Goal: Task Accomplishment & Management: Manage account settings

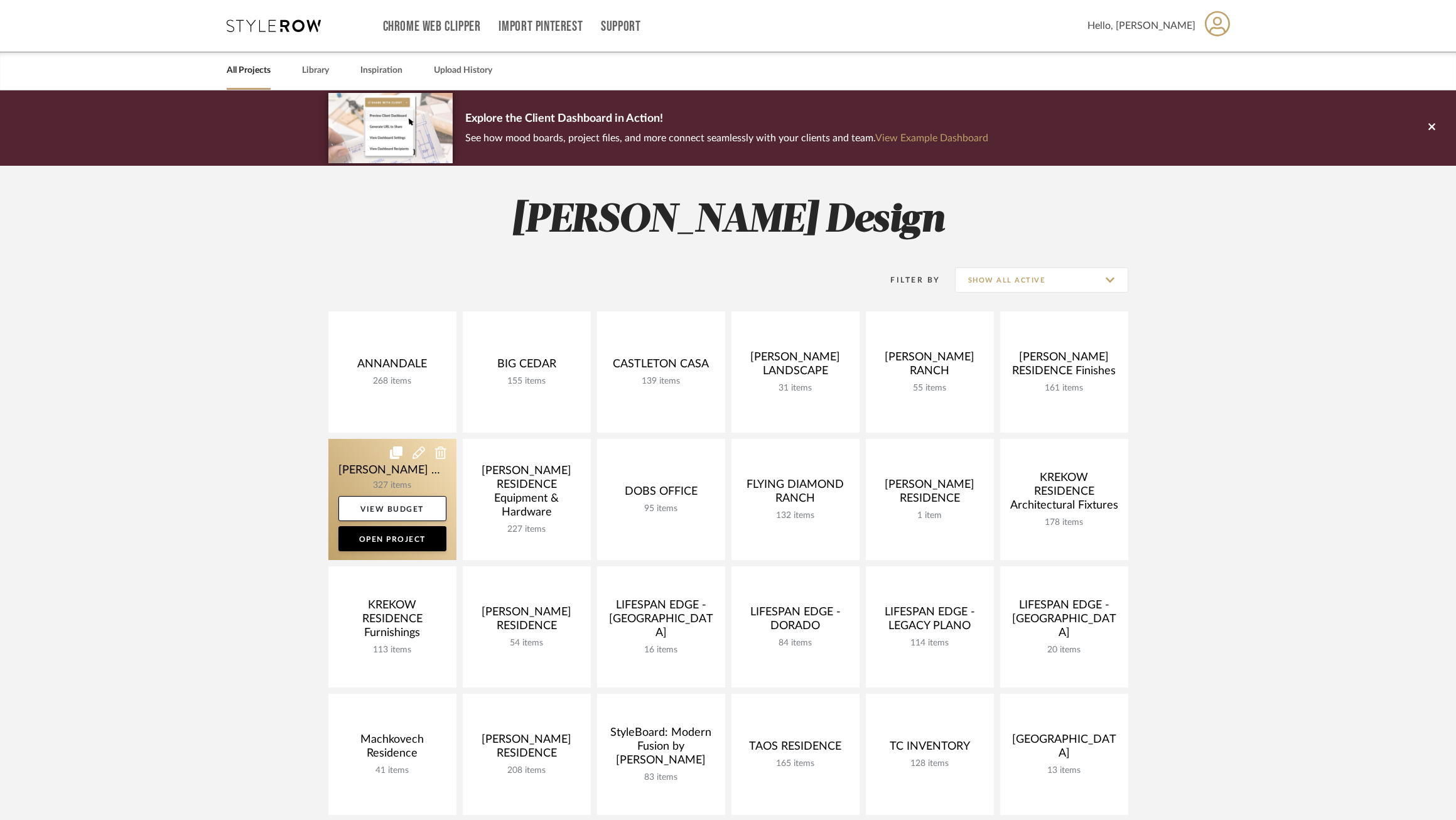
click at [362, 478] on link at bounding box center [392, 499] width 128 height 121
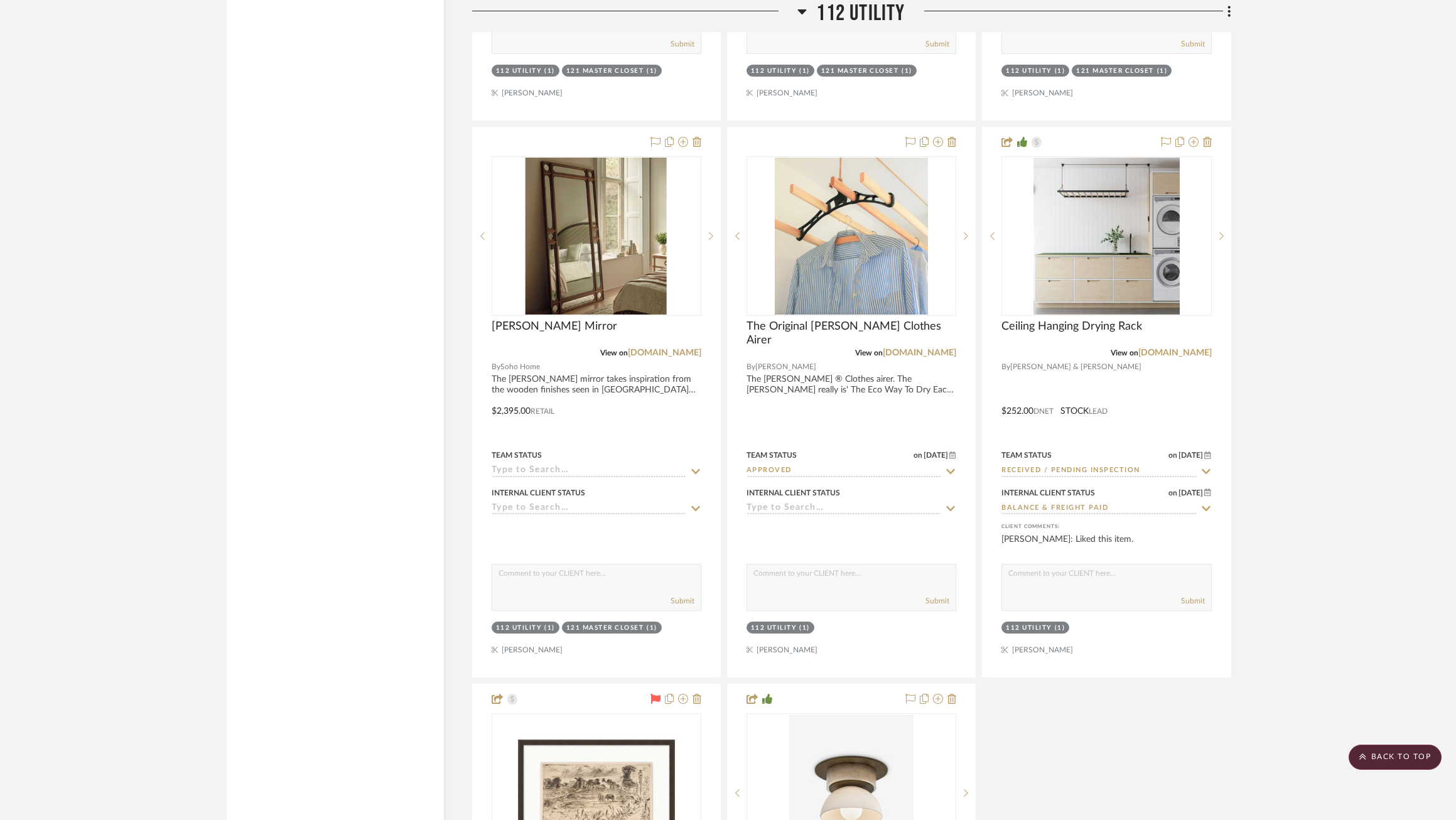
scroll to position [12044, 0]
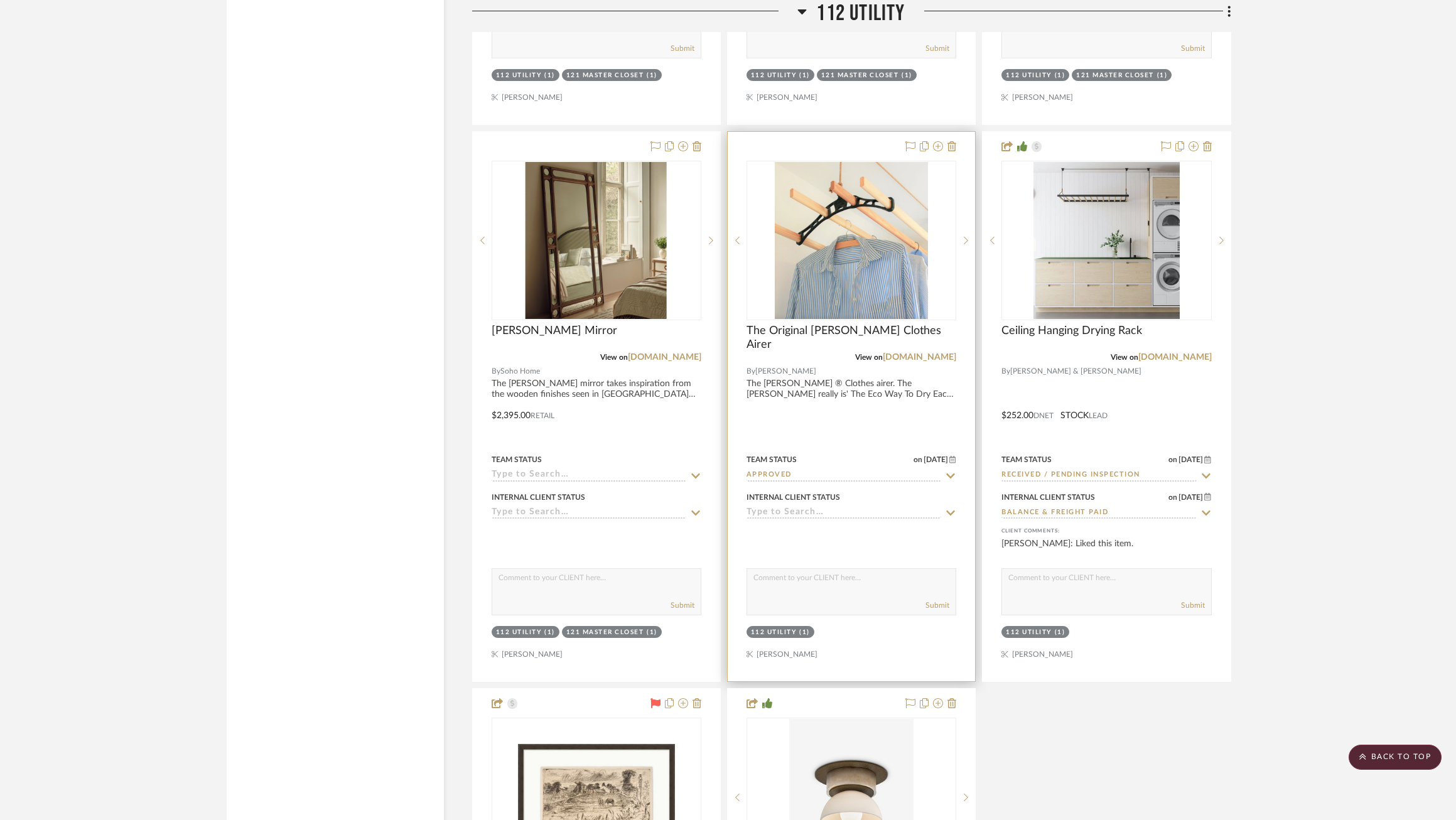
click at [947, 473] on icon at bounding box center [950, 475] width 11 height 10
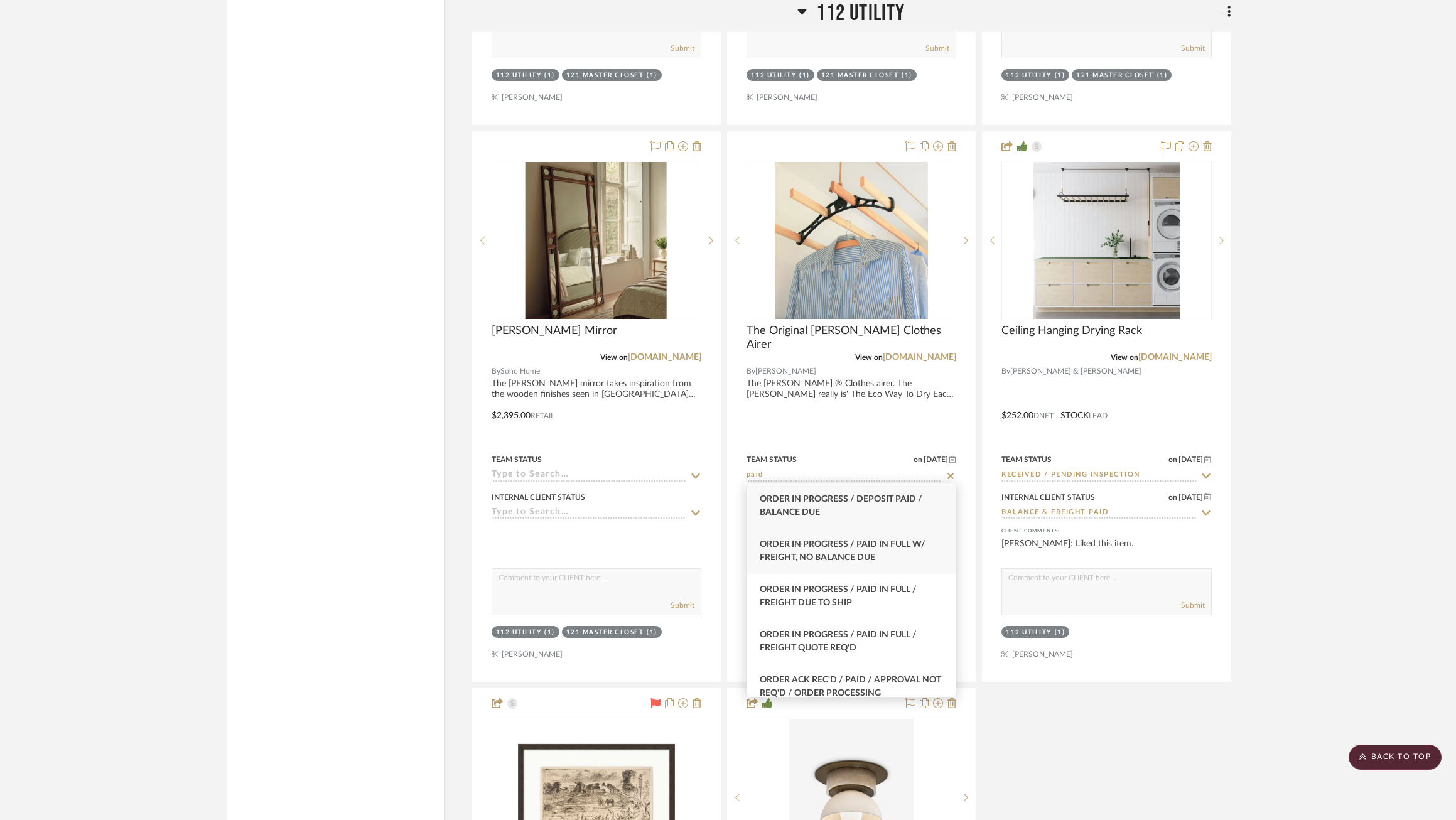
type input "paid"
click at [893, 537] on div "Order In Progress / Paid In Full w/ Freight, No Balance due" at bounding box center [851, 551] width 208 height 45
type input "[DATE]"
type input "Order In Progress / Paid In Full w/ Freight, No Balance due"
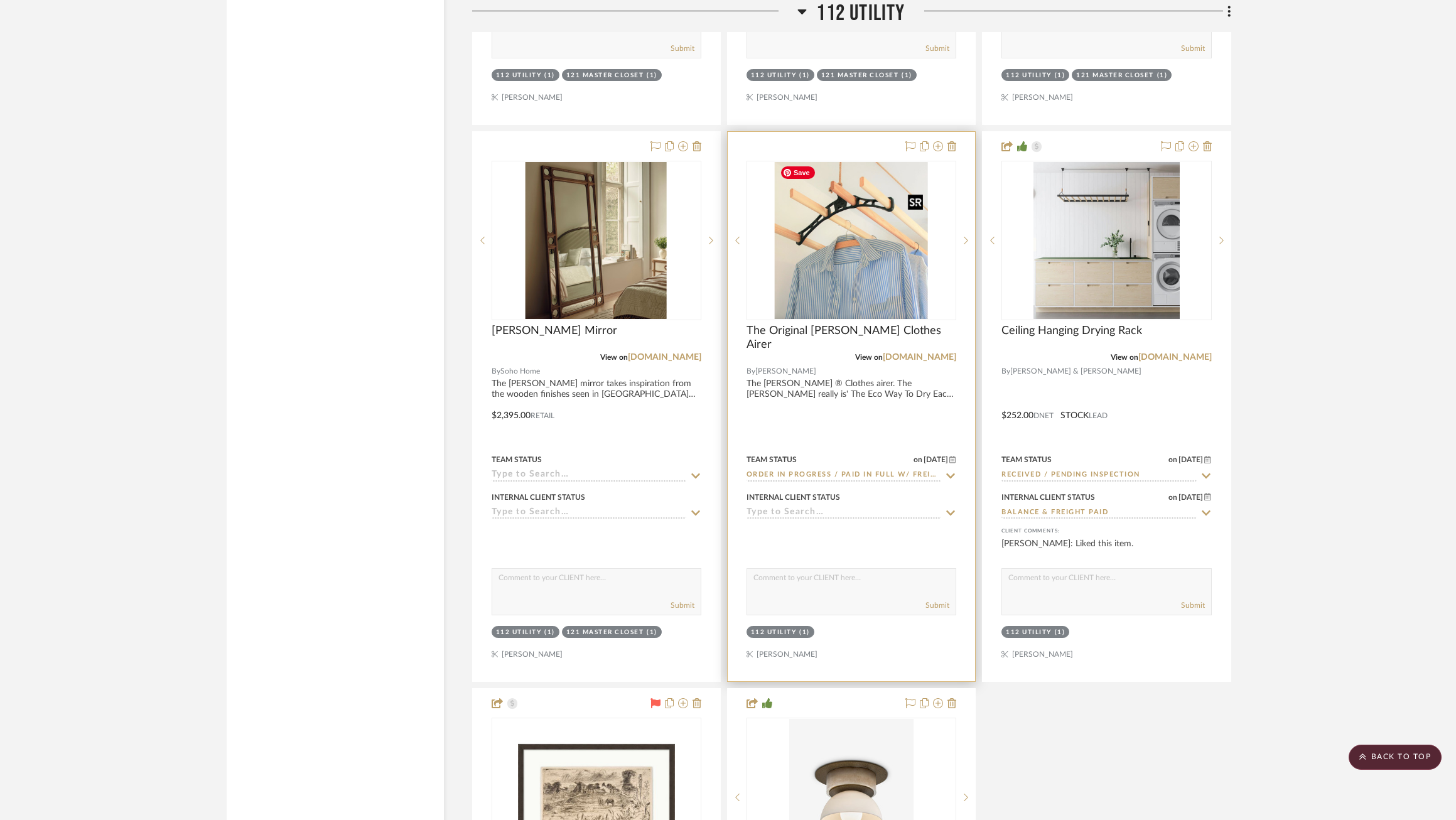
click at [0, 0] on img at bounding box center [0, 0] width 0 height 0
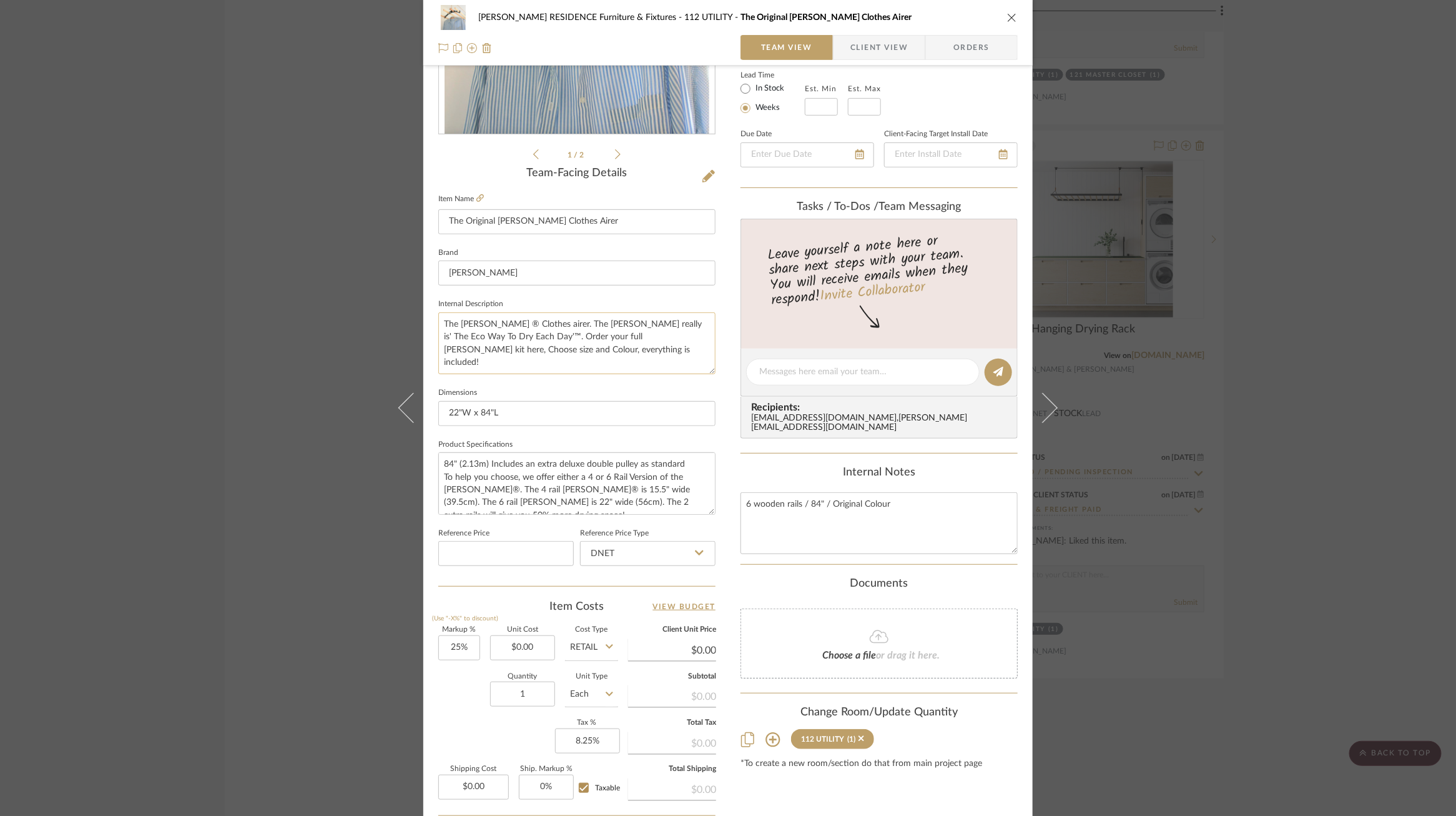
scroll to position [349, 0]
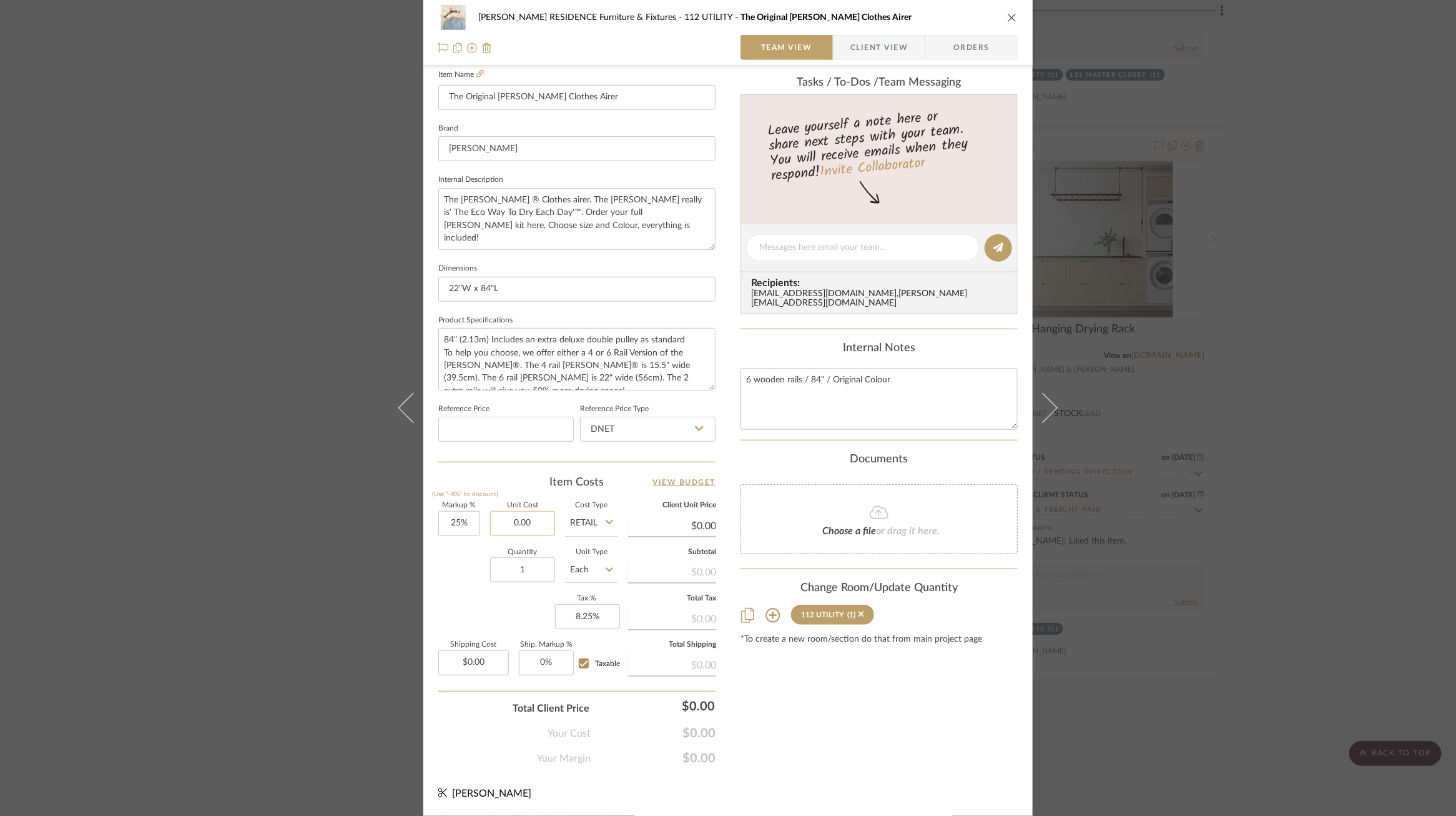
click at [516, 527] on input "0.00" at bounding box center [523, 524] width 65 height 25
type input "$175.00"
click at [531, 295] on input "22"W x 84"L" at bounding box center [577, 289] width 277 height 25
type input "$218.75"
type input "$32.81"
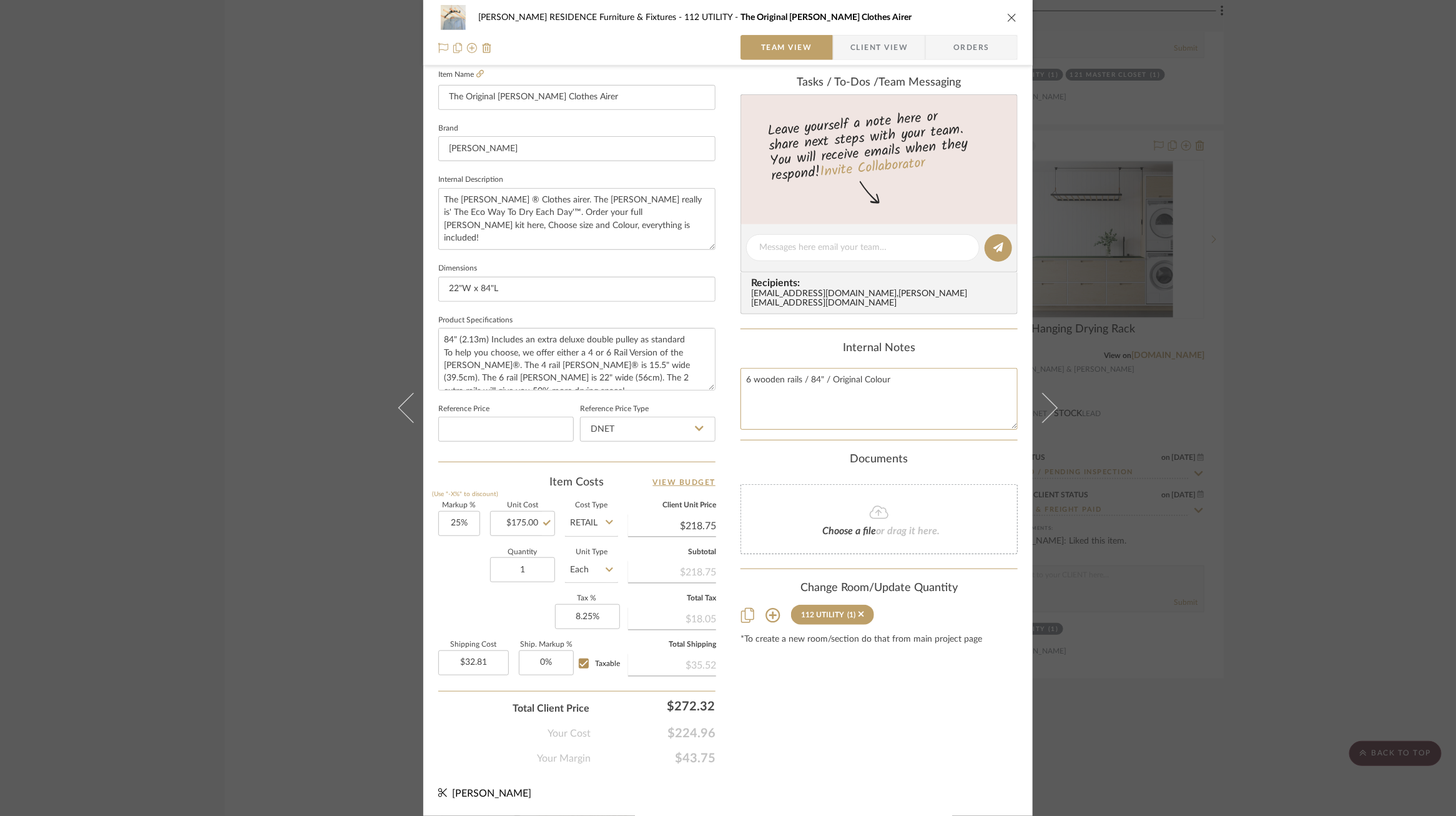
drag, startPoint x: 748, startPoint y: 371, endPoint x: 725, endPoint y: 371, distance: 23.0
click at [725, 371] on div "COBLE RESIDENCE Furniture & Fixtures 112 UTILITY The Original Sheila Maid Cloth…" at bounding box center [728, 239] width 610 height 1154
drag, startPoint x: 816, startPoint y: 372, endPoint x: 806, endPoint y: 372, distance: 10.0
click at [806, 372] on textarea "4 wooden rails / 84" / Original Colour" at bounding box center [880, 398] width 277 height 62
type textarea "4 wooden rails /72" / Original Colour"
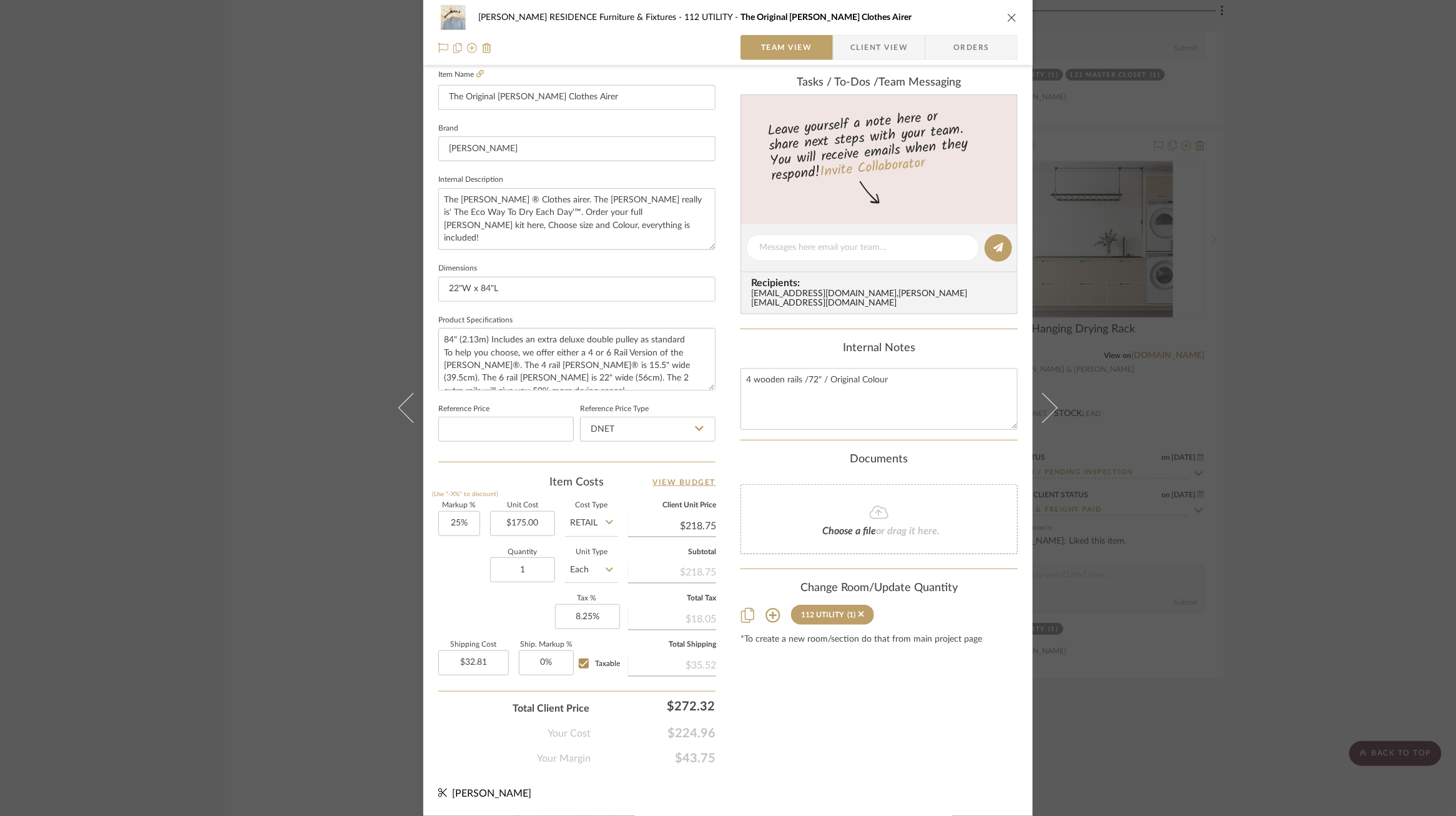
click at [727, 447] on div "COBLE RESIDENCE Furniture & Fixtures 112 UTILITY The Original Sheila Maid Cloth…" at bounding box center [728, 239] width 610 height 1154
click at [883, 373] on textarea "4 wooden rails /72" / Original Colour" at bounding box center [880, 398] width 277 height 62
click at [879, 373] on textarea "4 wooden rails /72" / Original Colour" at bounding box center [880, 398] width 277 height 62
type textarea "4 wooden rails /72" / Original Color"
click at [533, 295] on input "22"W x 84"L" at bounding box center [577, 289] width 277 height 25
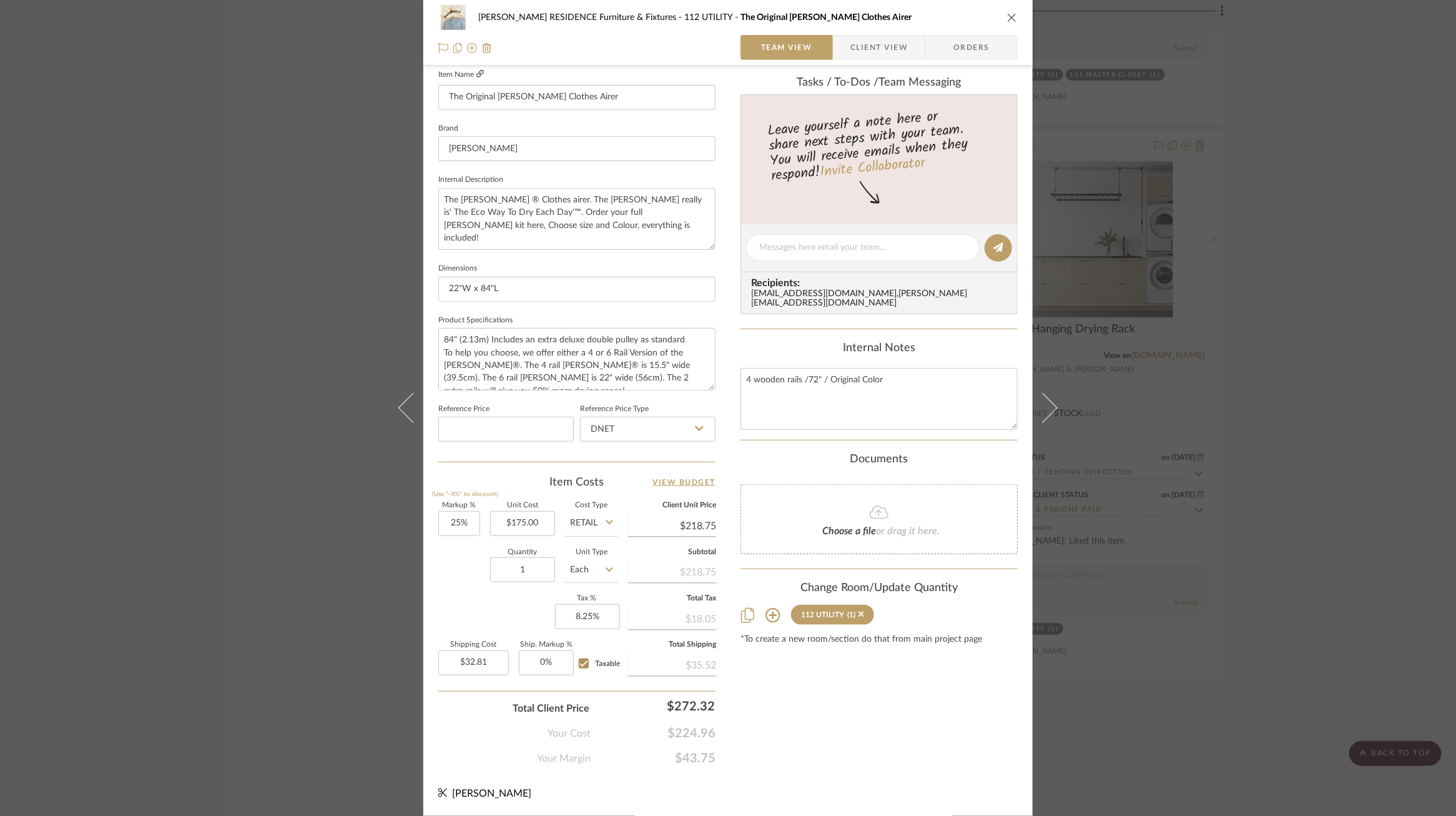
click at [477, 73] on icon at bounding box center [480, 73] width 7 height 7
drag, startPoint x: 452, startPoint y: 287, endPoint x: 432, endPoint y: 287, distance: 20.0
click at [432, 287] on div "COBLE RESIDENCE Furniture & Fixtures 112 UTILITY The Original Sheila Maid Cloth…" at bounding box center [728, 239] width 610 height 1154
click at [457, 291] on input "22"W x 84"L" at bounding box center [577, 289] width 277 height 25
drag, startPoint x: 455, startPoint y: 291, endPoint x: 429, endPoint y: 291, distance: 26.0
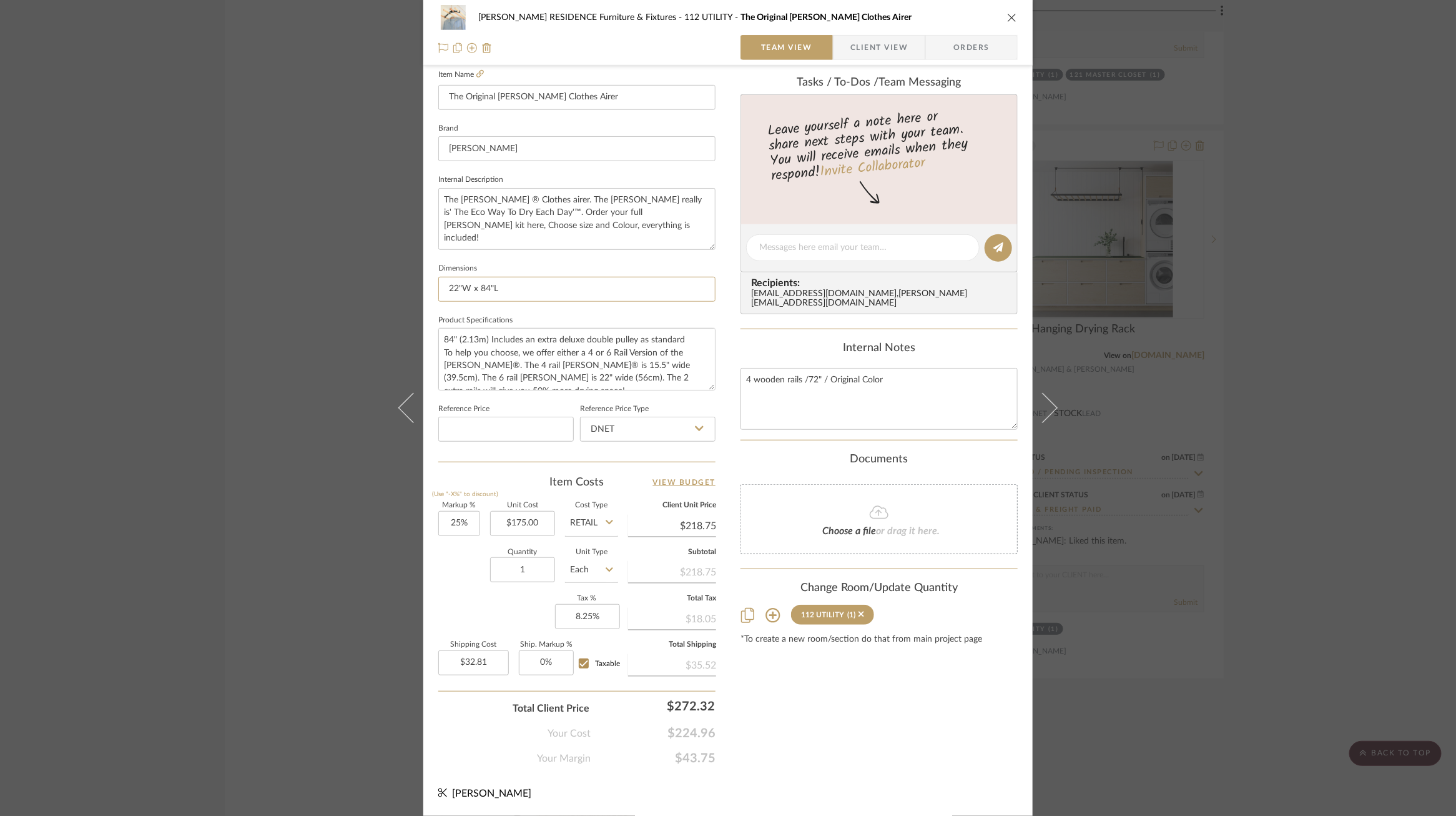
click at [429, 291] on div "COBLE RESIDENCE Furniture & Fixtures 112 UTILITY The Original Sheila Maid Cloth…" at bounding box center [728, 239] width 610 height 1154
click at [493, 291] on input "15.5"W x 84"L" at bounding box center [577, 289] width 277 height 25
type input "15.5"W x 72"L"
click at [501, 317] on label "Product Specifications" at bounding box center [475, 320] width 74 height 6
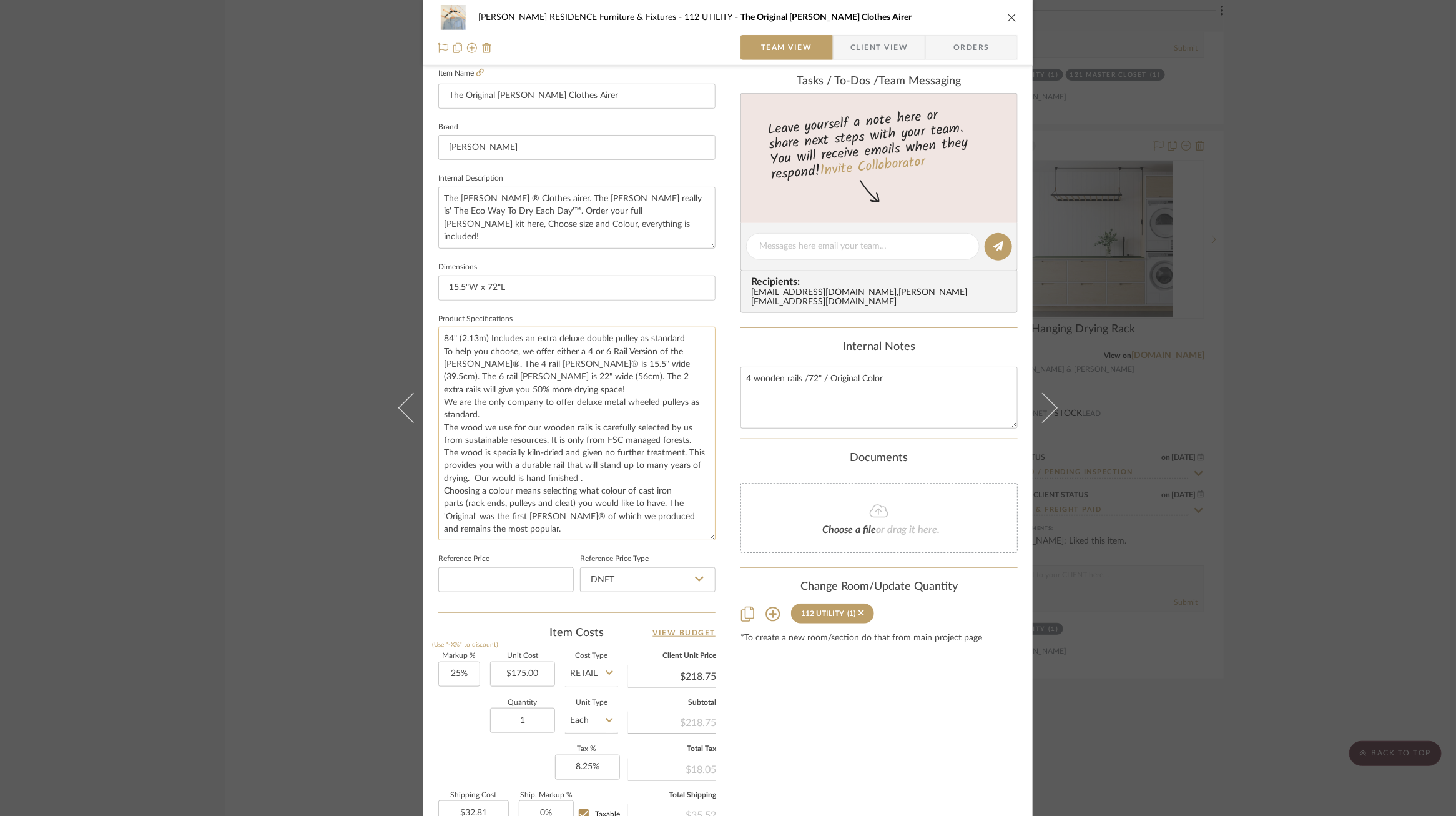
drag, startPoint x: 707, startPoint y: 386, endPoint x: 694, endPoint y: 555, distance: 169.5
click at [694, 540] on textarea "84" (2.13m) Includes an extra deluxe double pulley as standard To help you choo…" at bounding box center [577, 433] width 277 height 214
drag, startPoint x: 687, startPoint y: 340, endPoint x: 303, endPoint y: 340, distance: 384.0
click at [303, 340] on div "COBLE RESIDENCE Furniture & Fixtures 112 UTILITY The Original Sheila Maid Cloth…" at bounding box center [728, 408] width 1456 height 816
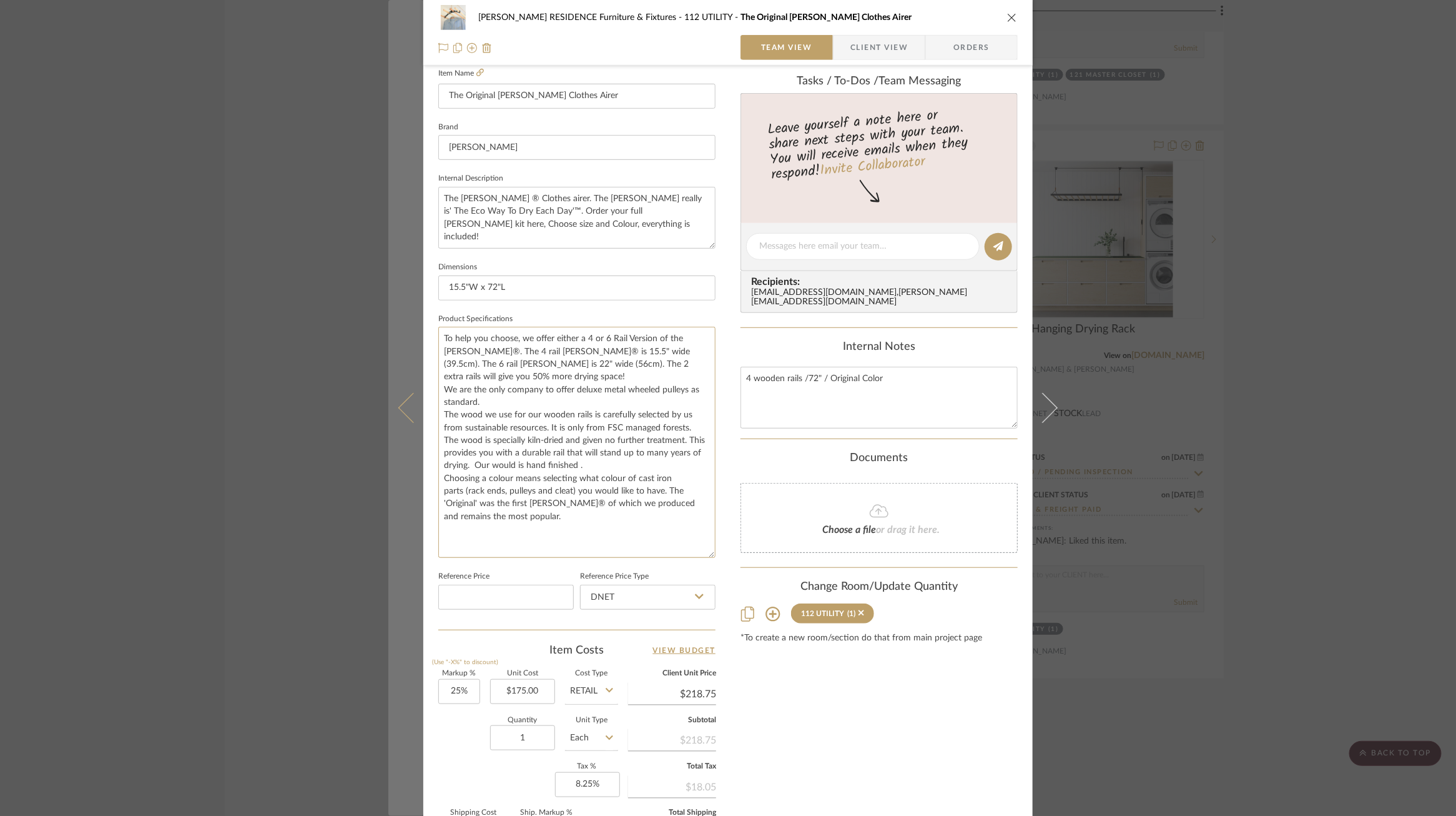
drag, startPoint x: 527, startPoint y: 378, endPoint x: 393, endPoint y: 327, distance: 143.4
click at [393, 327] on mat-dialog-content "COBLE RESIDENCE Furniture & Fixtures 112 UTILITY The Original Sheila Maid Cloth…" at bounding box center [728, 322] width 679 height 1322
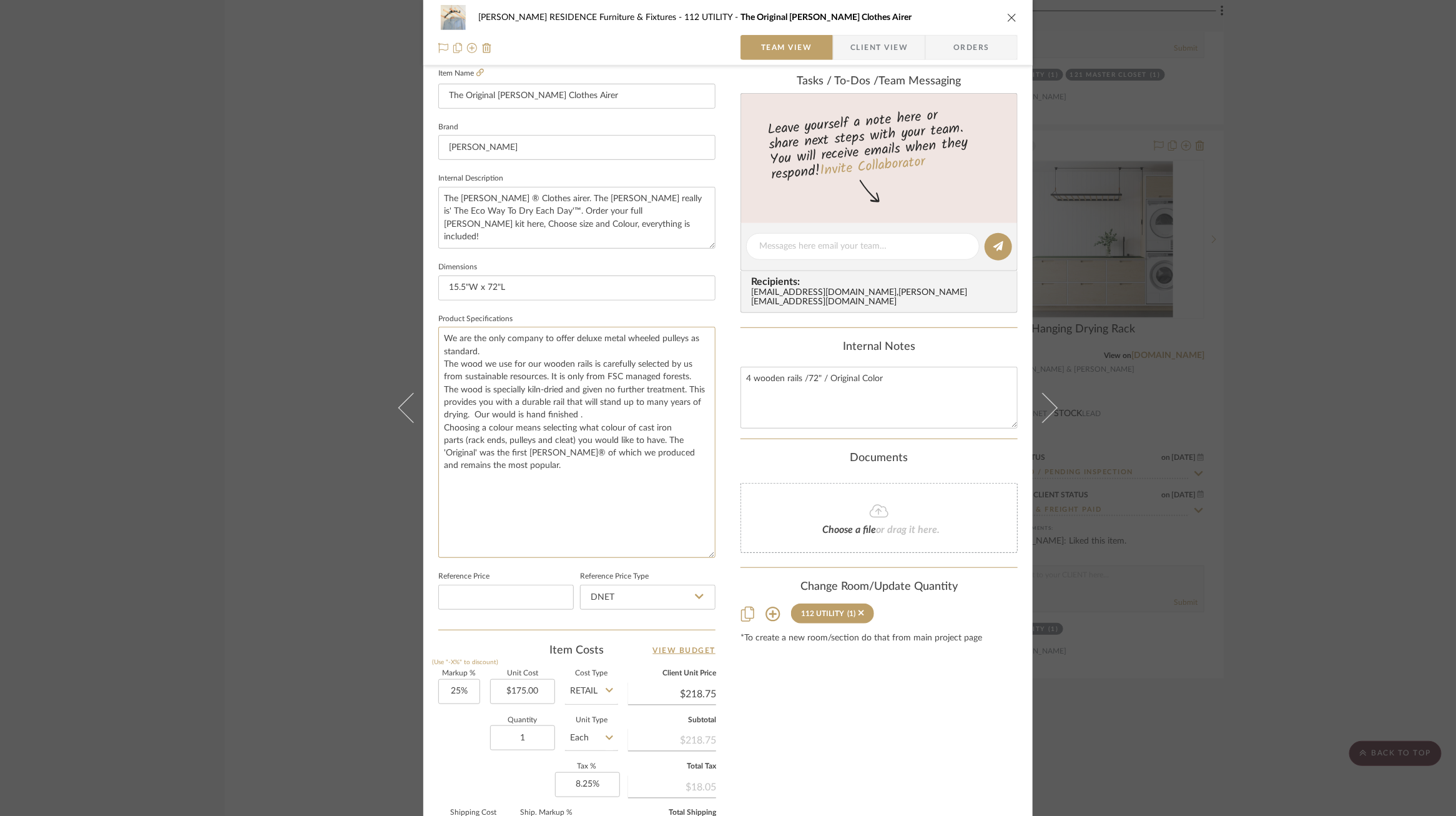
type textarea "We are the only company to offer deluxe metal wheeled pulleys as standard. The …"
drag, startPoint x: 561, startPoint y: 481, endPoint x: 307, endPoint y: 263, distance: 334.7
click at [307, 263] on div "COBLE RESIDENCE Furniture & Fixtures 112 UTILITY The Original Sheila Maid Cloth…" at bounding box center [728, 408] width 1456 height 816
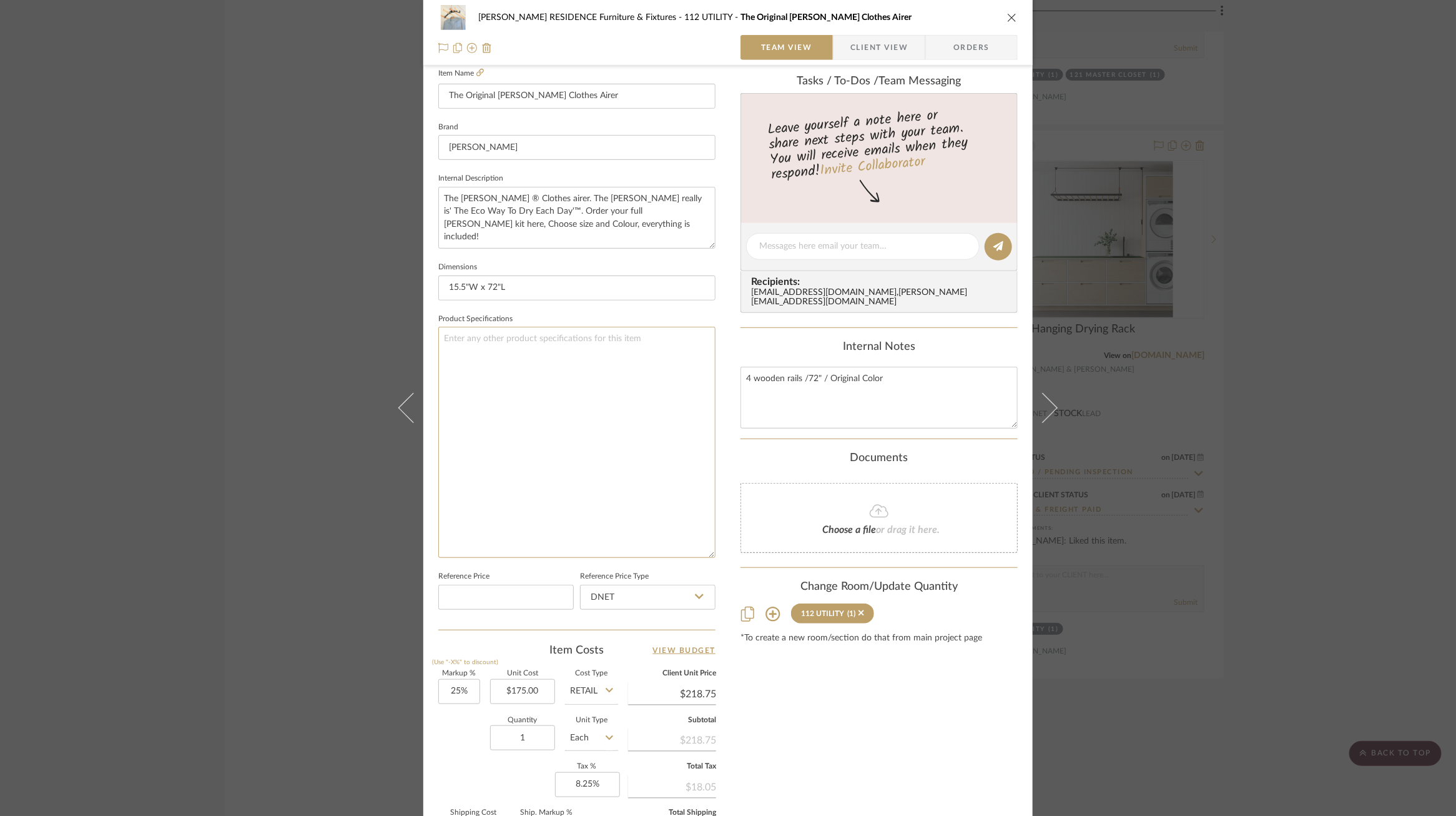
type textarea "j"
type textarea "Rails: 4 Length: 72" Finish: Original -"
type textarea "Rails: 4 Length: 72" Finish: Original - Clear coated cast iron"
drag, startPoint x: 603, startPoint y: 228, endPoint x: 382, endPoint y: 176, distance: 227.0
click at [382, 176] on div "COBLE RESIDENCE Furniture & Fixtures 112 UTILITY The Original Sheila Maid Cloth…" at bounding box center [728, 408] width 1456 height 816
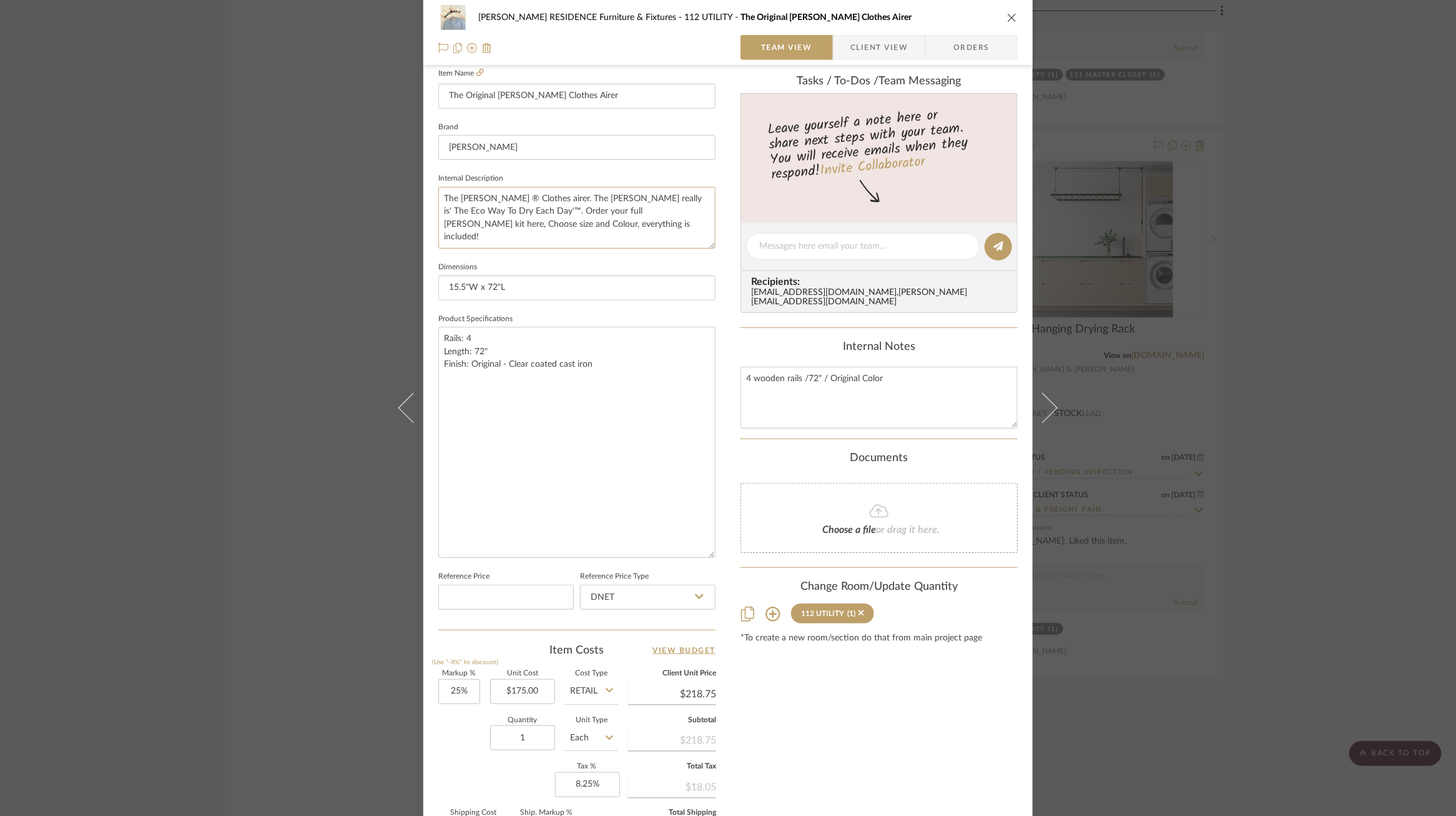
paste textarea "iconic energy saving Sheila Maid® clothes airer uses the original curved shape …"
type textarea "The iconic energy saving Sheila Maid® clothes airer uses the original curved sh…"
click at [593, 263] on fieldset "Dimensions 15.5"W x 72"L" at bounding box center [577, 280] width 277 height 42
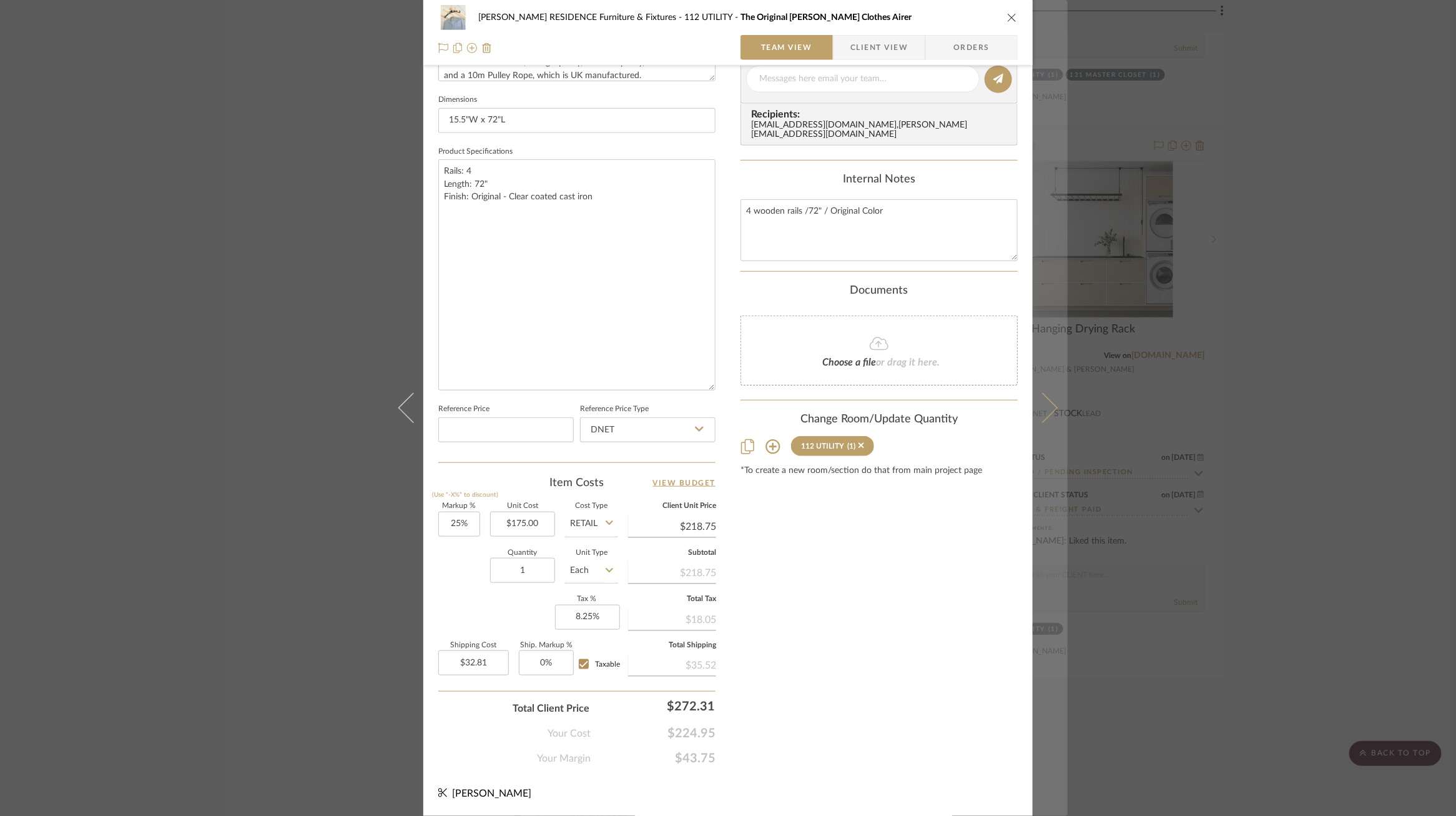
scroll to position [497, 0]
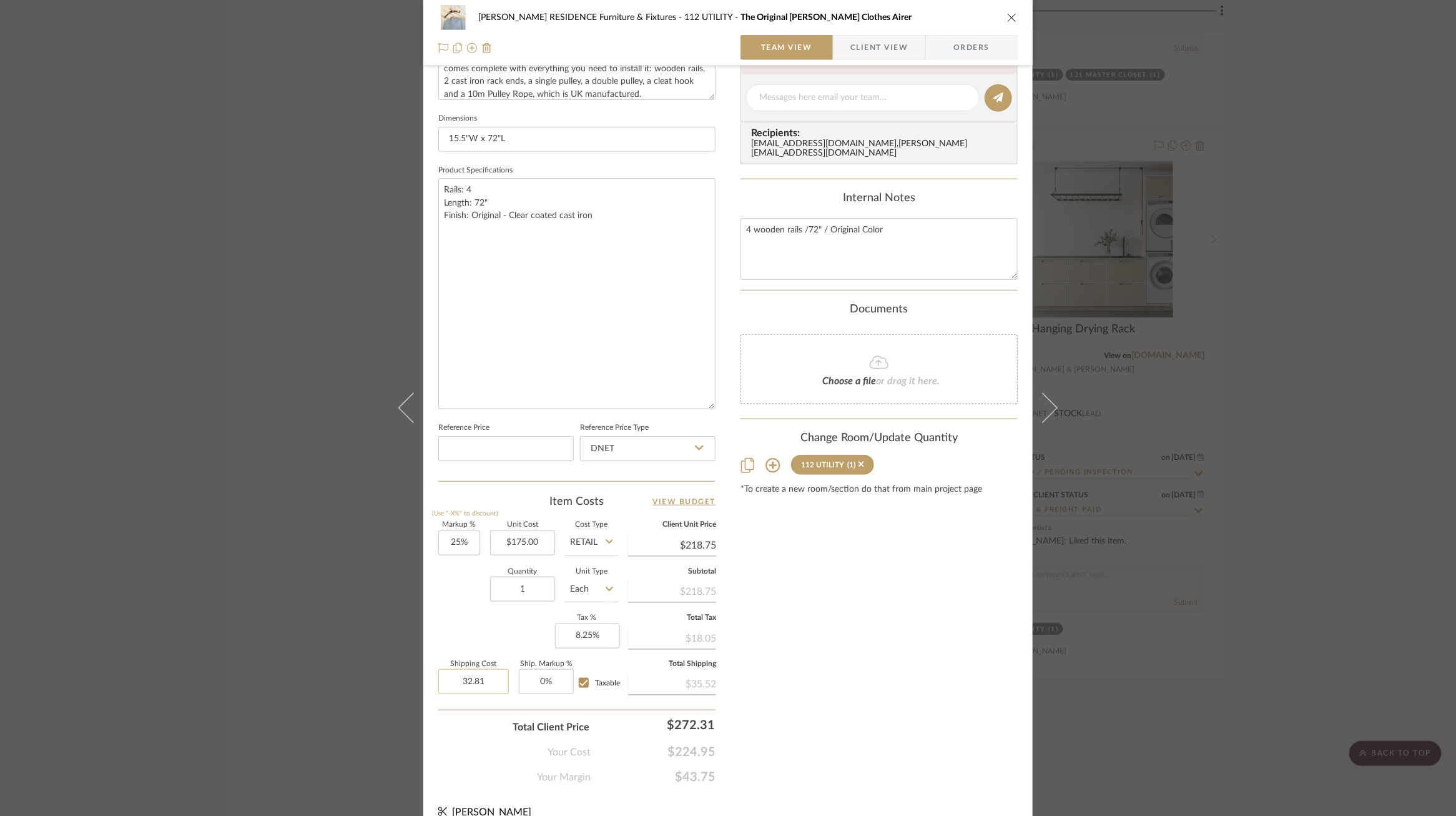
click at [474, 683] on input "32.81" at bounding box center [473, 682] width 70 height 25
type input "$55.48"
click at [451, 607] on div "Quantity 1 Unit Type Each" at bounding box center [528, 590] width 179 height 45
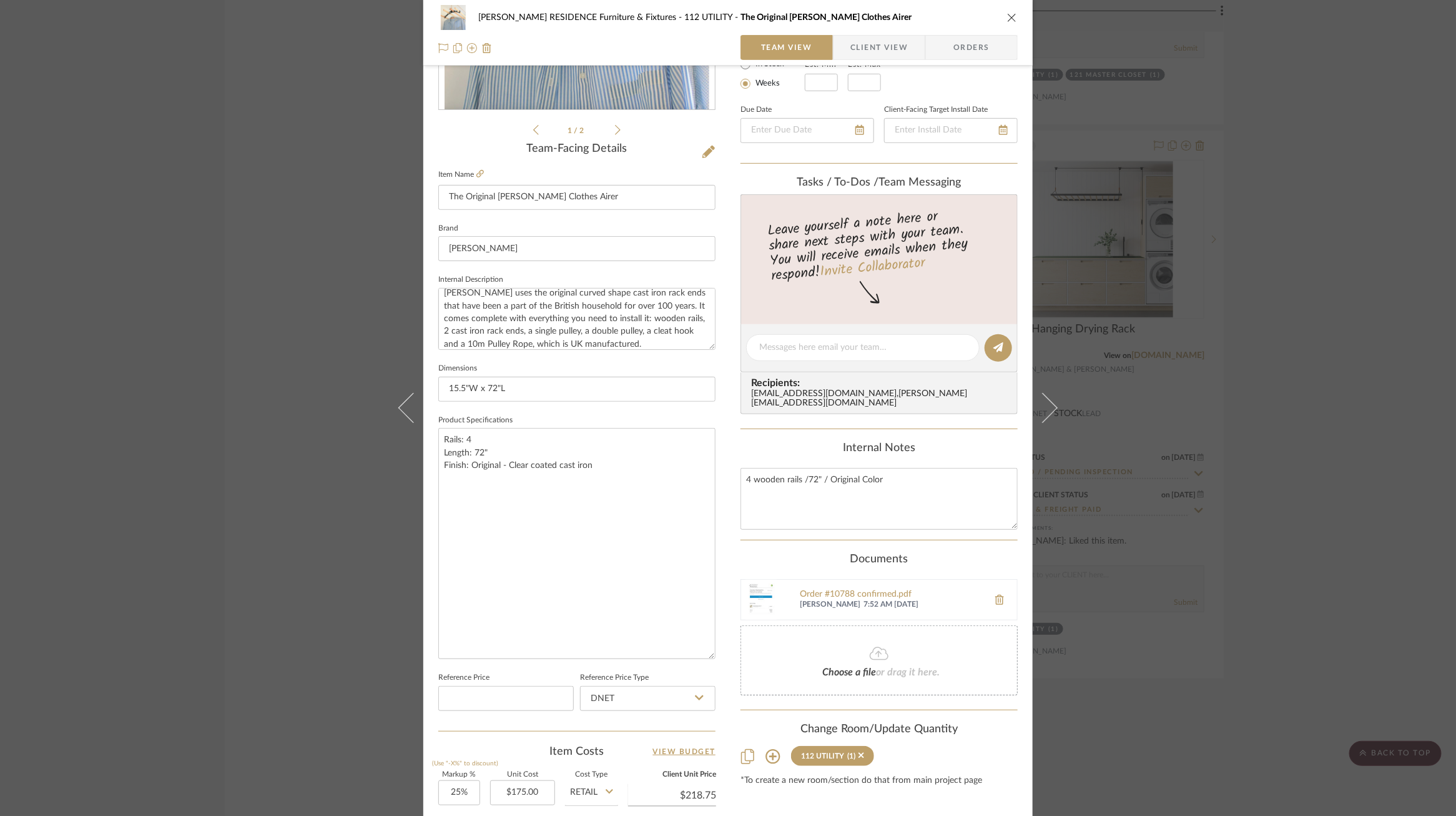
scroll to position [0, 0]
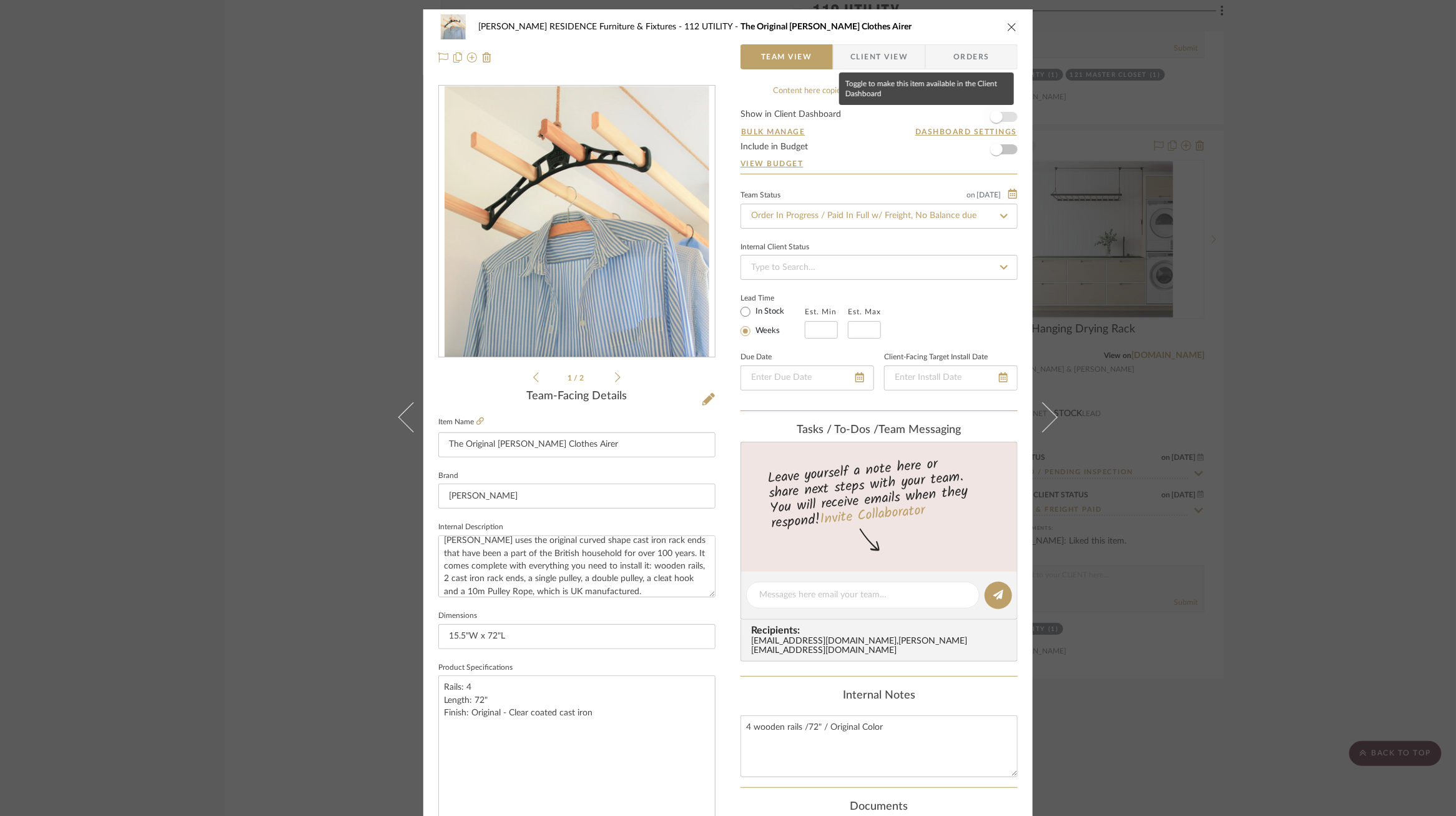
click at [994, 116] on span "button" at bounding box center [996, 116] width 13 height 13
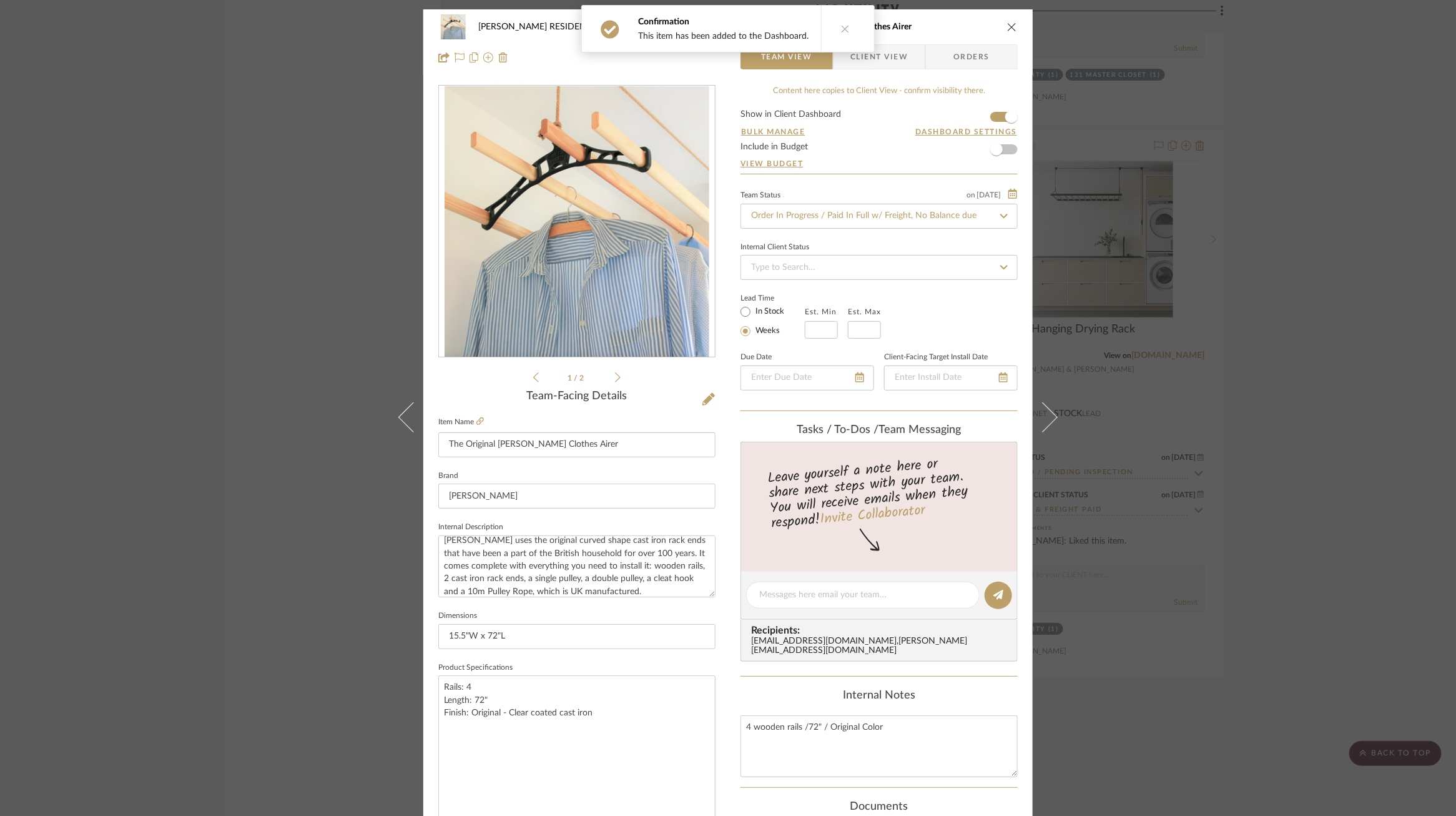
click at [1219, 295] on div "COBLE RESIDENCE Furniture & Fixtures 112 UTILITY The Original Sheila Maid Cloth…" at bounding box center [728, 408] width 1456 height 816
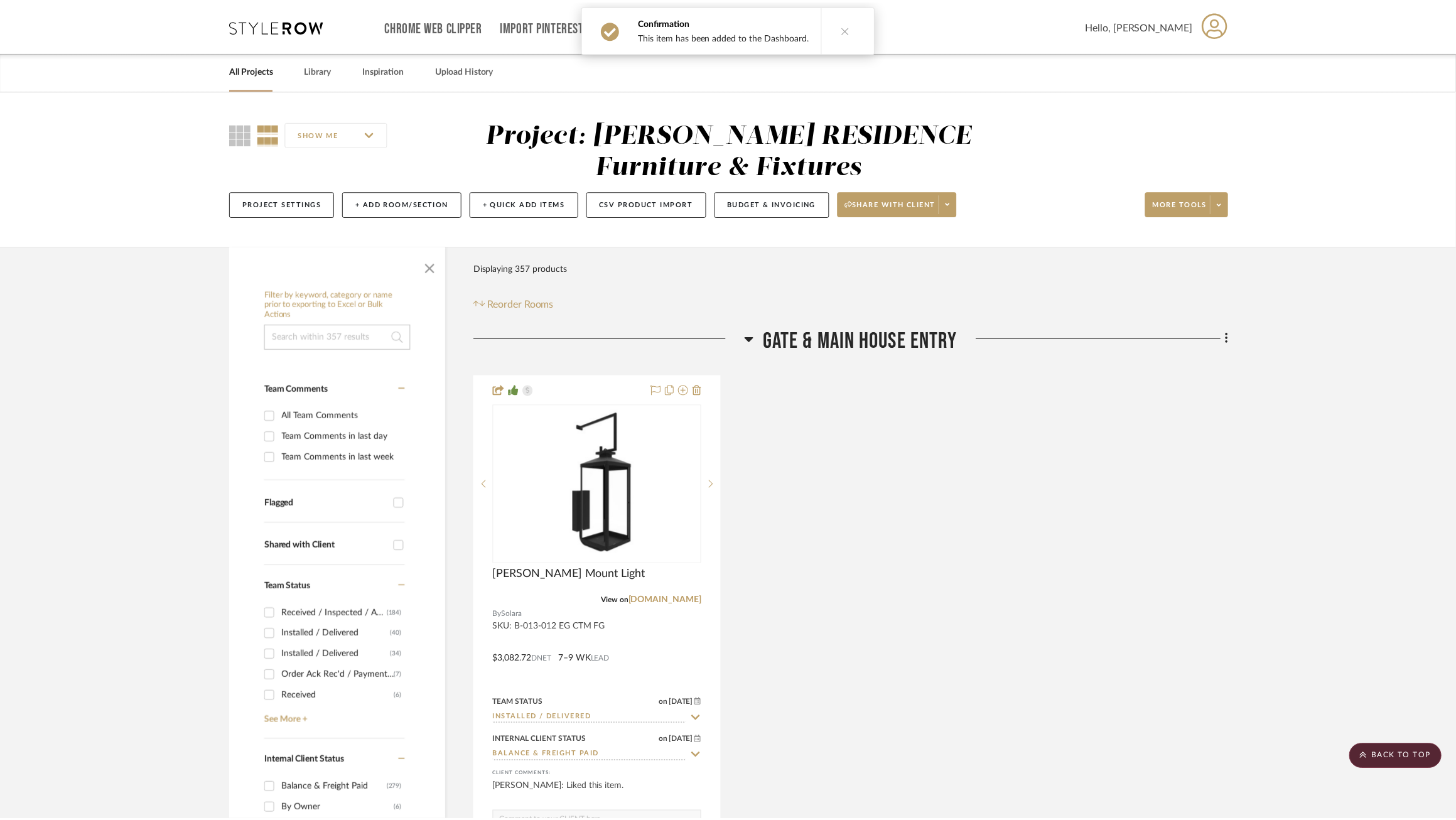
scroll to position [12044, 0]
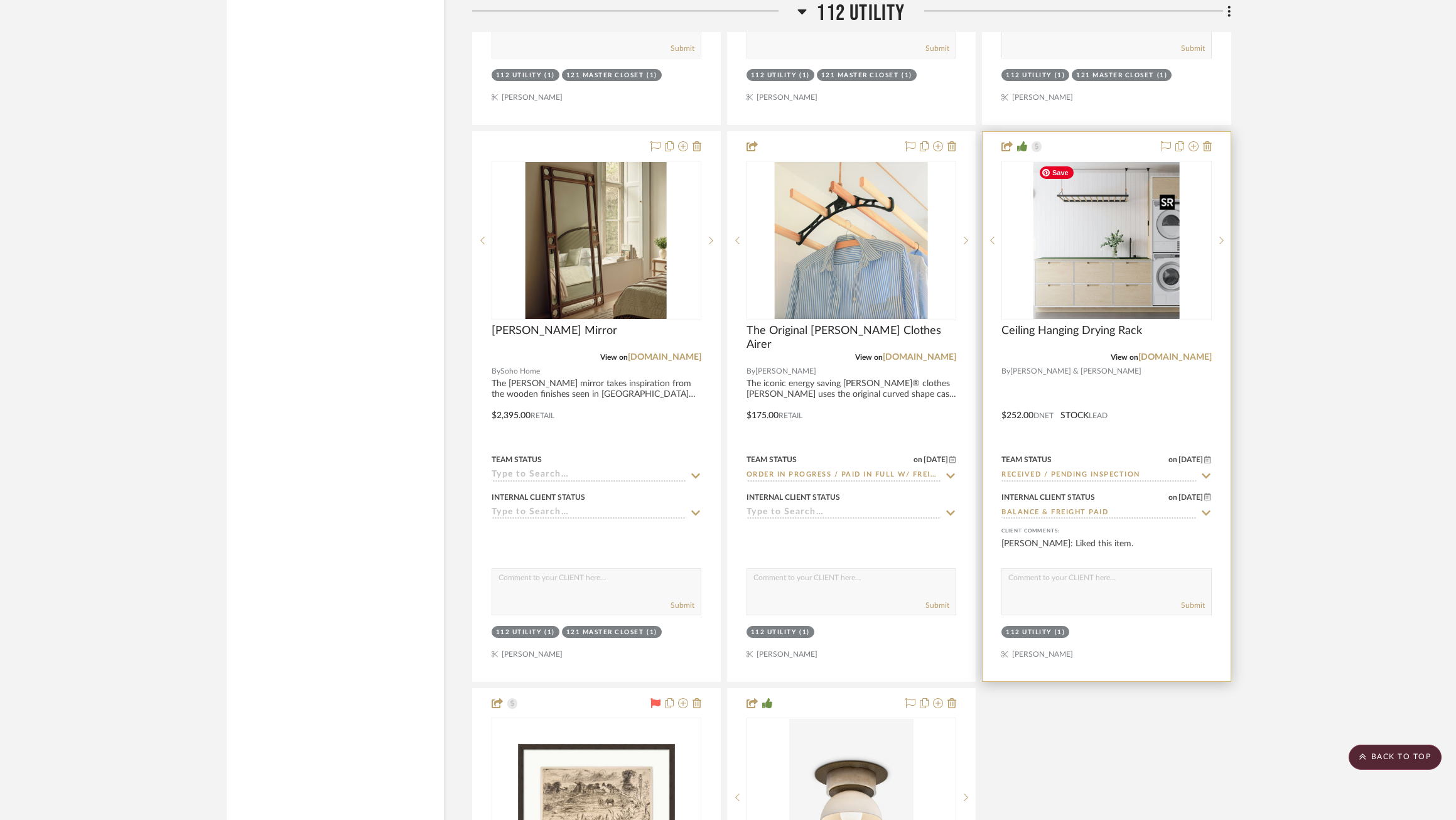
click at [1083, 228] on img "0" at bounding box center [1106, 240] width 147 height 157
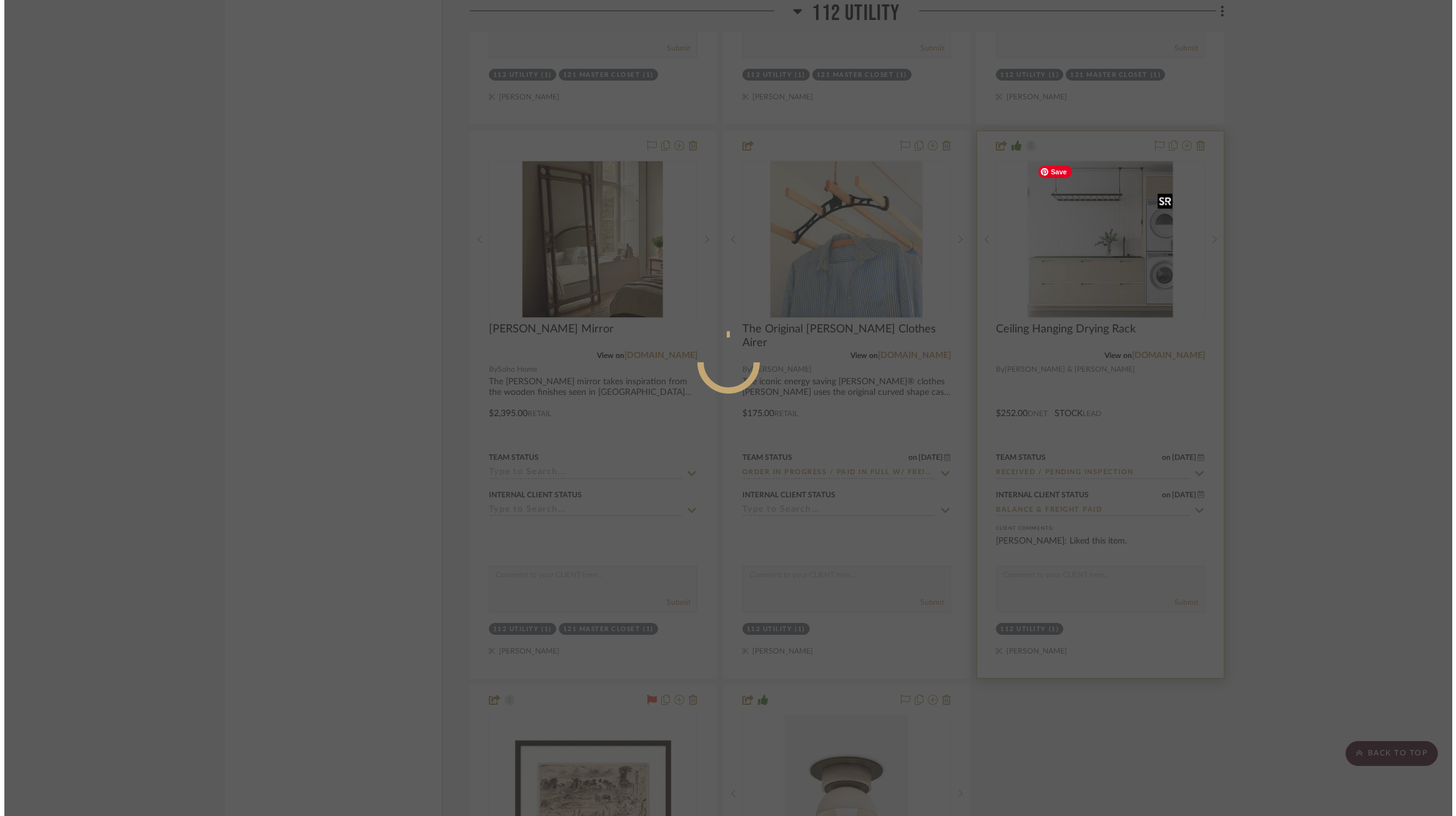
scroll to position [0, 0]
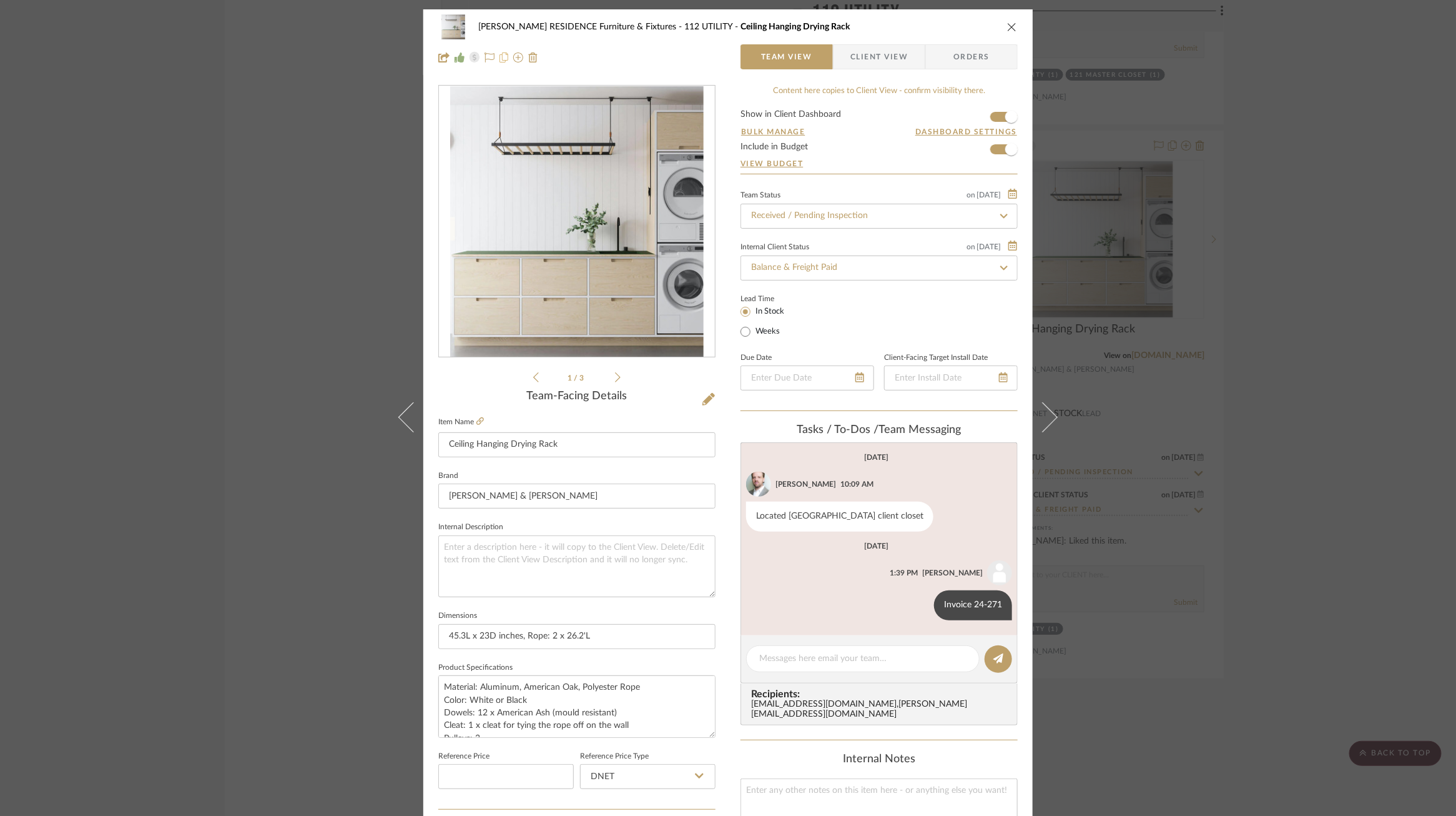
click at [500, 62] on icon at bounding box center [504, 57] width 9 height 10
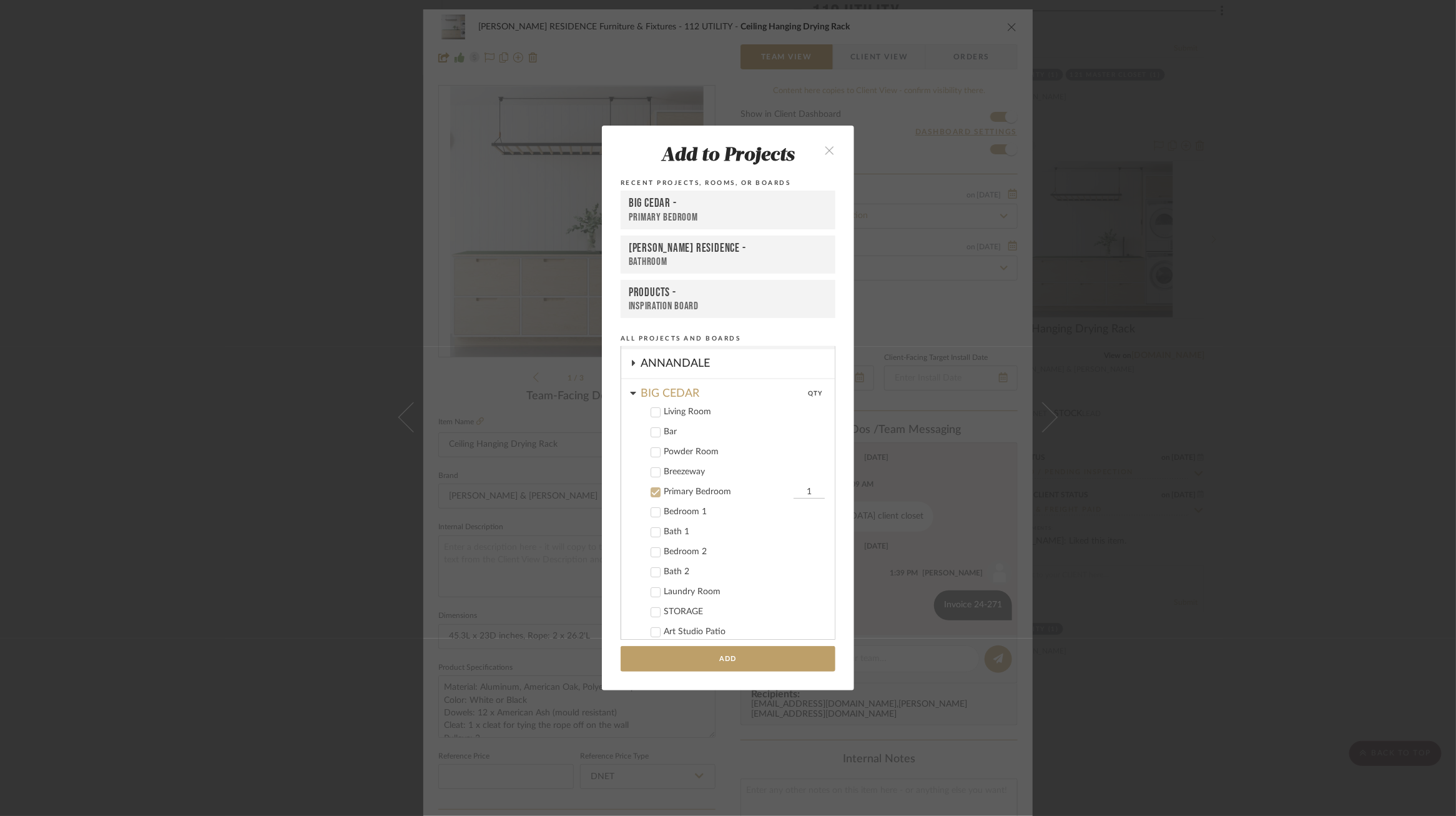
scroll to position [30, 0]
click at [676, 484] on div "Primary Bedroom" at bounding box center [727, 487] width 127 height 10
click at [674, 388] on div "BIG CEDAR" at bounding box center [738, 385] width 194 height 22
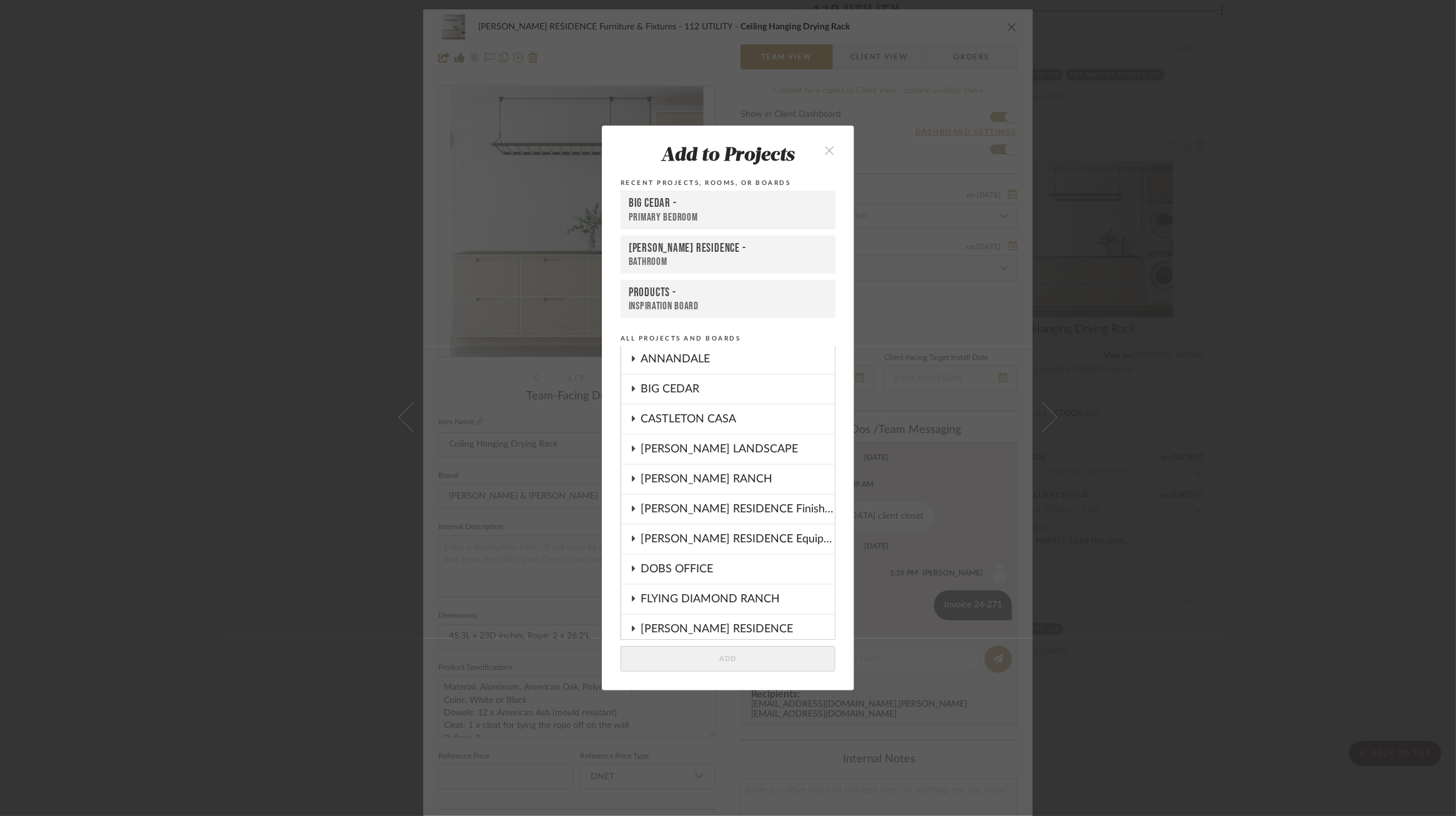
click at [677, 415] on div "CASTLETON CASA" at bounding box center [738, 419] width 194 height 29
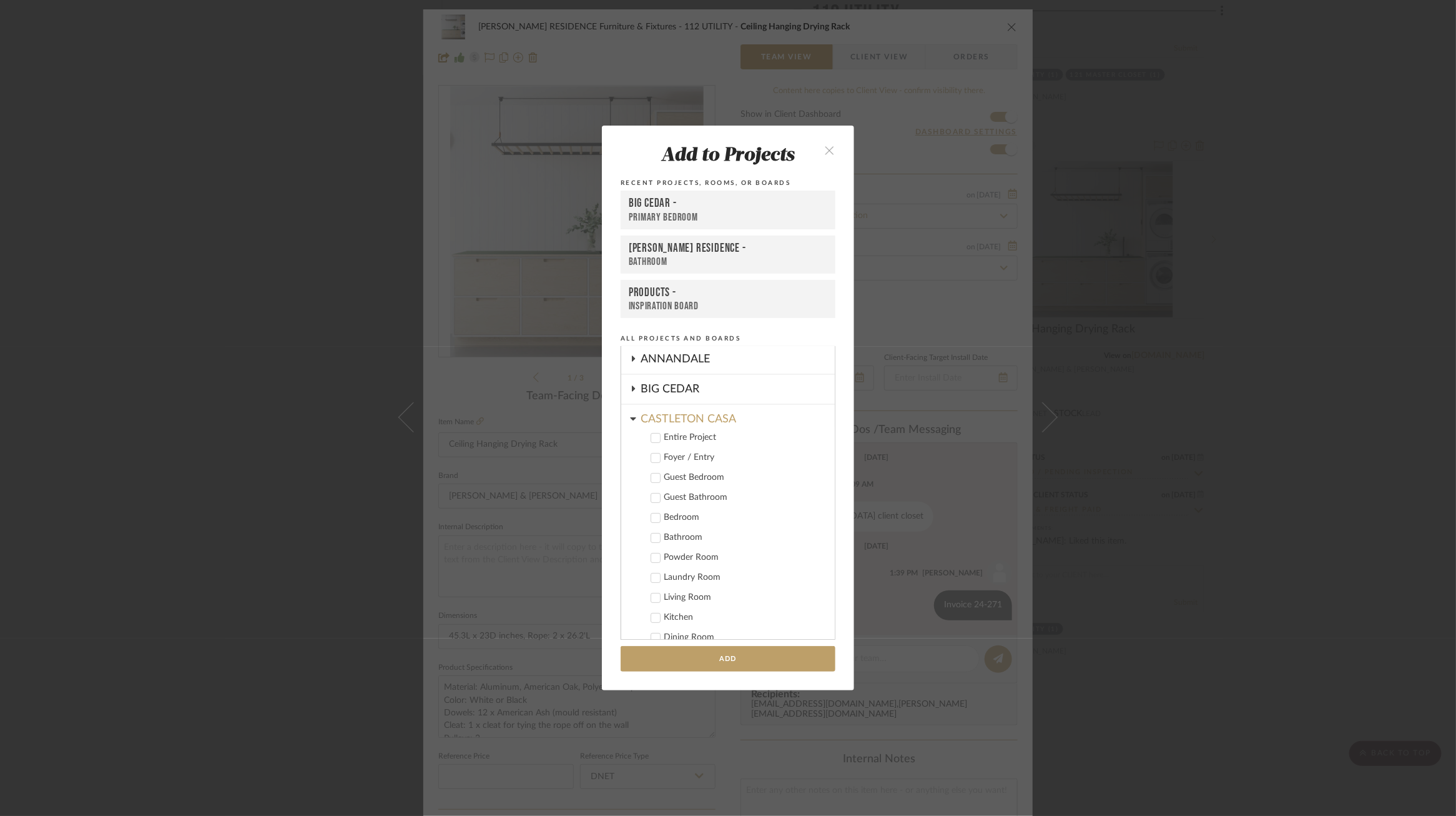
click at [683, 554] on div "Powder Room" at bounding box center [744, 557] width 161 height 10
click at [678, 540] on label "Powder Room 1" at bounding box center [732, 546] width 185 height 13
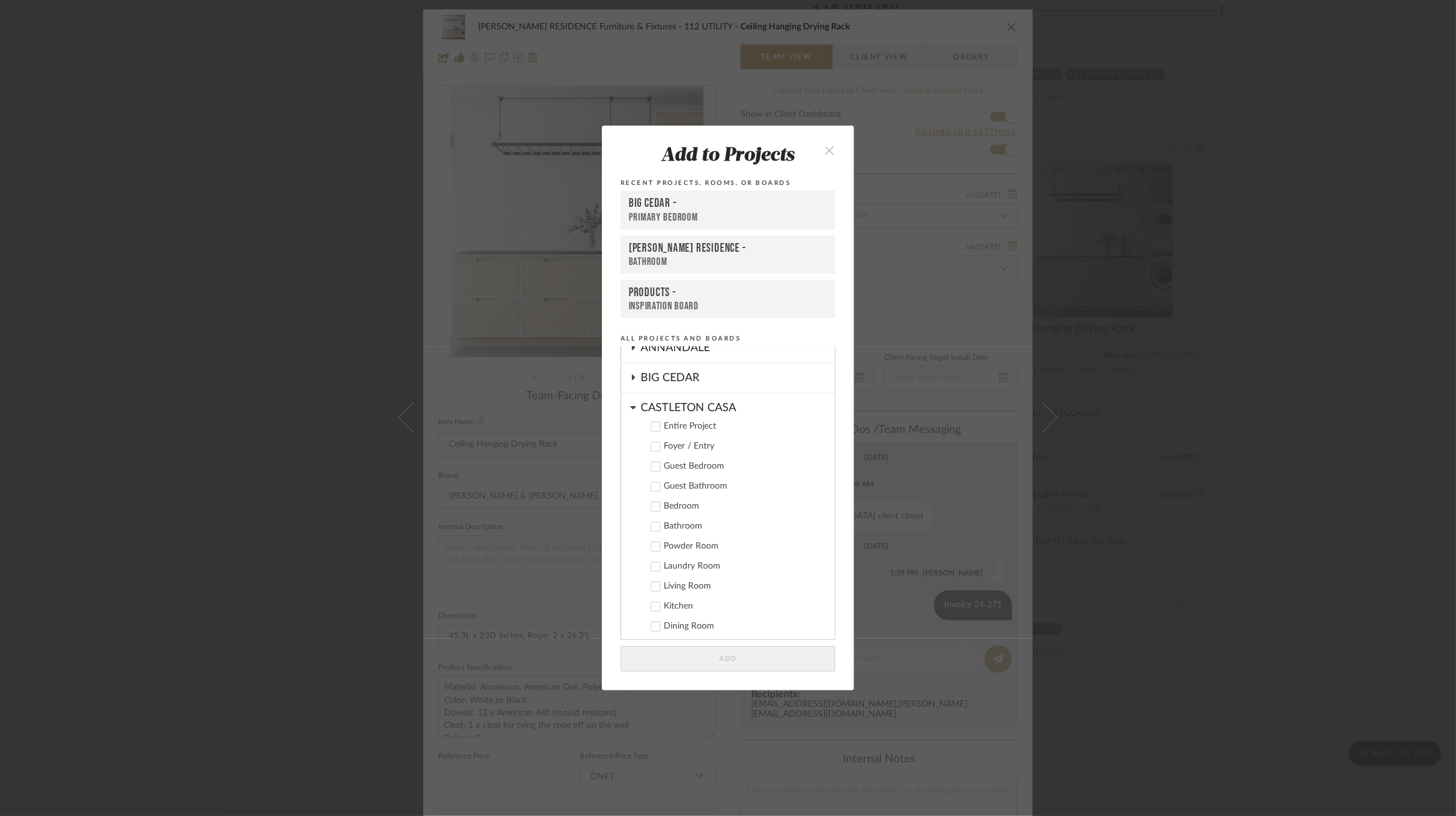
click at [678, 557] on cdk-nested-tree-node "Laundry Room" at bounding box center [723, 565] width 203 height 20
click at [678, 563] on div "Laundry Room" at bounding box center [744, 566] width 161 height 10
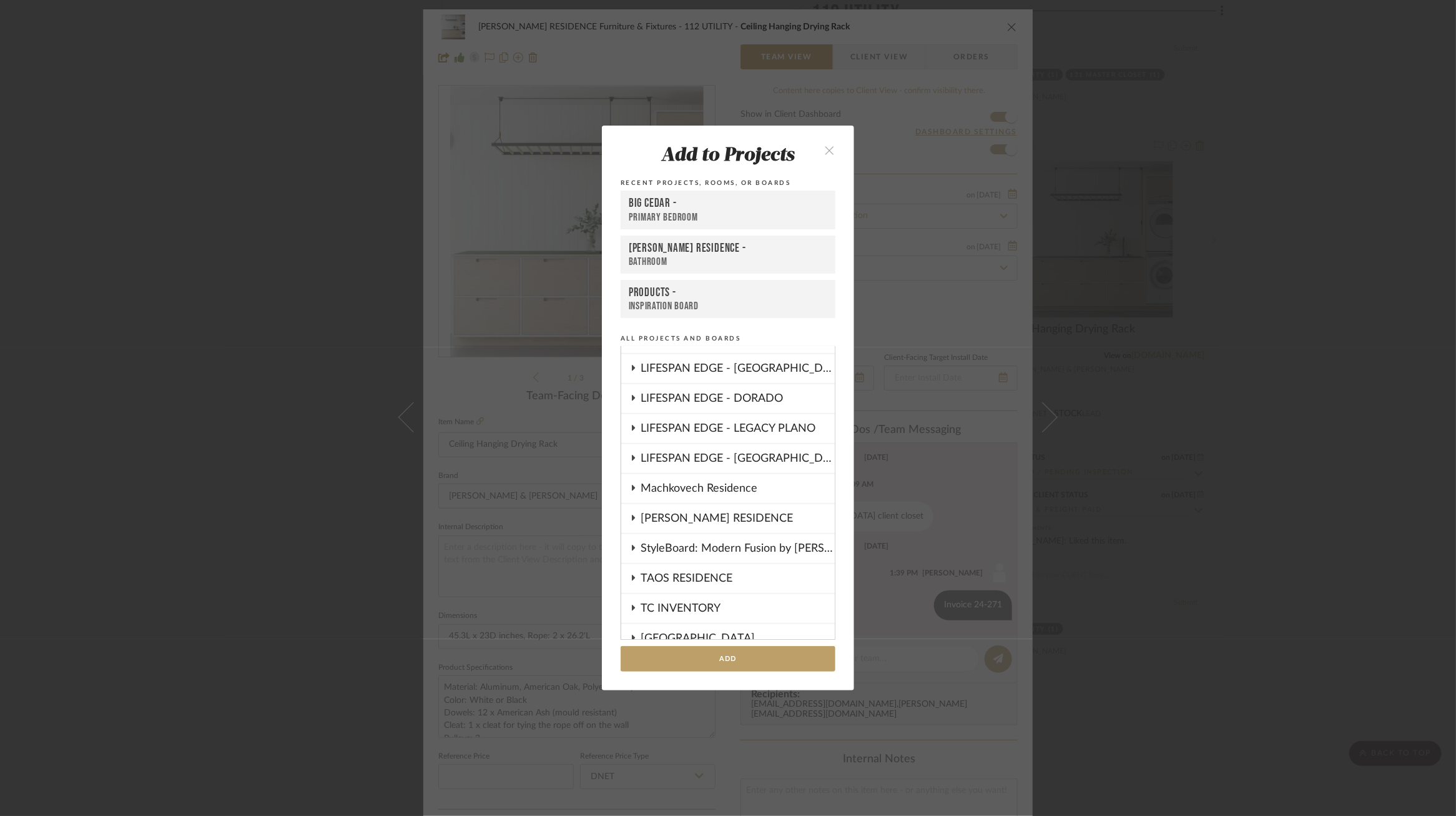
scroll to position [0, 0]
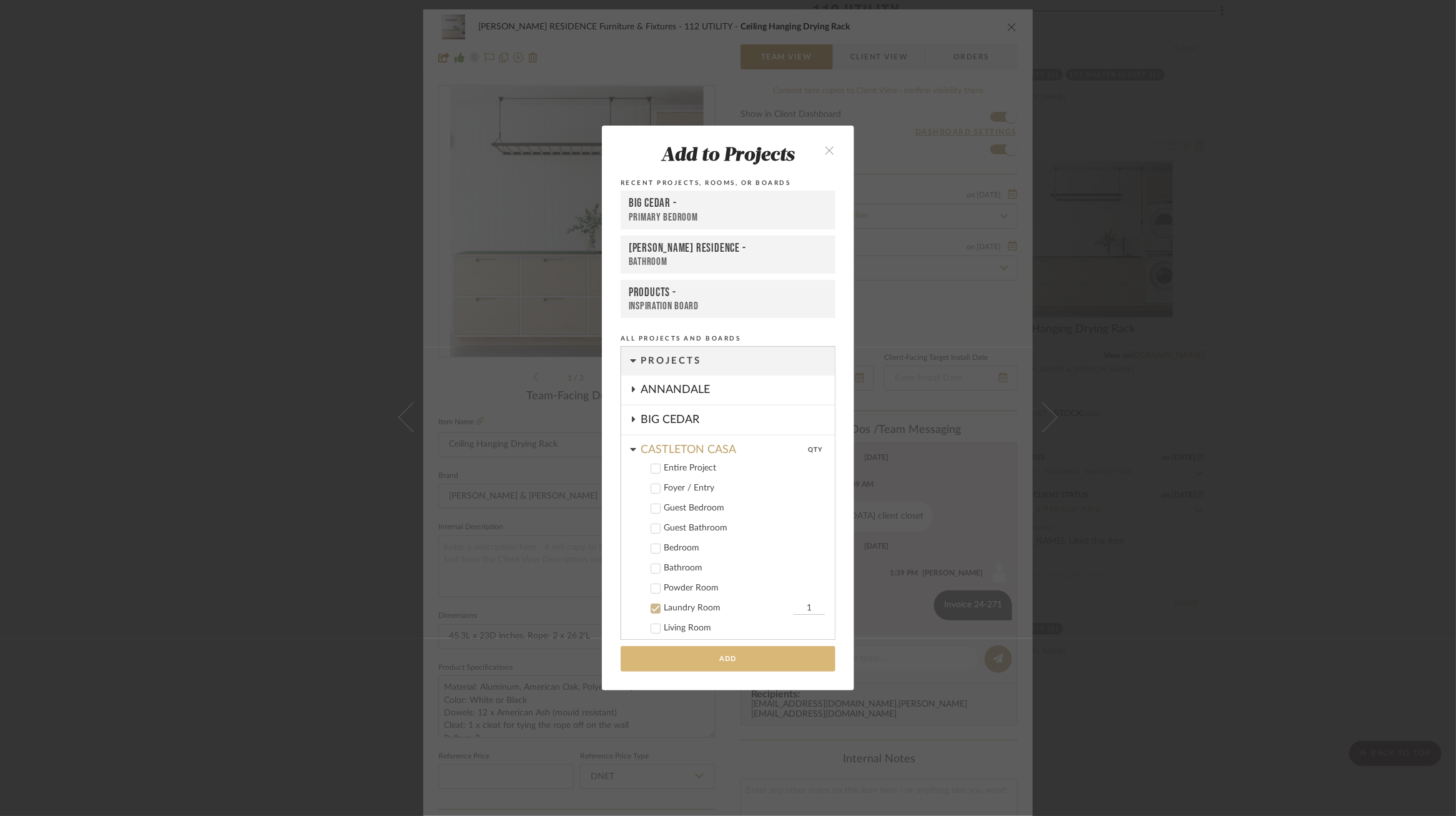
click at [717, 662] on button "Add" at bounding box center [728, 659] width 215 height 26
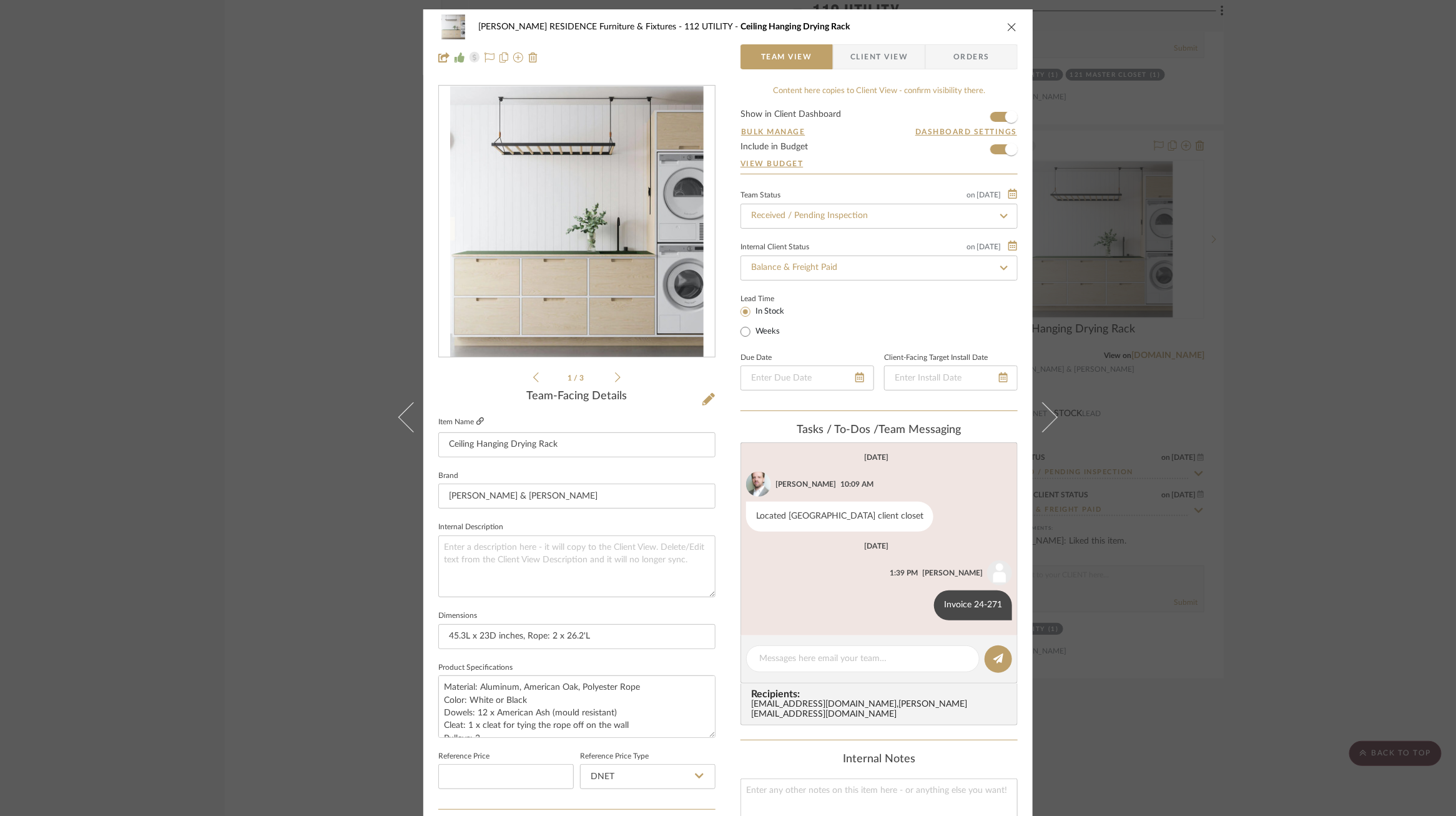
click at [478, 421] on icon at bounding box center [480, 421] width 7 height 7
click at [521, 559] on textarea at bounding box center [577, 566] width 277 height 62
paste textarea "The Ceiling Hanging Drying Rack is a better way to dry your laundry, whatever t…"
type textarea "The Ceiling Hanging Drying Rack is a better way to dry your laundry, whatever t…"
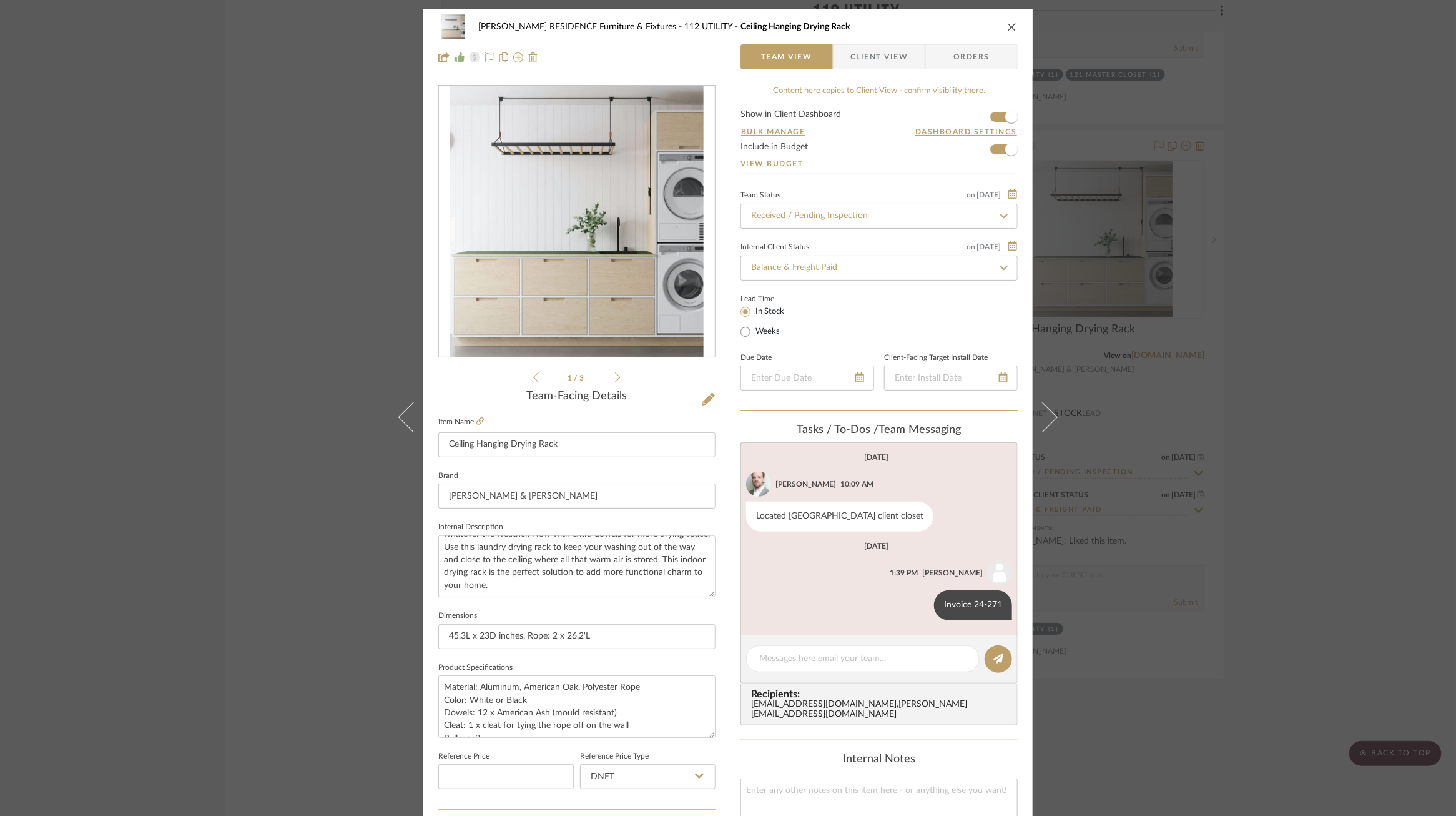
click at [717, 613] on div "COBLE RESIDENCE Furniture & Fixtures 112 UTILITY Ceiling Hanging Drying Rack Te…" at bounding box center [728, 586] width 610 height 1154
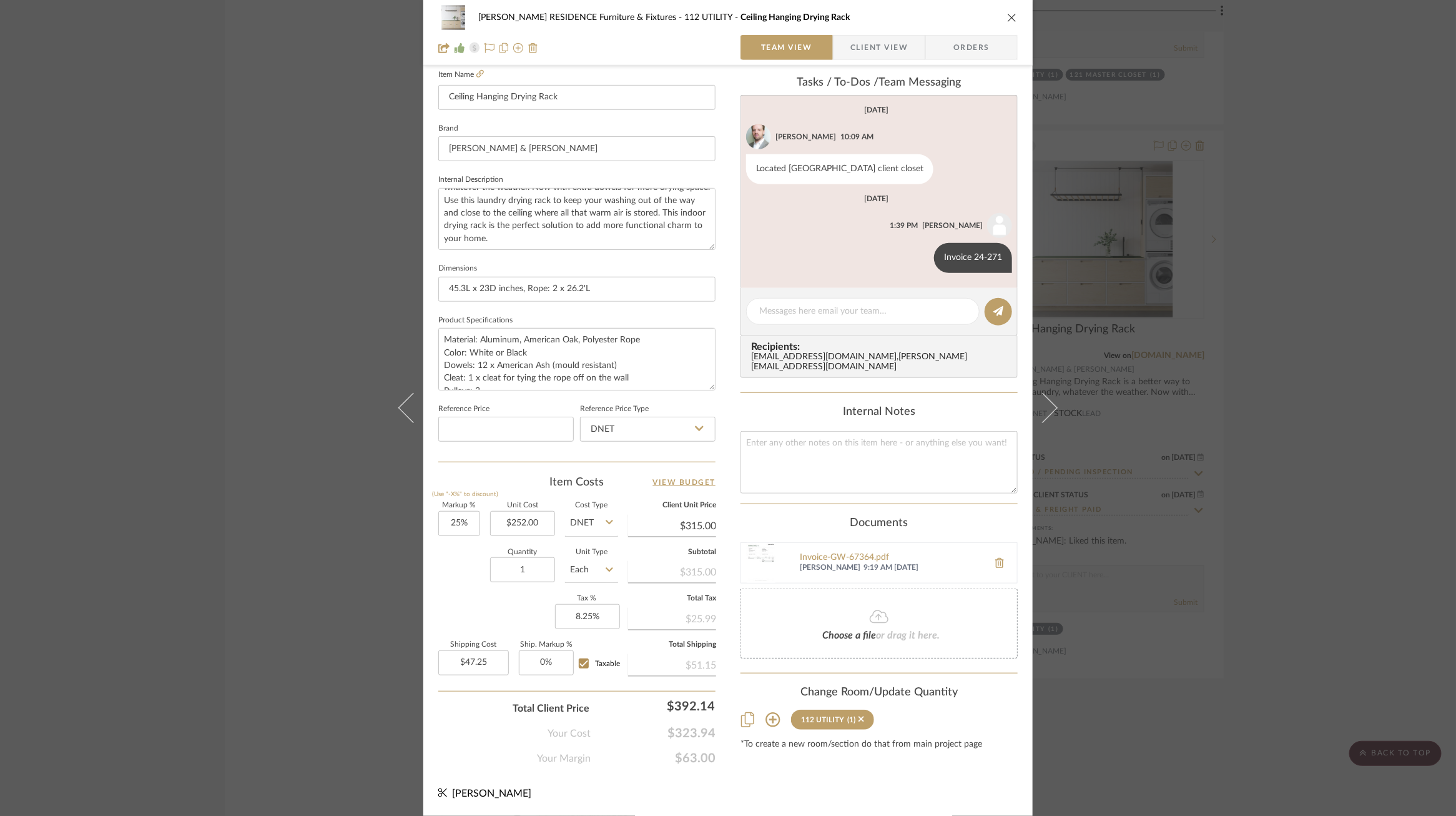
scroll to position [0, 0]
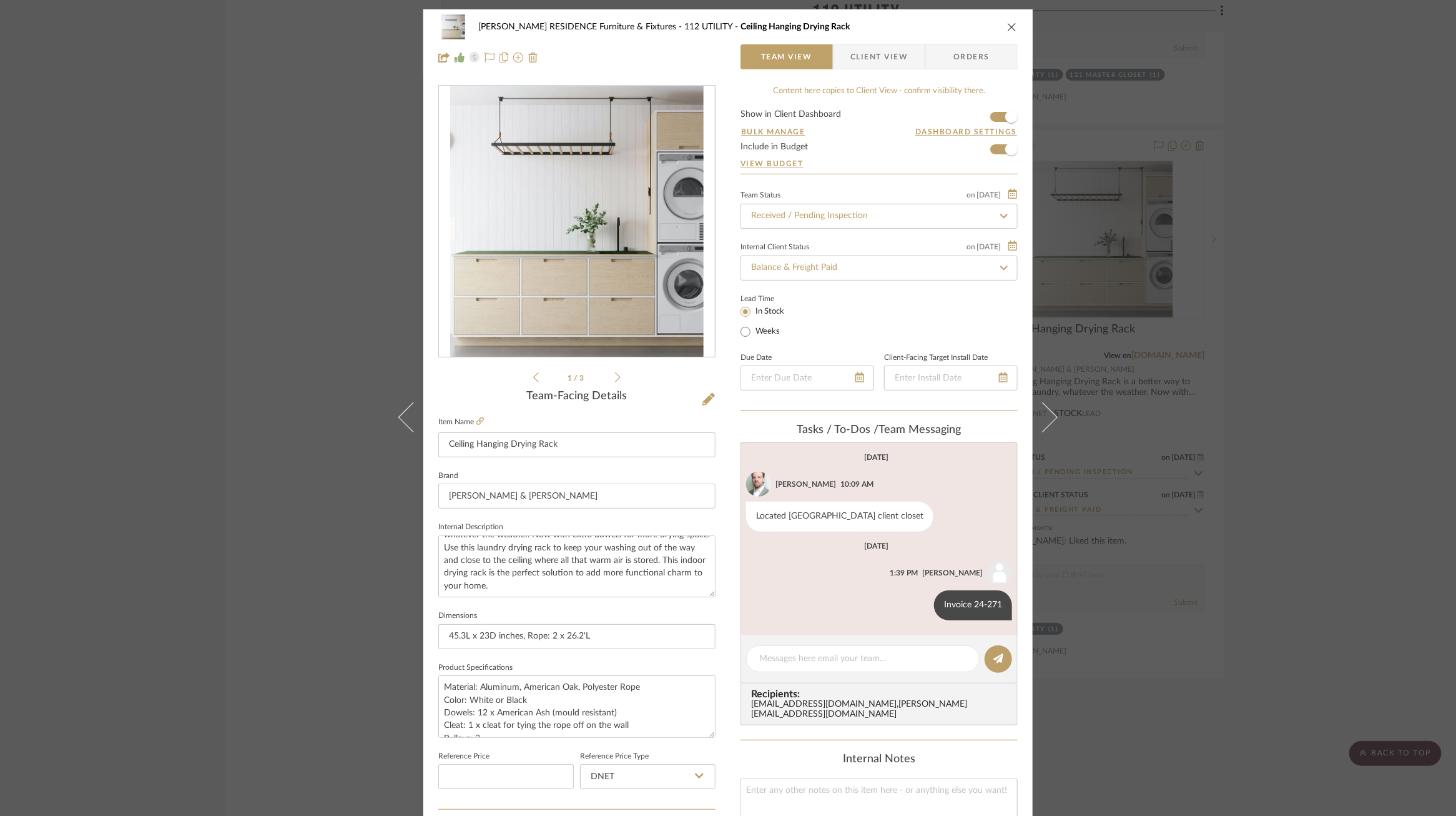
click at [1141, 90] on div "COBLE RESIDENCE Furniture & Fixtures 112 UTILITY Ceiling Hanging Drying Rack Te…" at bounding box center [728, 408] width 1456 height 816
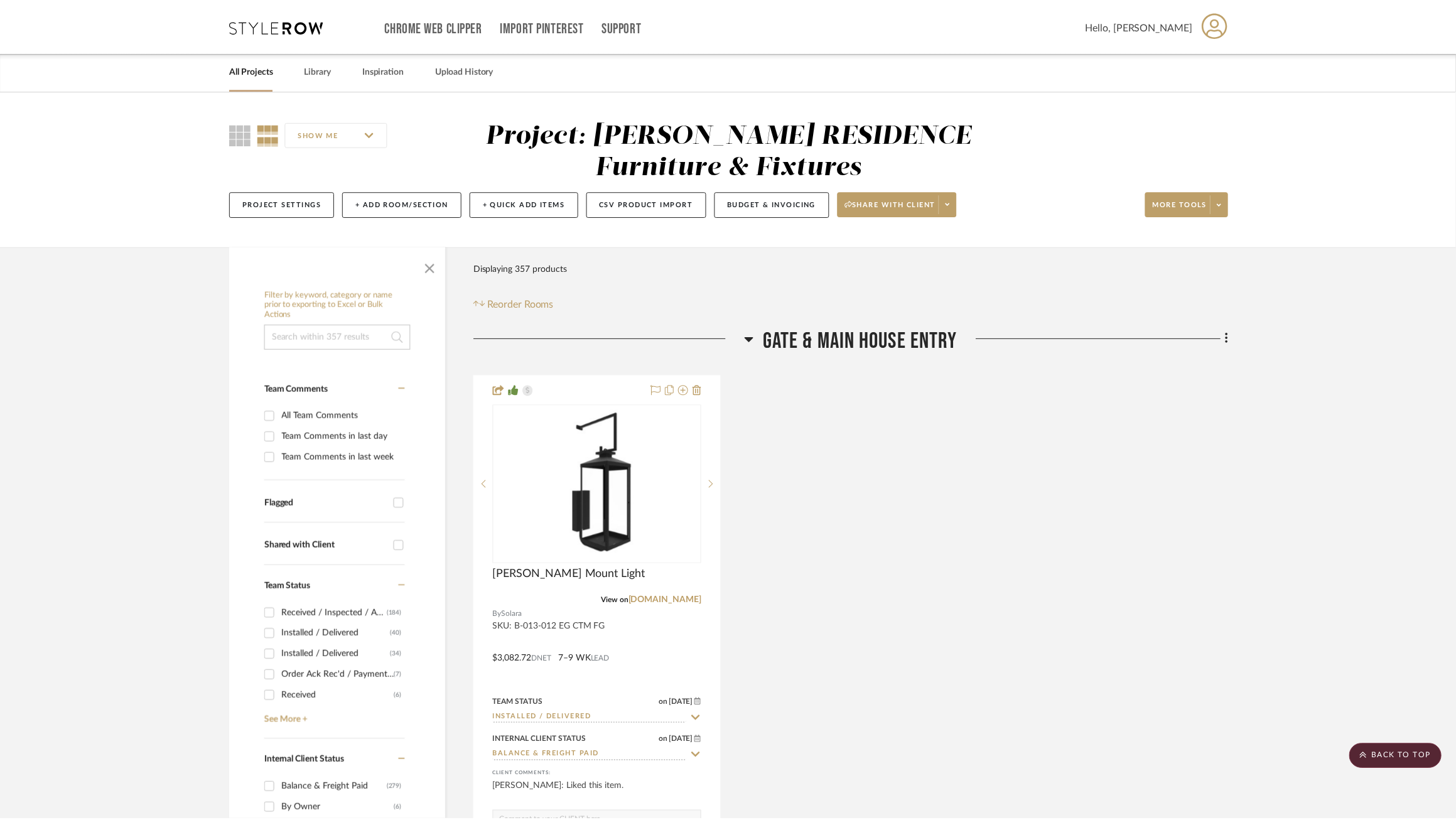
scroll to position [12044, 0]
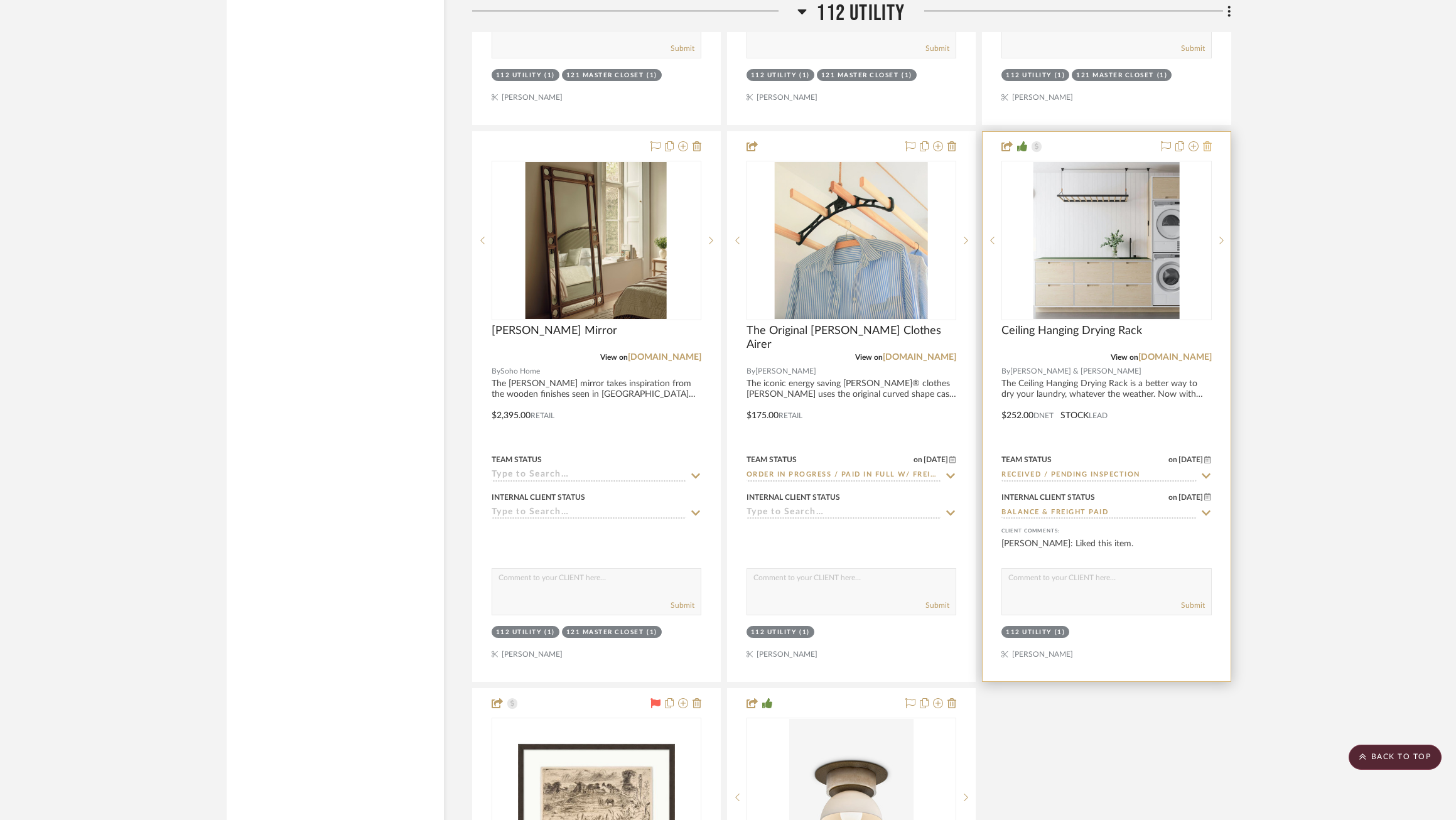
click at [1207, 142] on icon at bounding box center [1207, 145] width 9 height 10
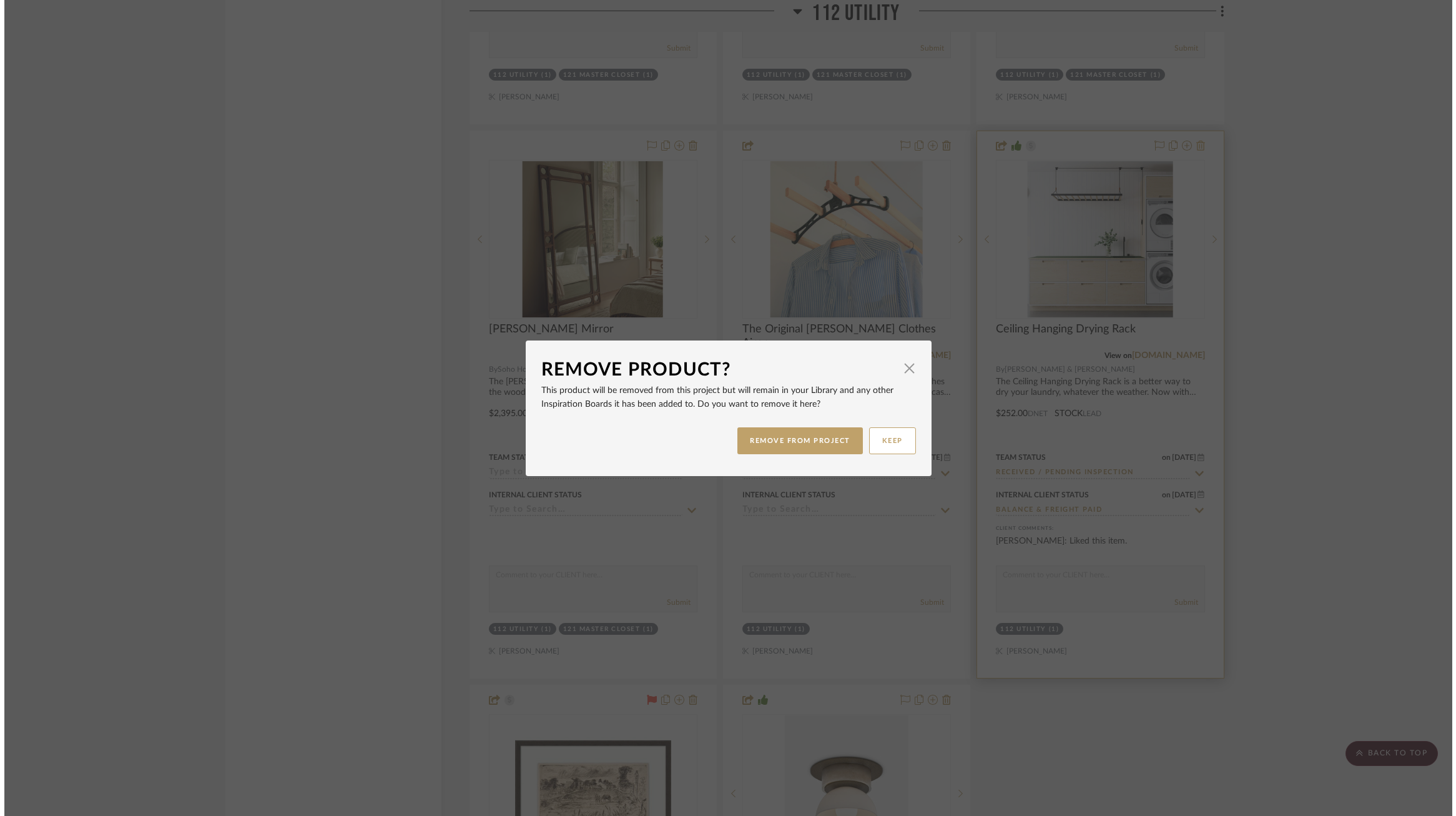
scroll to position [0, 0]
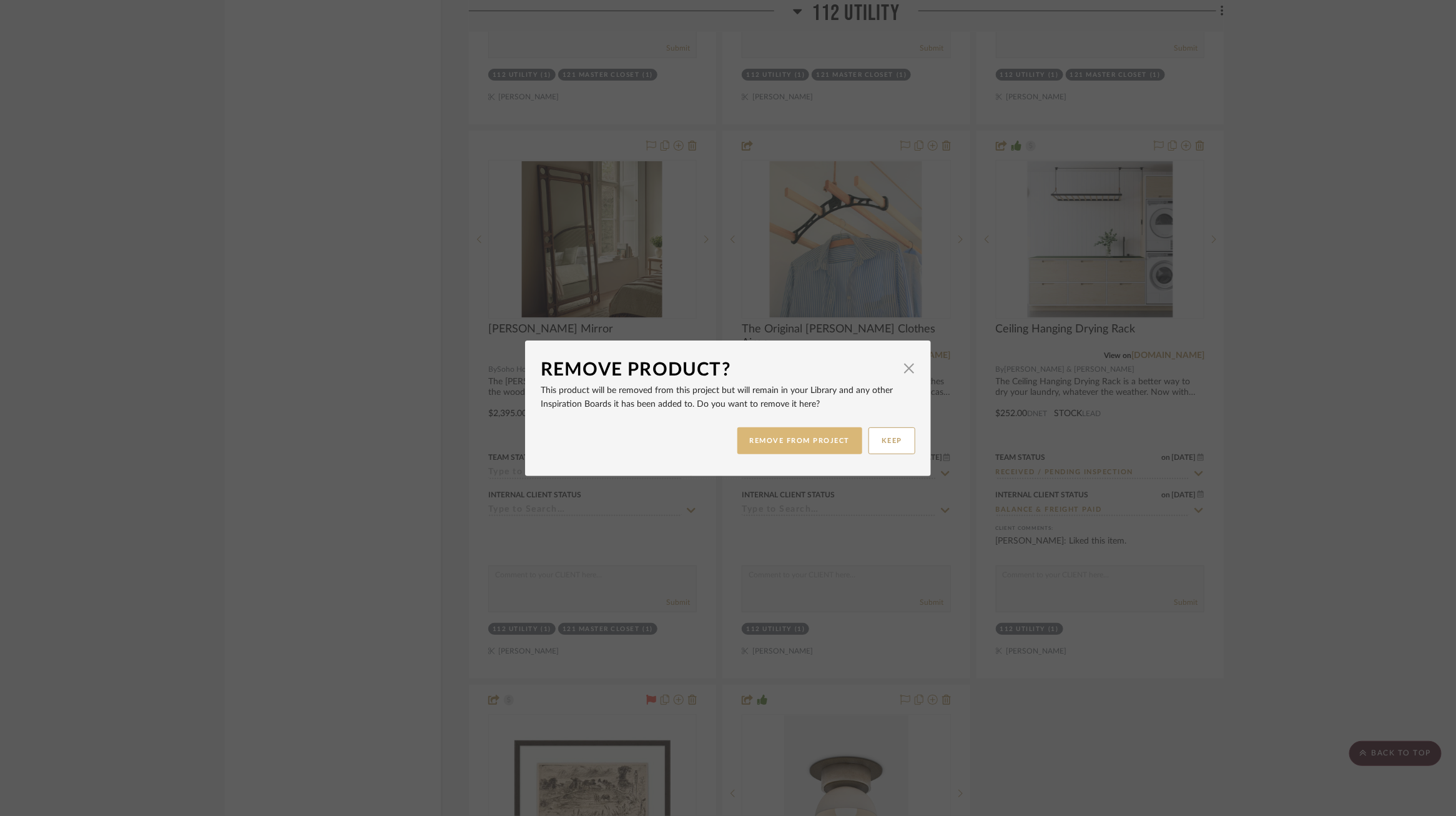
click at [783, 435] on button "REMOVE FROM PROJECT" at bounding box center [800, 441] width 125 height 27
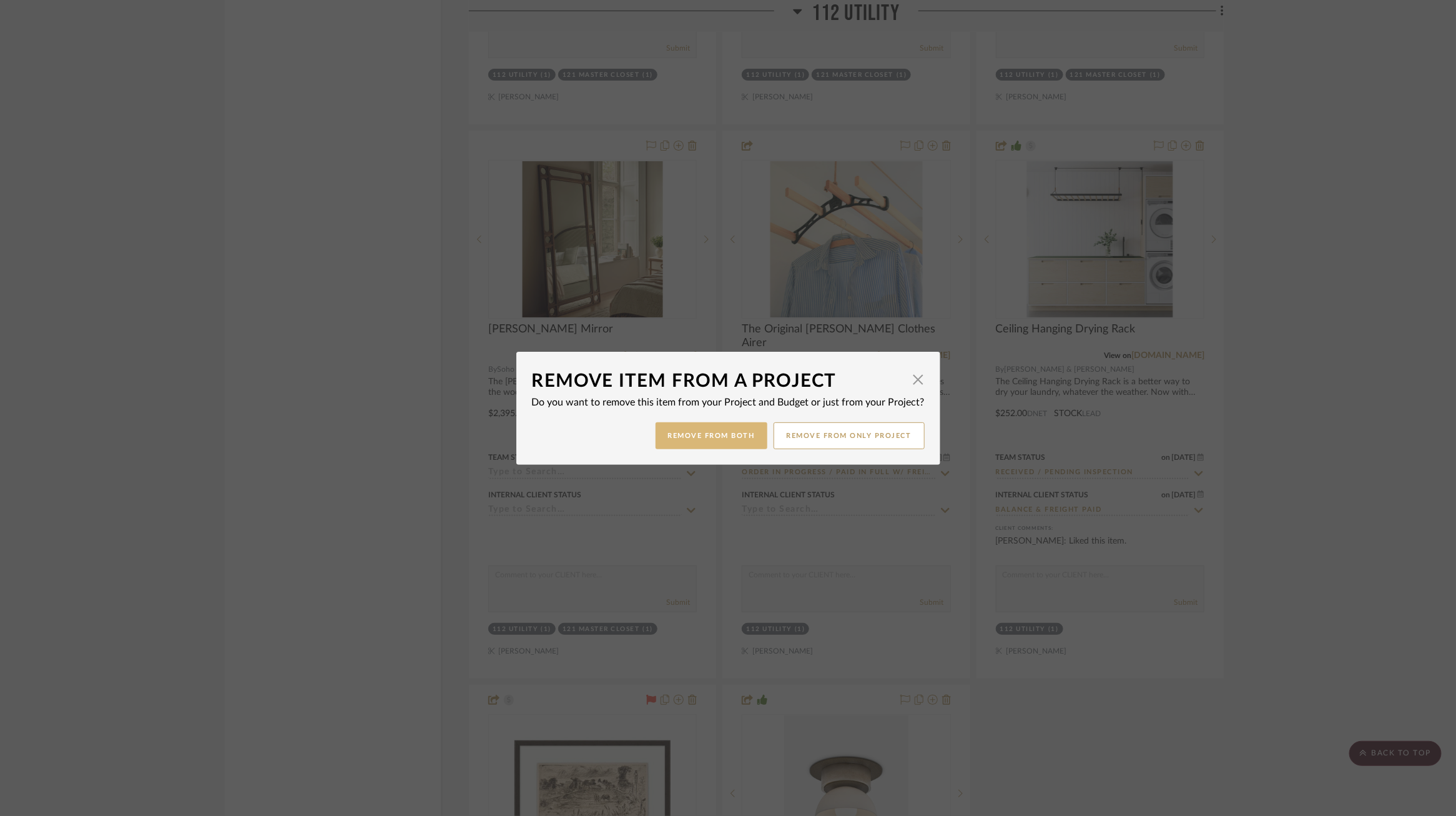
click at [725, 437] on button "Remove from Both" at bounding box center [711, 435] width 112 height 27
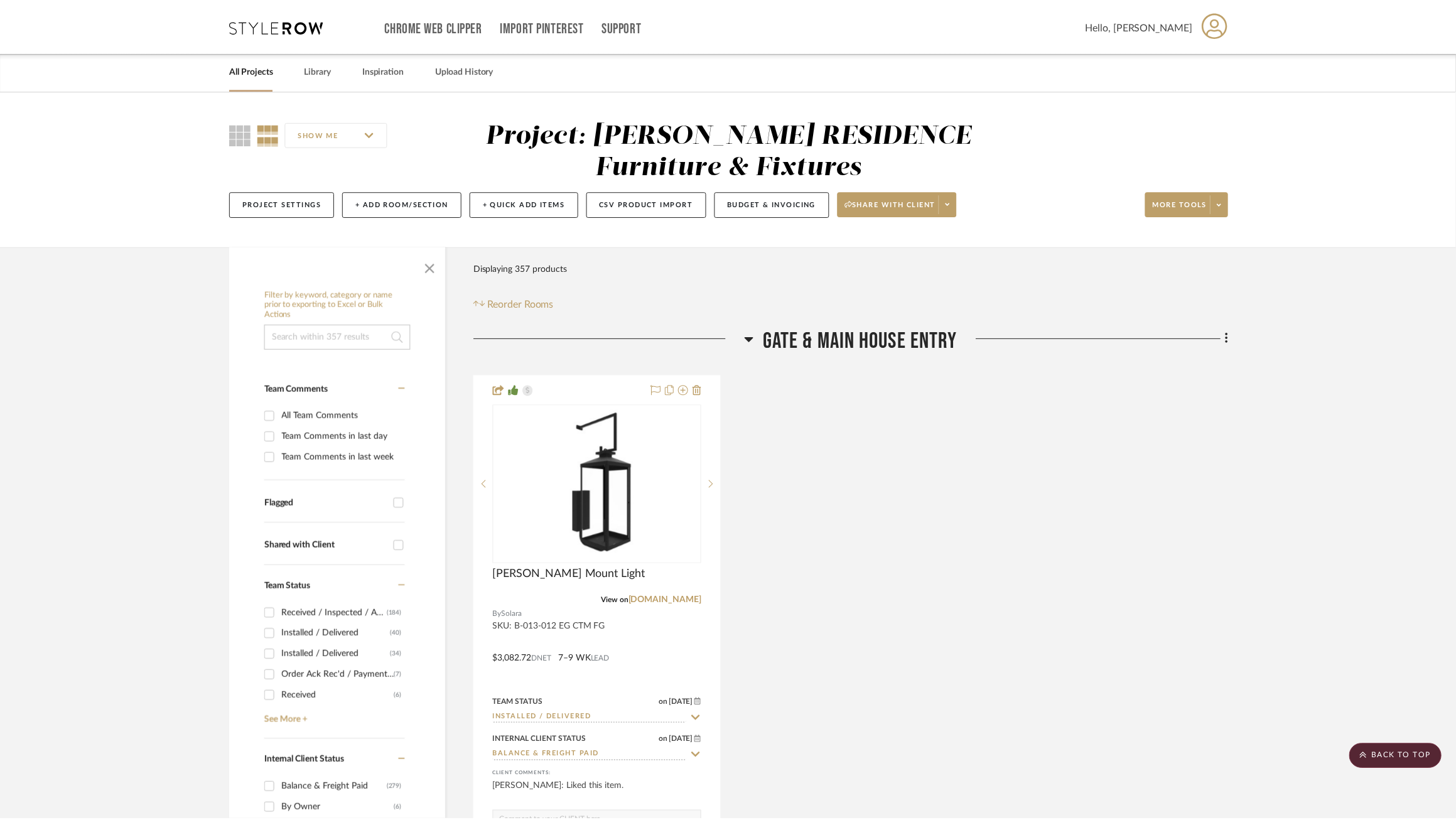
scroll to position [12044, 0]
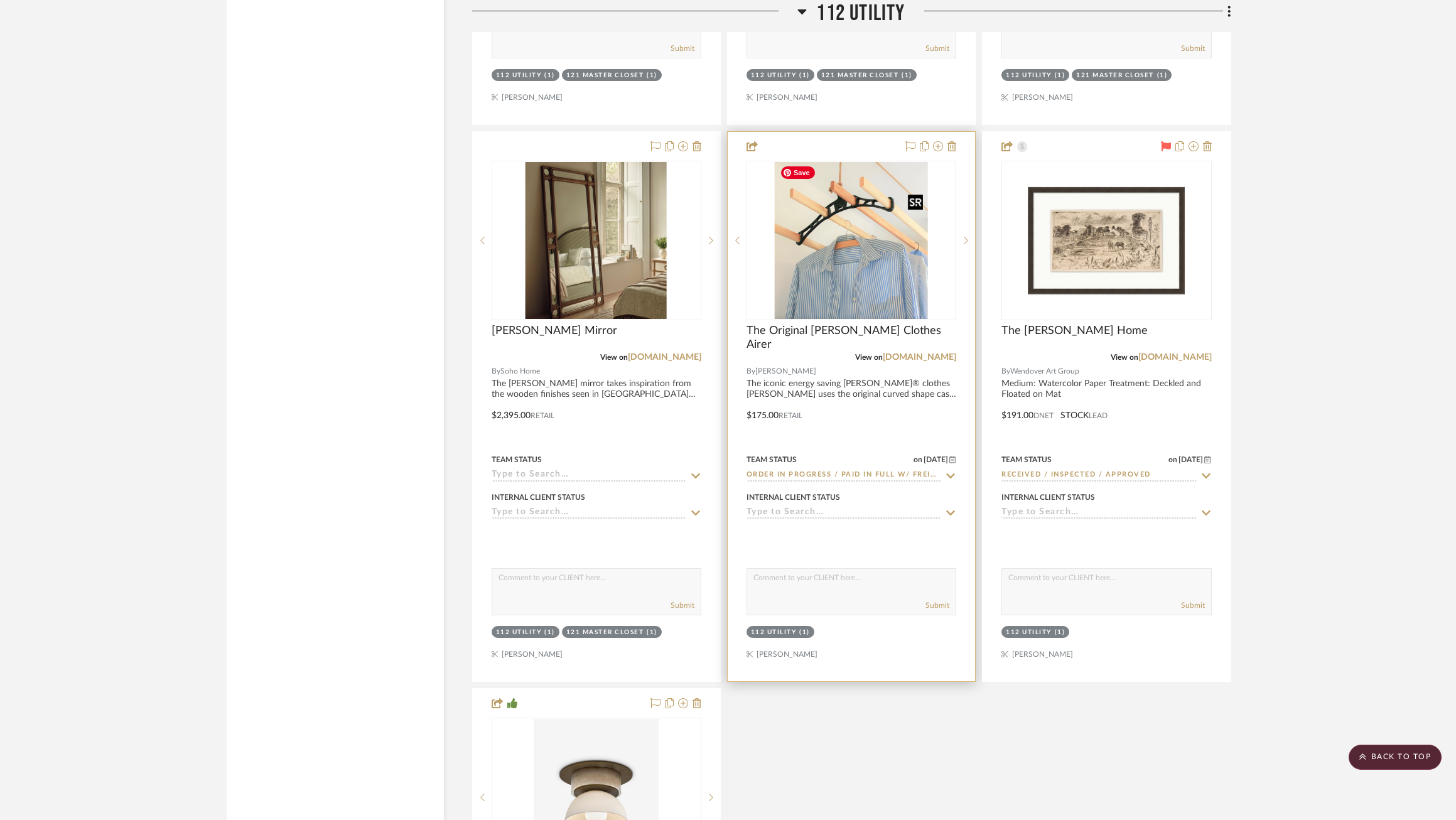
click at [846, 259] on img "0" at bounding box center [851, 240] width 153 height 157
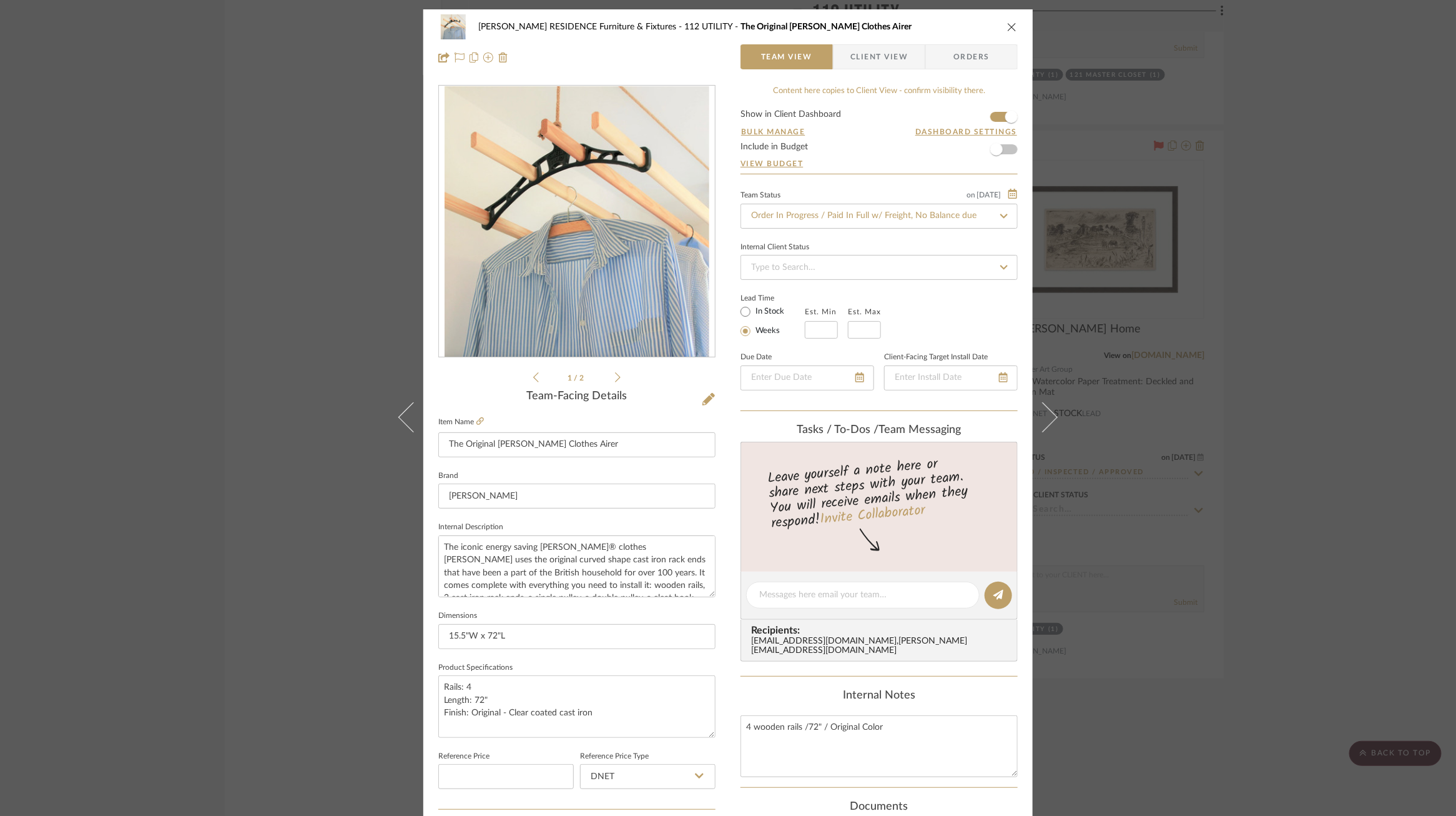
click at [755, 312] on label "In Stock" at bounding box center [768, 312] width 31 height 11
click at [753, 312] on input "In Stock" at bounding box center [745, 312] width 15 height 15
radio input "true"
click at [1227, 308] on div "COBLE RESIDENCE Furniture & Fixtures 112 UTILITY The Original Sheila Maid Cloth…" at bounding box center [728, 408] width 1456 height 816
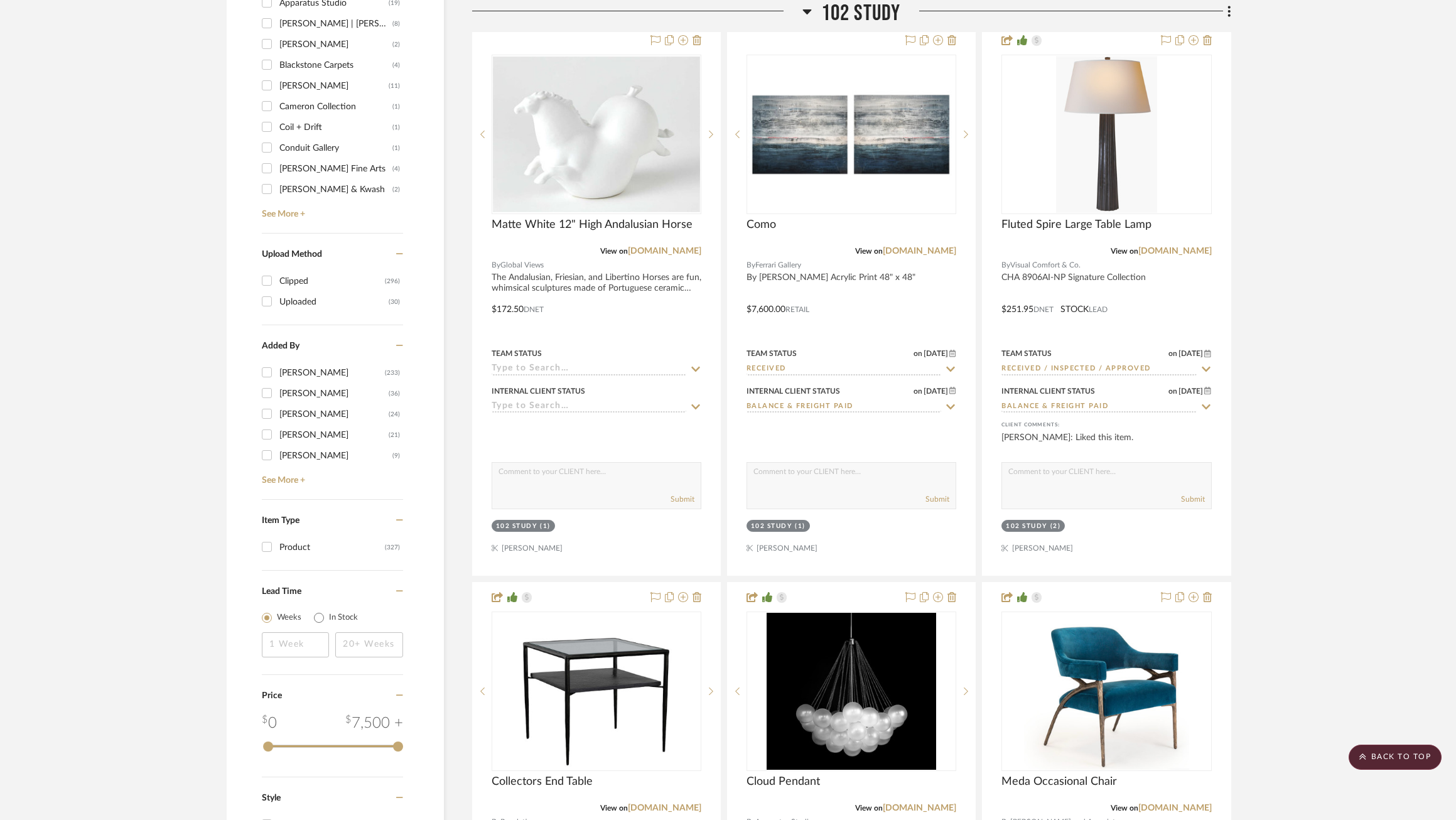
scroll to position [2149, 0]
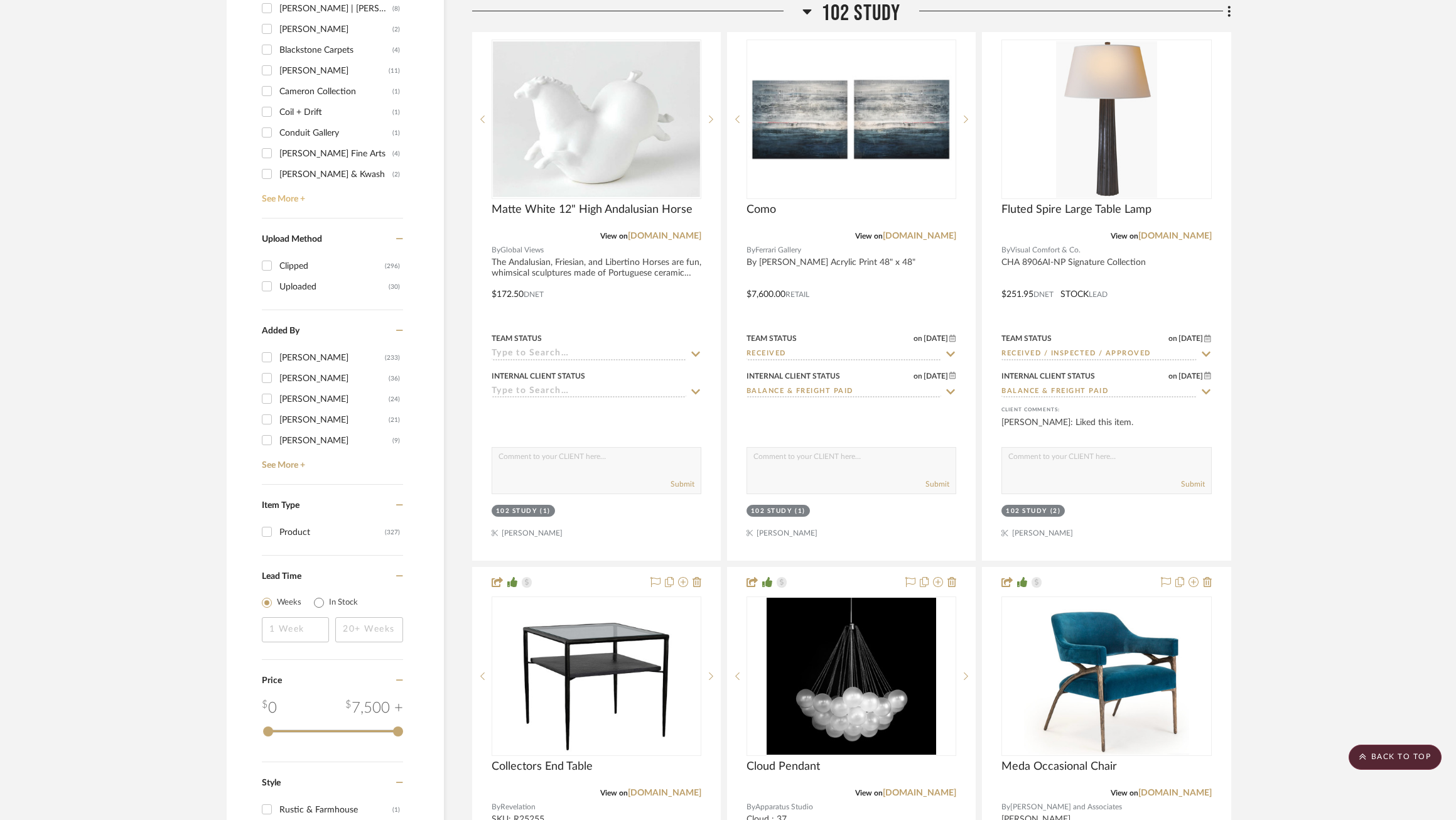
click at [279, 185] on link "See More +" at bounding box center [331, 195] width 145 height 20
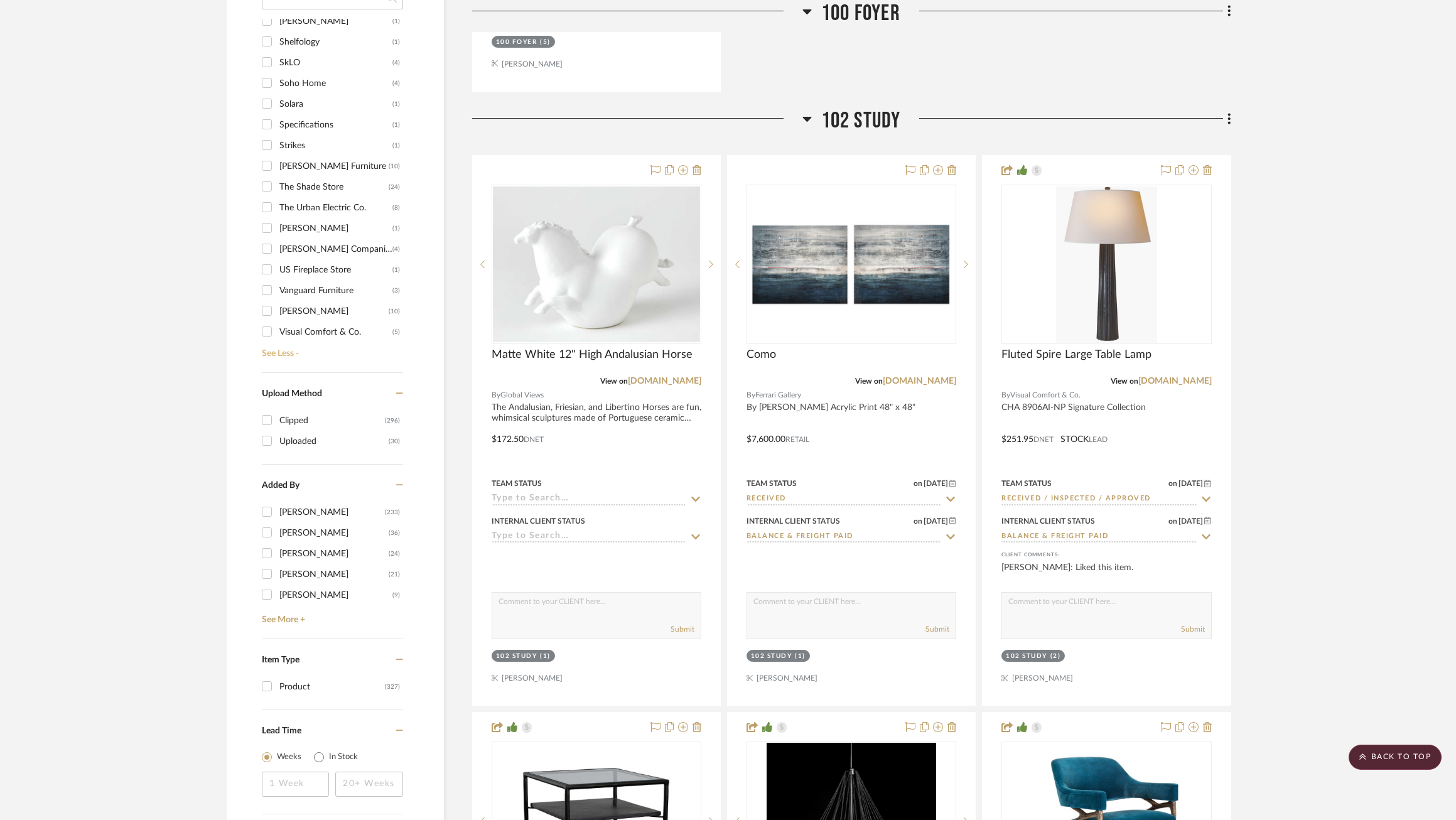
scroll to position [1584, 0]
click at [286, 196] on div "Verellen" at bounding box center [334, 206] width 110 height 20
click at [277, 196] on input "Verellen (10)" at bounding box center [266, 205] width 20 height 20
checkbox input "true"
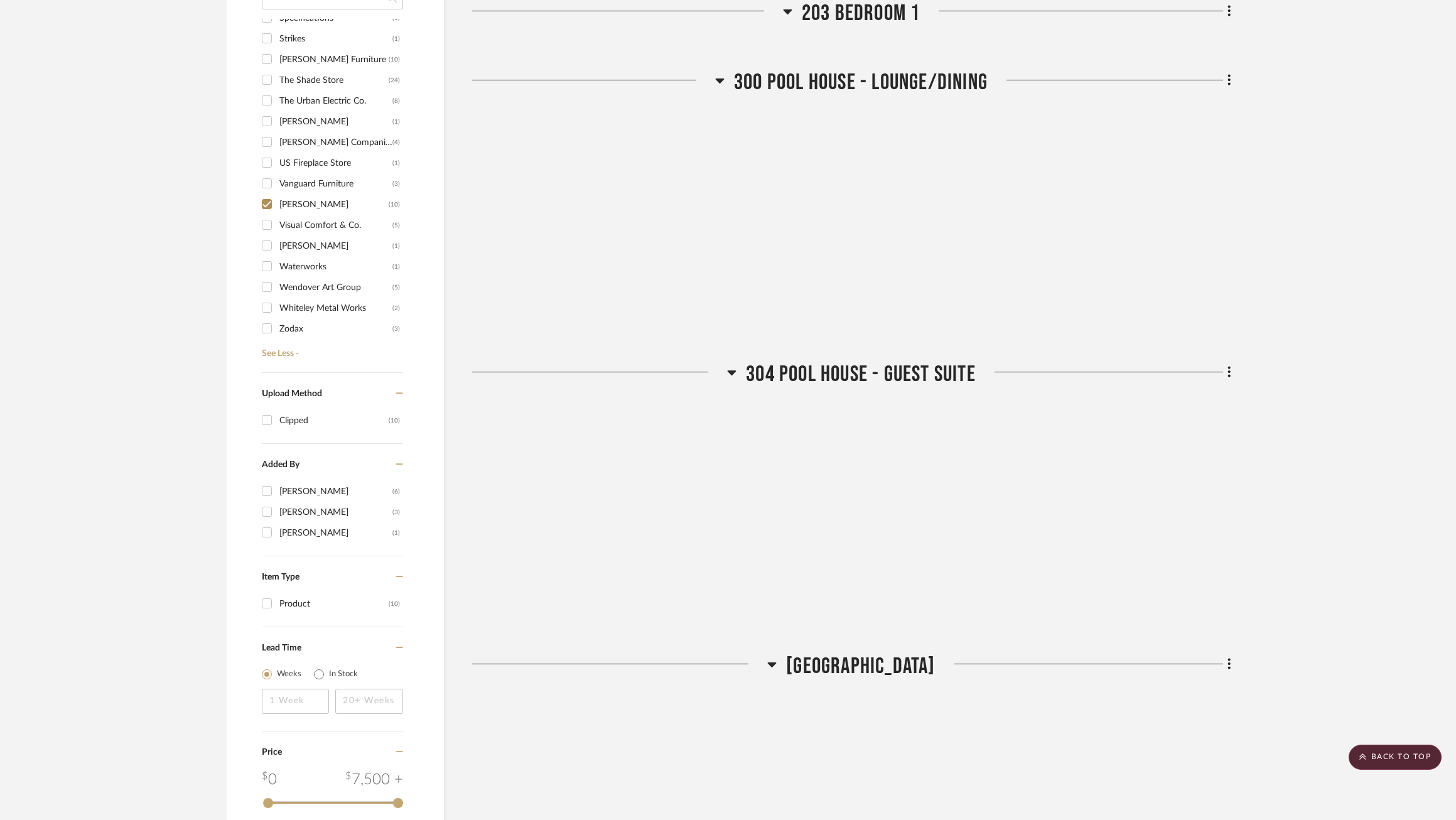
scroll to position [1563, 0]
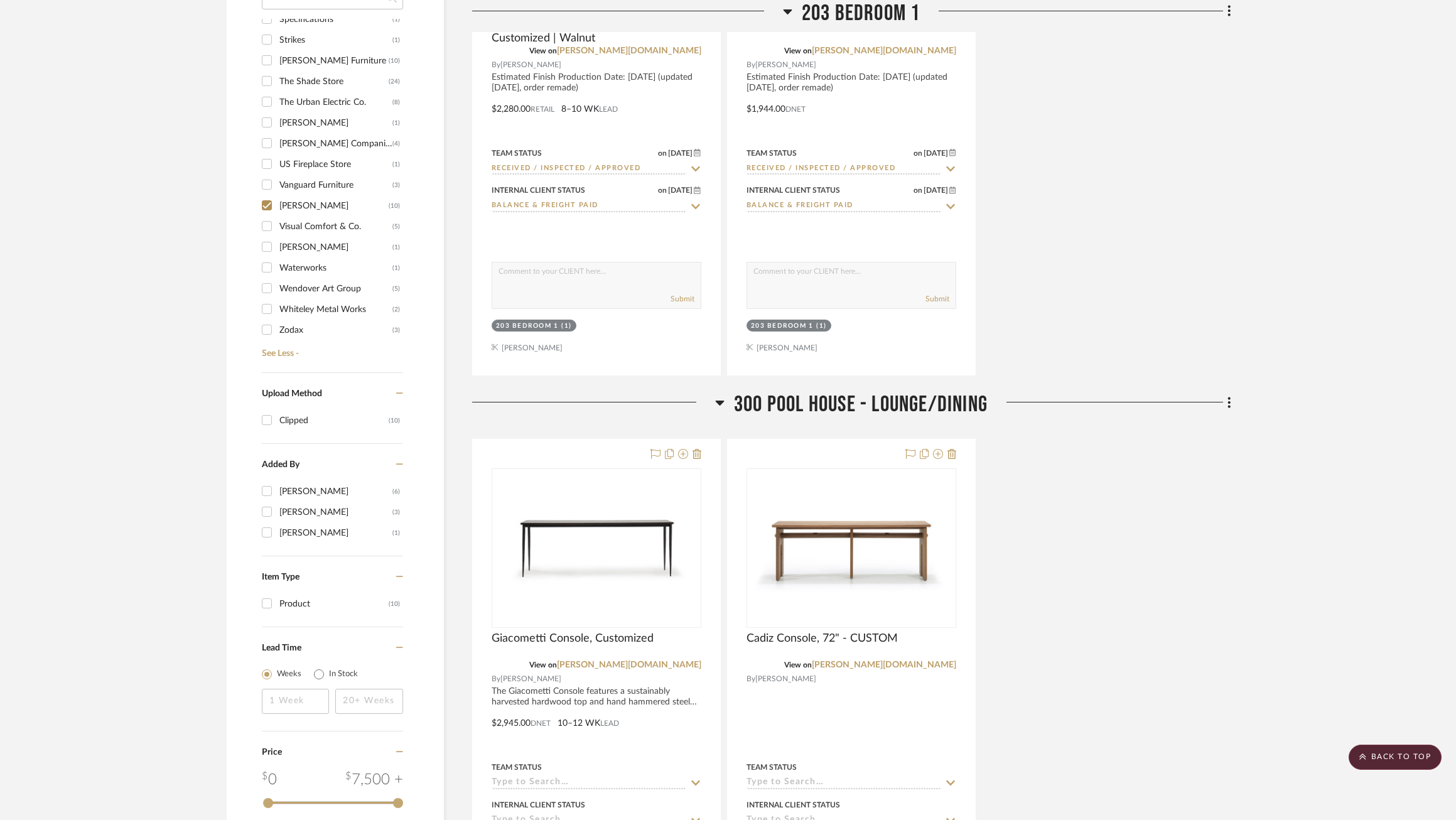
scroll to position [2666, 0]
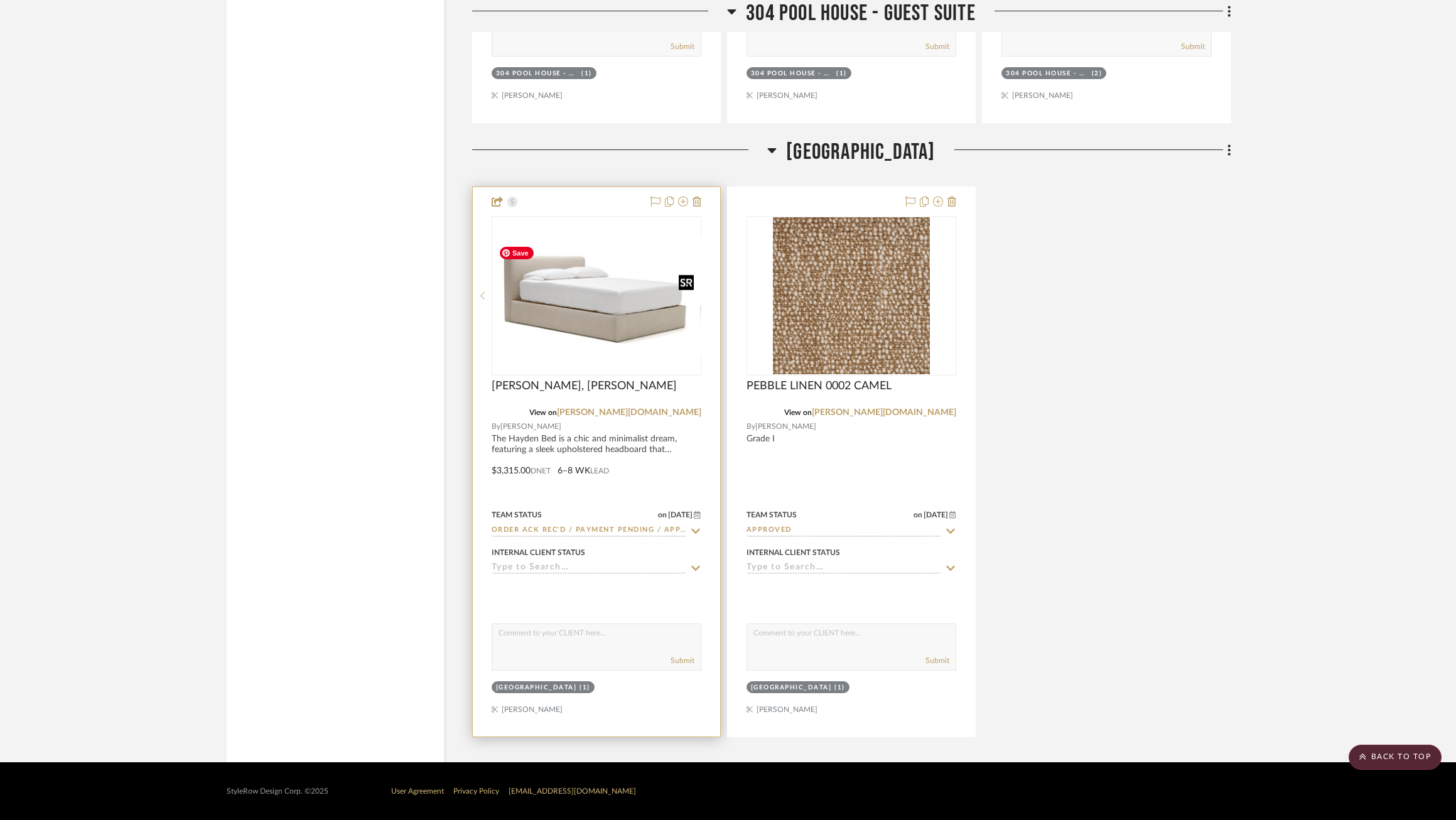
click at [586, 293] on div at bounding box center [596, 296] width 209 height 160
click at [607, 272] on img "0" at bounding box center [596, 296] width 207 height 113
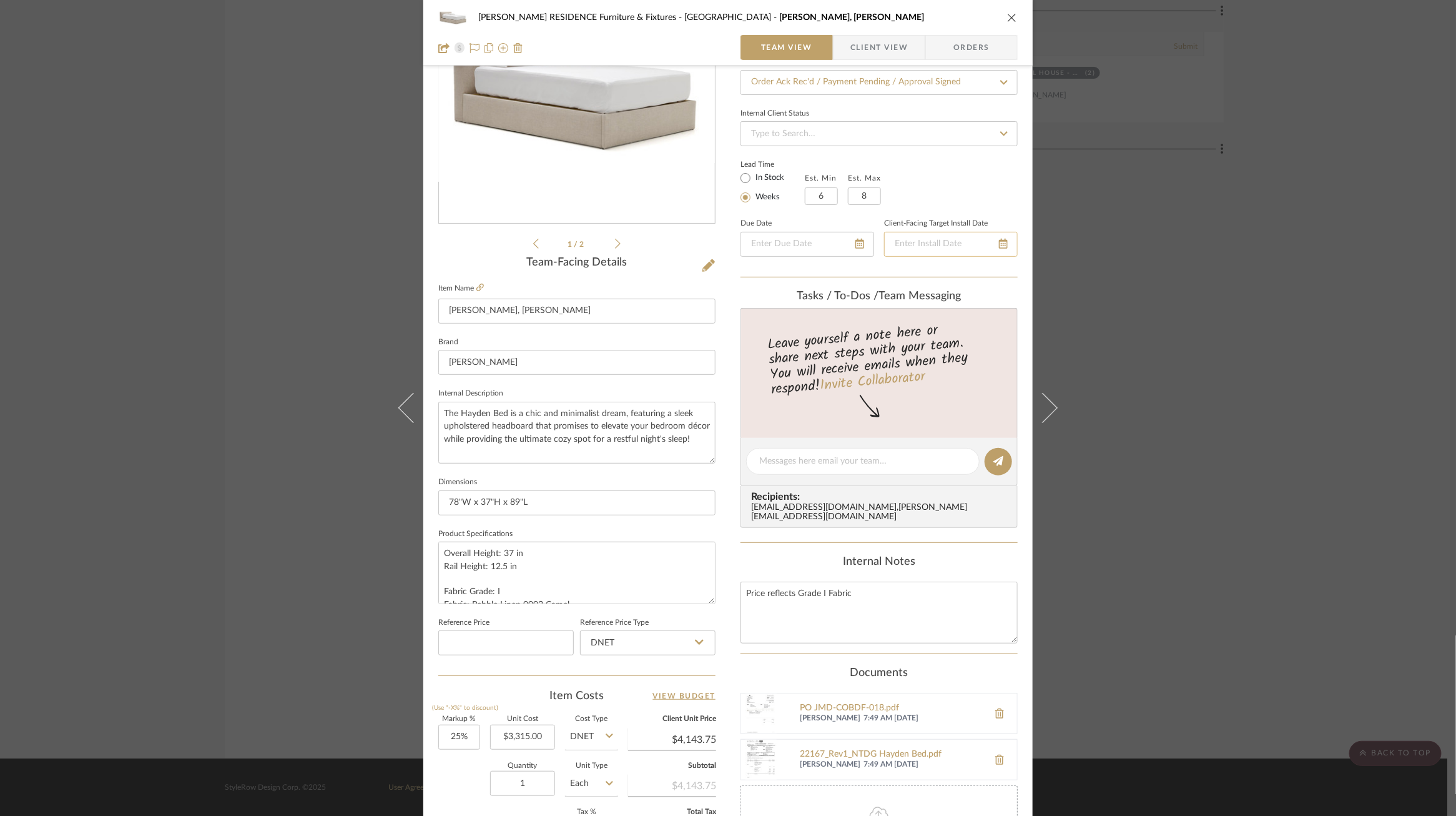
scroll to position [0, 0]
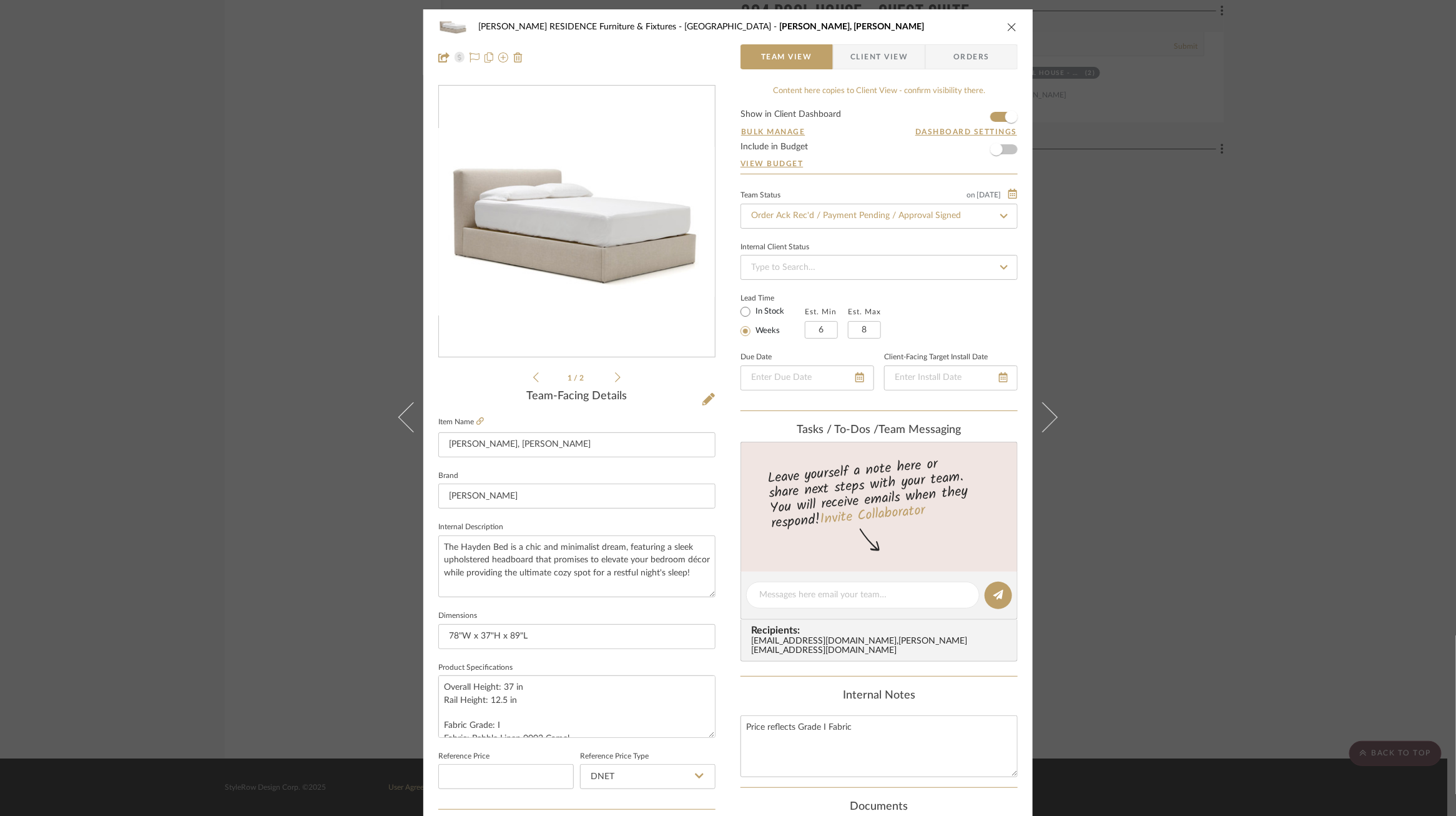
click at [998, 220] on icon at bounding box center [1004, 216] width 11 height 9
type input "depo"
click at [927, 260] on div "Order in Progress / Deposit Paid / Balance due" at bounding box center [875, 251] width 276 height 32
type input "[DATE]"
type input "Order in Progress / Deposit Paid / Balance due"
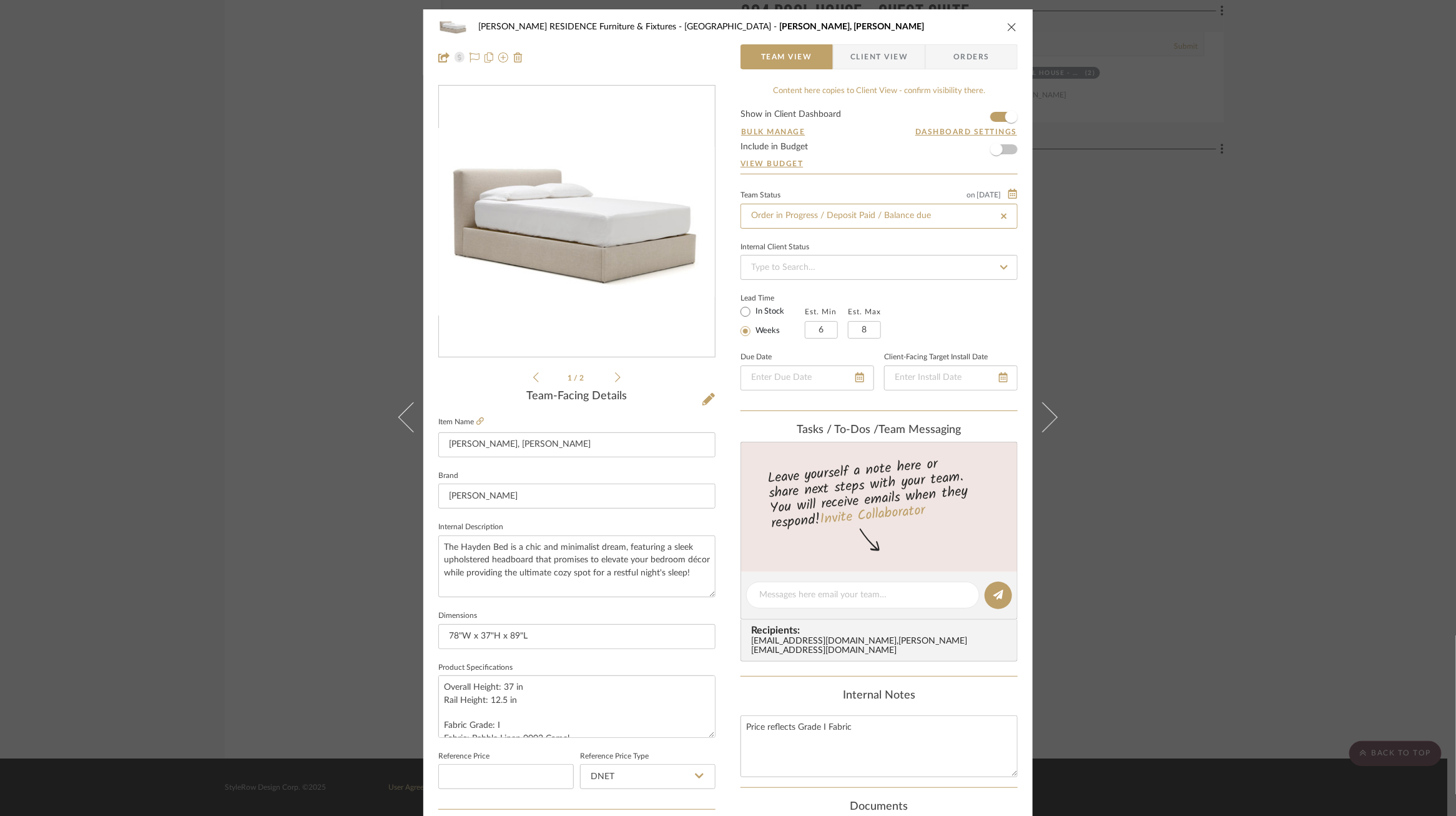
type input "[DATE]"
type input "Order in Progress / Deposit Paid / Balance due"
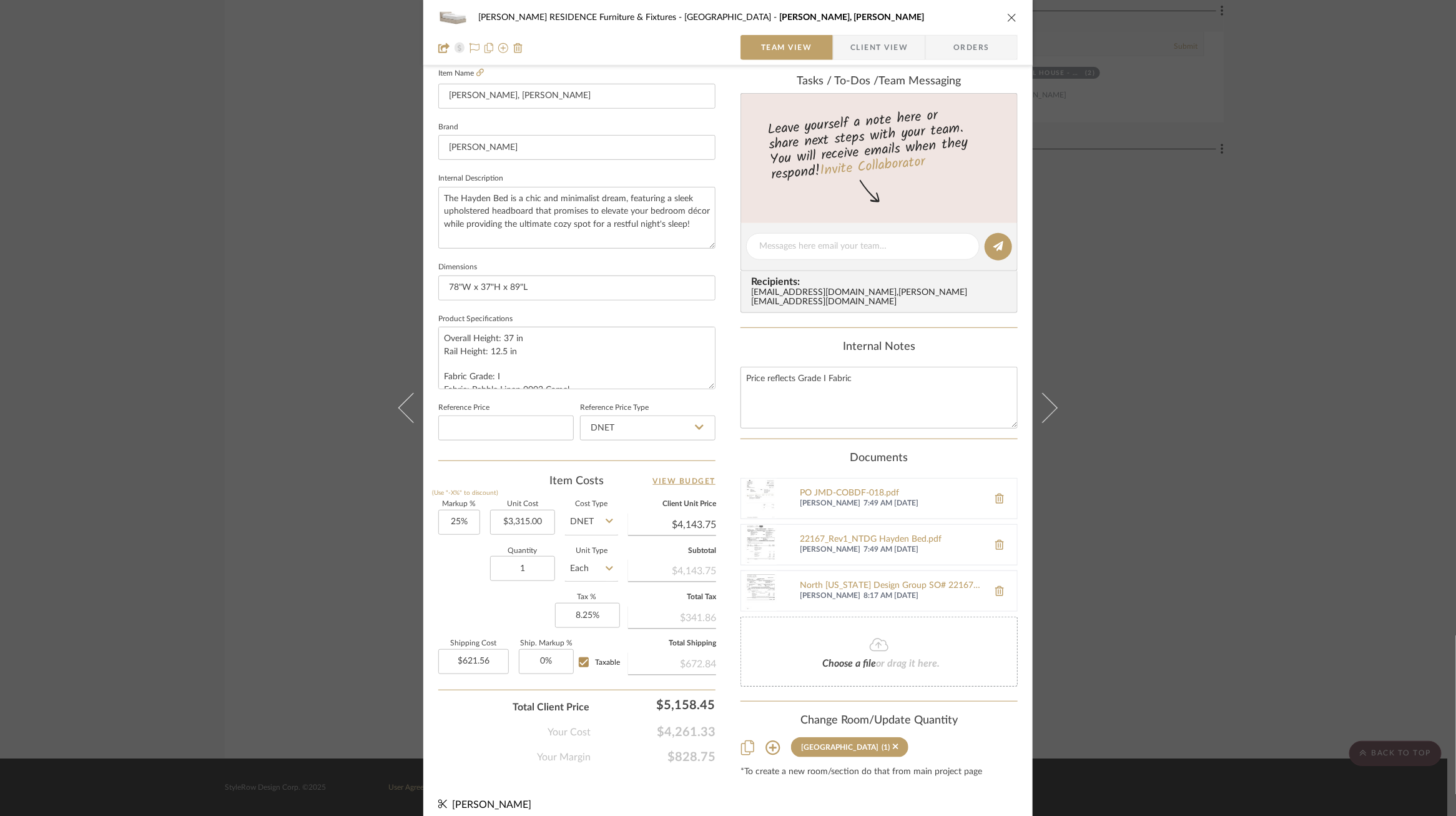
click at [1169, 436] on div "COBLE RESIDENCE Furniture & Fixtures Carriage House Hayden Bed, King Team View …" at bounding box center [728, 408] width 1456 height 816
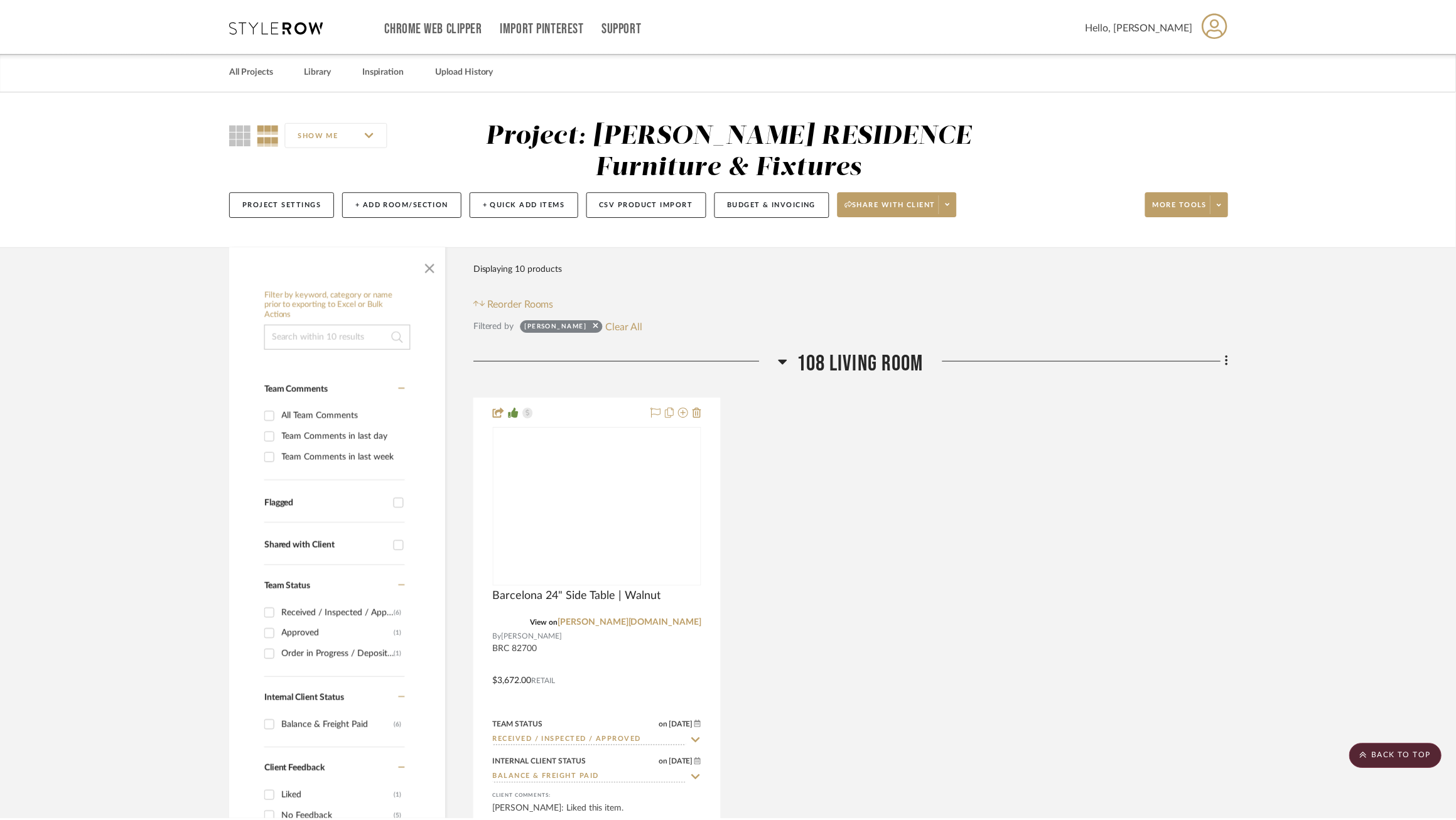
scroll to position [2666, 0]
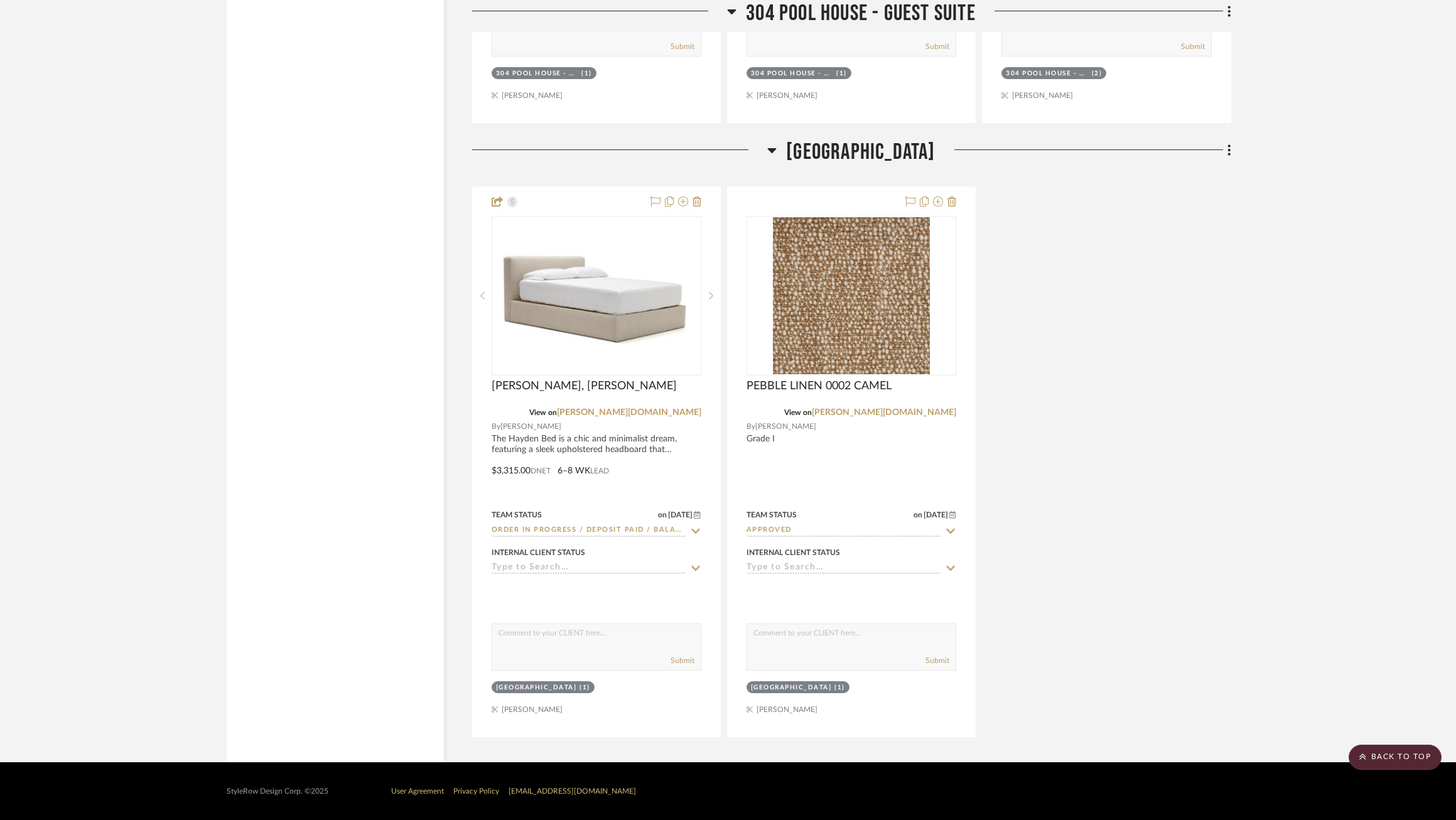
click at [1364, 751] on scroll-to-top-button "BACK TO TOP" at bounding box center [1395, 757] width 93 height 25
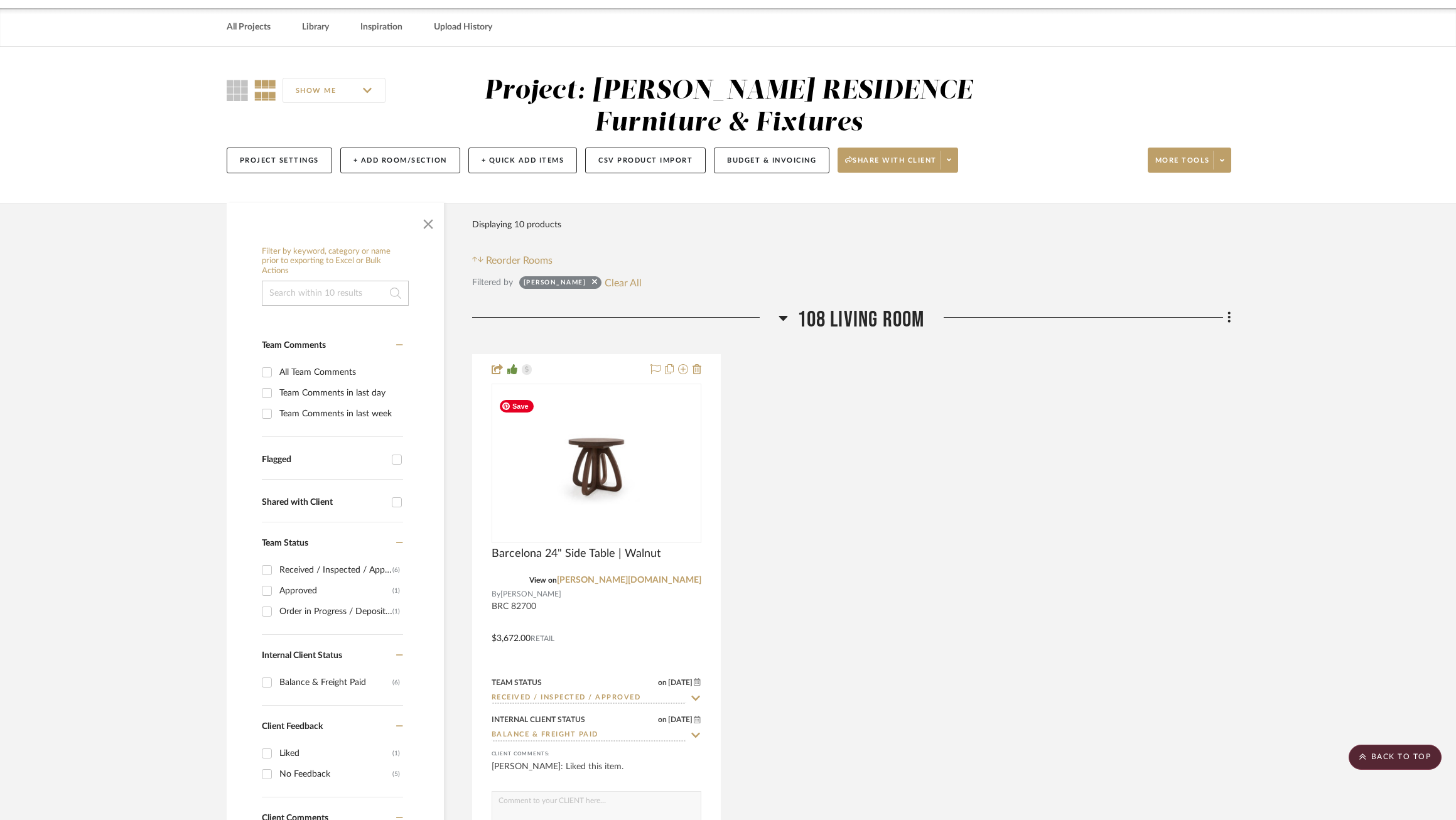
scroll to position [0, 0]
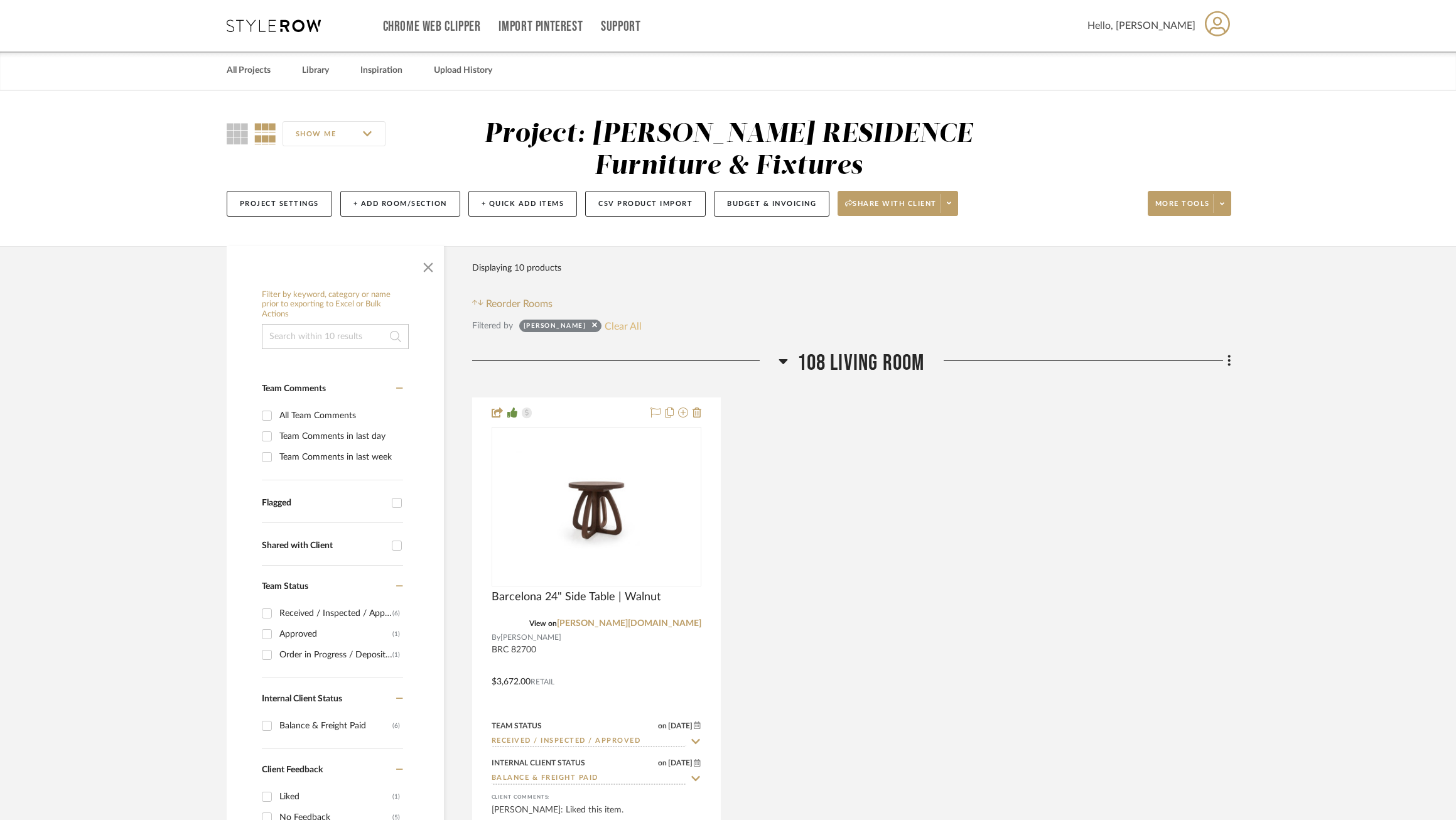
click at [605, 321] on button "Clear All" at bounding box center [623, 326] width 37 height 16
checkbox input "false"
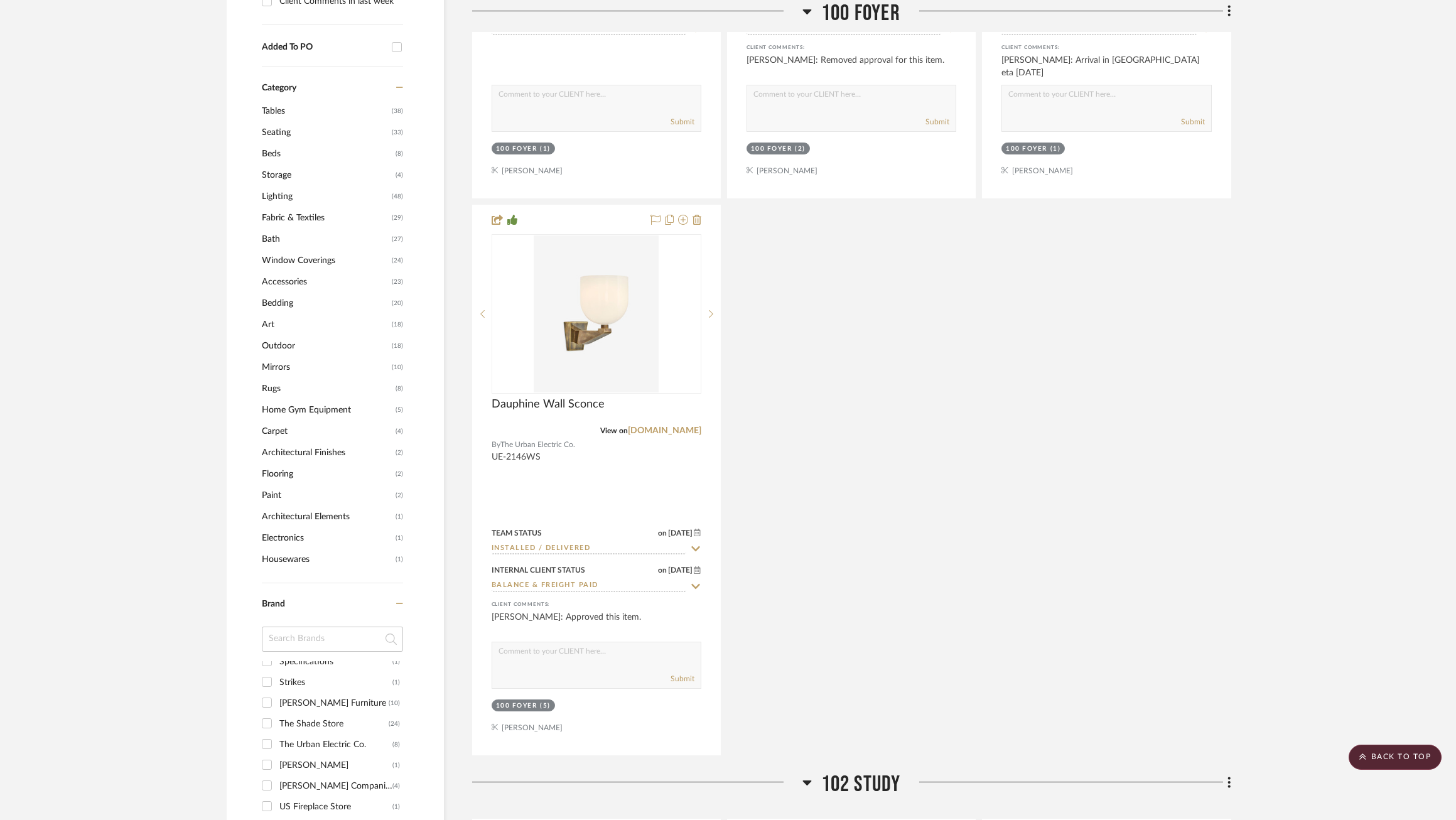
scroll to position [1356, 0]
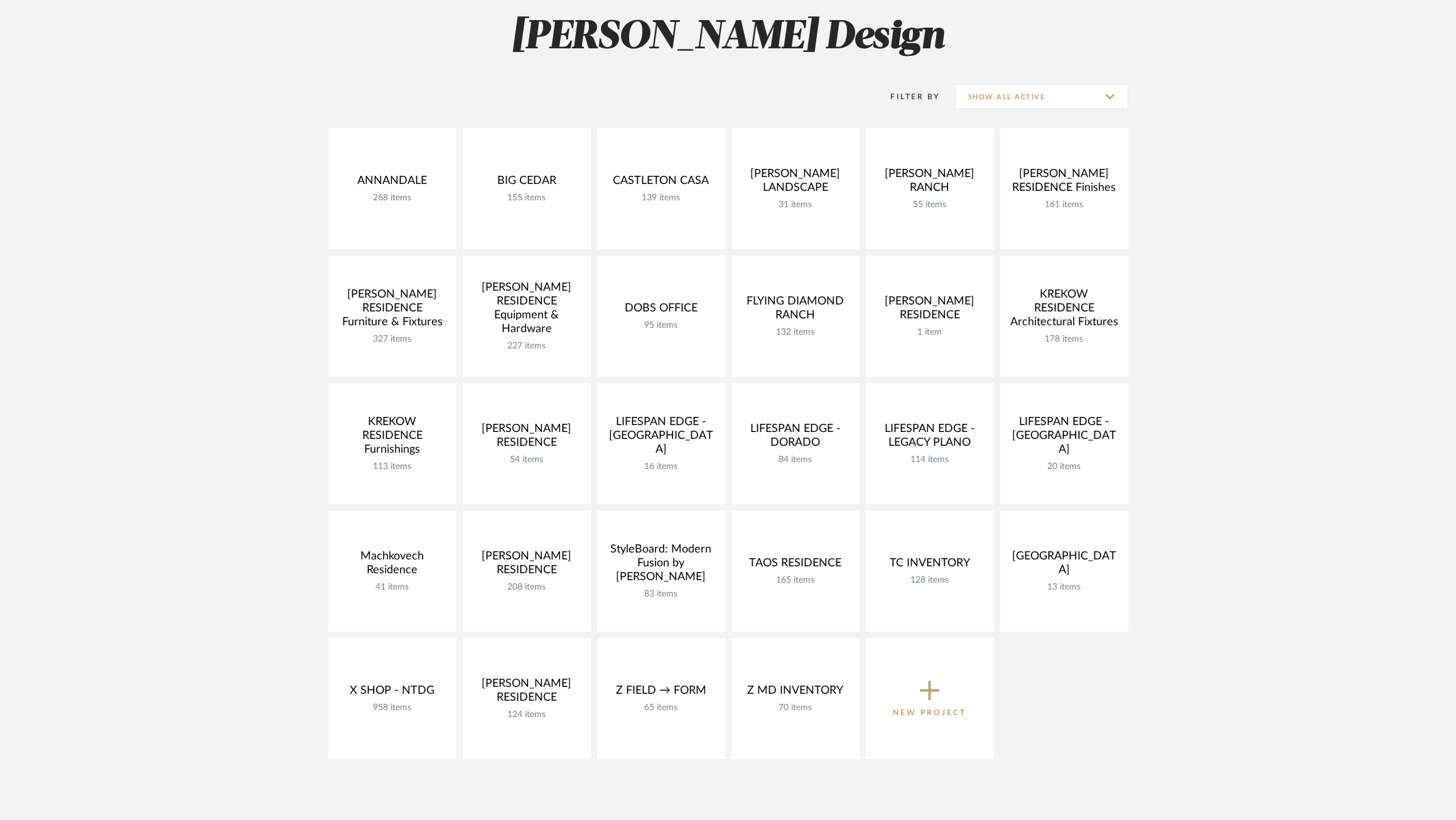
scroll to position [181, 0]
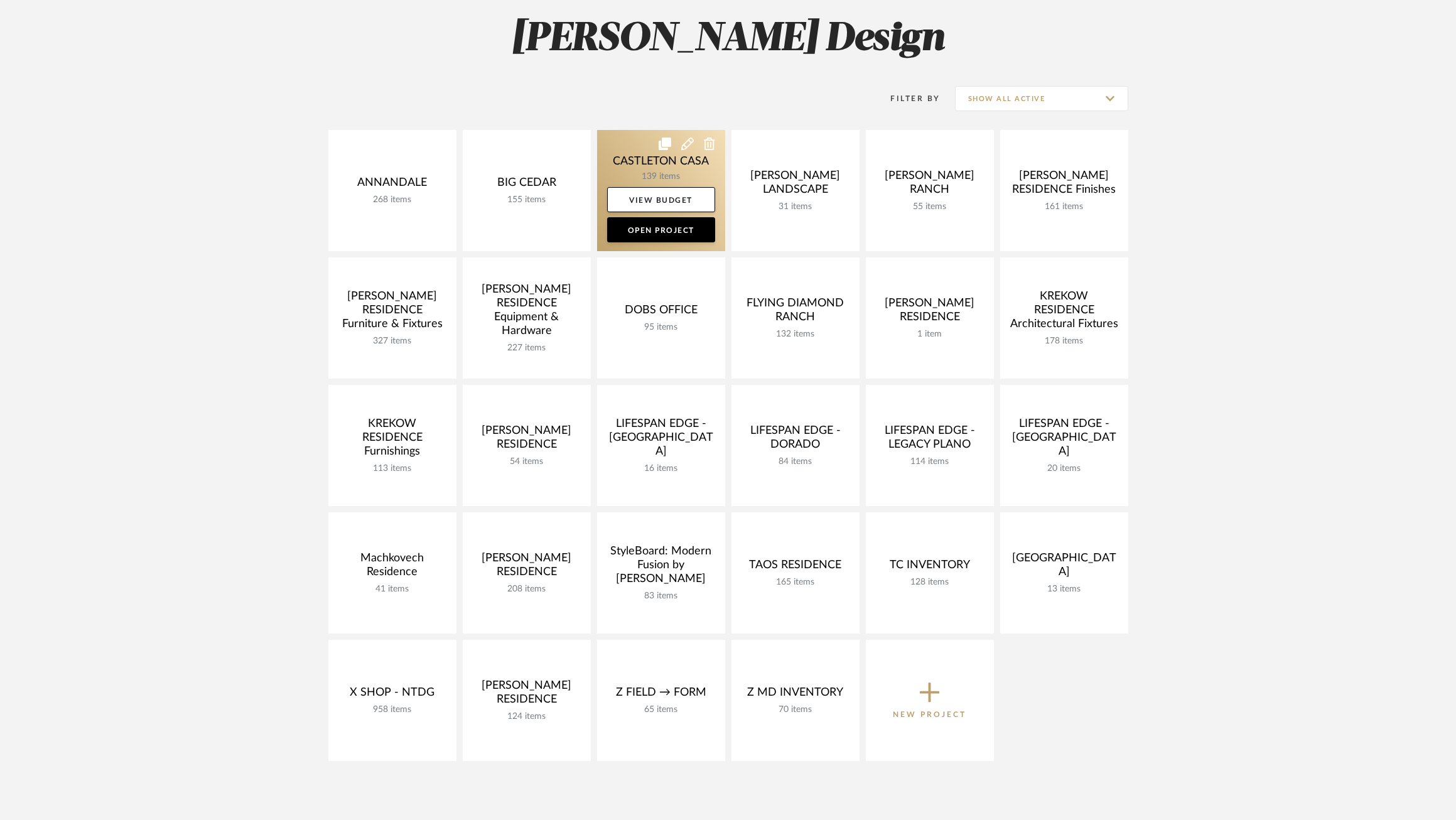
click at [633, 149] on link at bounding box center [661, 190] width 128 height 121
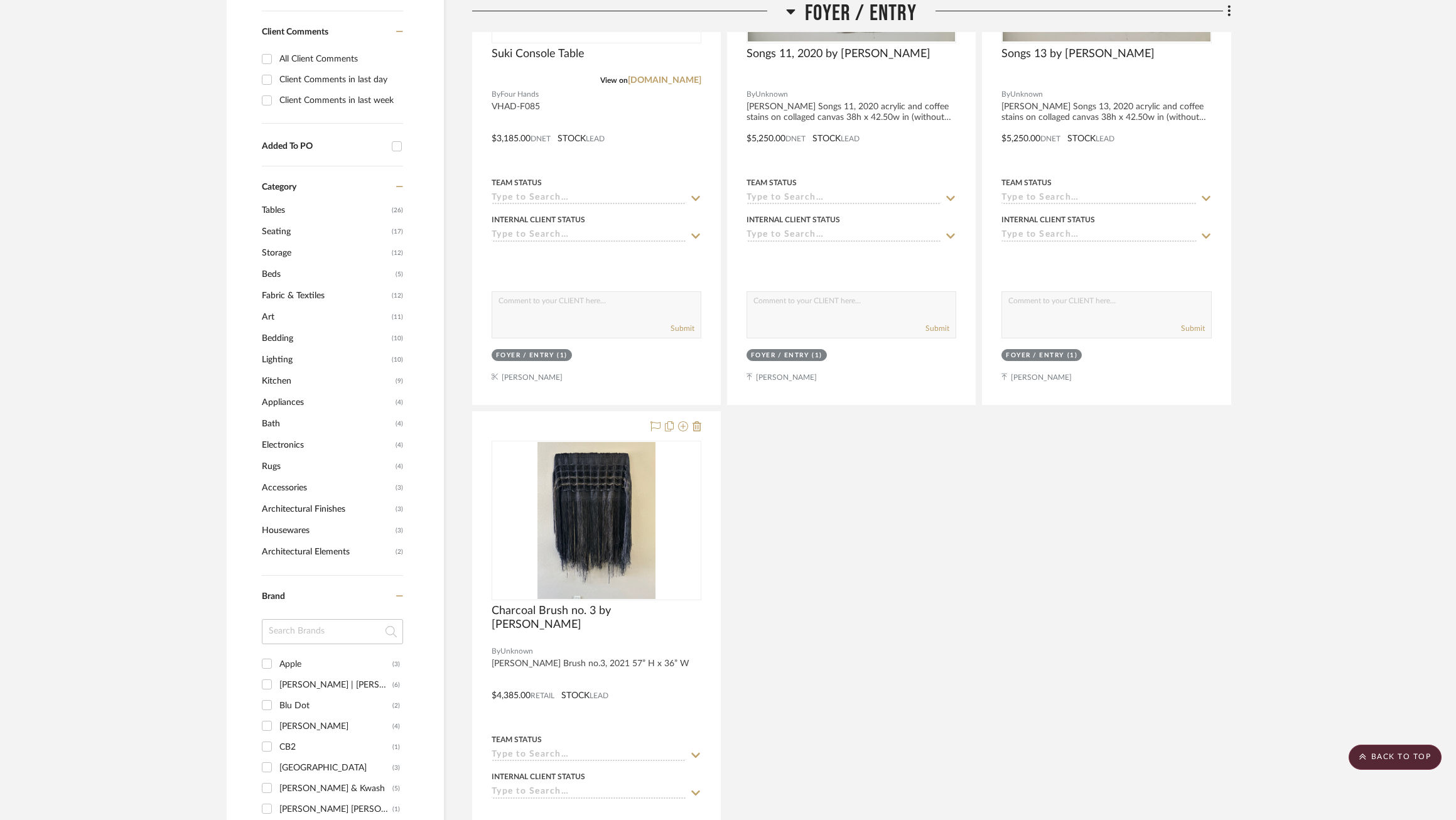
scroll to position [661, 0]
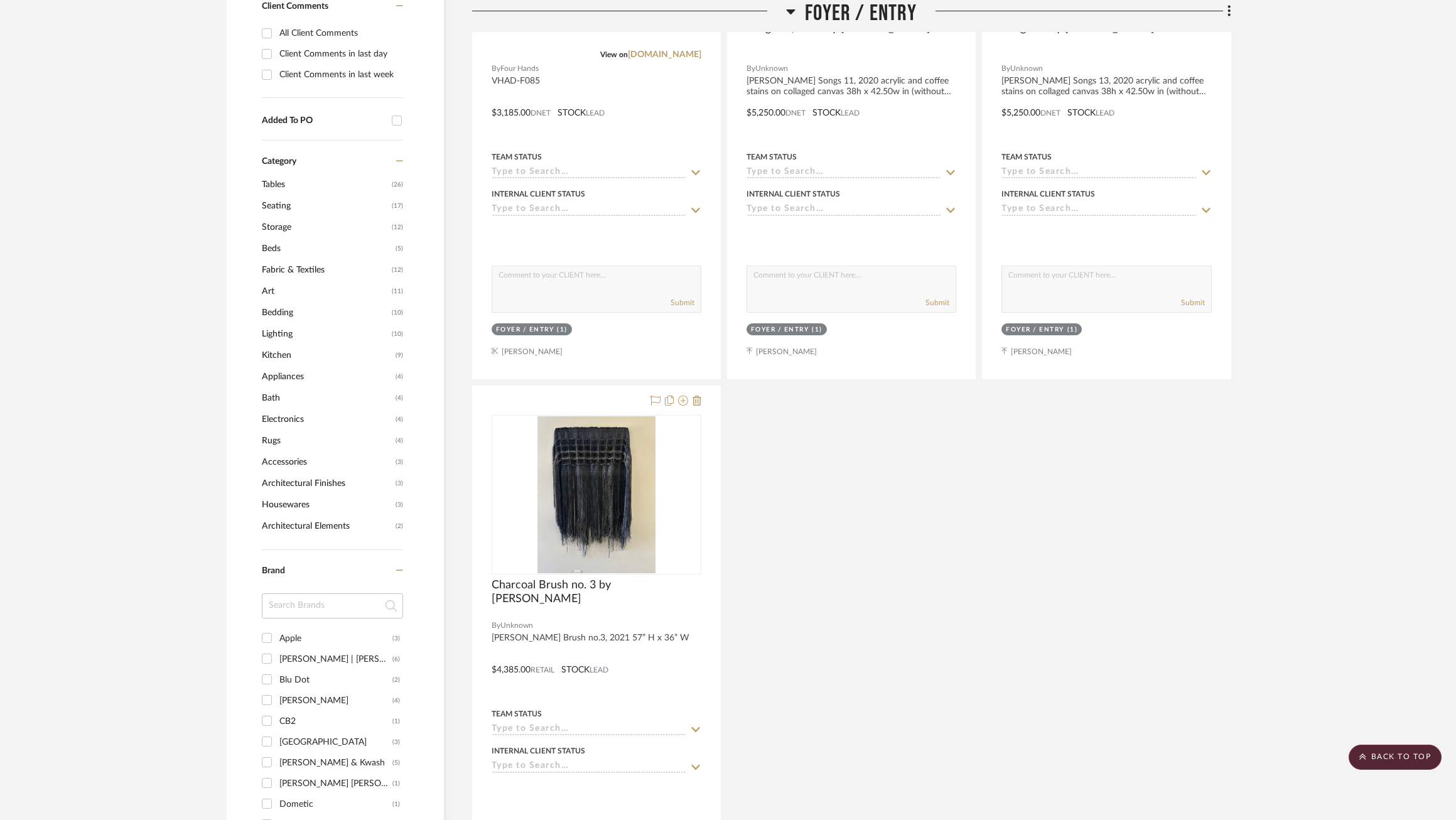
click at [910, 557] on div "Suki Console Table View on fourhands.com By Four Hands VHAD-F085 $3,185.00 DNET…" at bounding box center [851, 382] width 759 height 1107
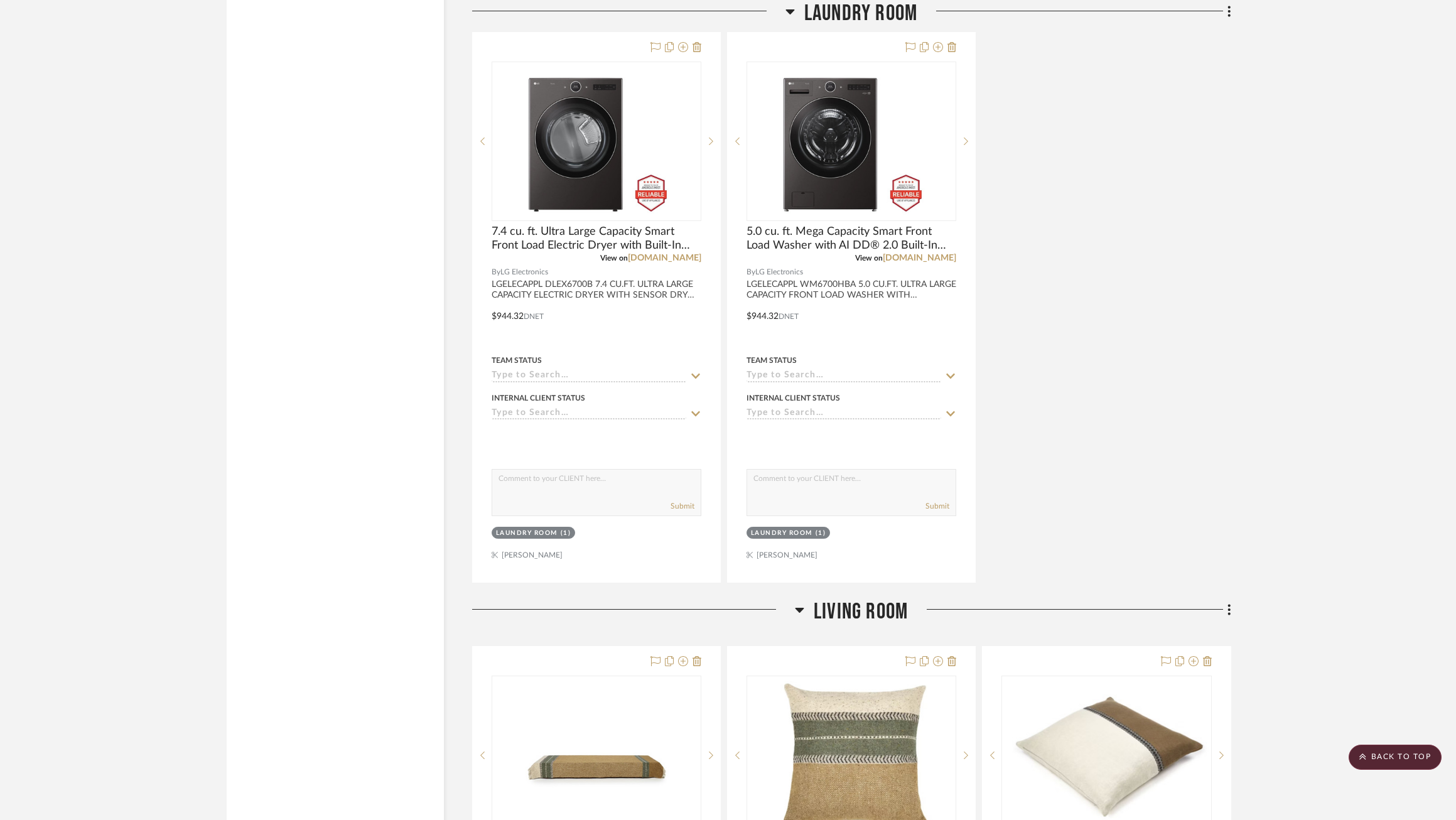
scroll to position [6048, 0]
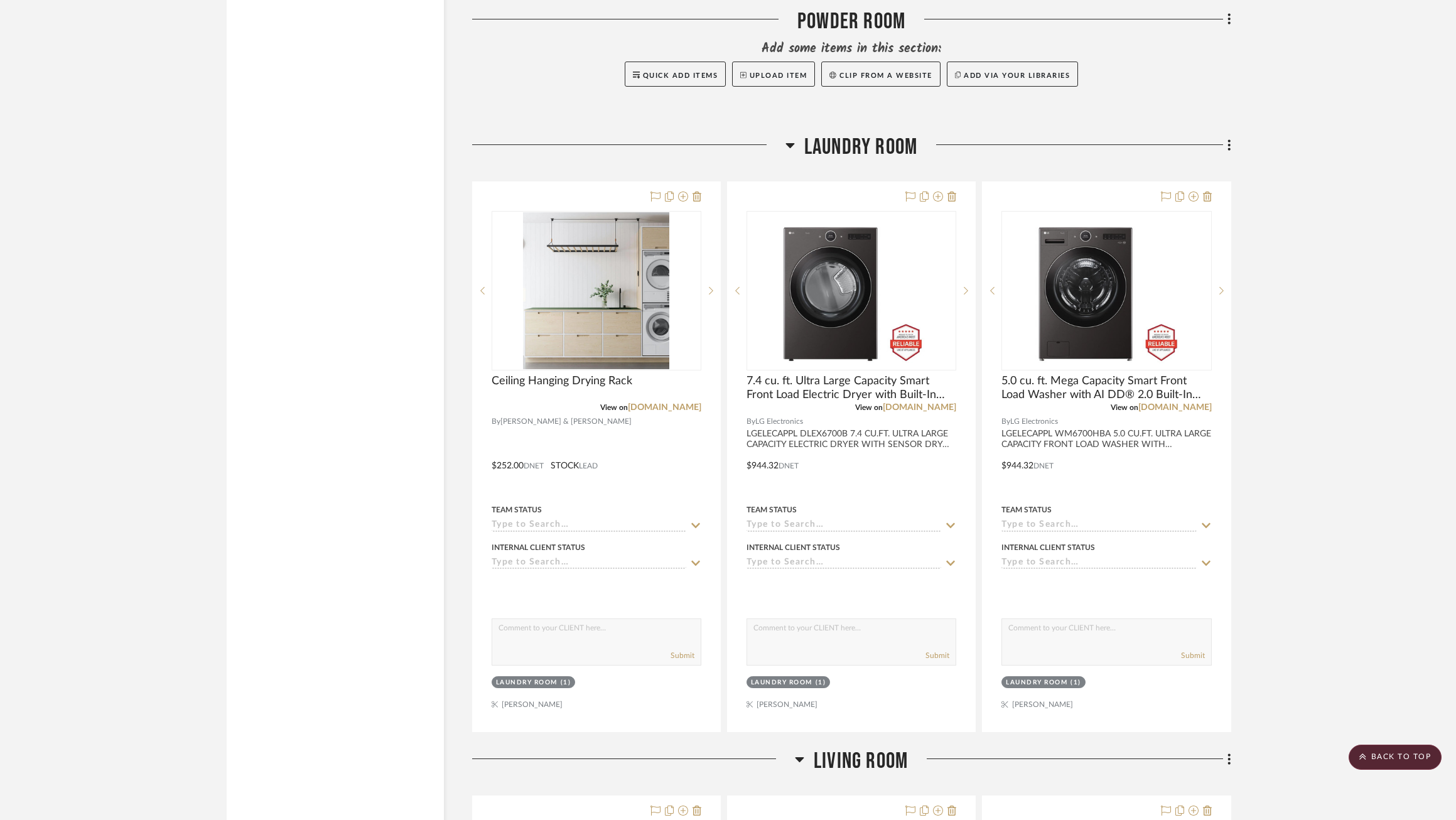
scroll to position [5914, 0]
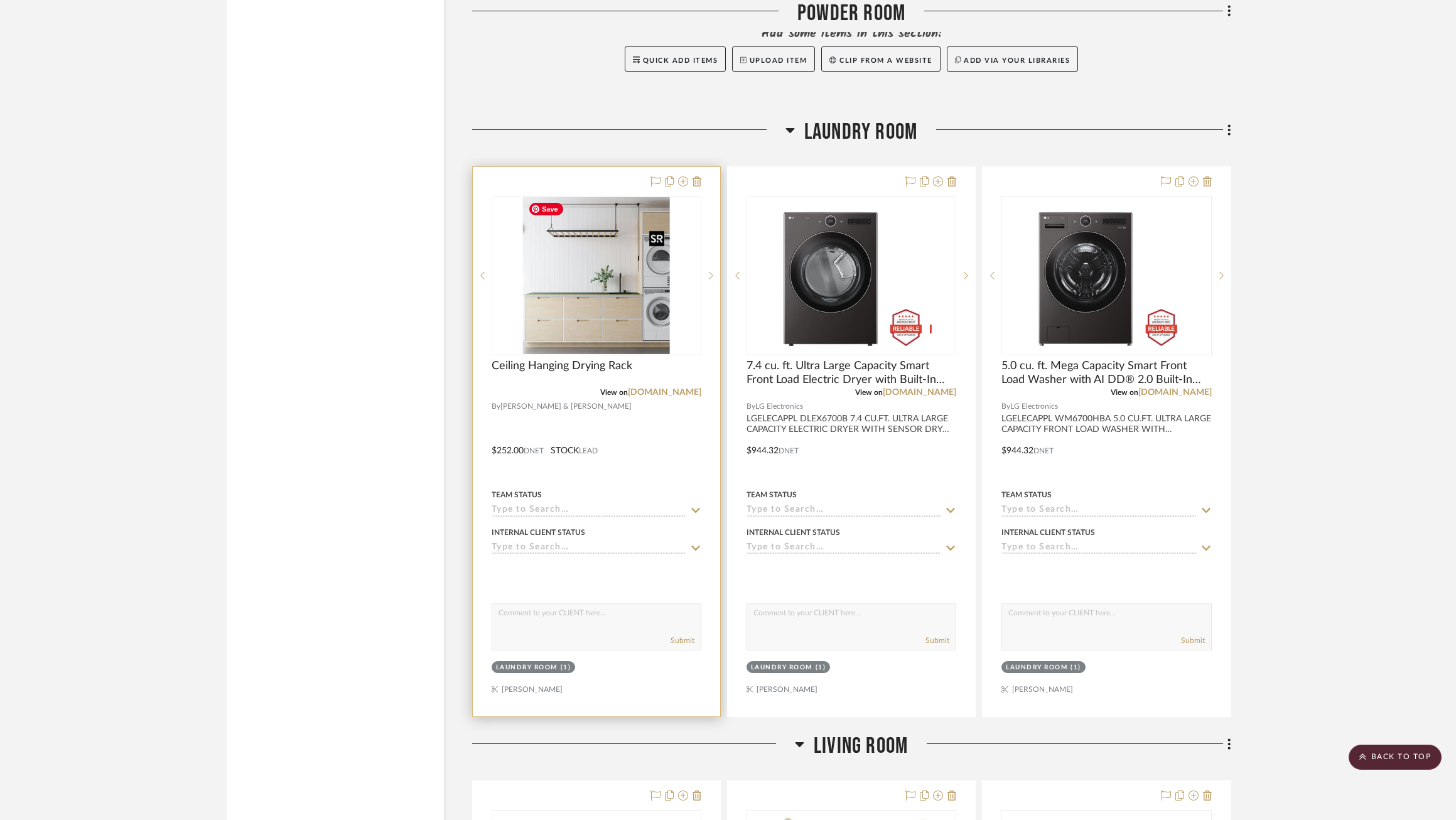
click at [561, 281] on img "0" at bounding box center [596, 275] width 147 height 157
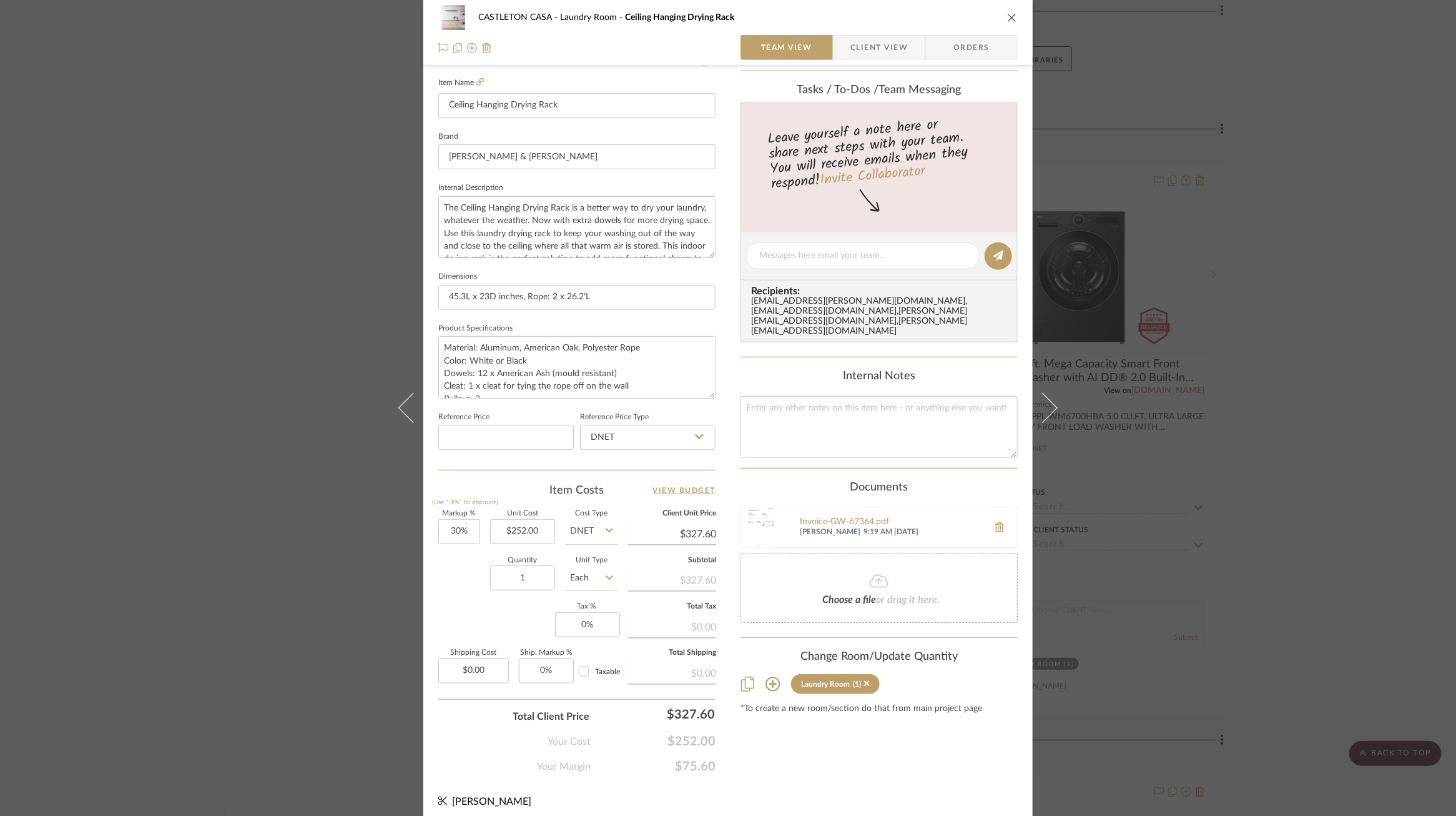
scroll to position [0, 0]
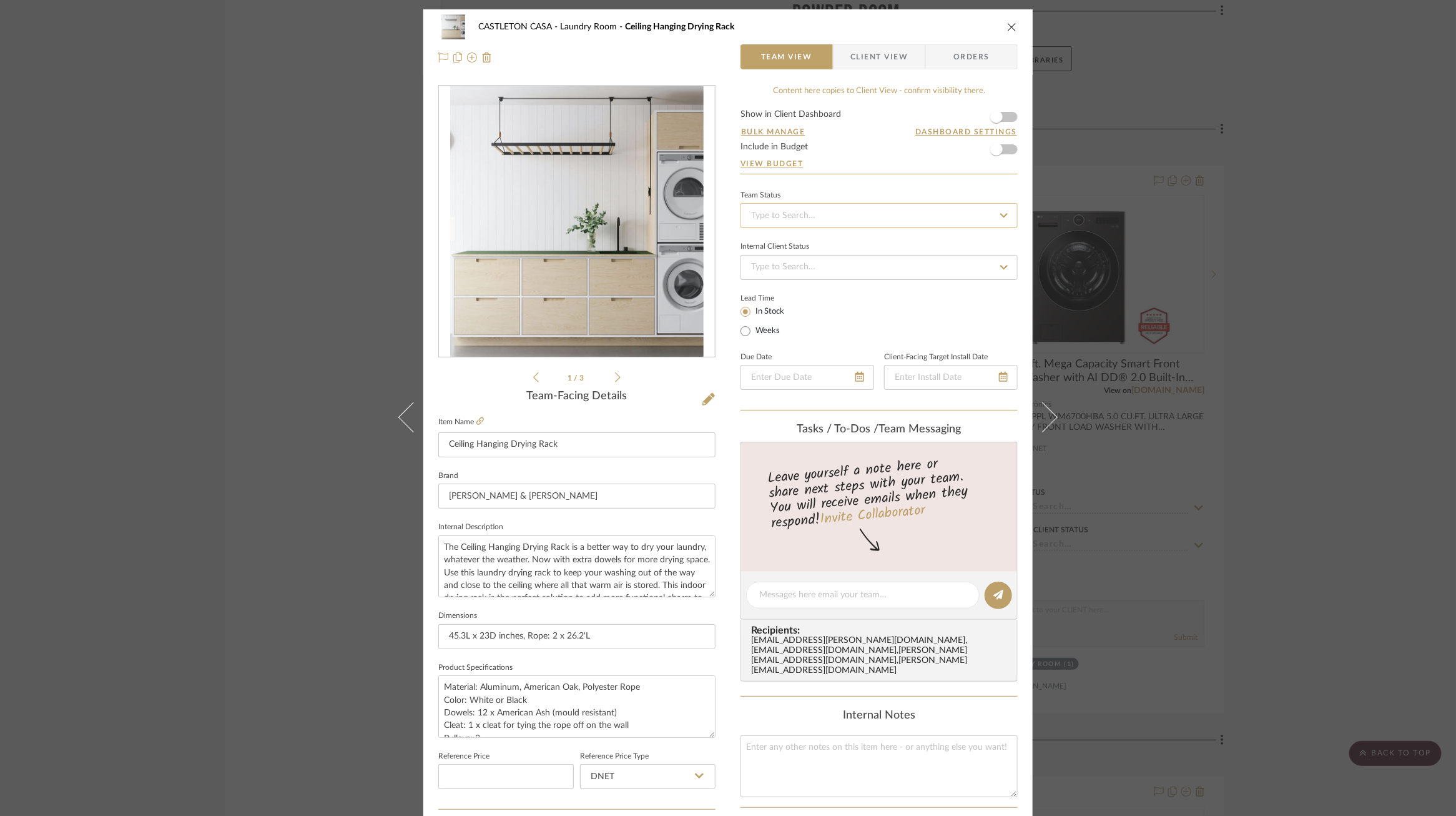
click at [895, 221] on input at bounding box center [880, 216] width 277 height 25
type input "p"
type input "rece"
click at [883, 338] on div "Received / Pending Inspection" at bounding box center [875, 346] width 276 height 32
type input "[DATE]"
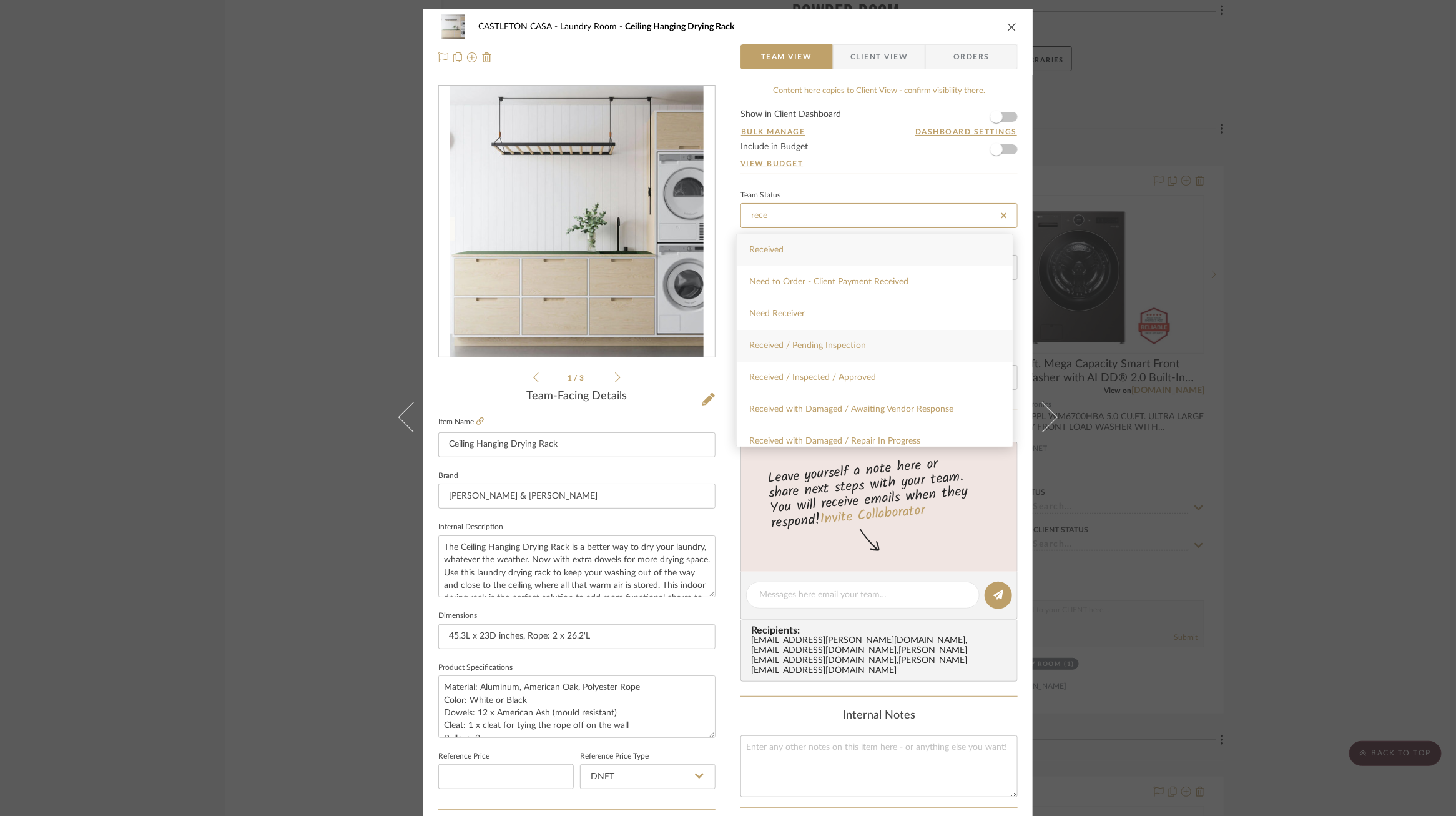
type input "Received / Pending Inspection"
type input "[DATE]"
type input "Received / Pending Inspection"
click at [877, 310] on div "Lead Time In Stock Weeks" at bounding box center [880, 315] width 277 height 49
click at [1189, 274] on div "CASTLETON CASA Laundry Room Ceiling Hanging Drying Rack Team View Client View O…" at bounding box center [728, 408] width 1456 height 816
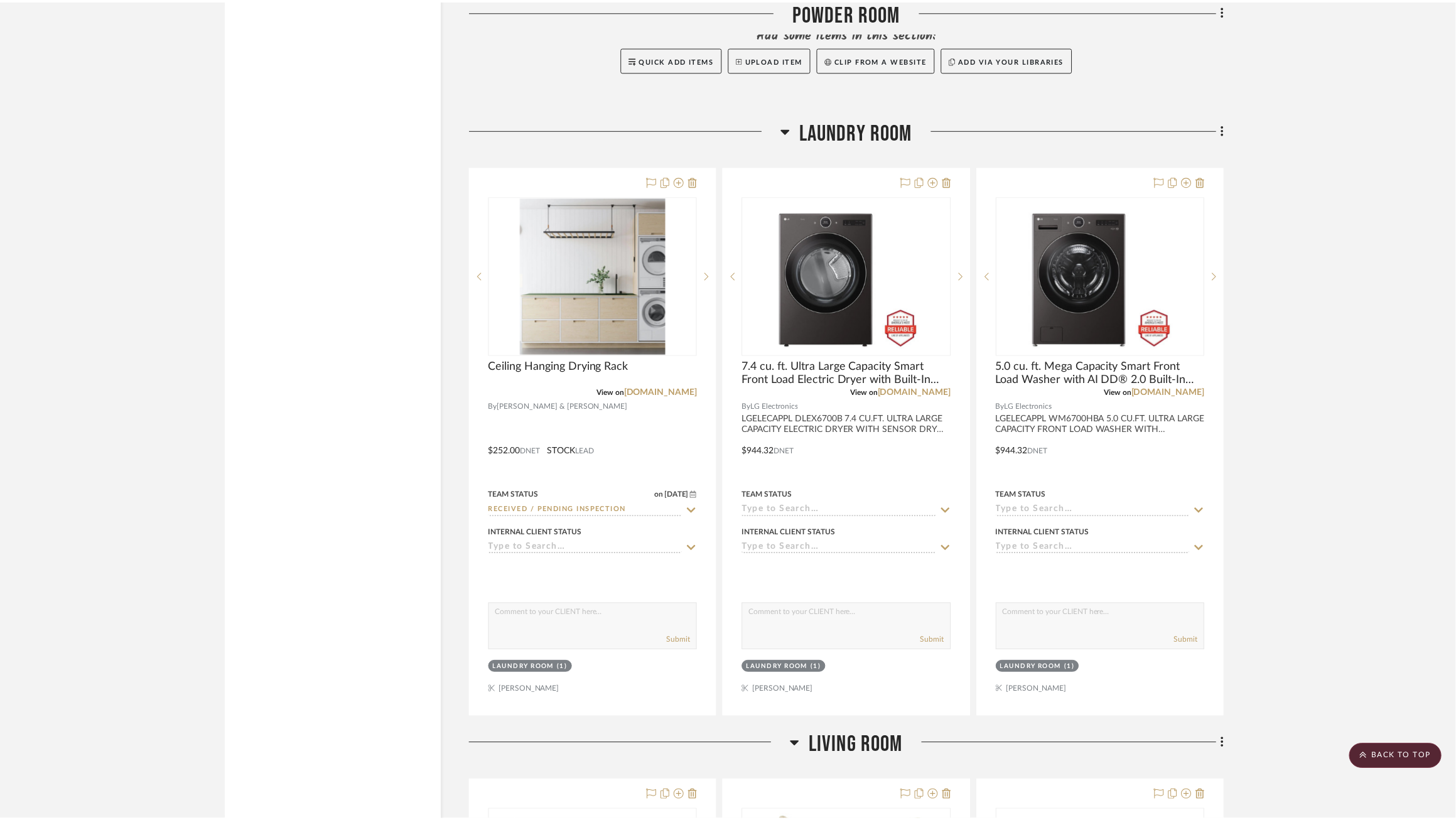
scroll to position [5914, 0]
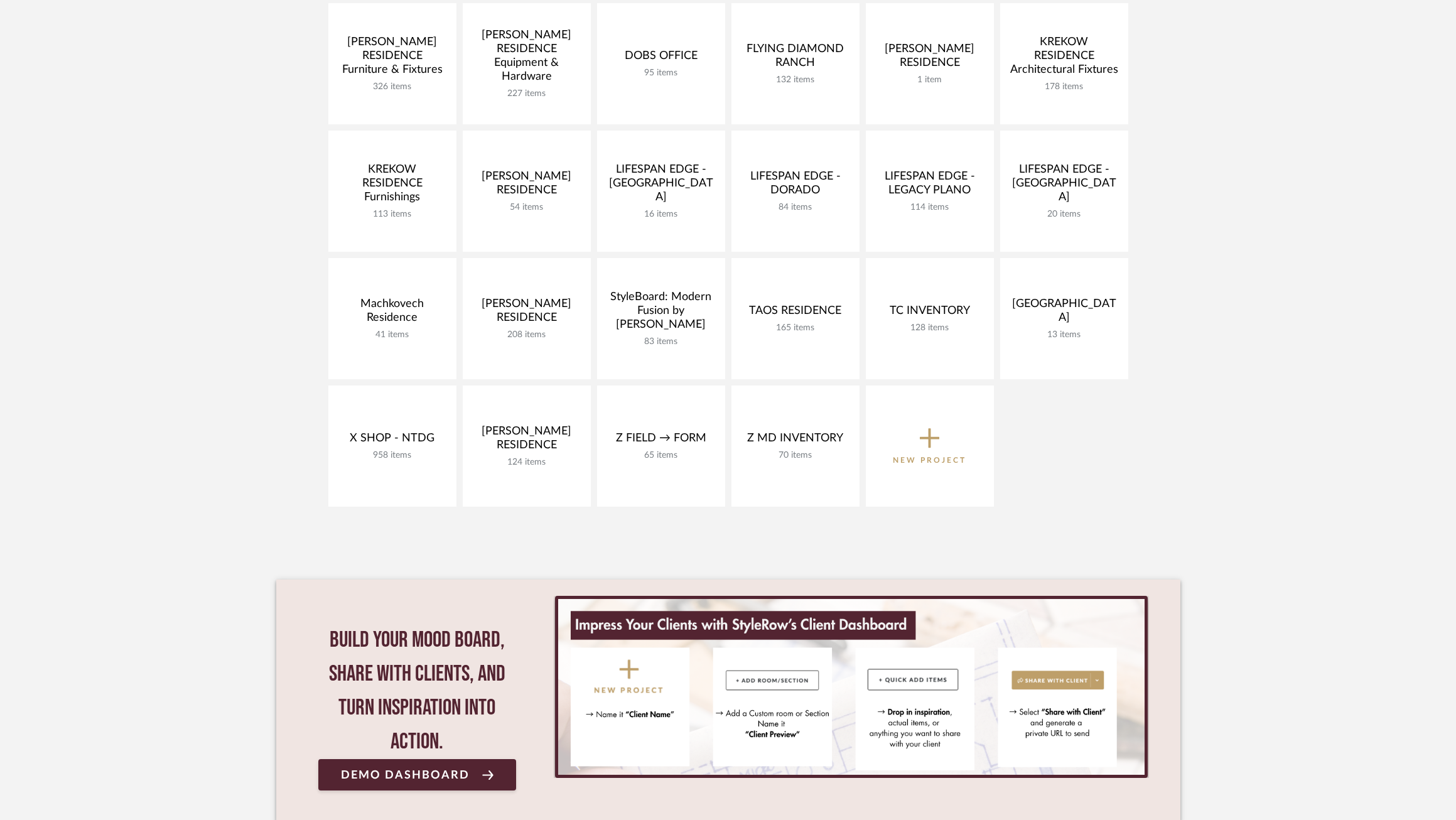
scroll to position [443, 0]
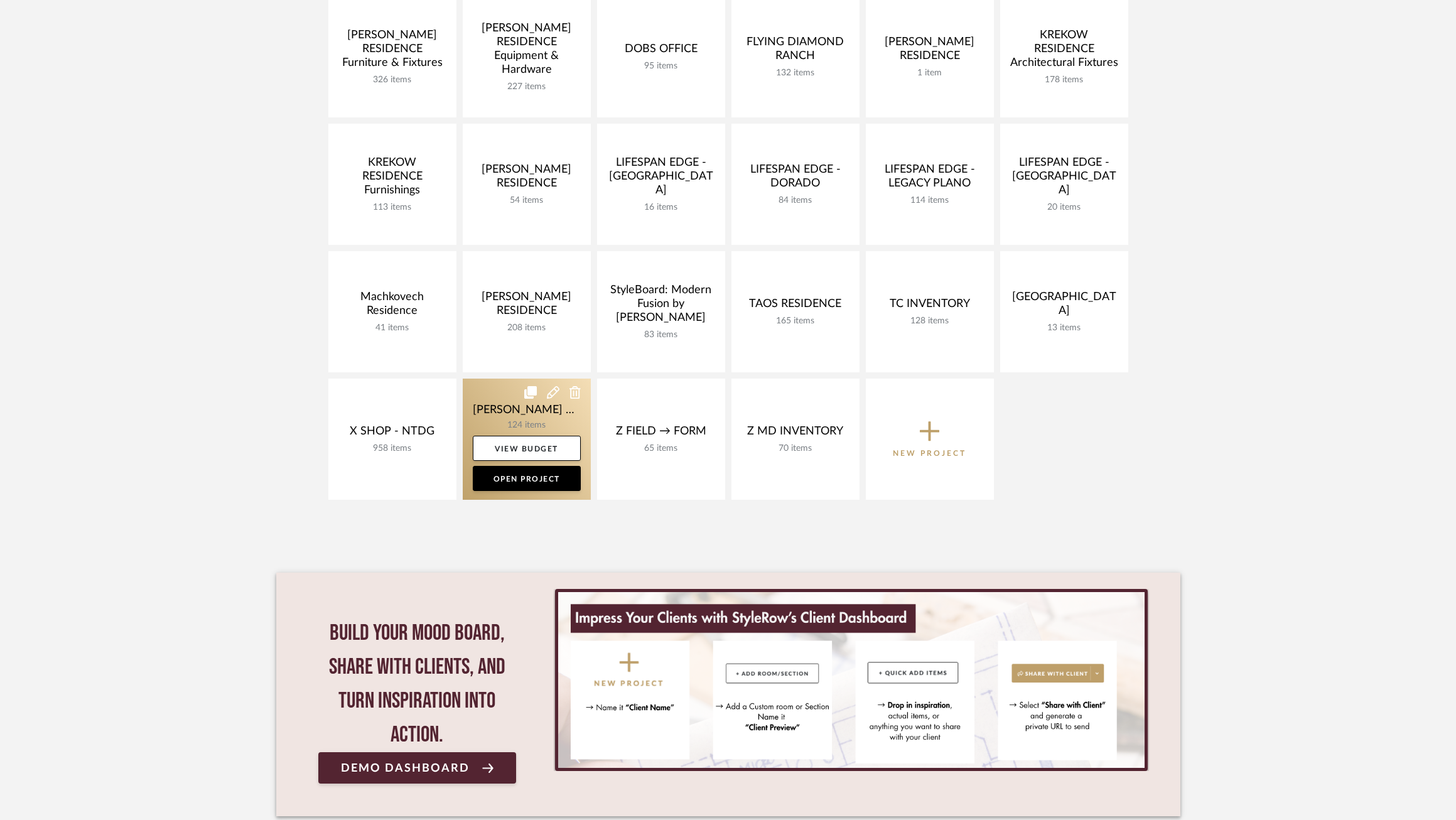
click at [483, 392] on link at bounding box center [527, 439] width 128 height 121
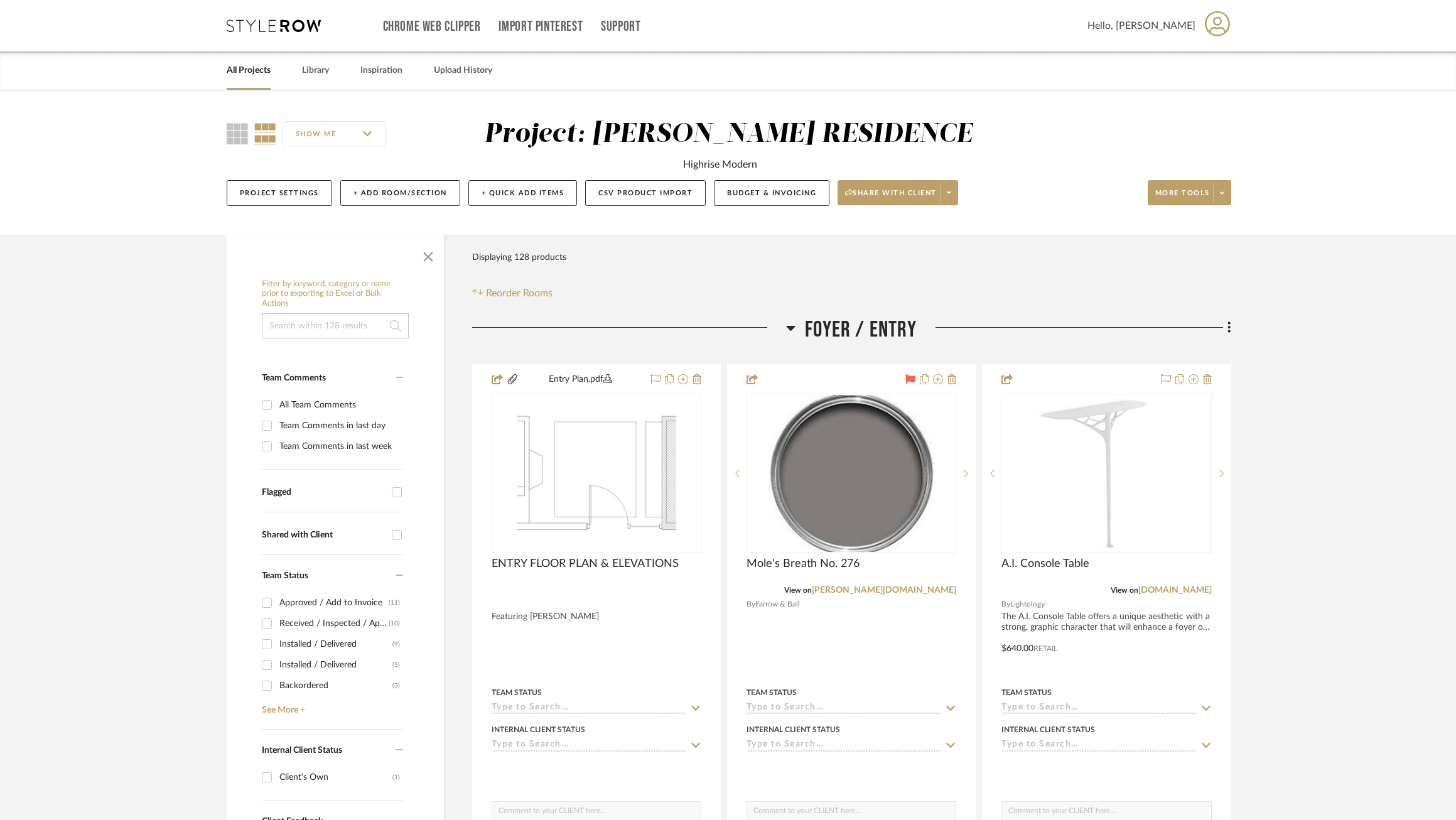
click at [343, 615] on div "Received / Inspected / Approved" at bounding box center [334, 623] width 110 height 20
click at [277, 615] on input "Received / Inspected / Approved (10)" at bounding box center [266, 623] width 20 height 20
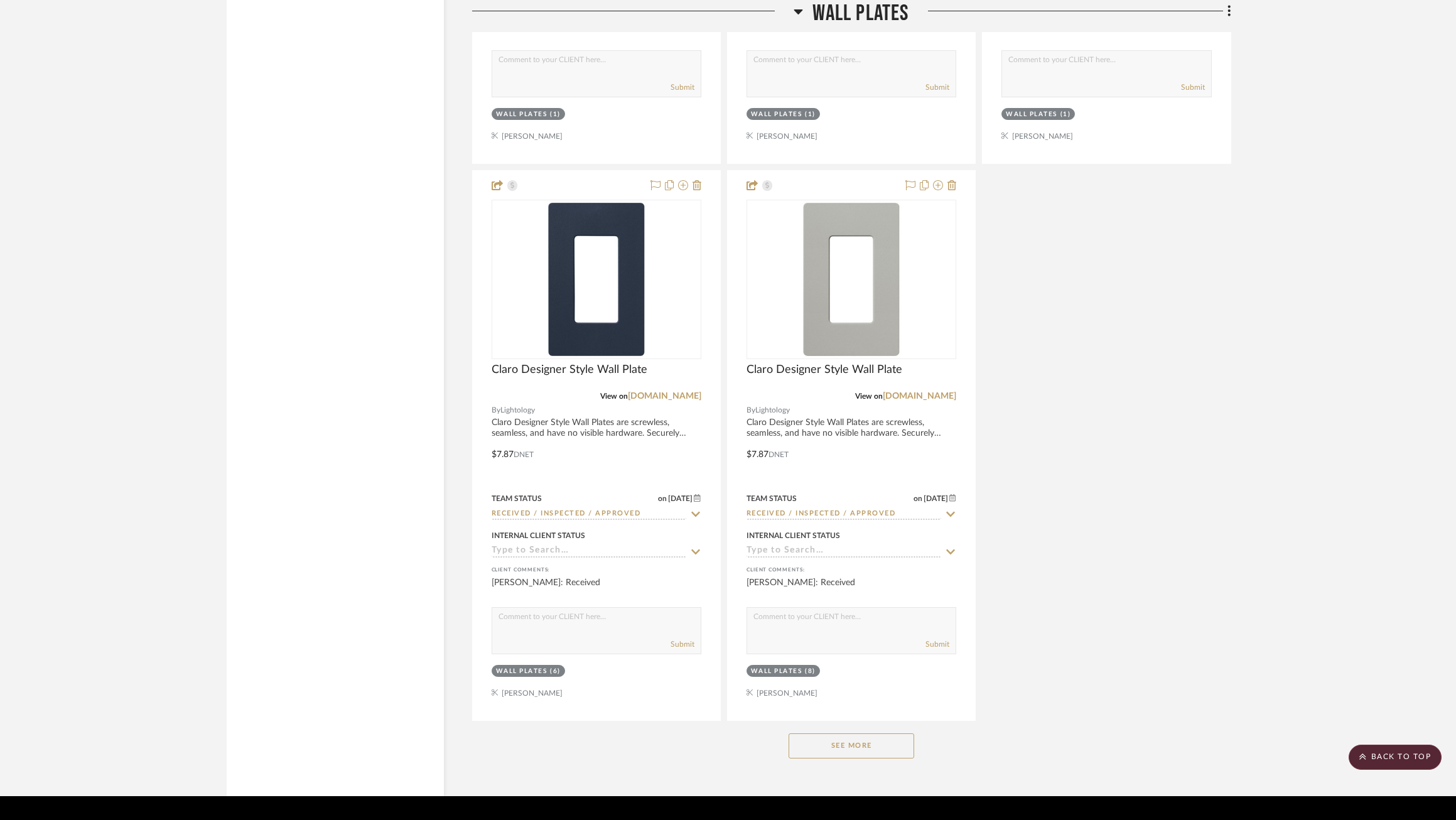
scroll to position [1945, 0]
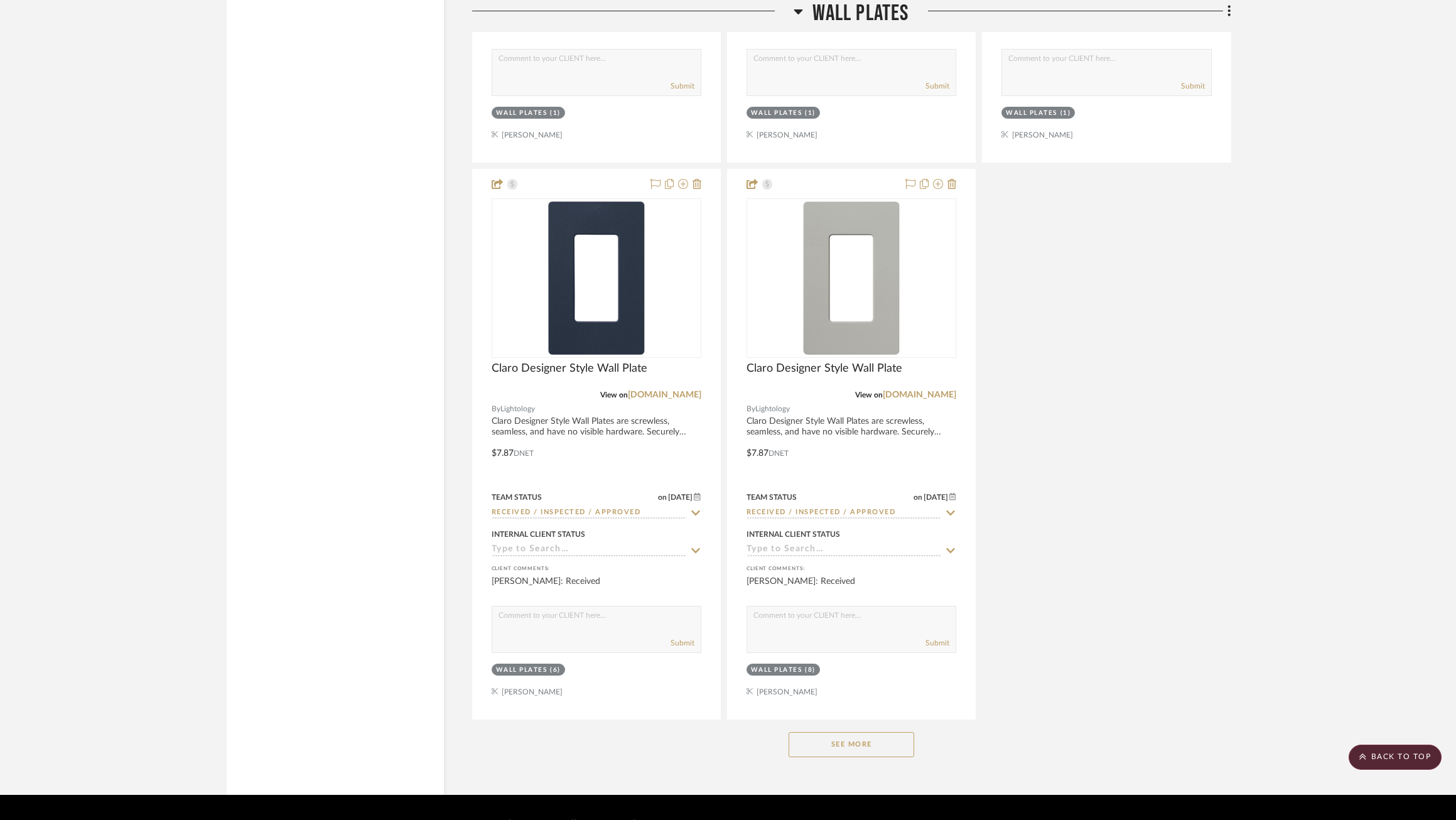
click at [856, 745] on button "See More" at bounding box center [851, 745] width 125 height 25
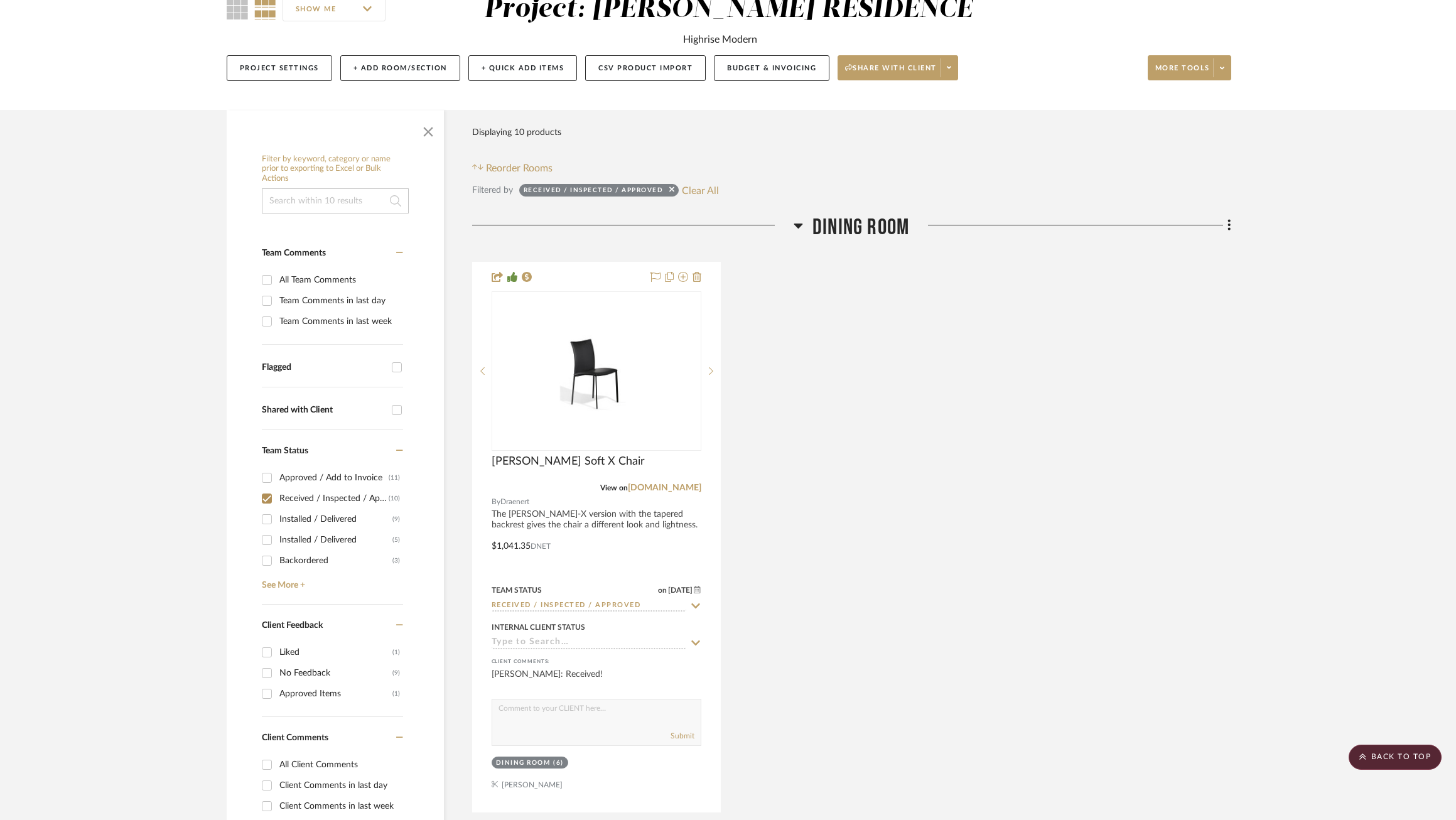
scroll to position [123, 0]
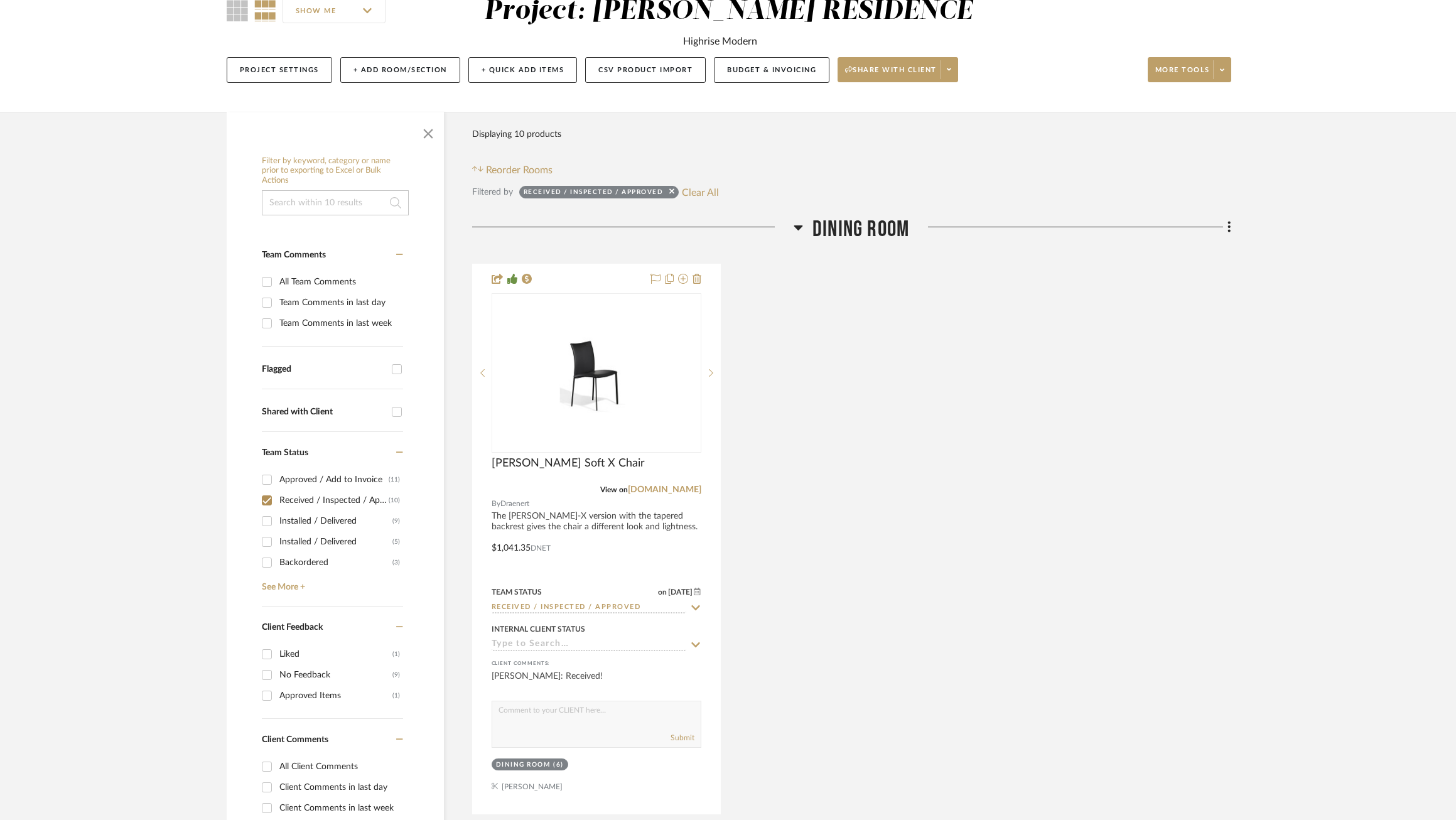
click at [310, 491] on div "Received / Inspected / Approved" at bounding box center [334, 500] width 110 height 20
click at [277, 491] on input "Received / Inspected / Approved (10)" at bounding box center [266, 500] width 20 height 20
checkbox input "false"
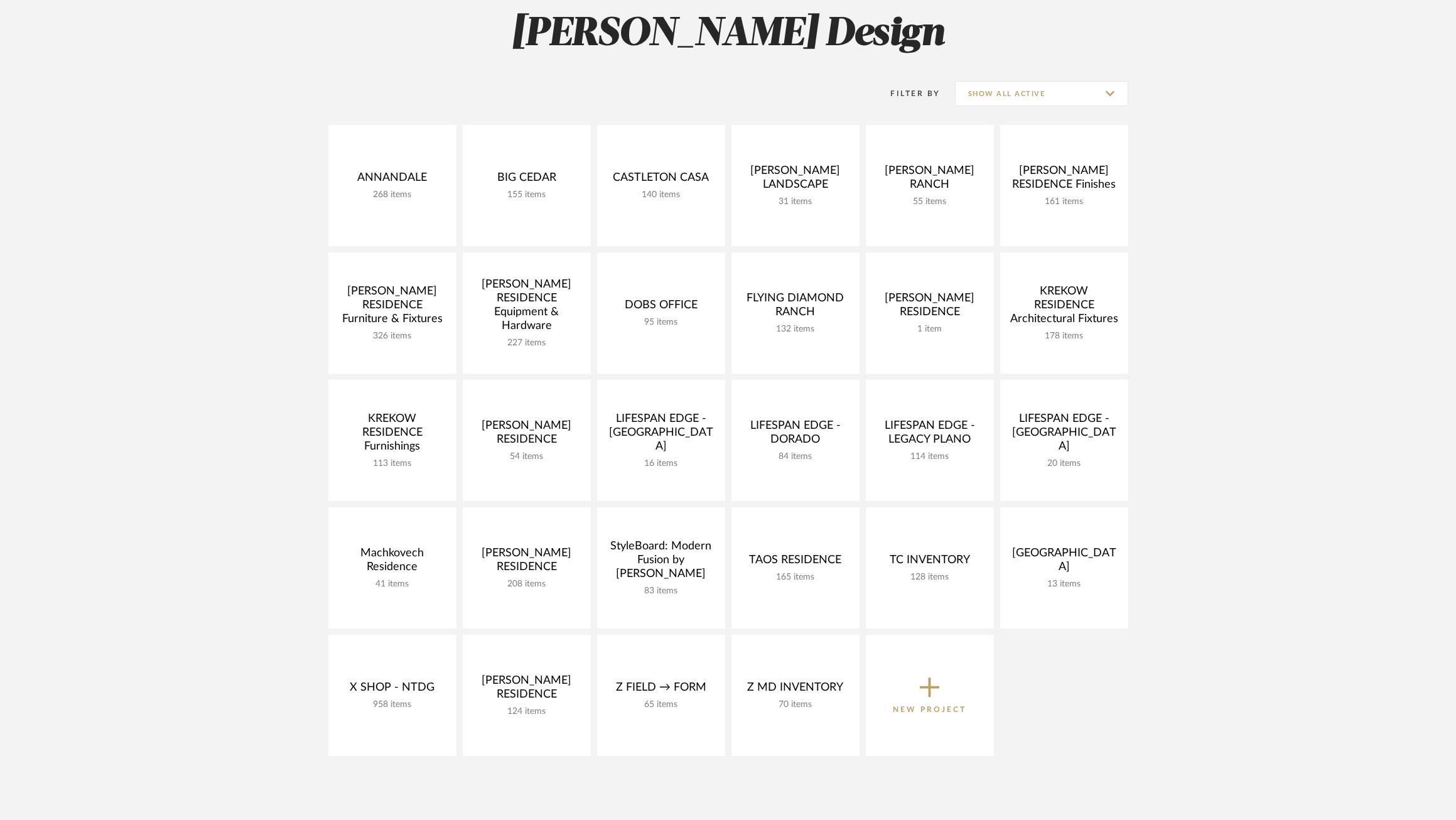
scroll to position [189, 0]
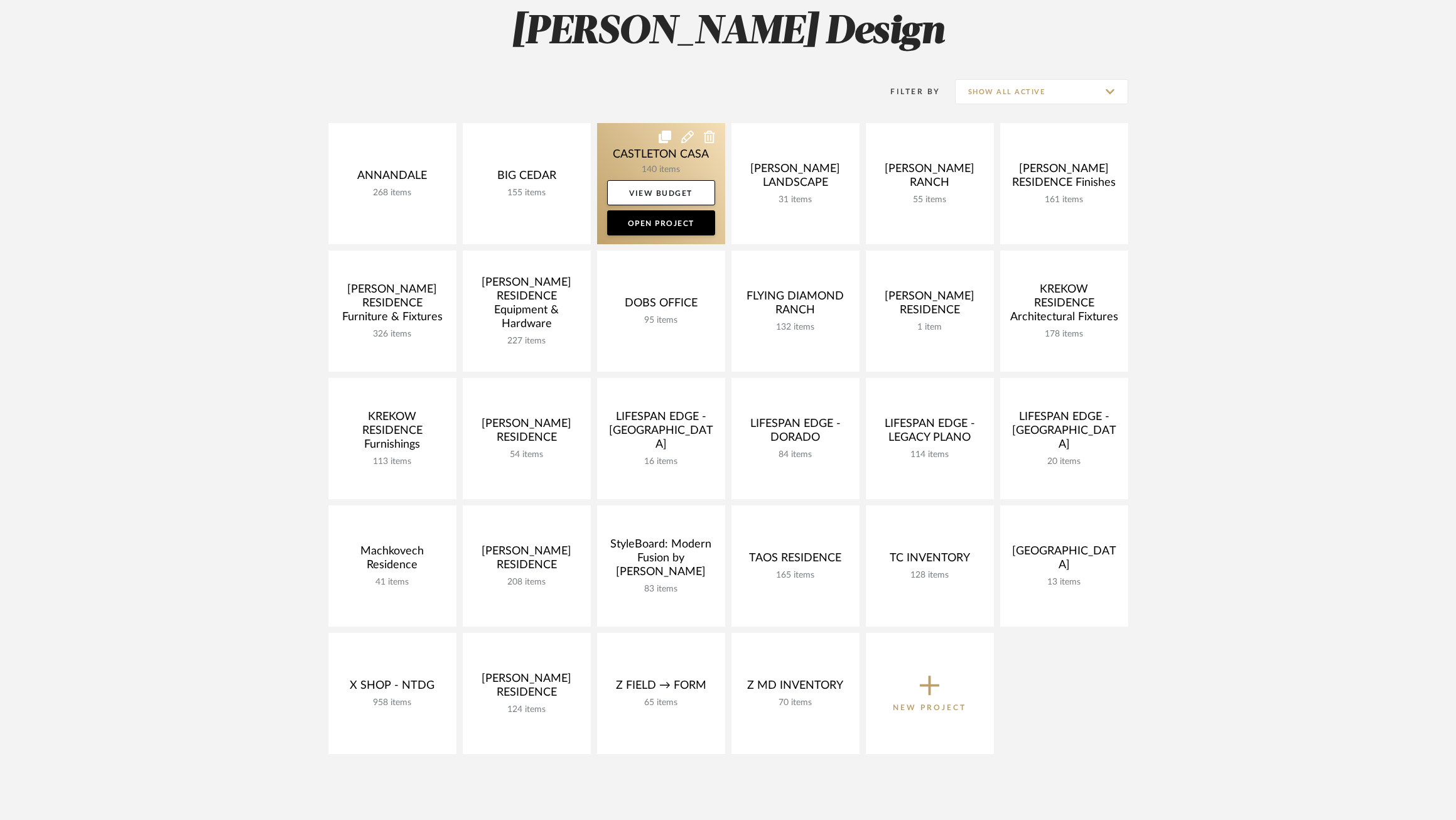
click at [626, 151] on link at bounding box center [661, 183] width 128 height 121
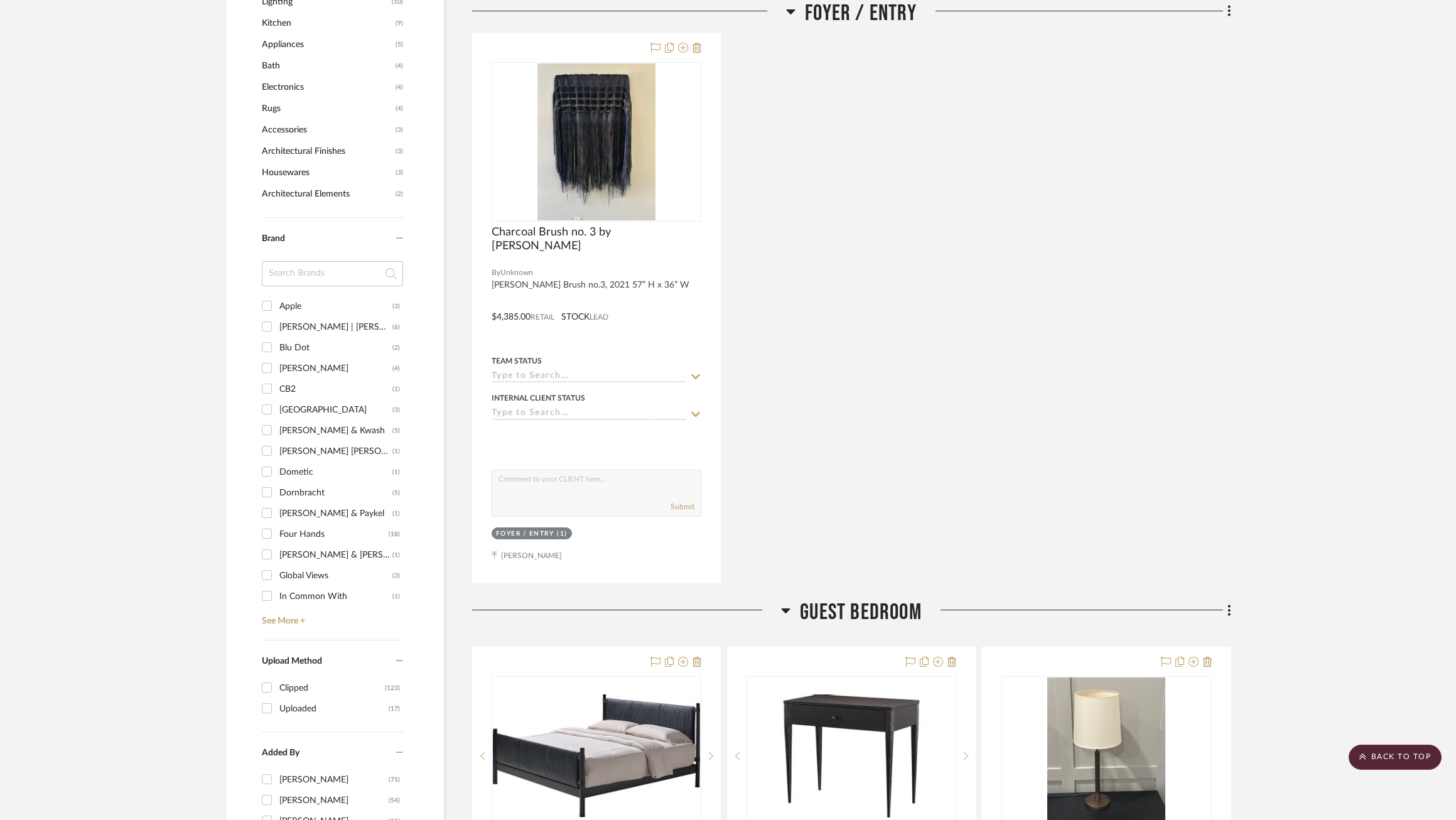
scroll to position [1018, 0]
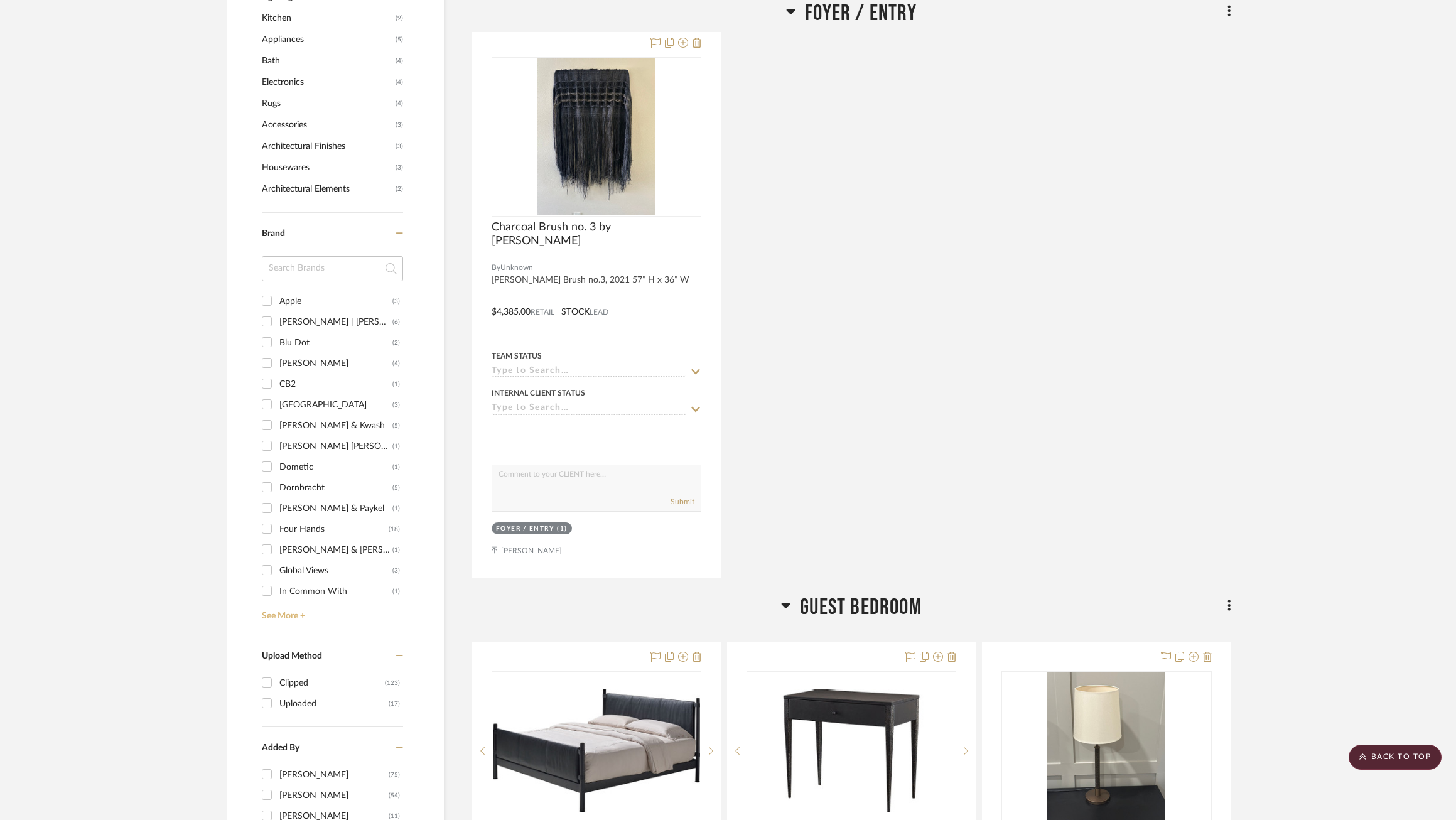
click at [289, 610] on link "See More +" at bounding box center [331, 611] width 145 height 20
click at [291, 551] on div "[PERSON_NAME]" at bounding box center [334, 559] width 110 height 20
click at [277, 551] on input "Verellen (34)" at bounding box center [266, 558] width 20 height 20
checkbox input "true"
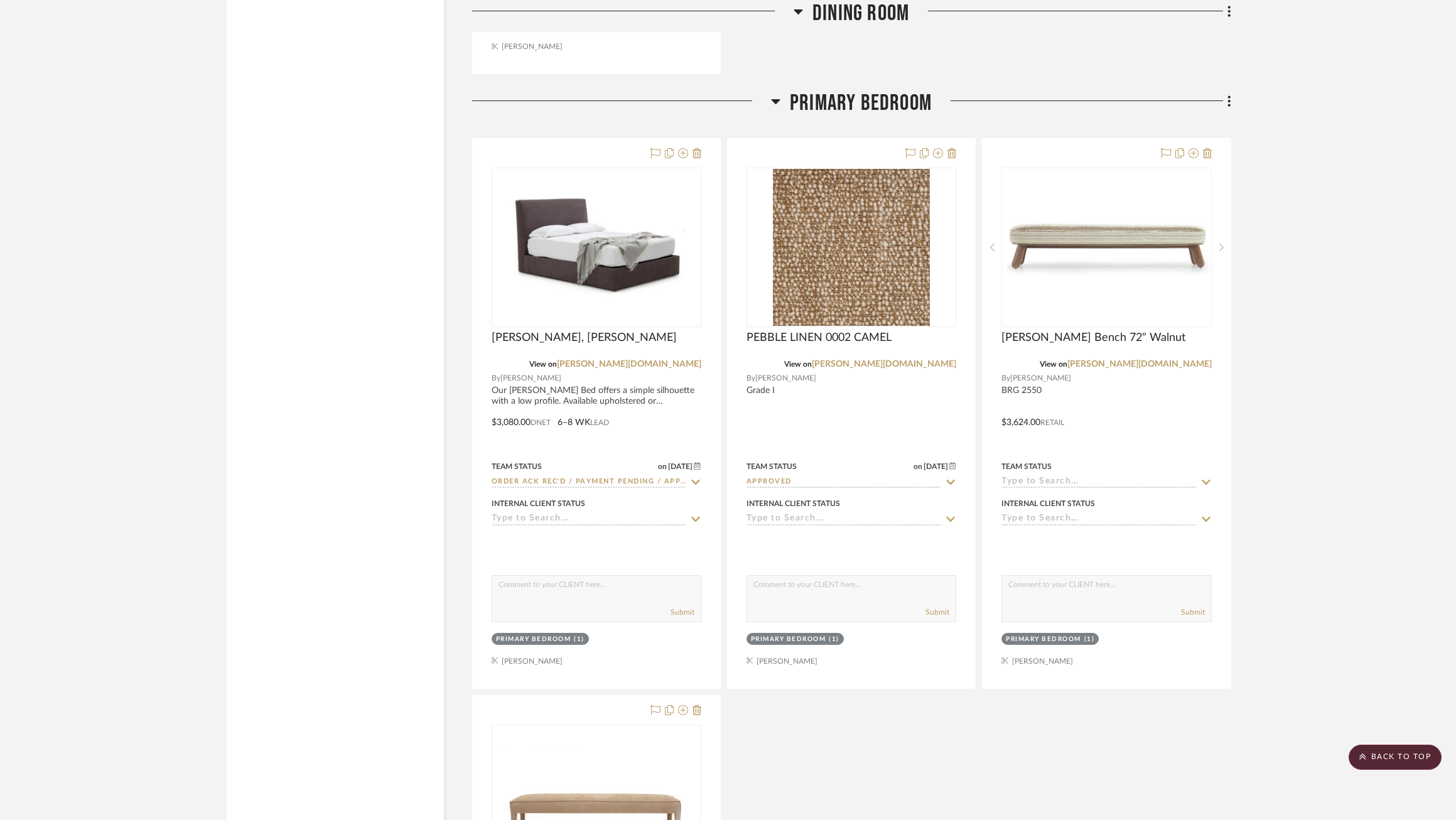
scroll to position [4980, 0]
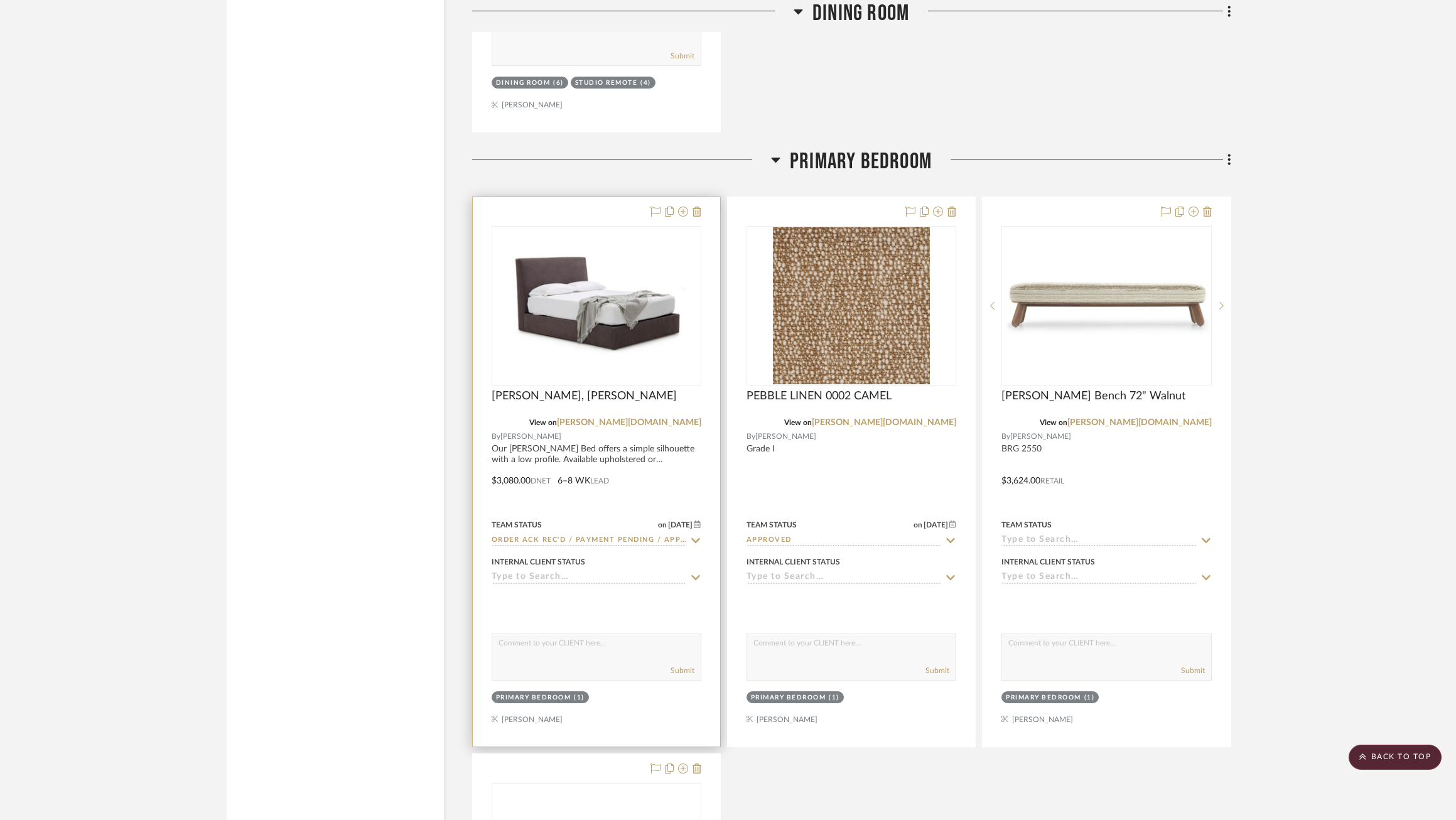
click at [693, 538] on icon at bounding box center [696, 540] width 9 height 5
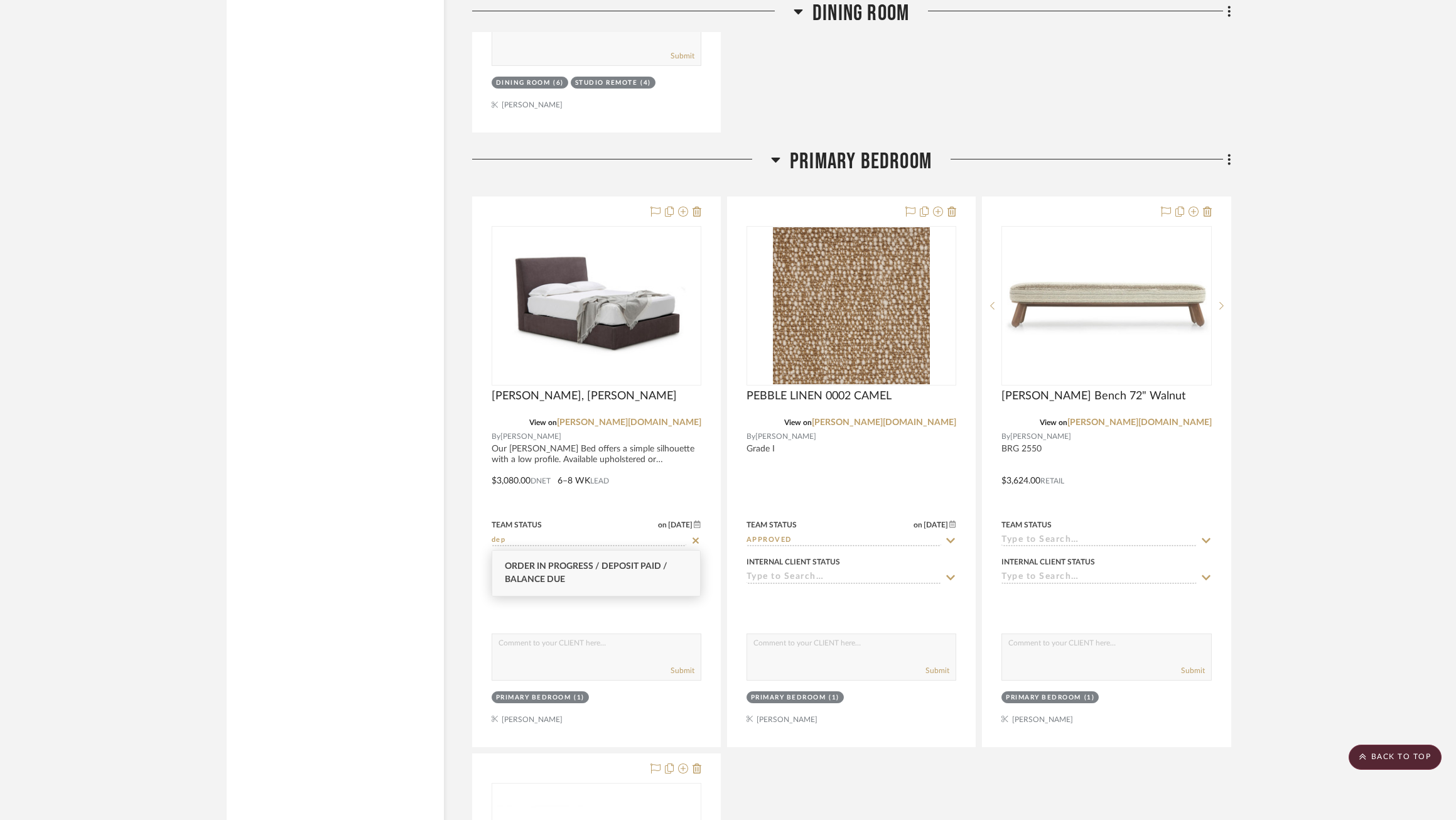
type input "dep"
click at [586, 570] on span "Order in Progress / Deposit Paid / Balance due" at bounding box center [586, 573] width 163 height 22
type input "[DATE]"
type input "Order in Progress / Deposit Paid / Balance due"
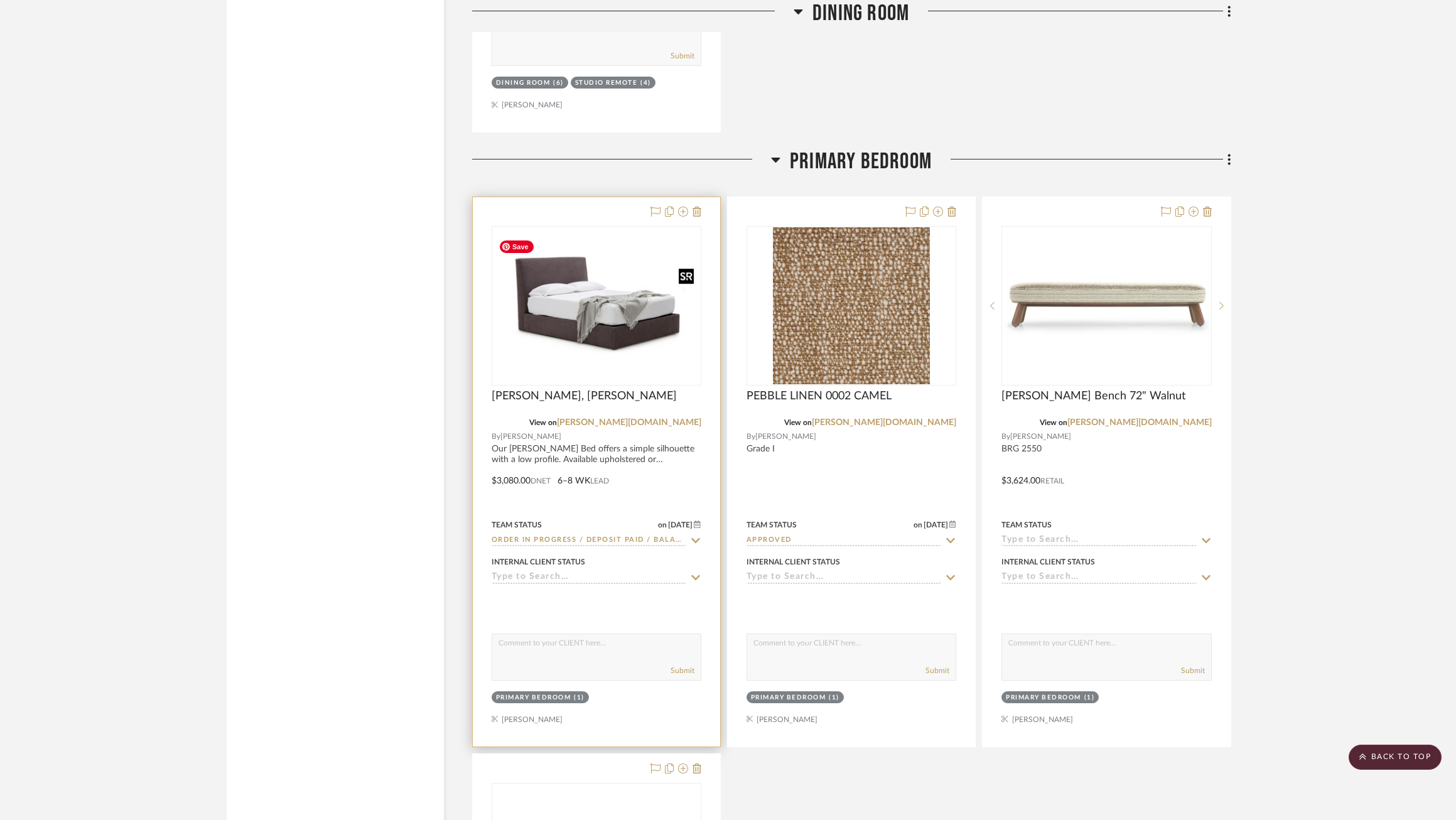
click at [0, 0] on img at bounding box center [0, 0] width 0 height 0
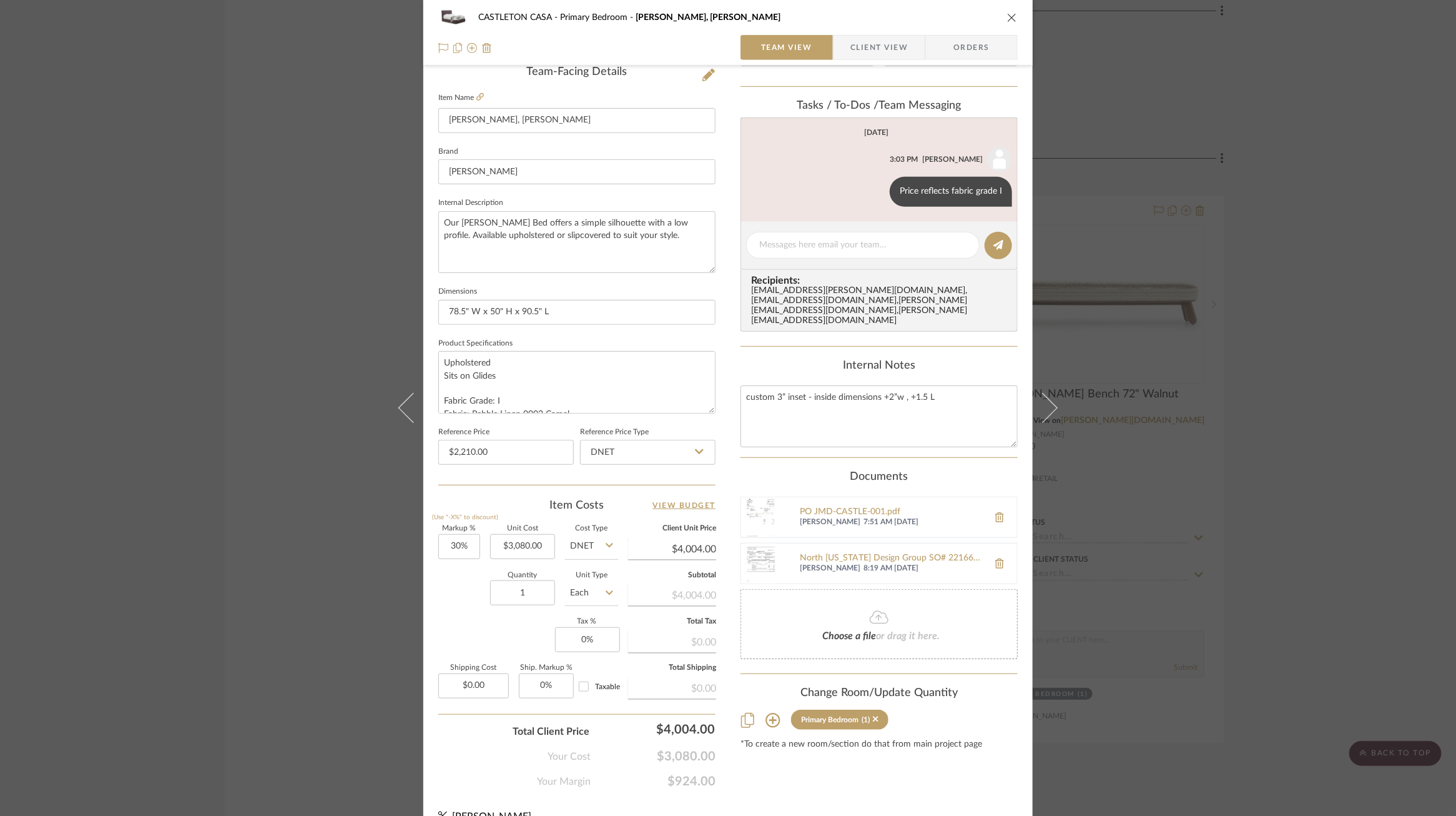
scroll to position [0, 0]
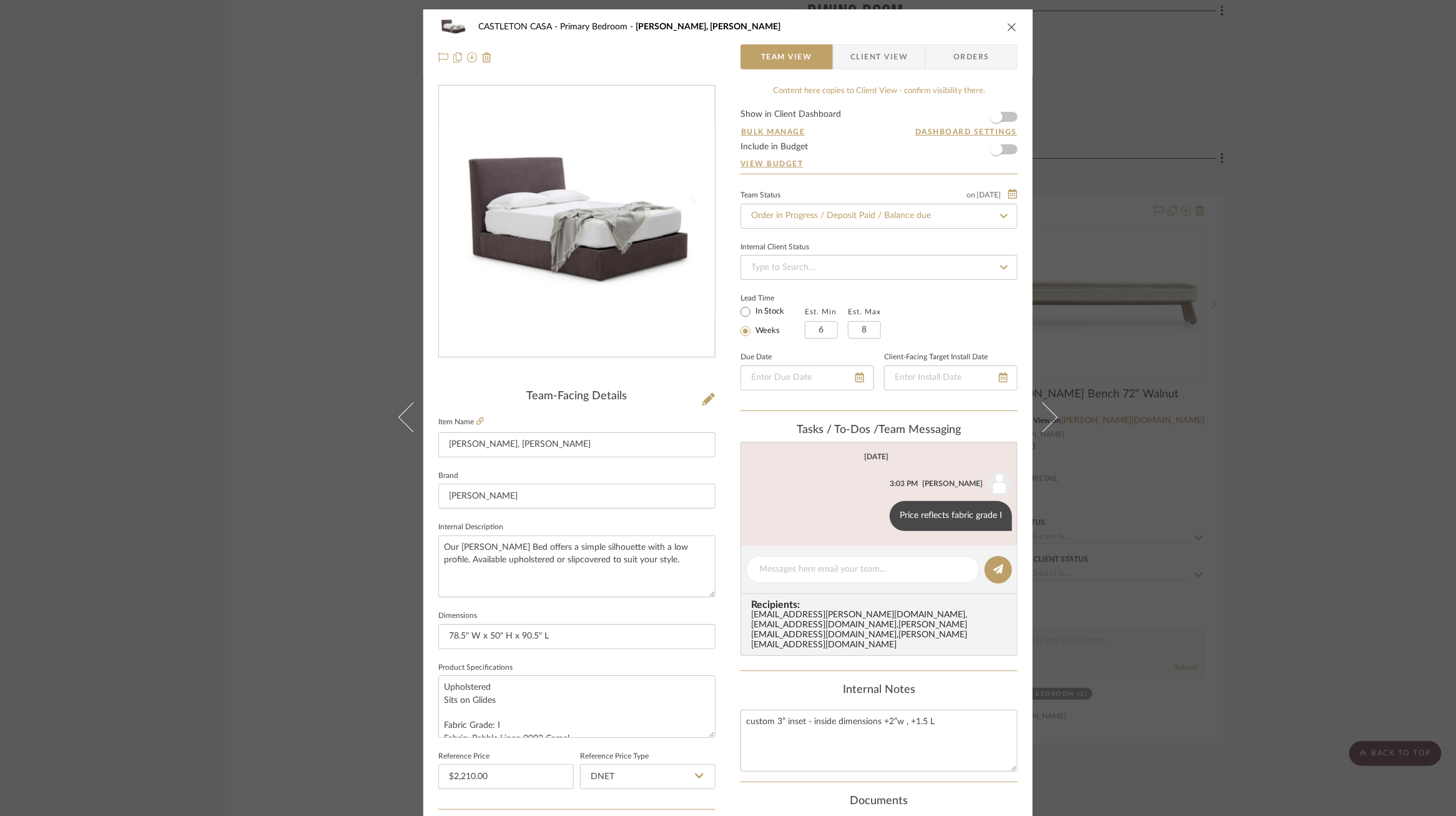
click at [1265, 254] on div "CASTLETON CASA Primary Bedroom Aimee Bed, King Team View Client View Orders Tea…" at bounding box center [728, 408] width 1456 height 816
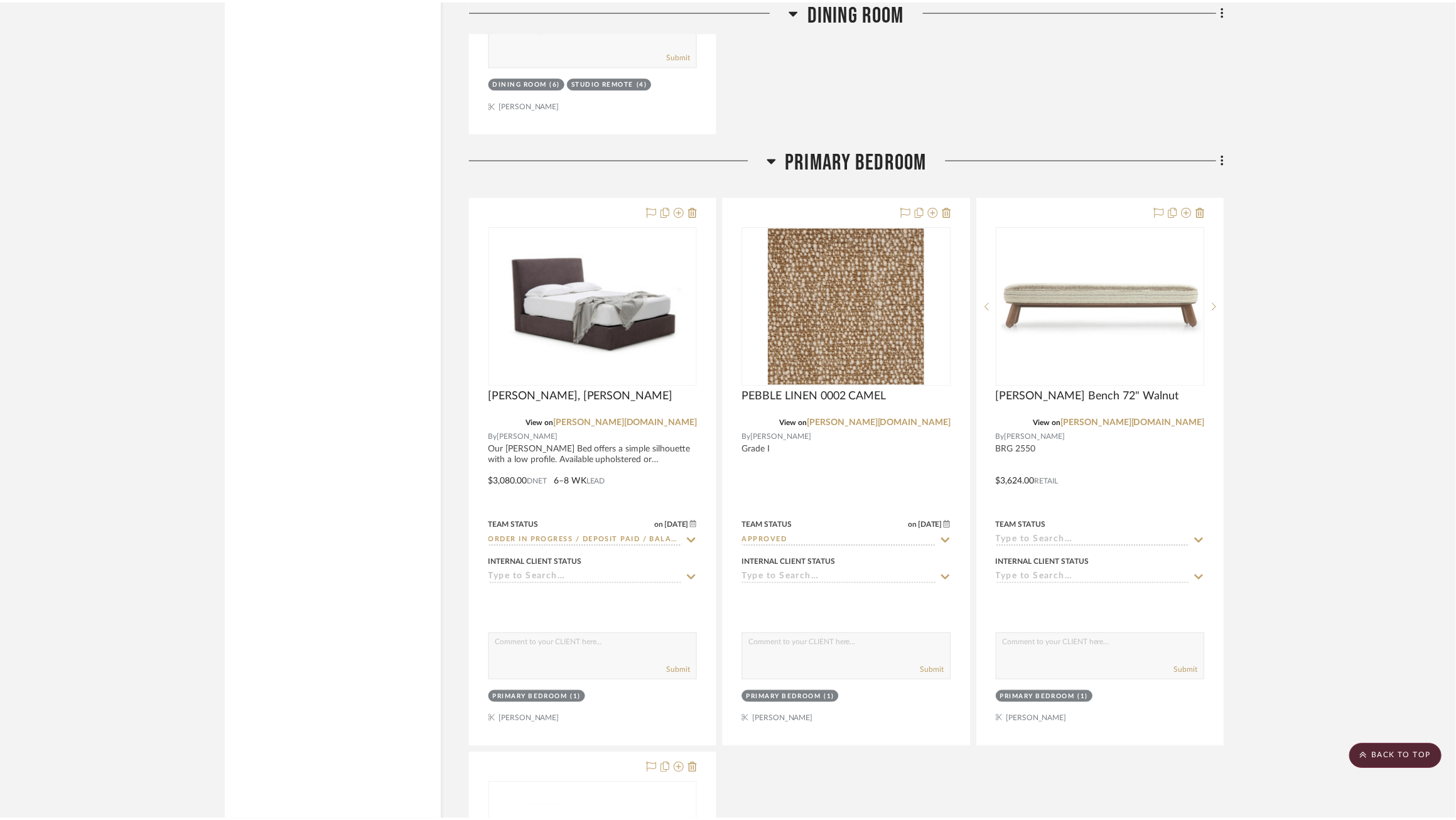
scroll to position [4980, 0]
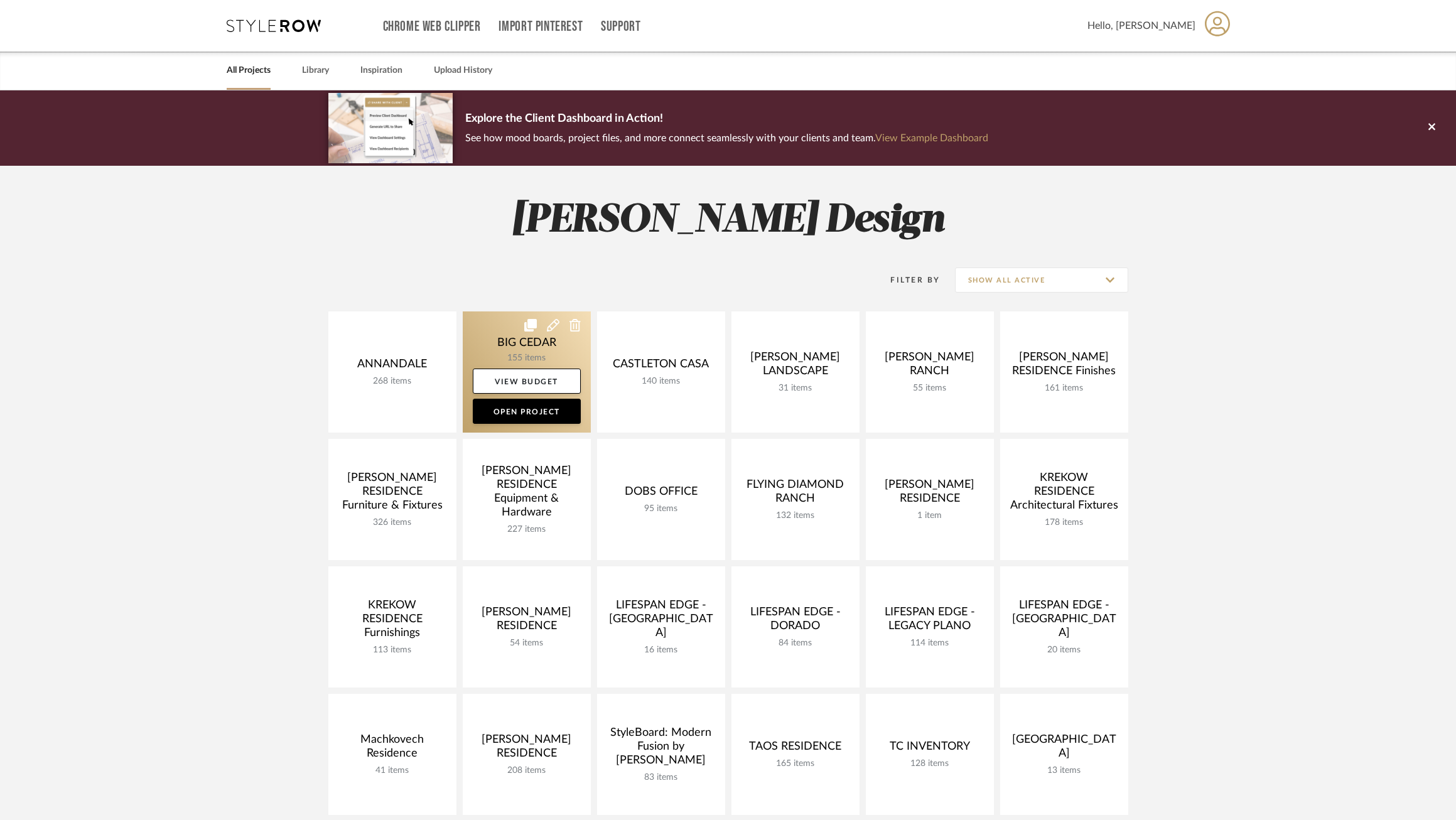
click at [515, 332] on link at bounding box center [527, 372] width 128 height 121
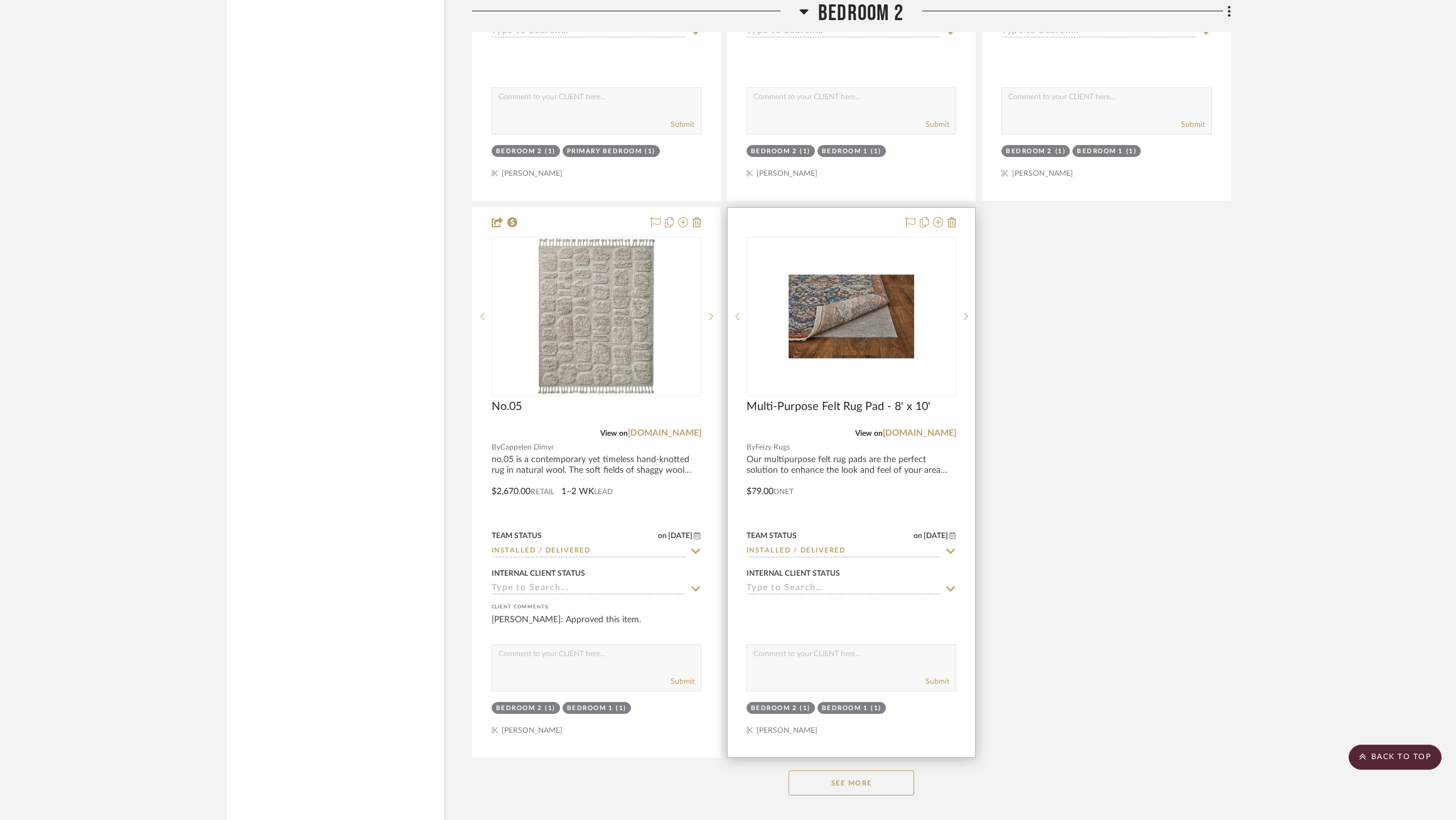
scroll to position [12503, 0]
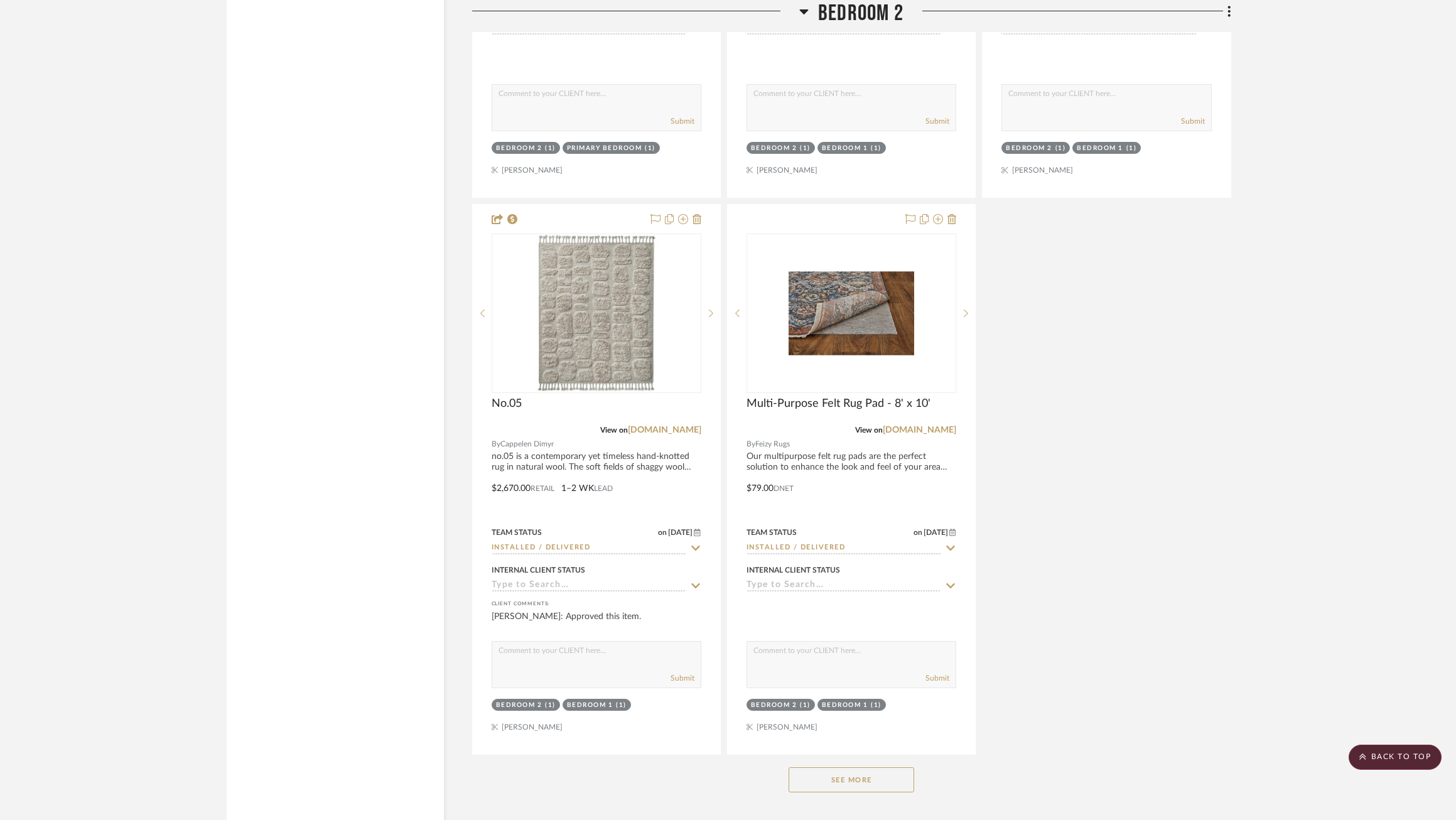
click at [865, 770] on button "See More" at bounding box center [851, 780] width 125 height 25
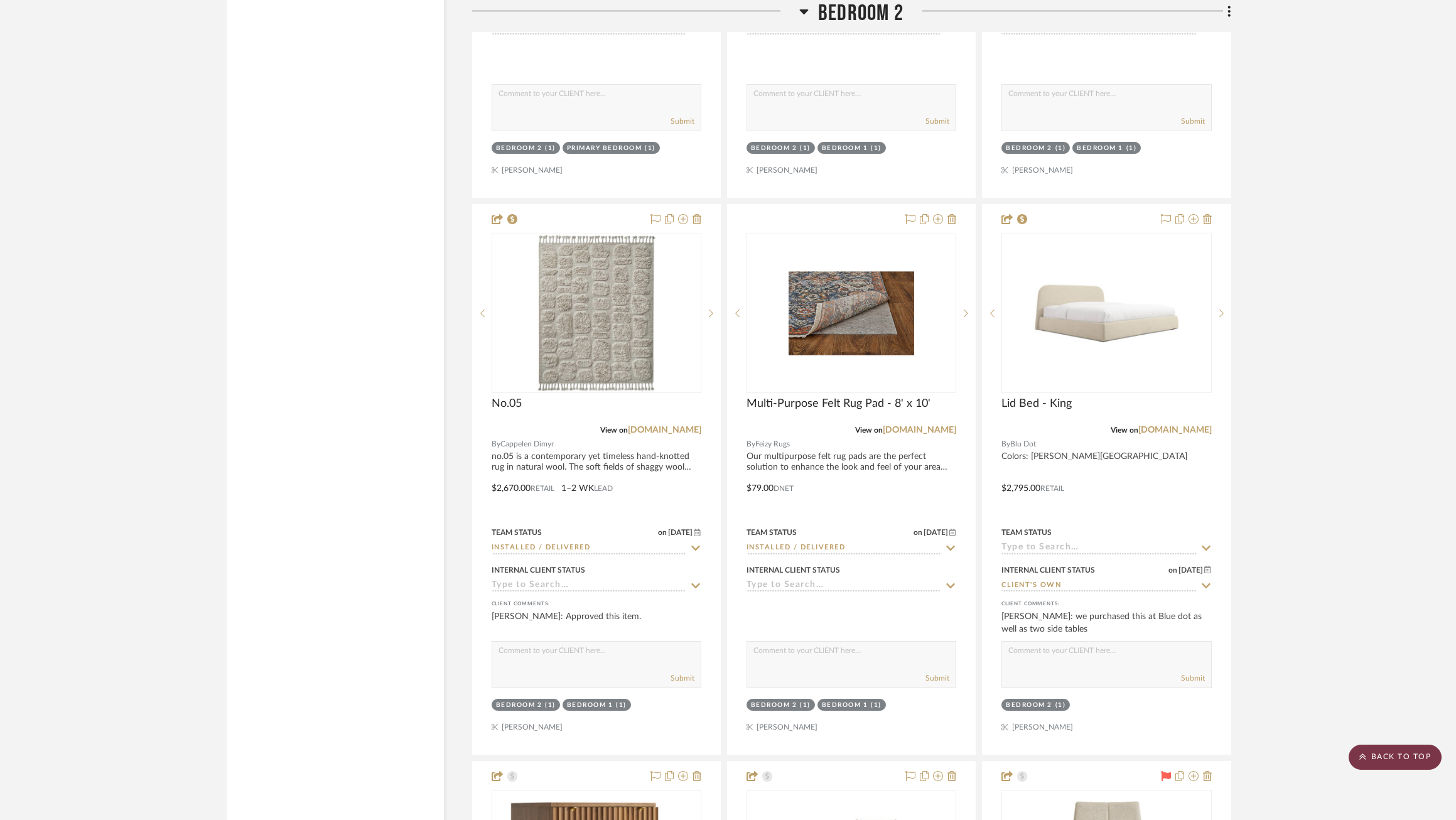
click at [1375, 754] on scroll-to-top-button "BACK TO TOP" at bounding box center [1395, 757] width 93 height 25
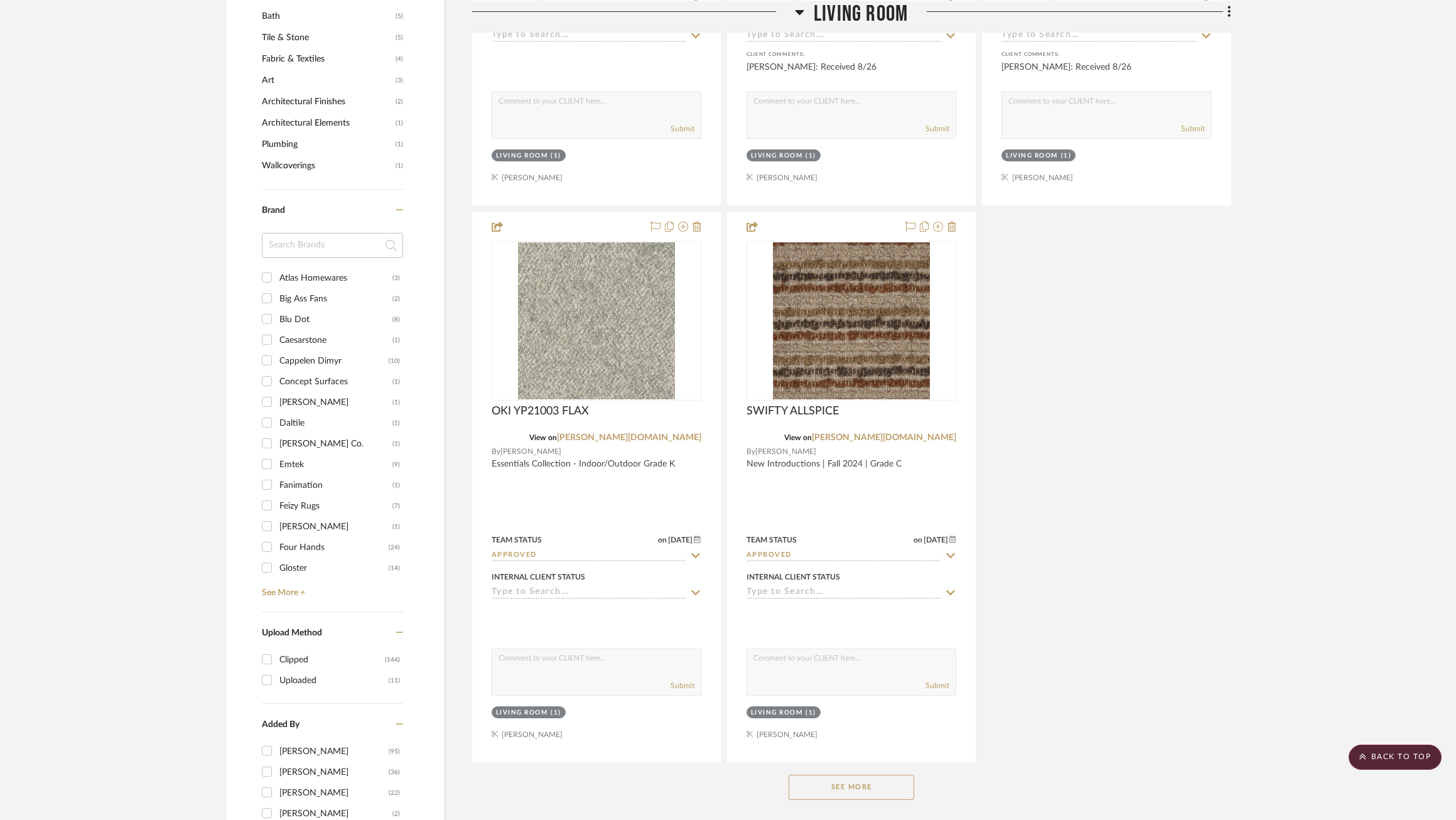
scroll to position [1270, 0]
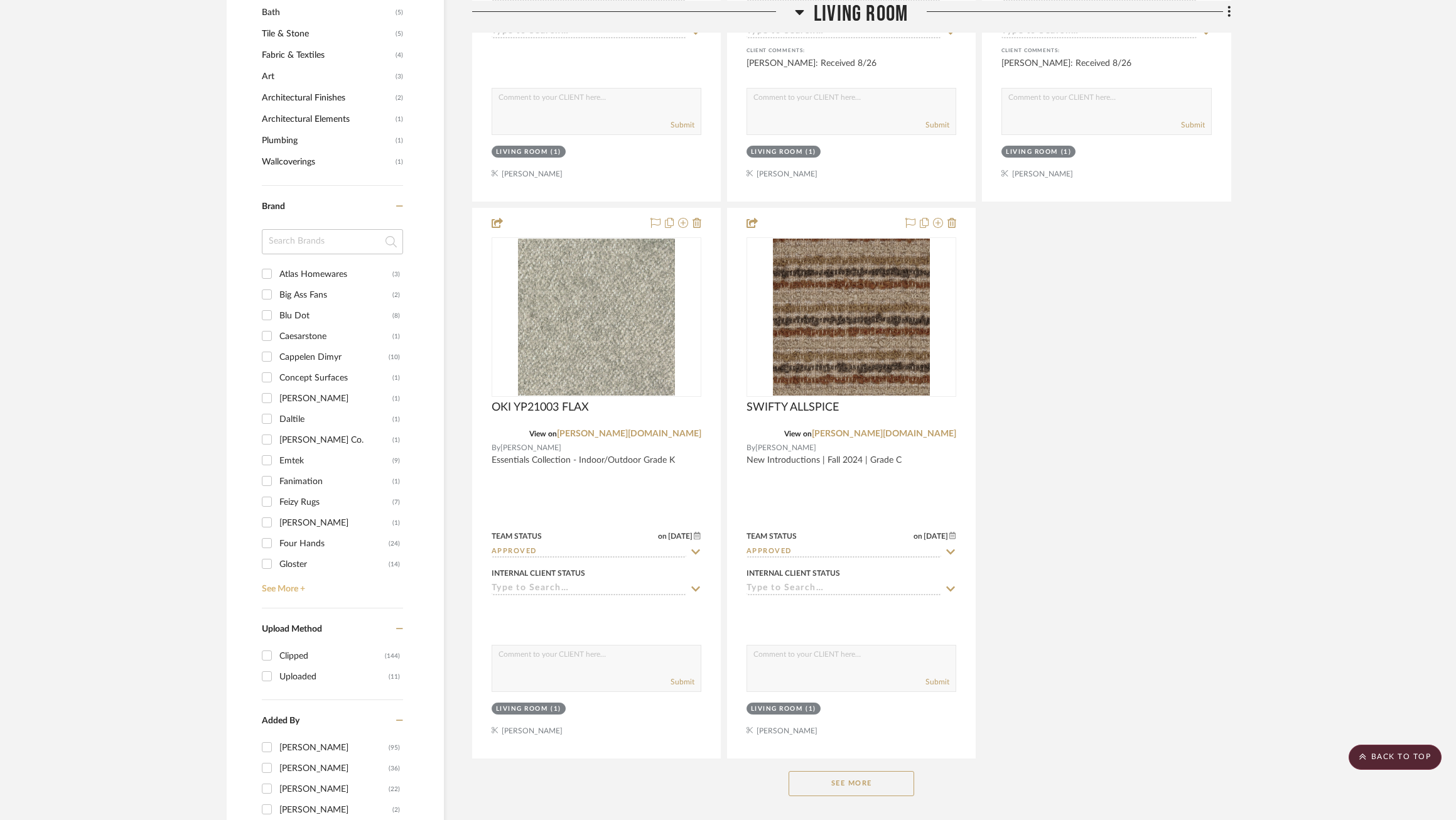
click at [291, 574] on link "See More +" at bounding box center [331, 584] width 145 height 20
click at [302, 523] on div "Verellen" at bounding box center [334, 532] width 110 height 20
click at [277, 522] on input "Verellen (19)" at bounding box center [266, 532] width 20 height 20
checkbox input "true"
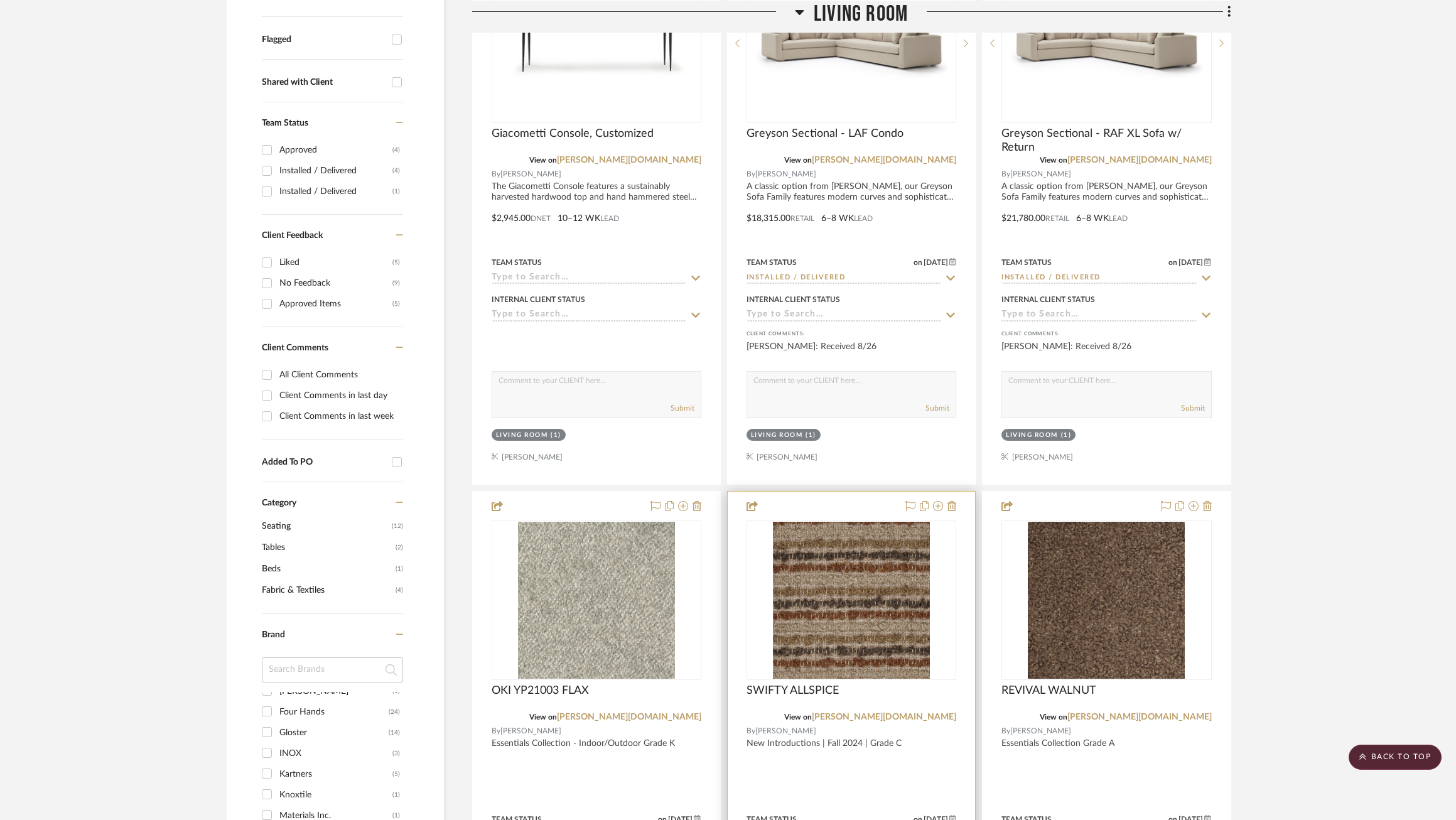
scroll to position [0, 0]
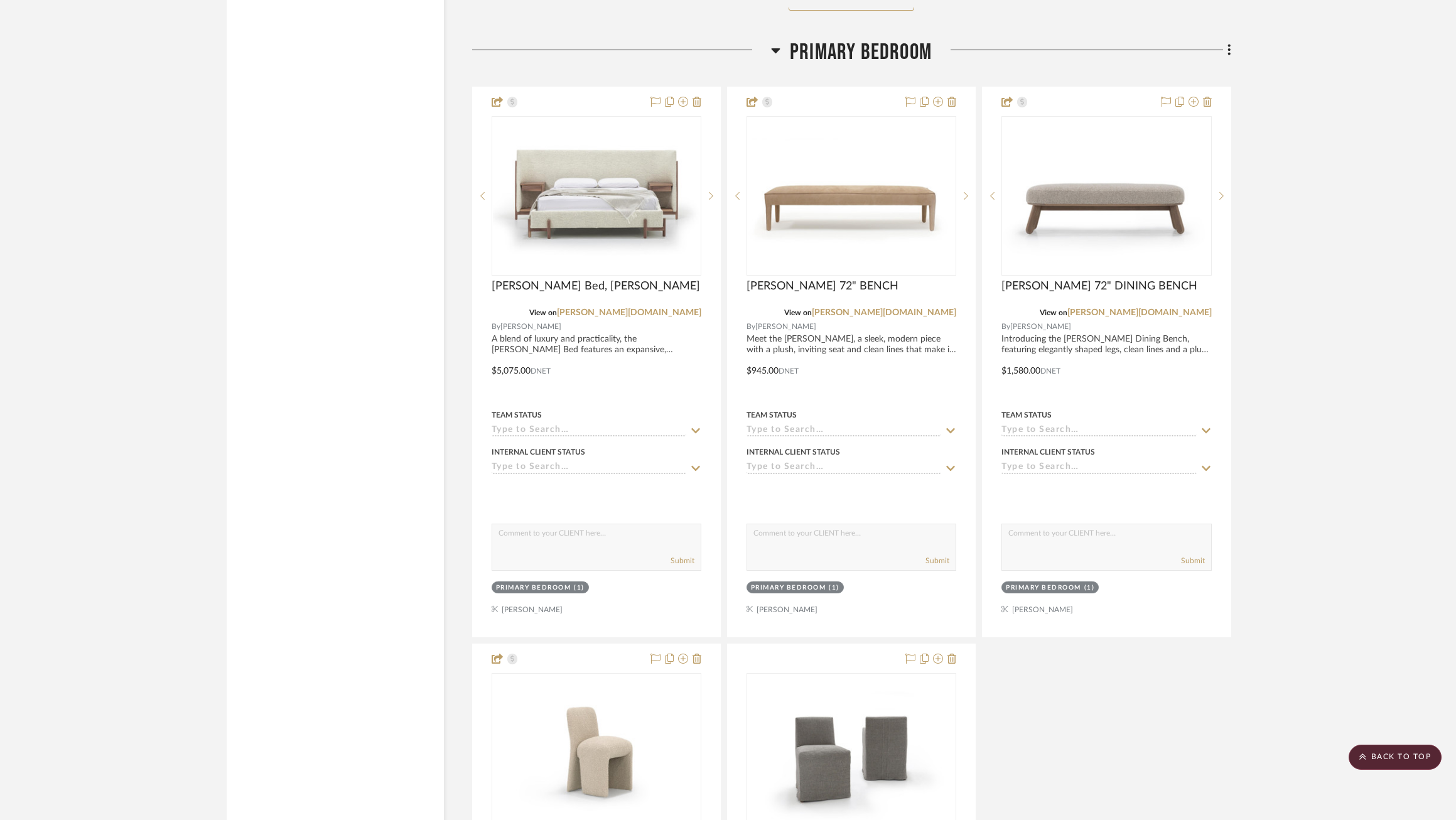
scroll to position [2071, 0]
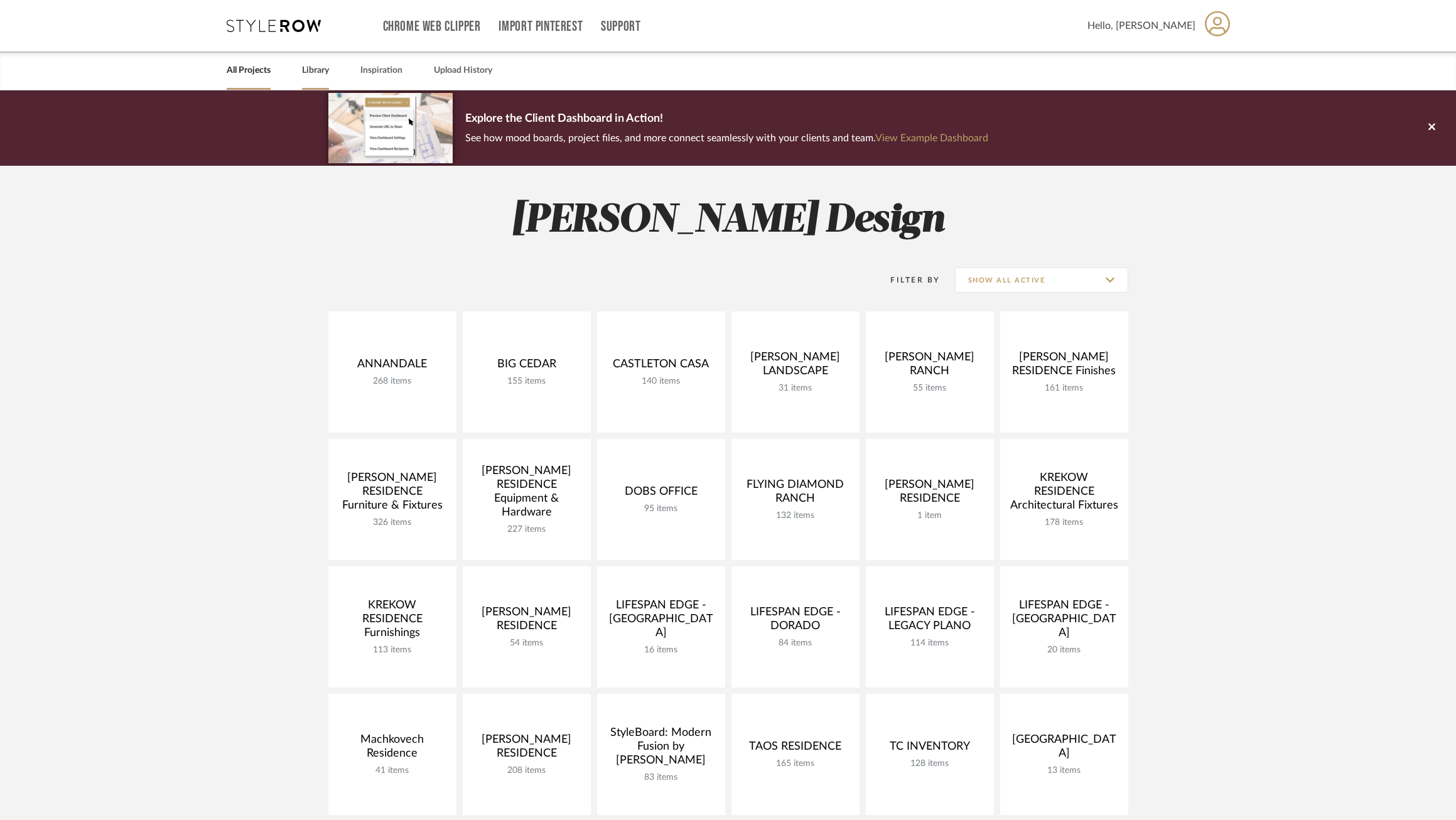
click at [316, 69] on link "Library" at bounding box center [315, 70] width 27 height 17
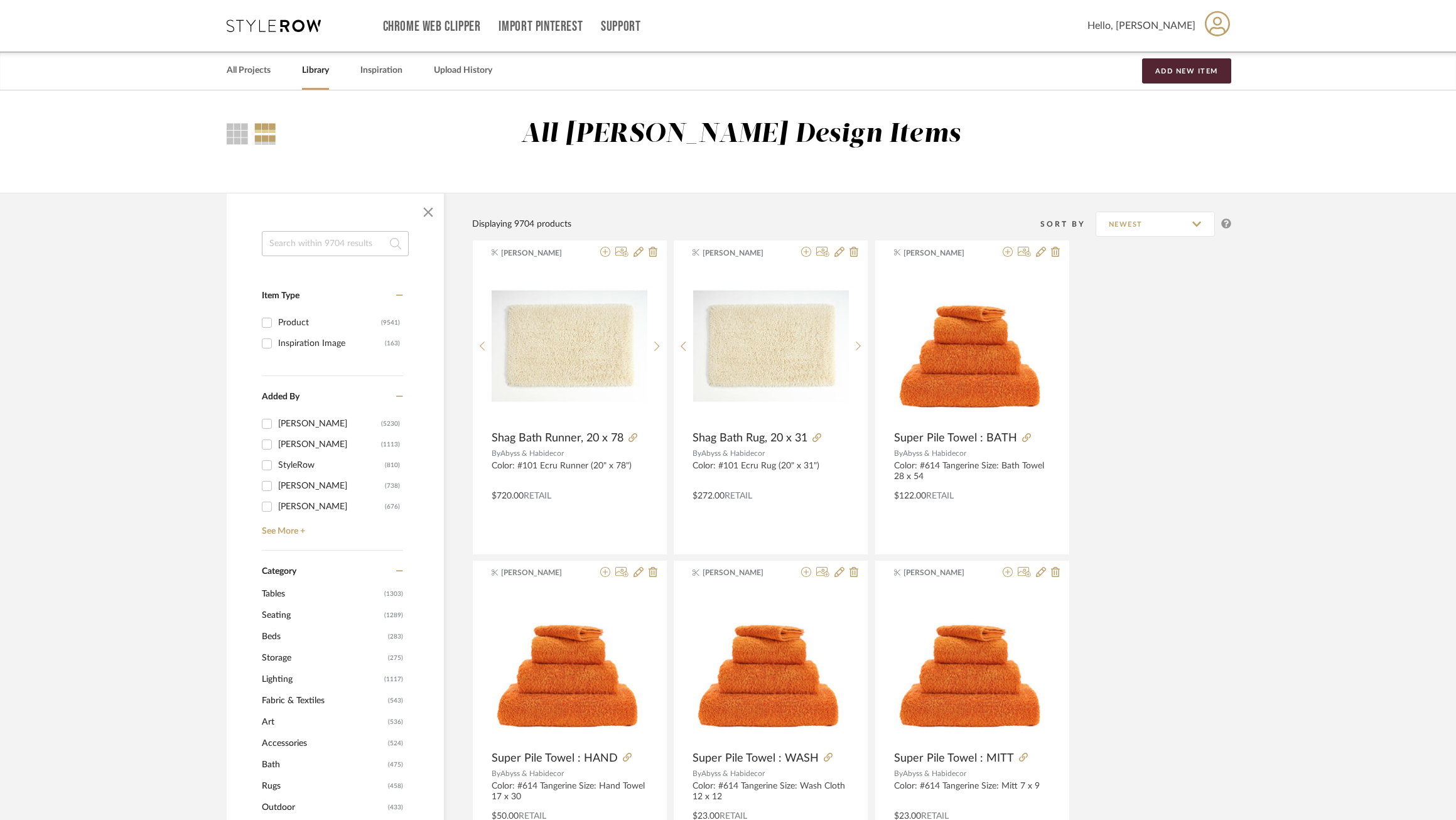
click at [315, 233] on input at bounding box center [335, 244] width 147 height 25
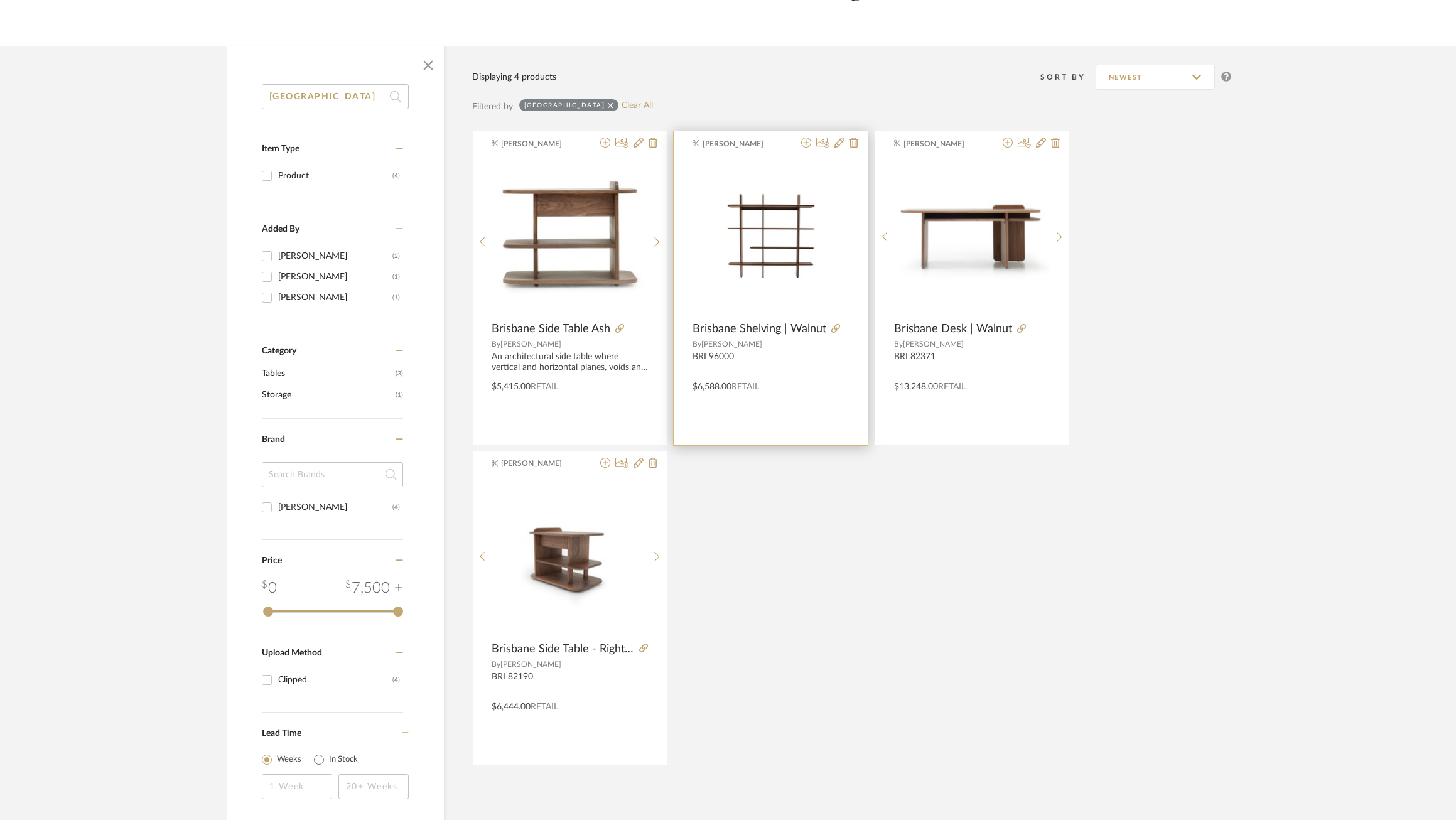
scroll to position [148, 0]
type input "[GEOGRAPHIC_DATA]"
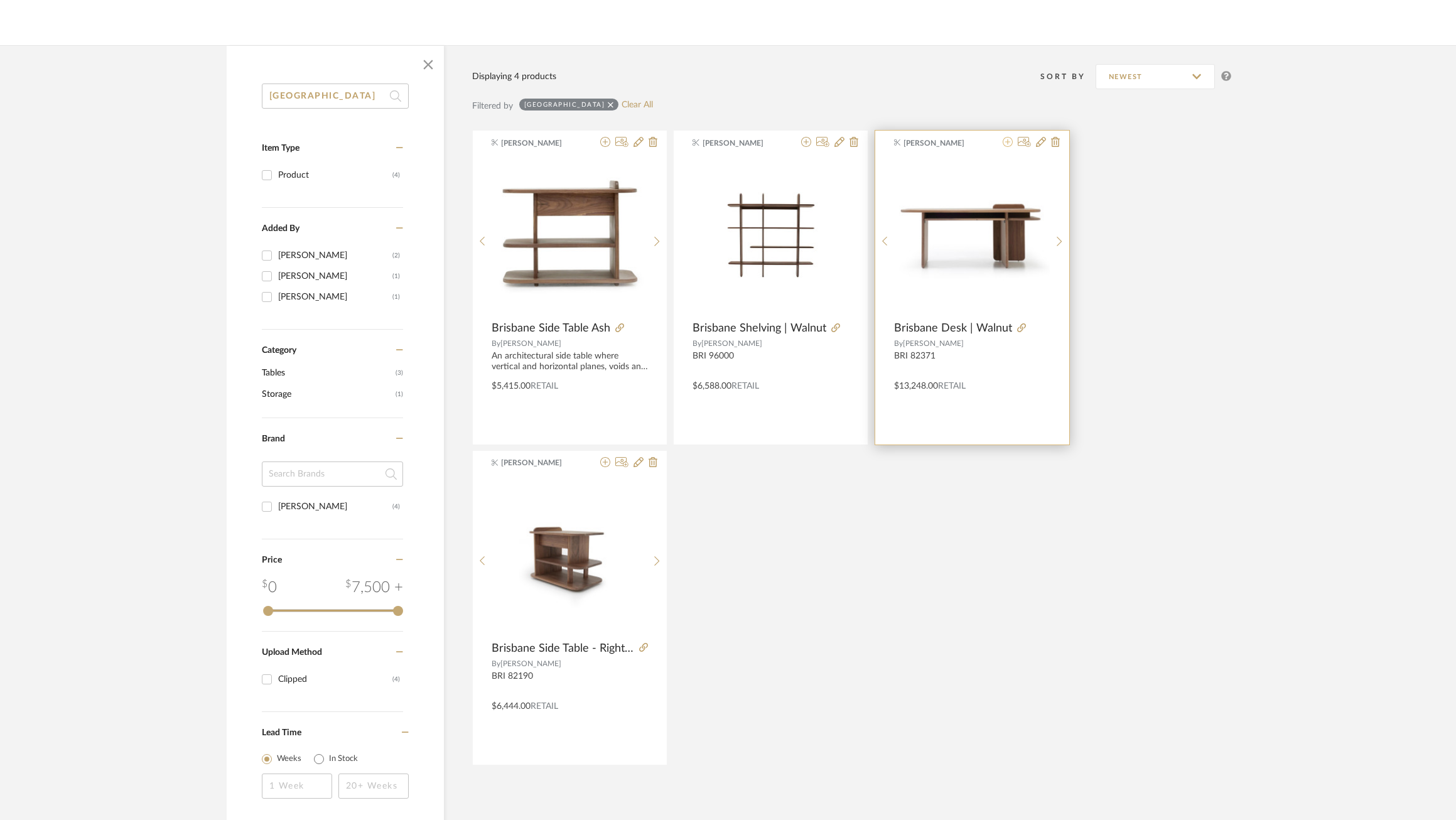
click at [1008, 143] on icon at bounding box center [1007, 142] width 10 height 10
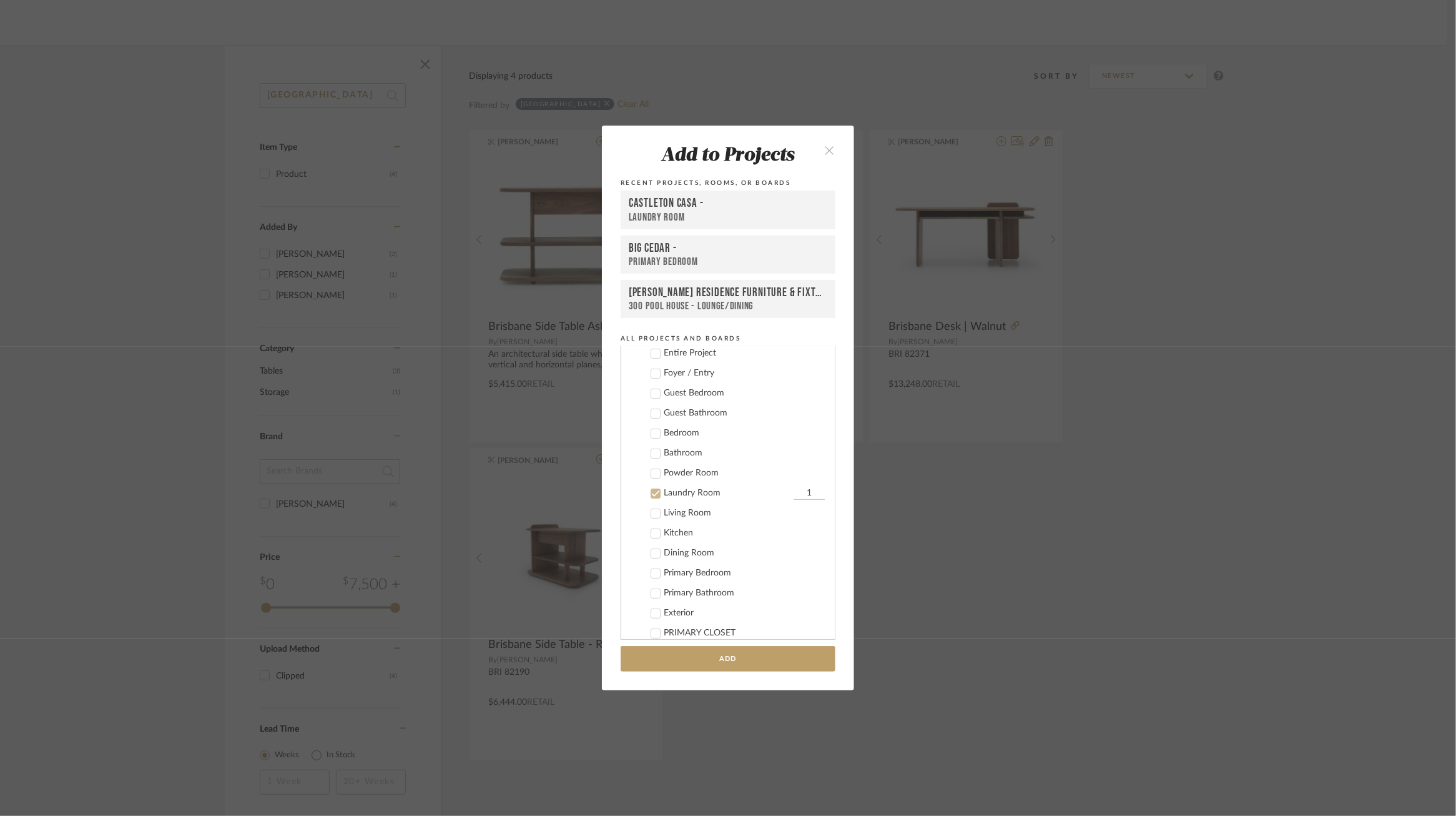
scroll to position [98, 0]
click at [653, 506] on icon at bounding box center [656, 510] width 9 height 9
click at [641, 357] on div "CASTLETON CASA" at bounding box center [738, 348] width 194 height 22
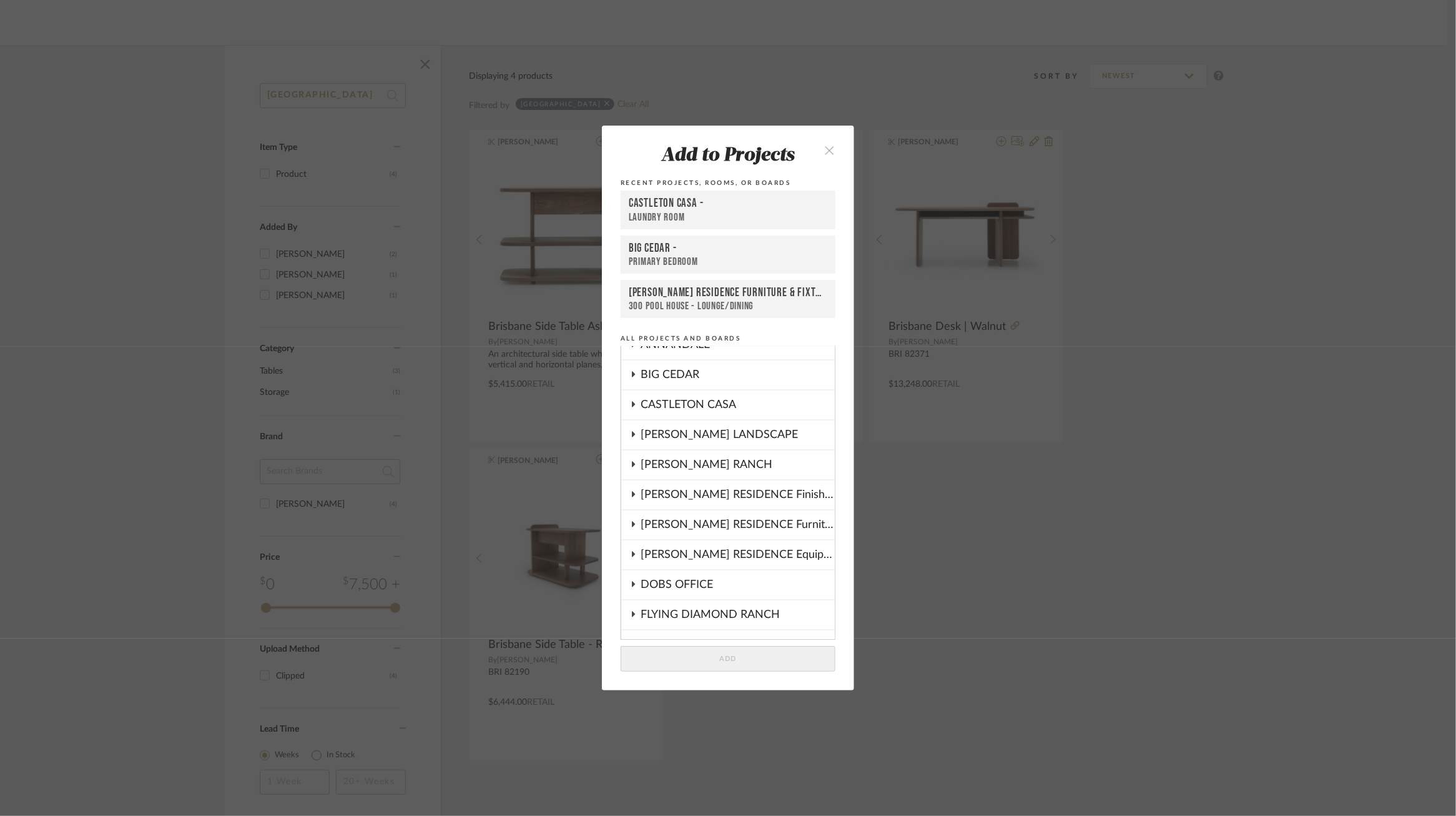
scroll to position [0, 0]
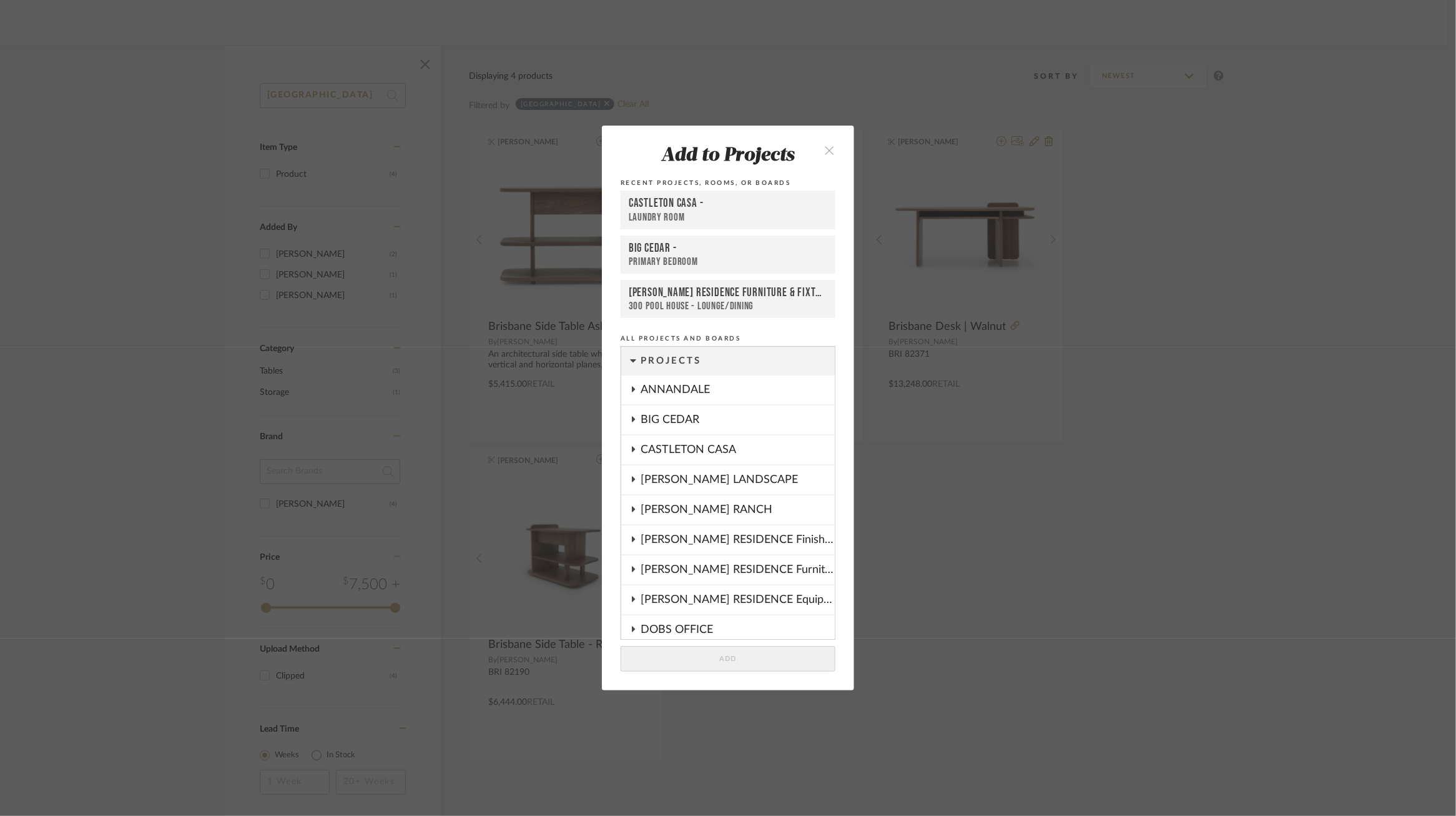
click at [668, 419] on div "BIG CEDAR" at bounding box center [738, 419] width 194 height 29
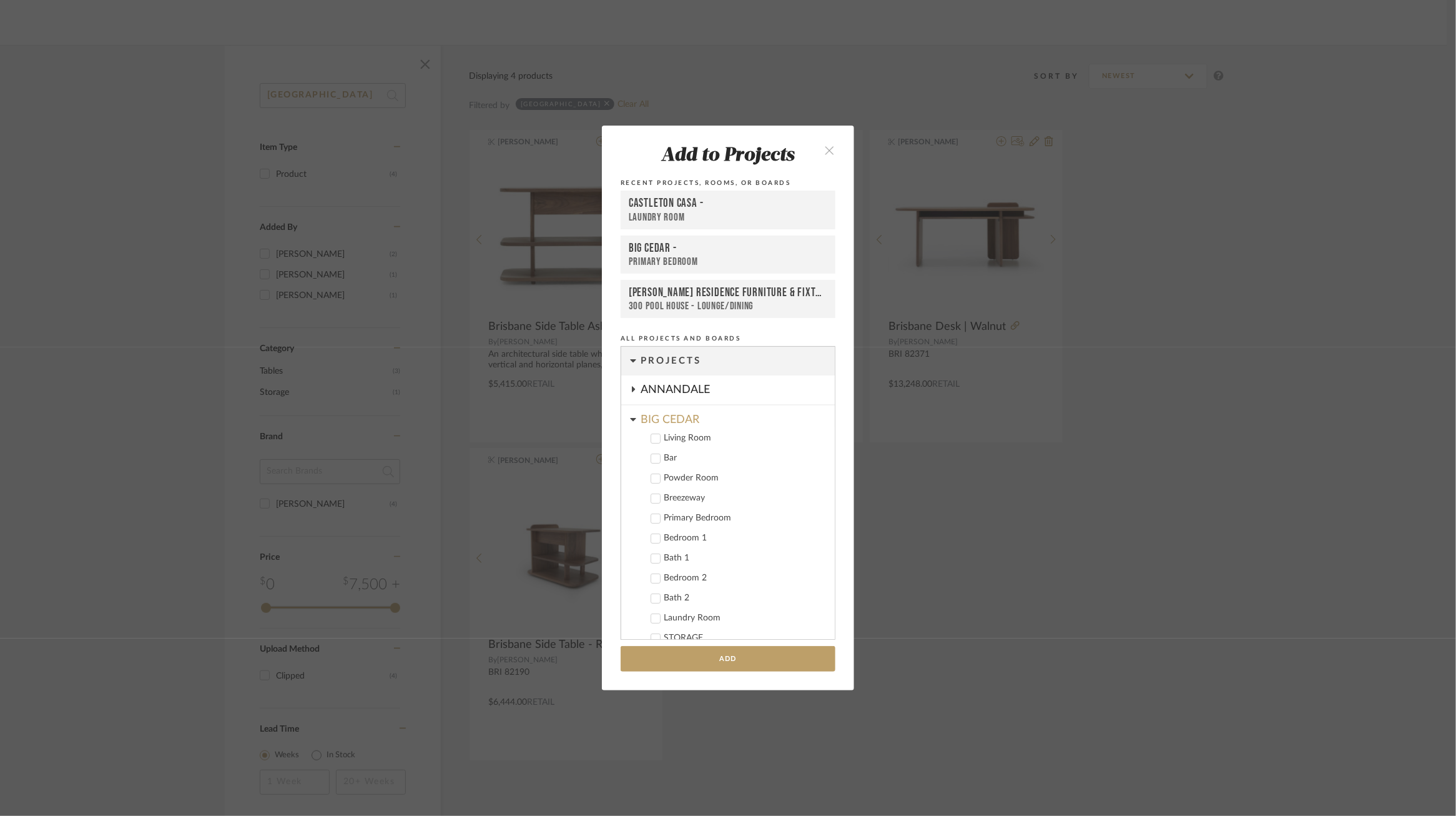
scroll to position [33, 0]
click at [678, 501] on div "Bedroom 1" at bounding box center [744, 504] width 161 height 10
click at [678, 542] on div "Bedroom 2" at bounding box center [744, 544] width 161 height 10
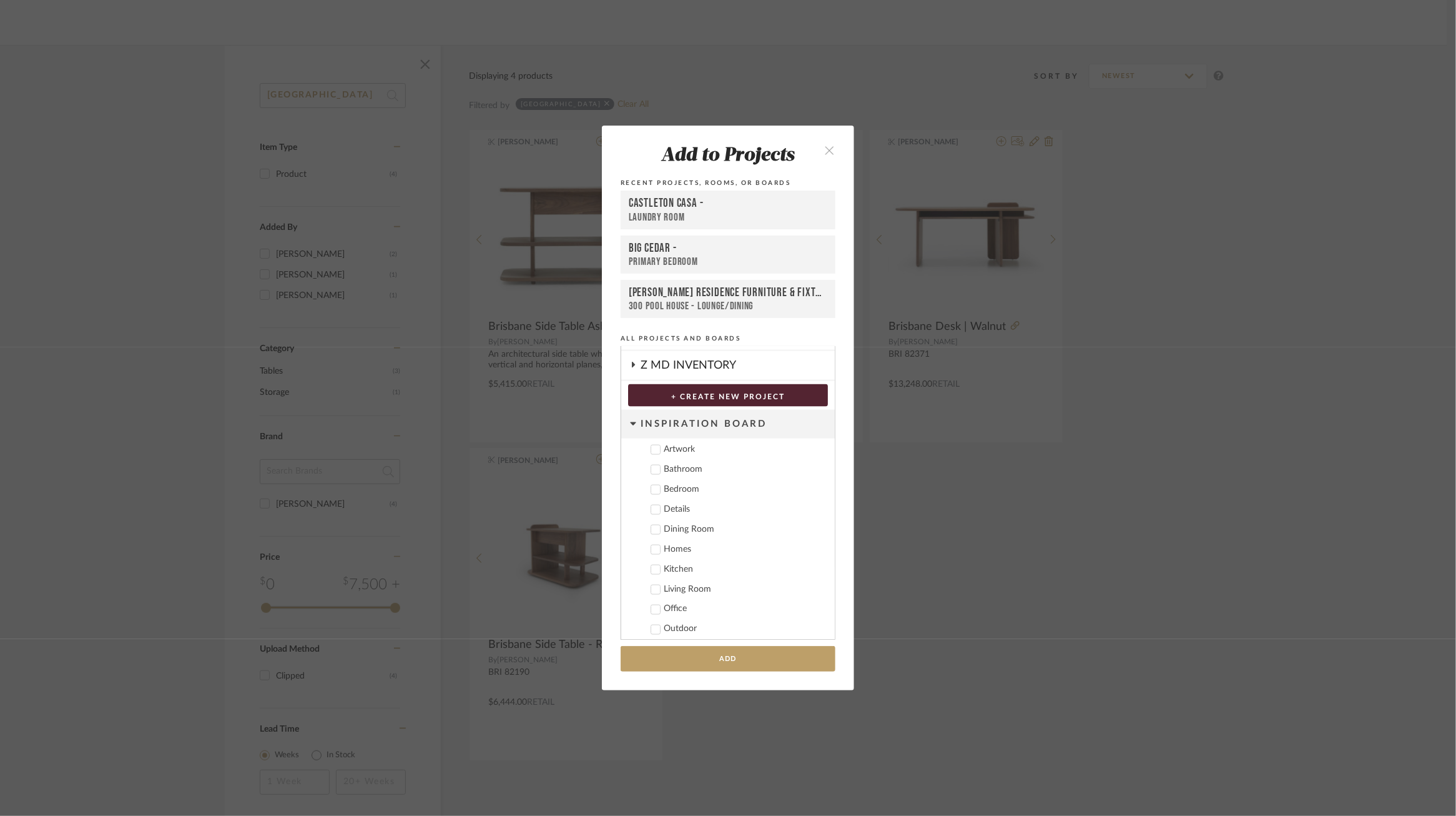
scroll to position [1211, 0]
click at [717, 667] on button "Add" at bounding box center [728, 659] width 215 height 26
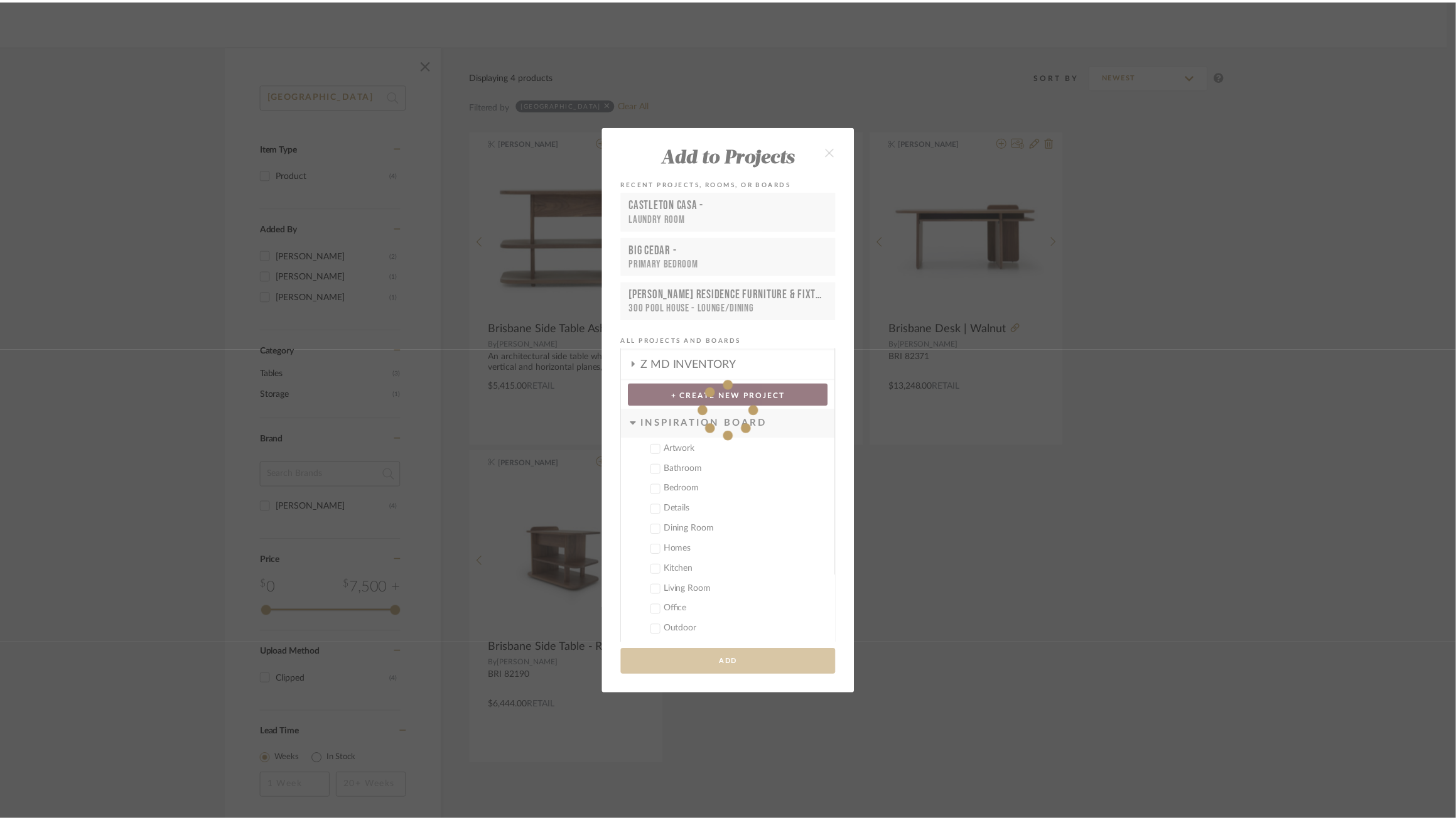
scroll to position [148, 0]
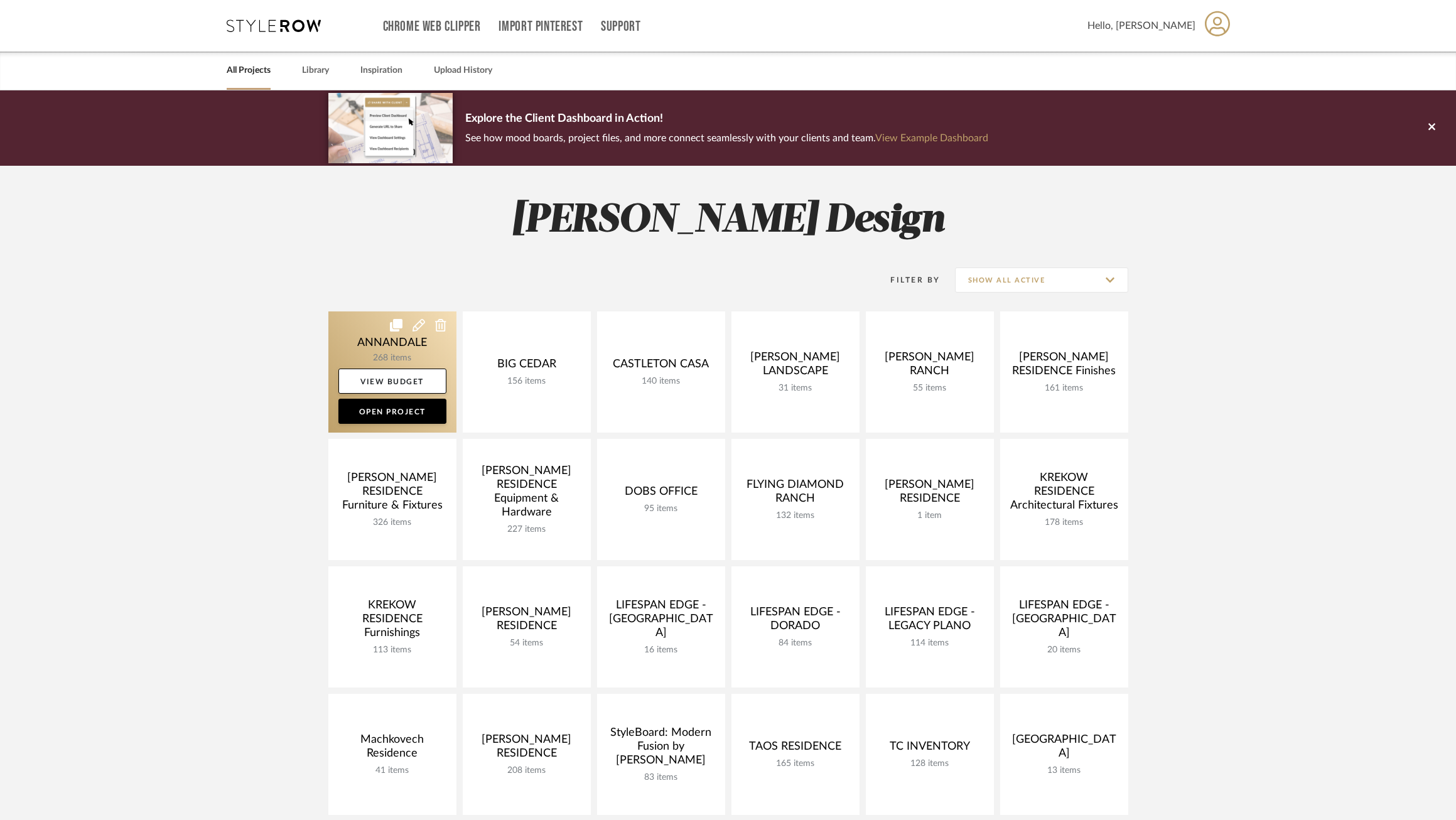
click at [351, 337] on link at bounding box center [392, 372] width 128 height 121
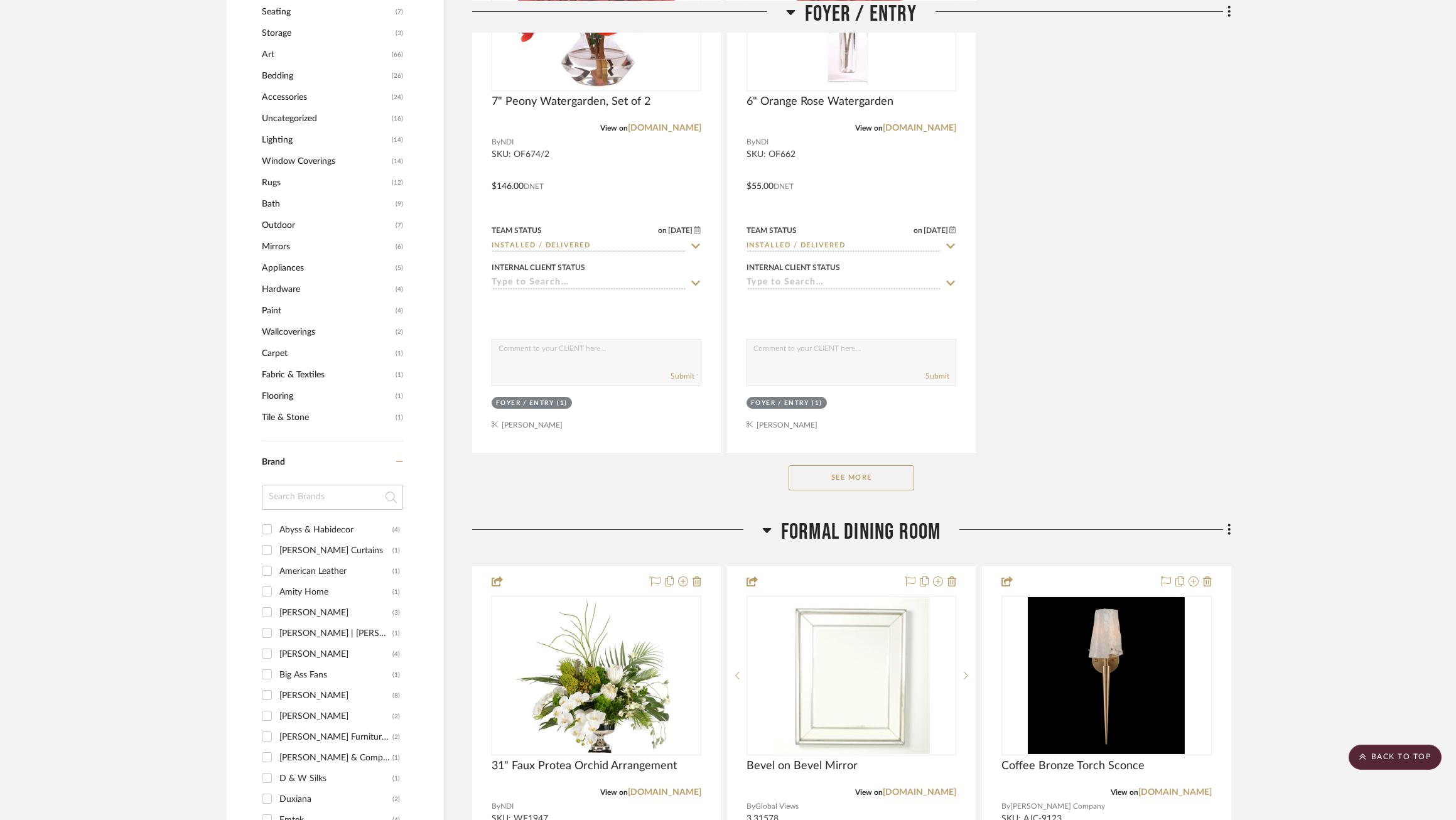
scroll to position [1556, 0]
click at [305, 493] on input at bounding box center [332, 495] width 141 height 25
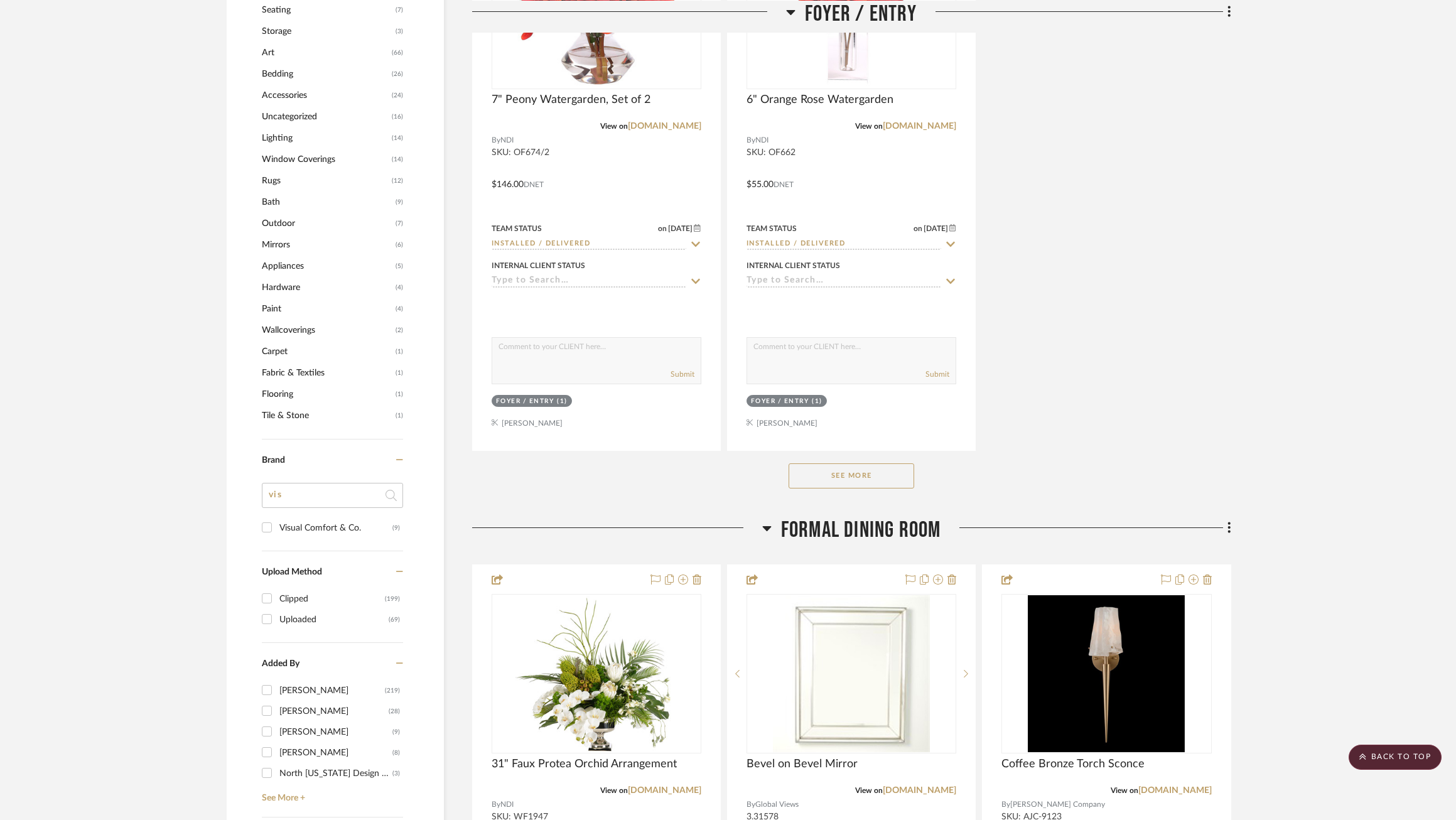
type input "vis"
click at [306, 525] on div "Visual Comfort & Co." at bounding box center [336, 528] width 113 height 20
click at [277, 525] on input "Visual Comfort & Co. (9)" at bounding box center [266, 527] width 20 height 20
checkbox input "true"
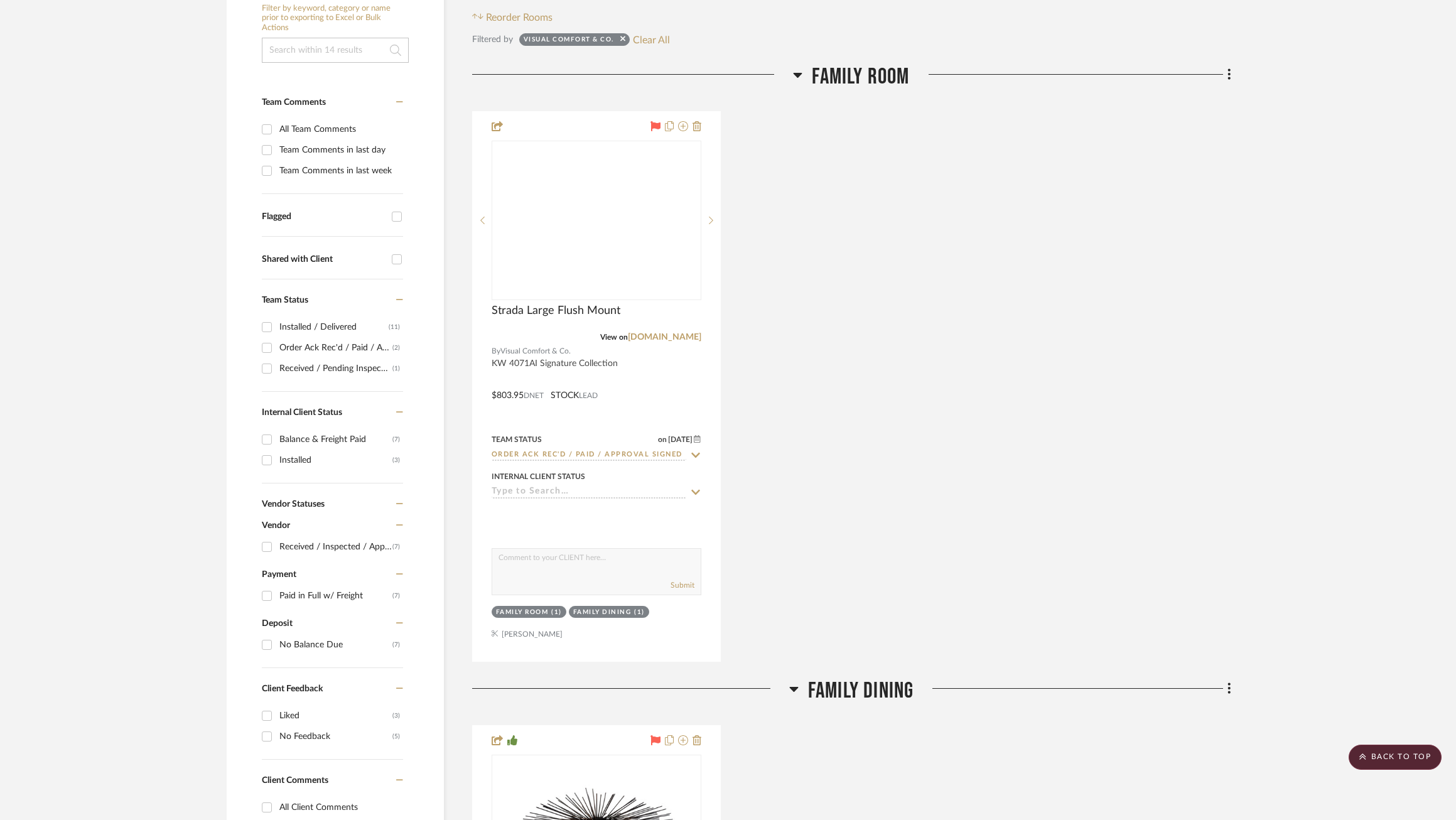
scroll to position [248, 0]
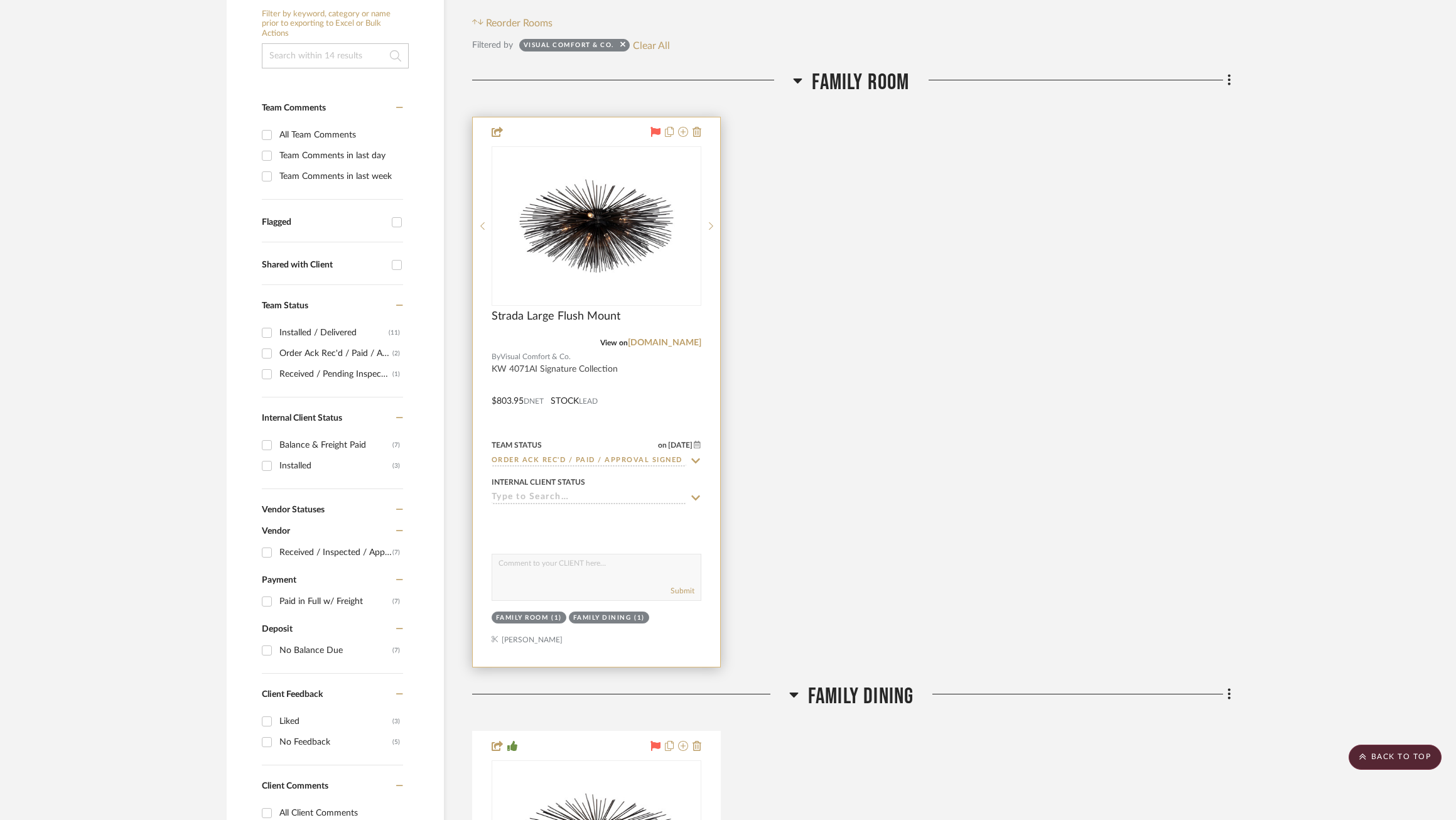
click at [687, 463] on sr-typeahead "Order Ack Rec'd / Paid / Approval Signed" at bounding box center [596, 461] width 209 height 12
click at [702, 459] on div at bounding box center [596, 391] width 248 height 549
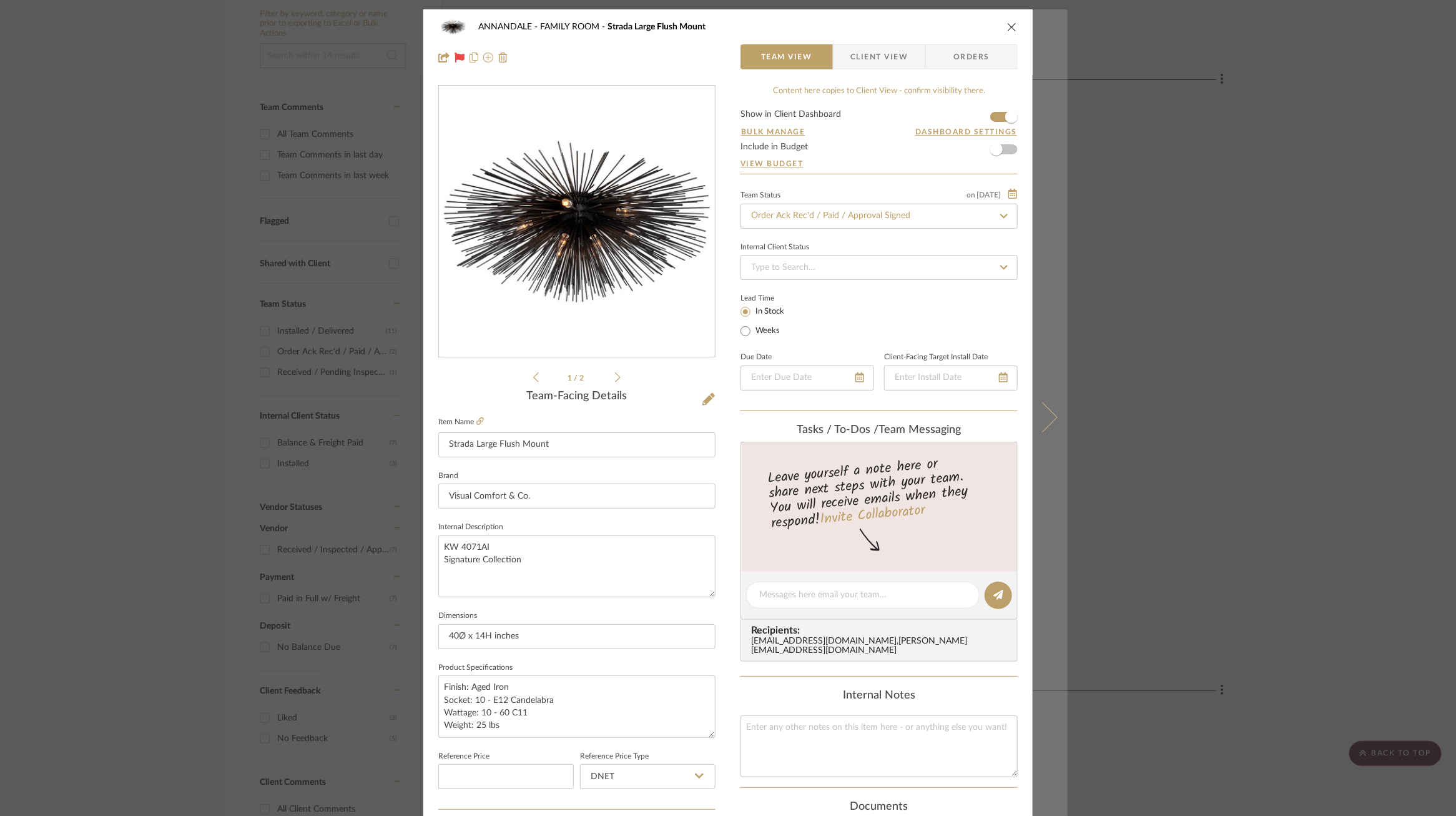
click at [1033, 407] on button at bounding box center [1050, 418] width 35 height 816
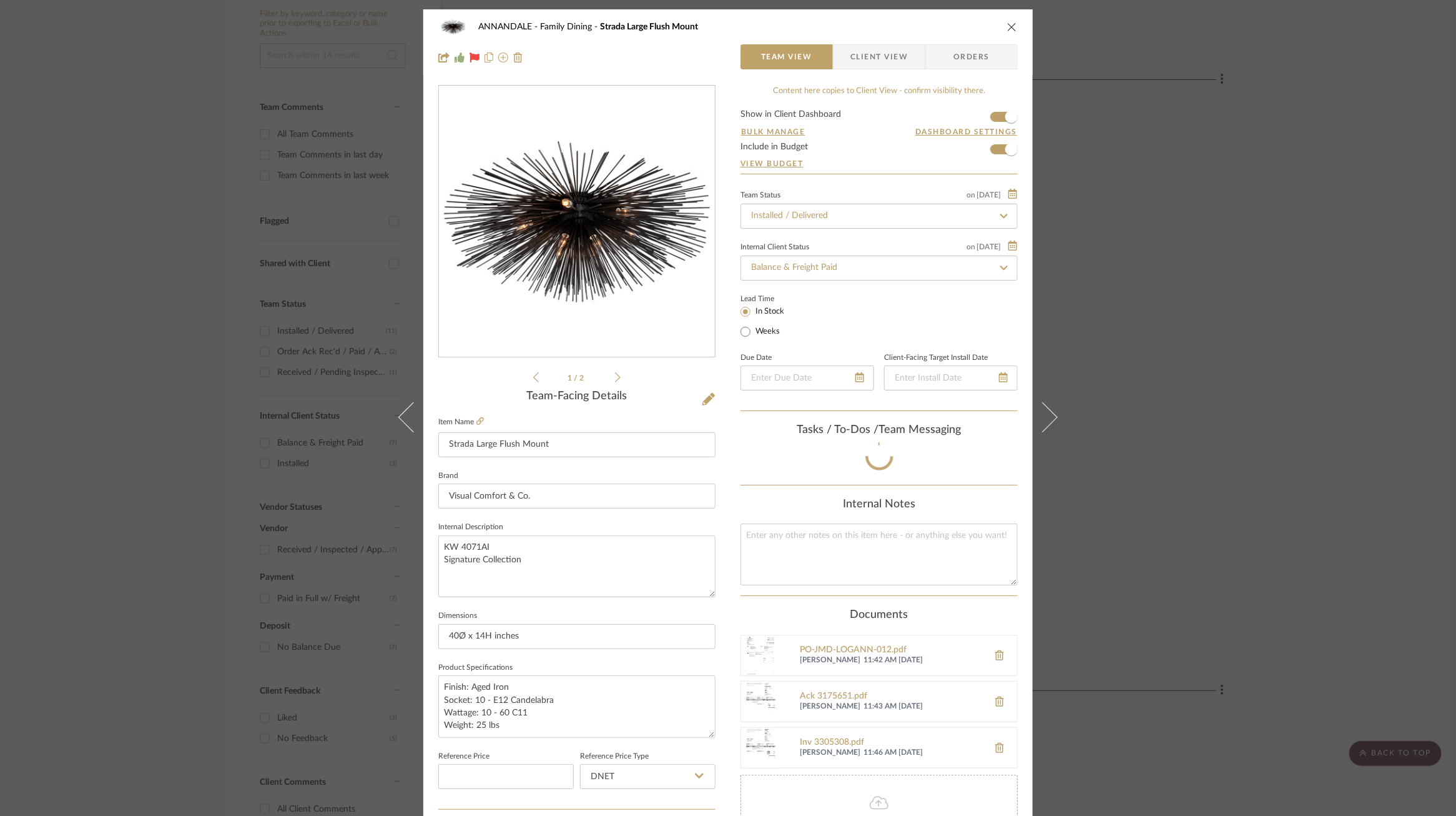
click at [1208, 393] on div "ANNANDALE Family Dining Strada Large Flush Mount Team View Client View Orders 1…" at bounding box center [728, 408] width 1456 height 816
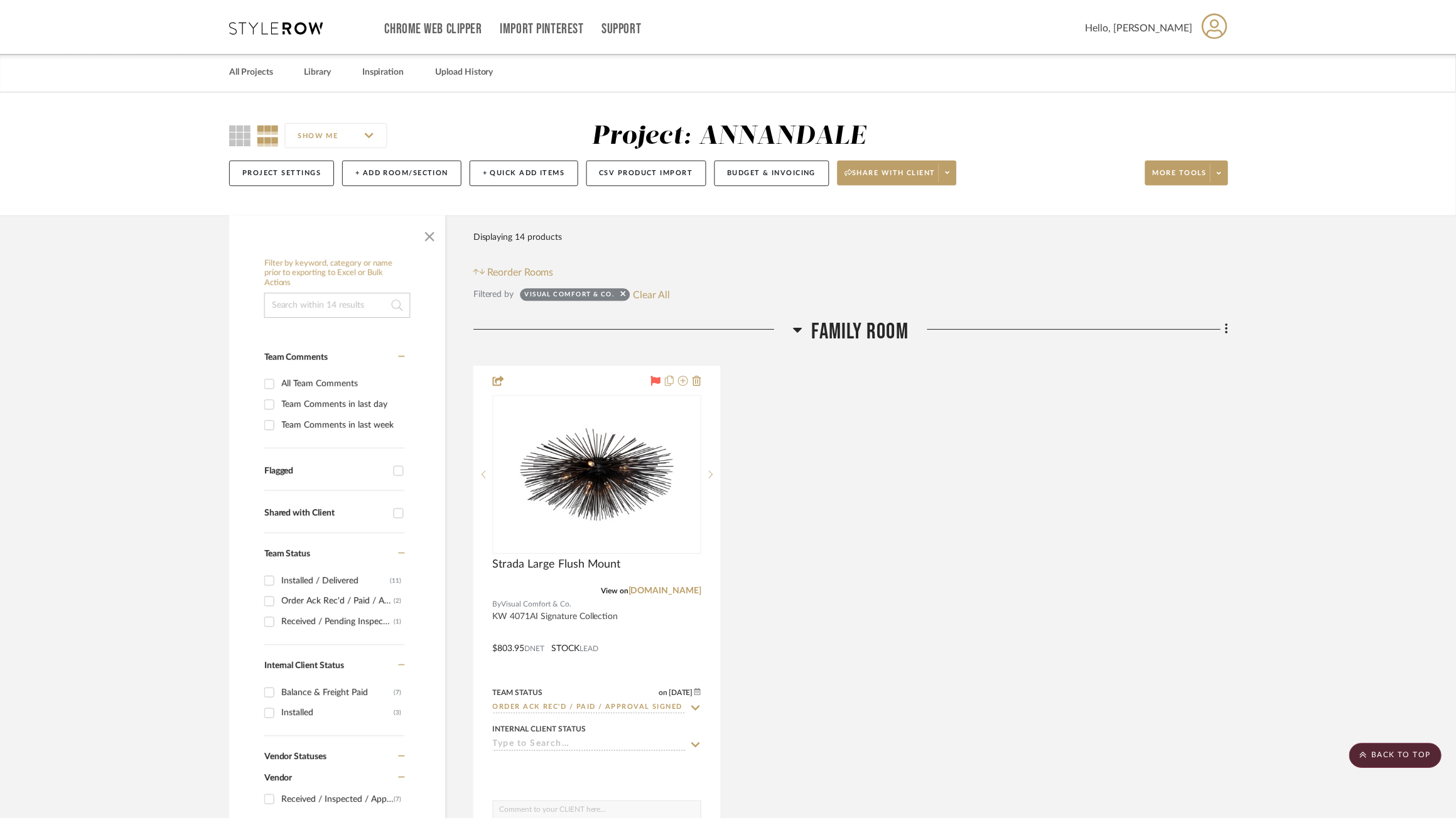
scroll to position [248, 0]
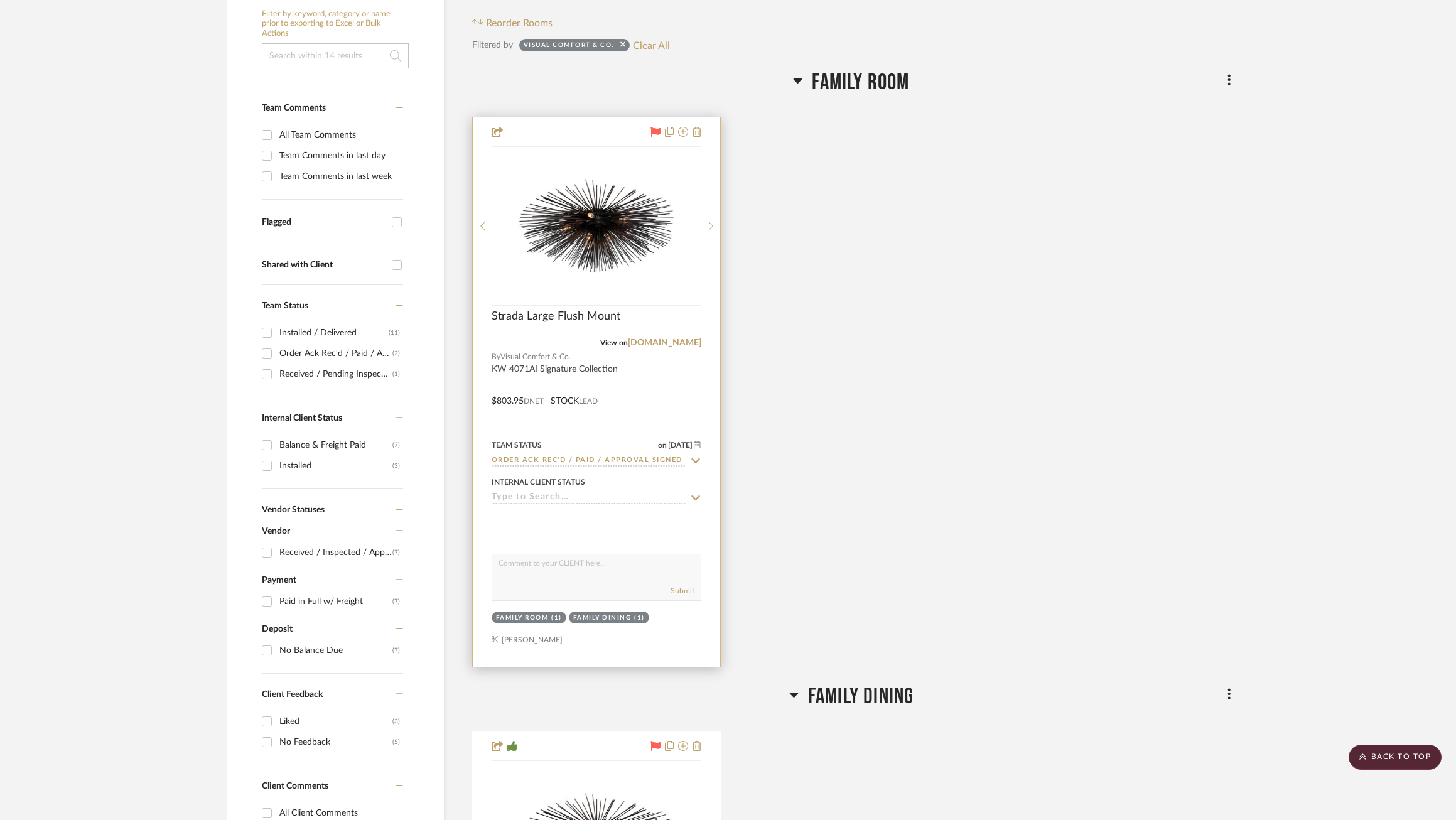
click at [696, 461] on icon at bounding box center [696, 461] width 9 height 5
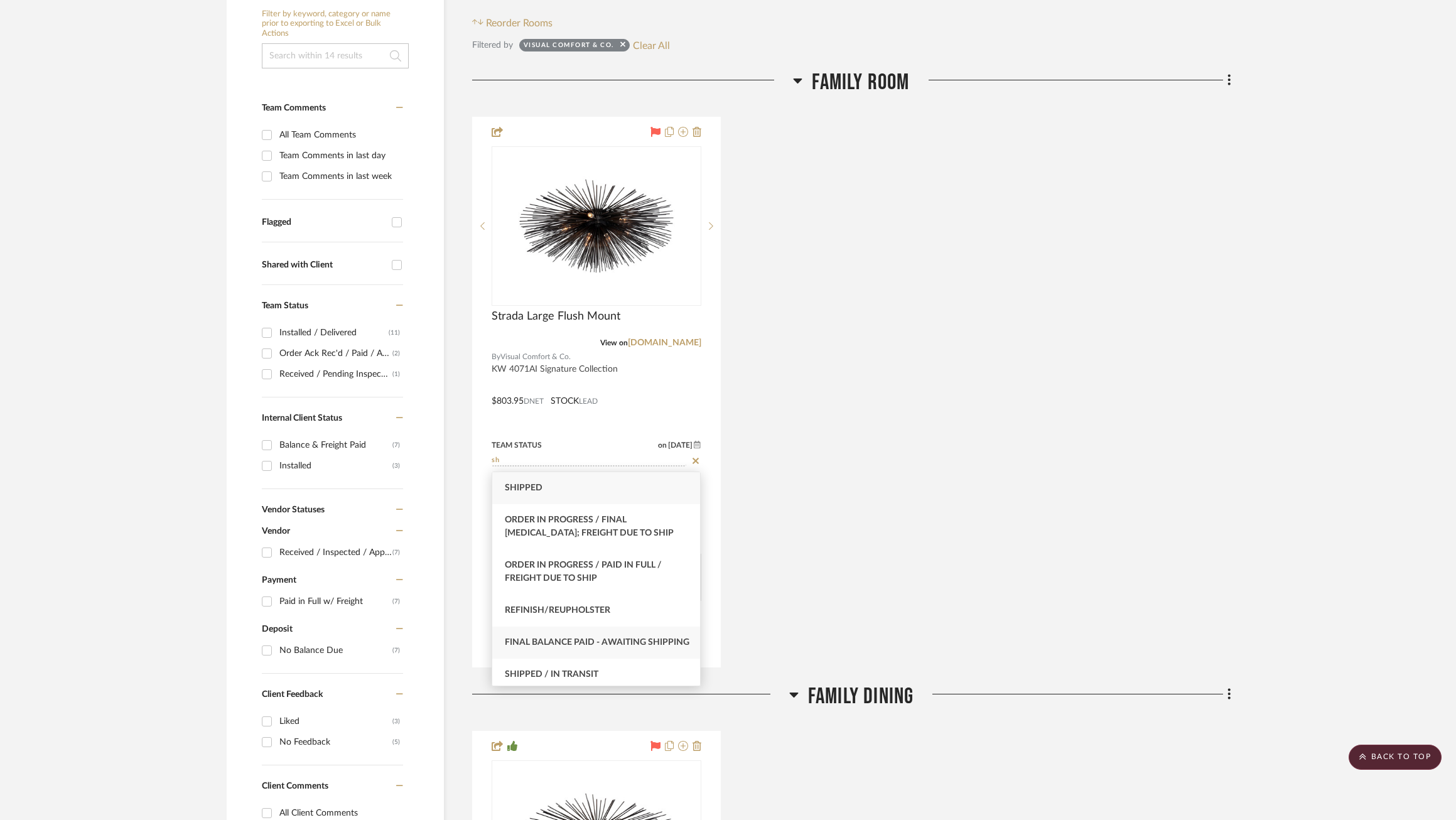
scroll to position [36, 0]
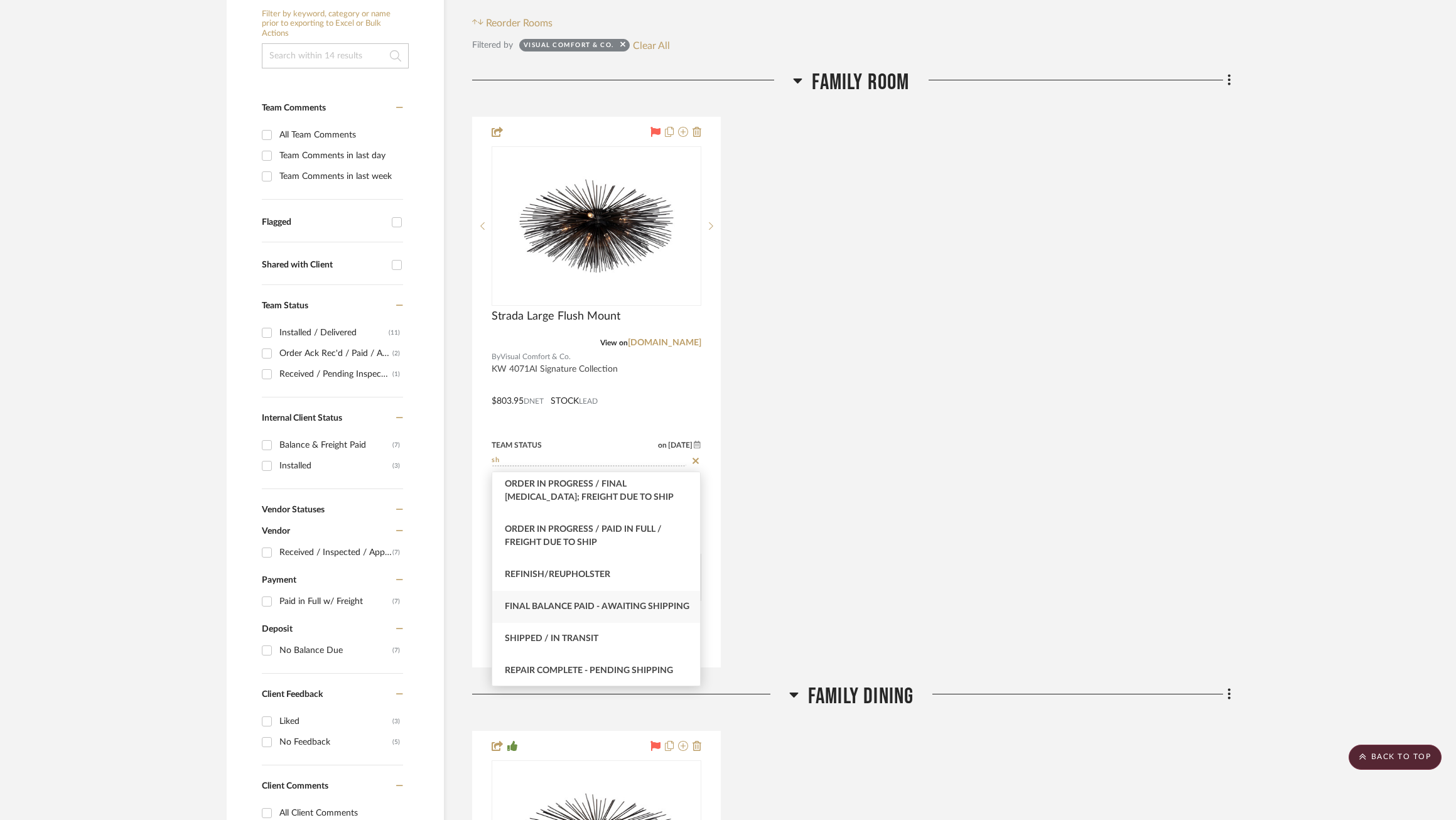
type input "sh"
click at [611, 642] on div "Shipped / In Transit" at bounding box center [596, 638] width 208 height 32
type input "[DATE]"
type input "Shipped / In Transit"
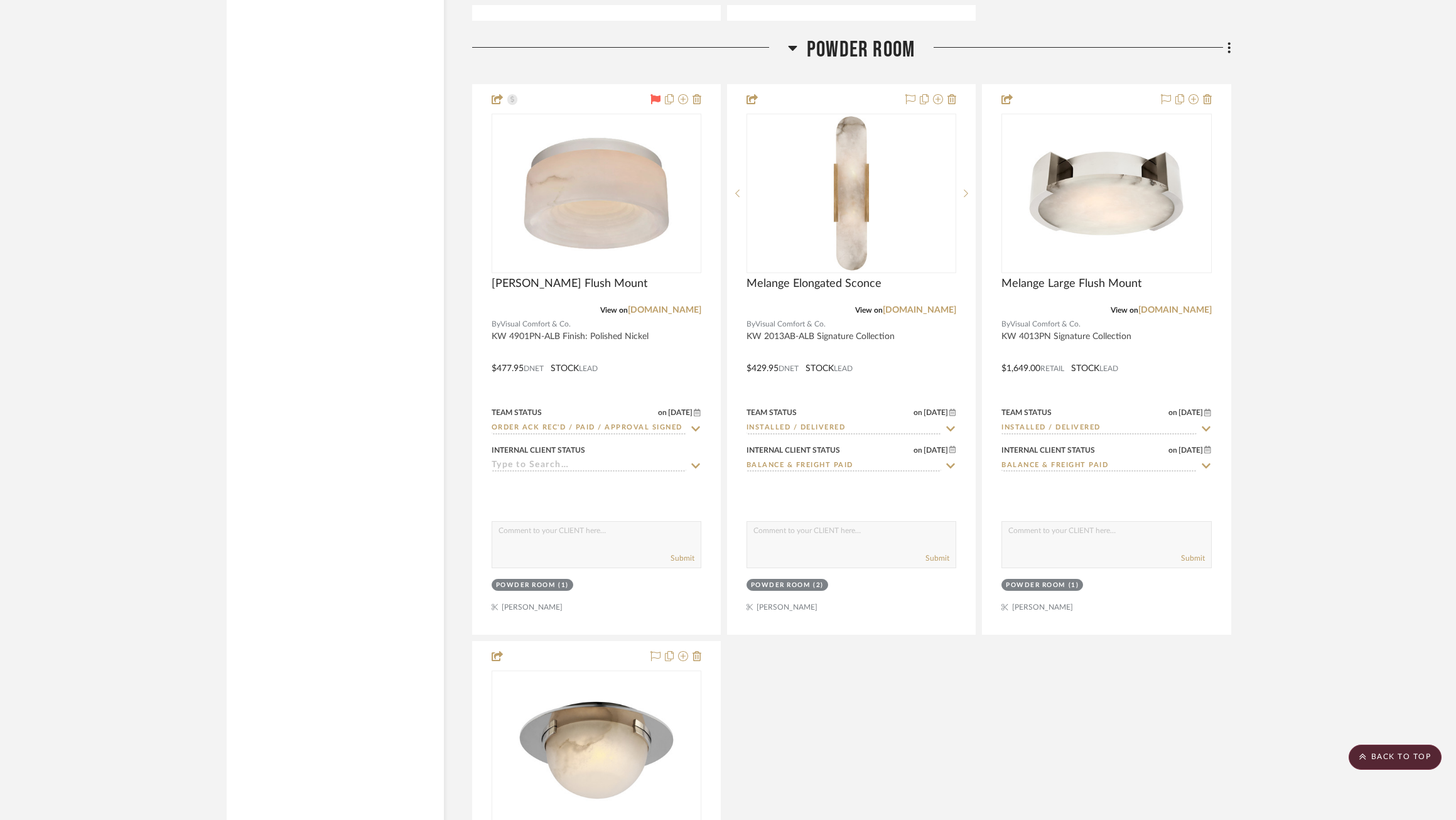
scroll to position [2738, 0]
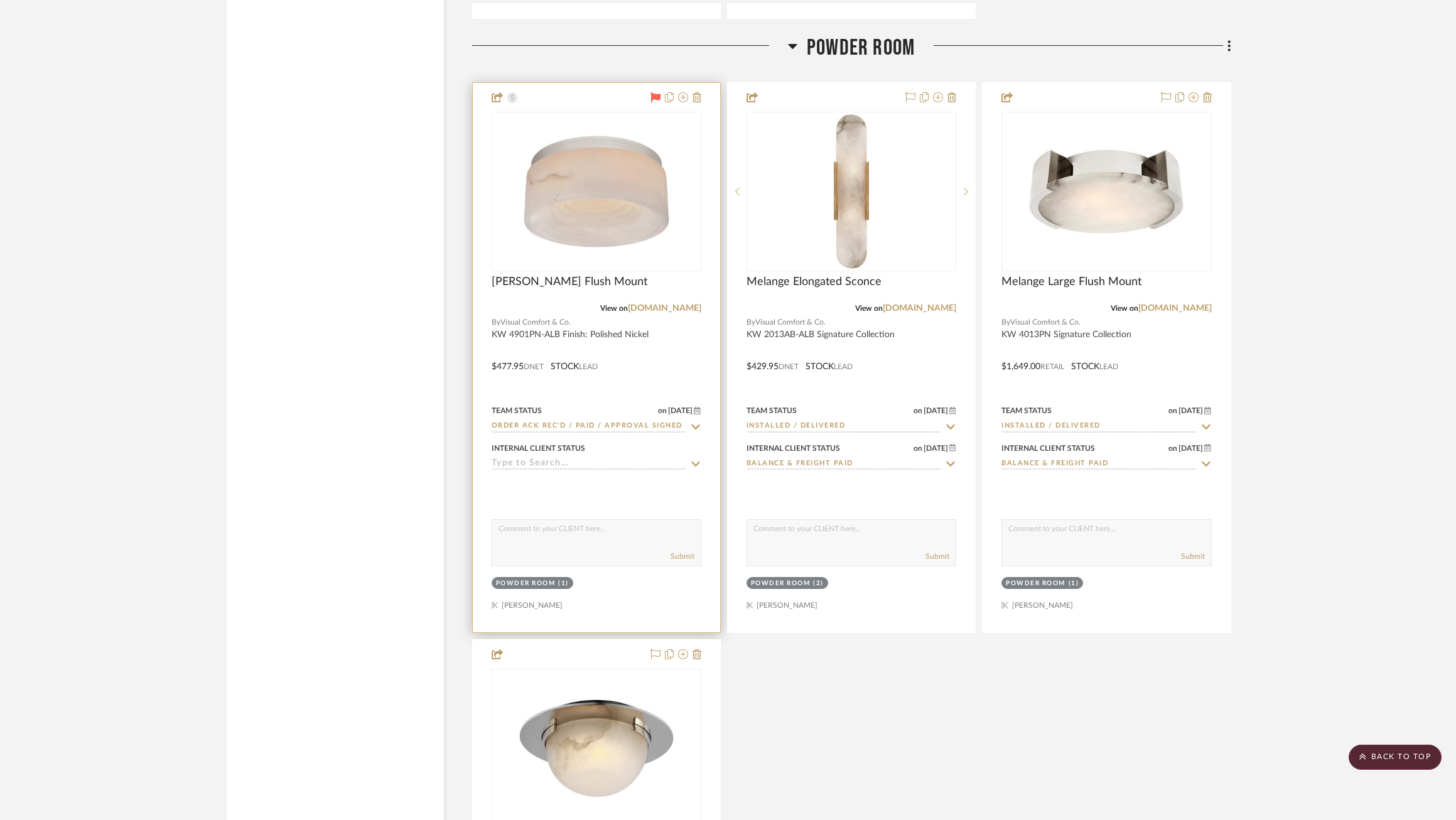
click at [693, 426] on icon at bounding box center [696, 426] width 9 height 5
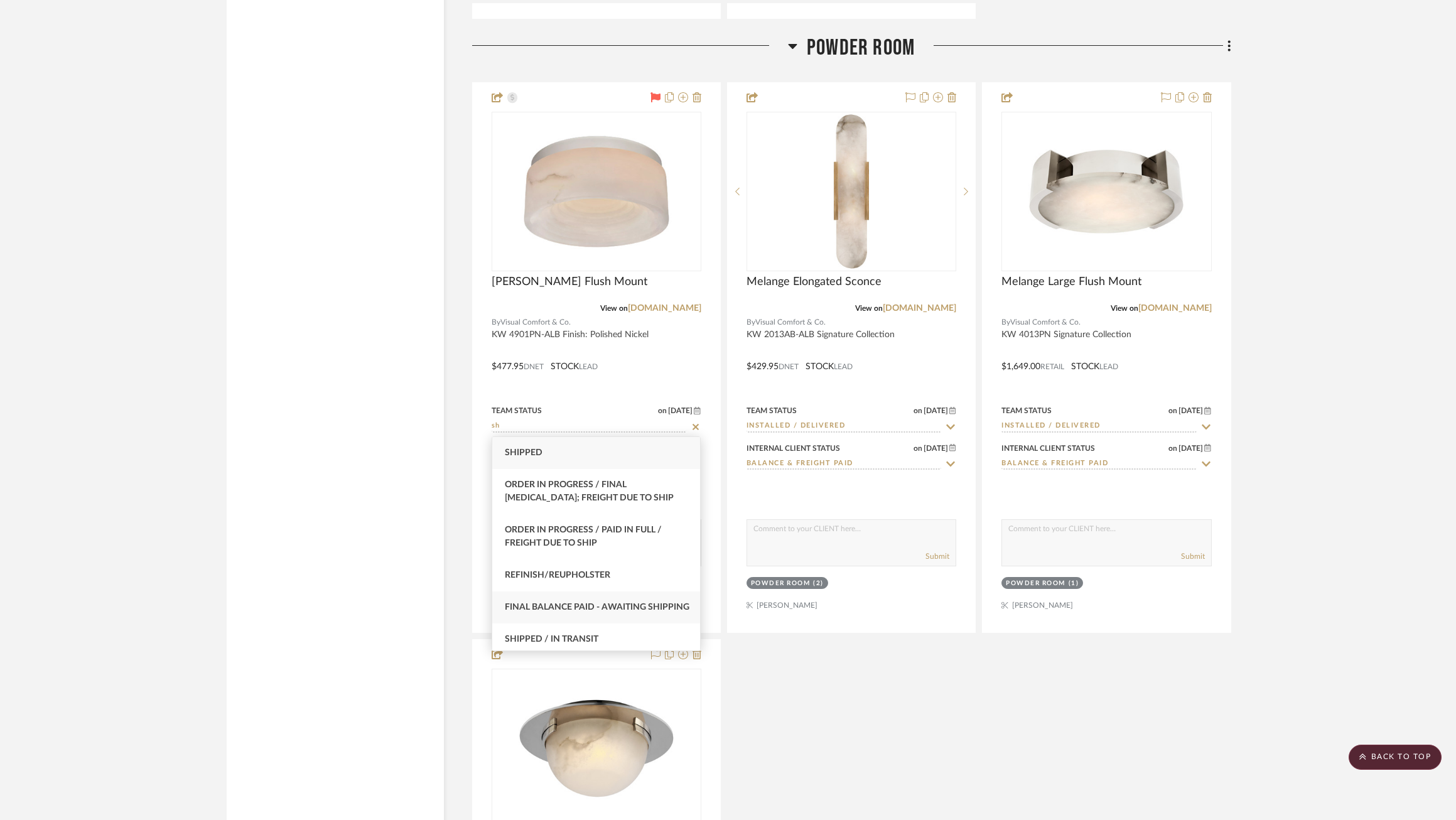
scroll to position [50, 0]
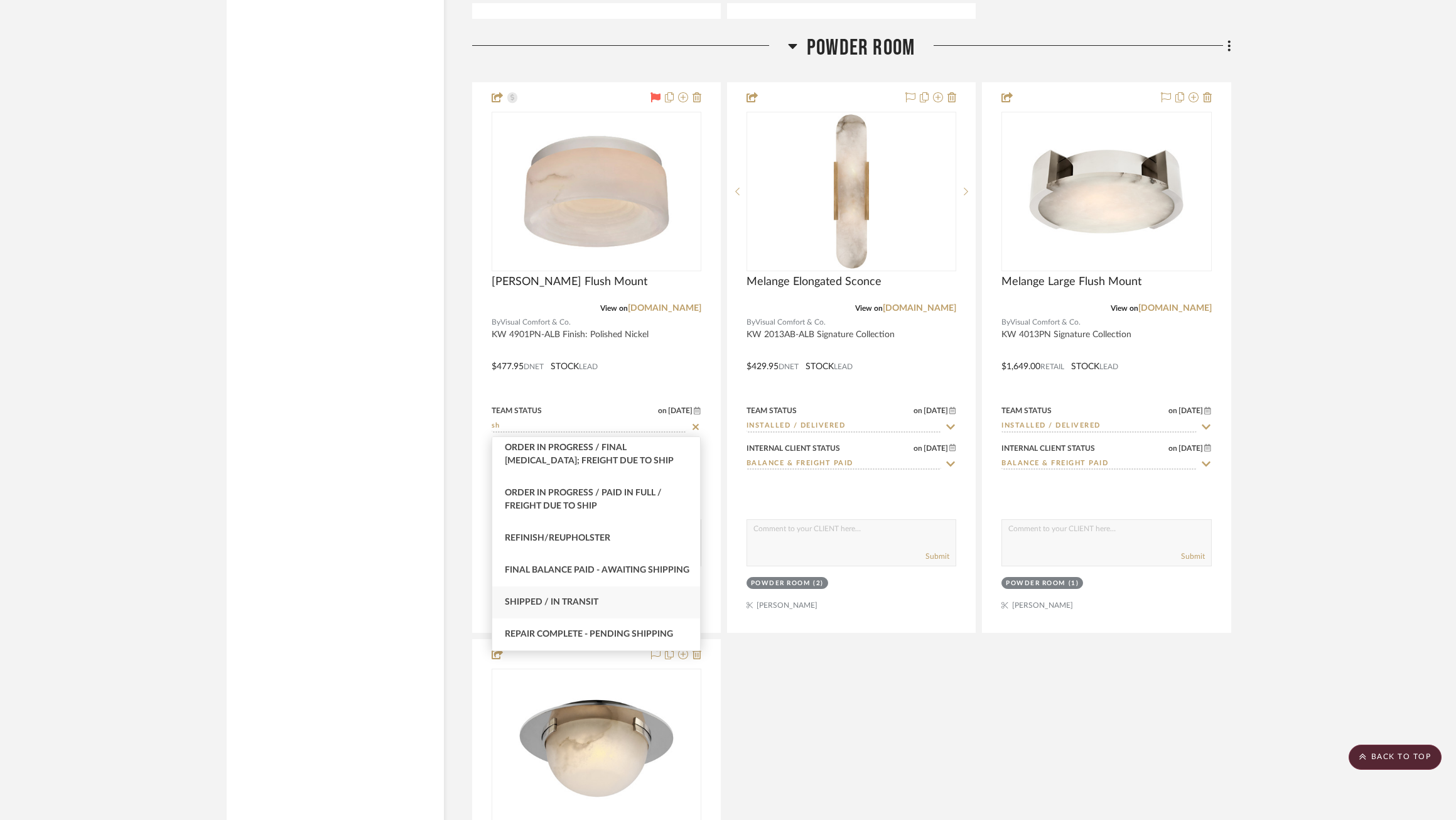
type input "sh"
click at [602, 592] on div "Shipped / In Transit" at bounding box center [596, 602] width 208 height 32
type input "[DATE]"
type input "Shipped / In Transit"
